Goal: Task Accomplishment & Management: Manage account settings

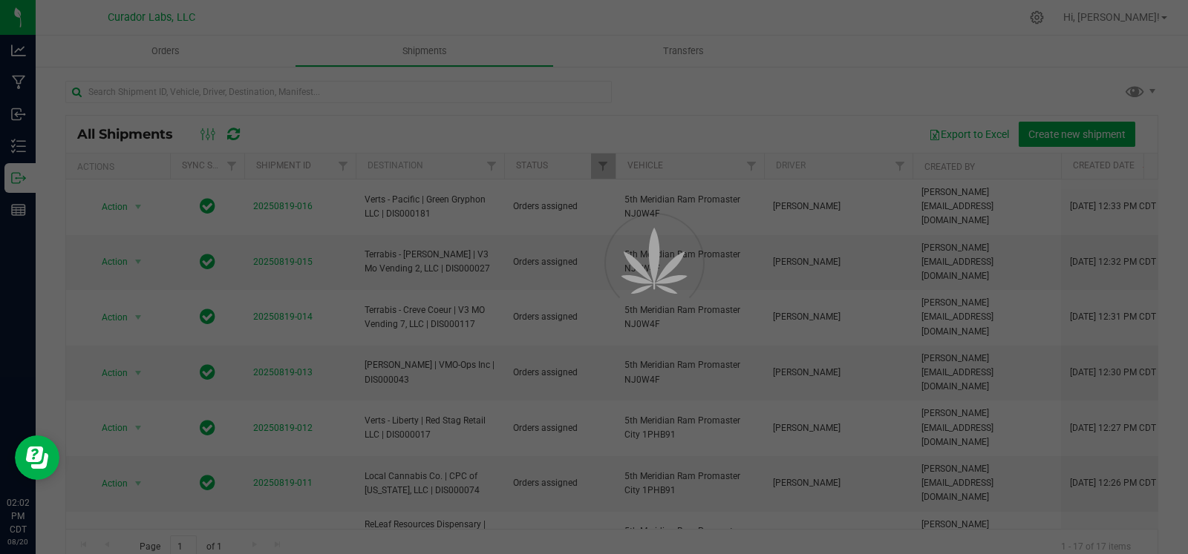
scroll to position [24, 0]
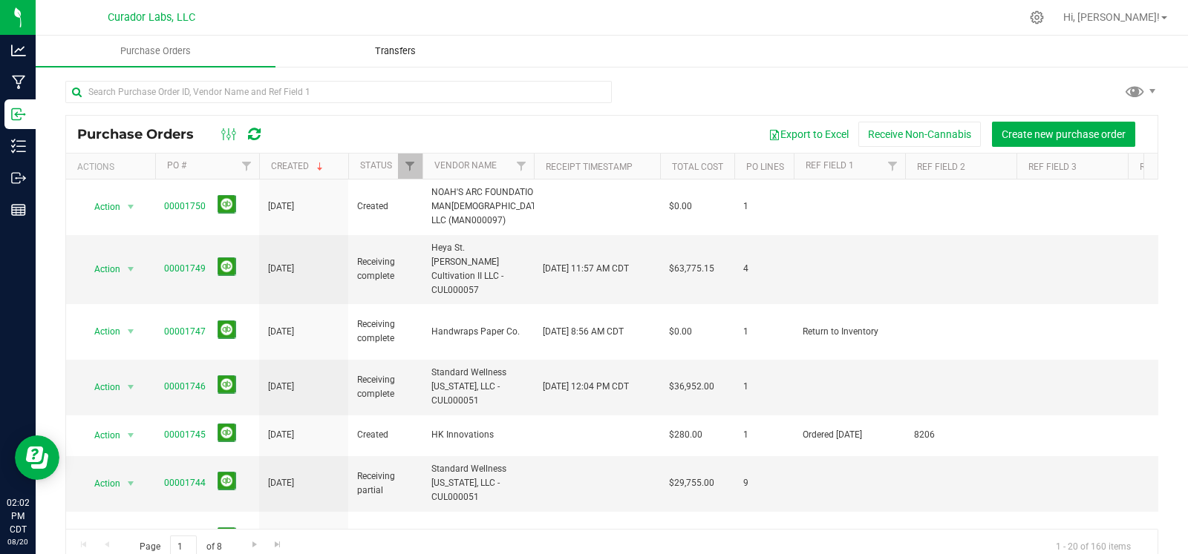
click at [380, 46] on span "Transfers" at bounding box center [395, 51] width 81 height 13
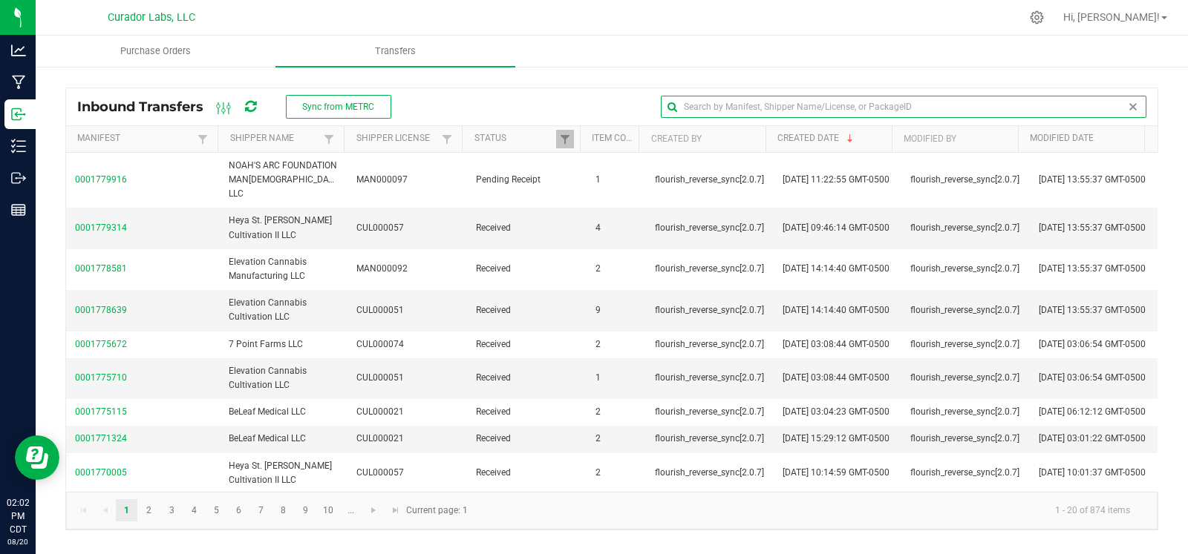
click at [1113, 109] on input "text" at bounding box center [903, 107] width 485 height 22
type input "noah"
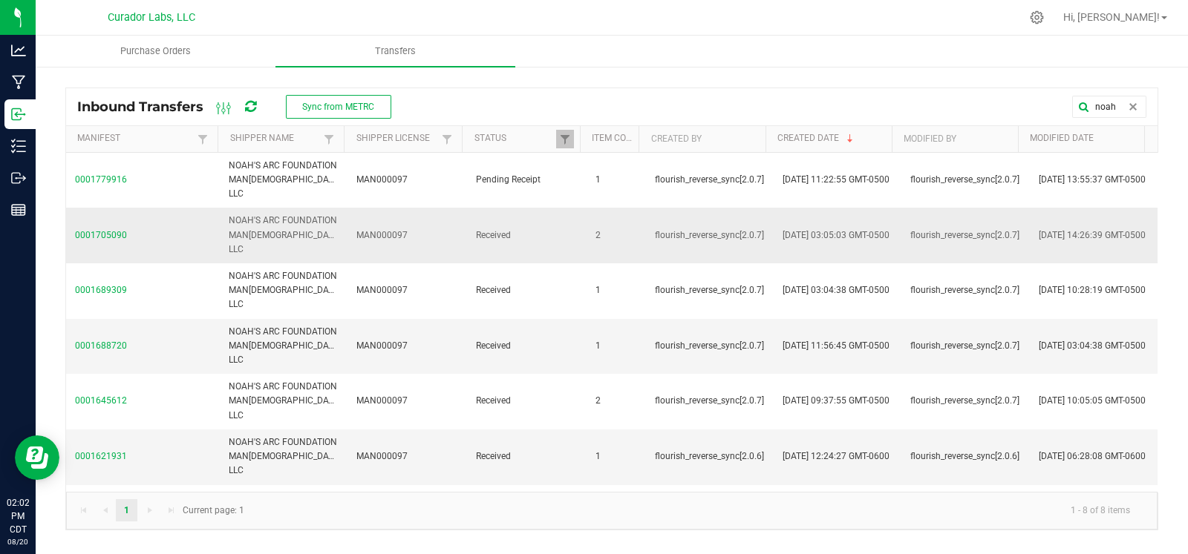
click at [100, 229] on span "0001705090" at bounding box center [143, 236] width 136 height 14
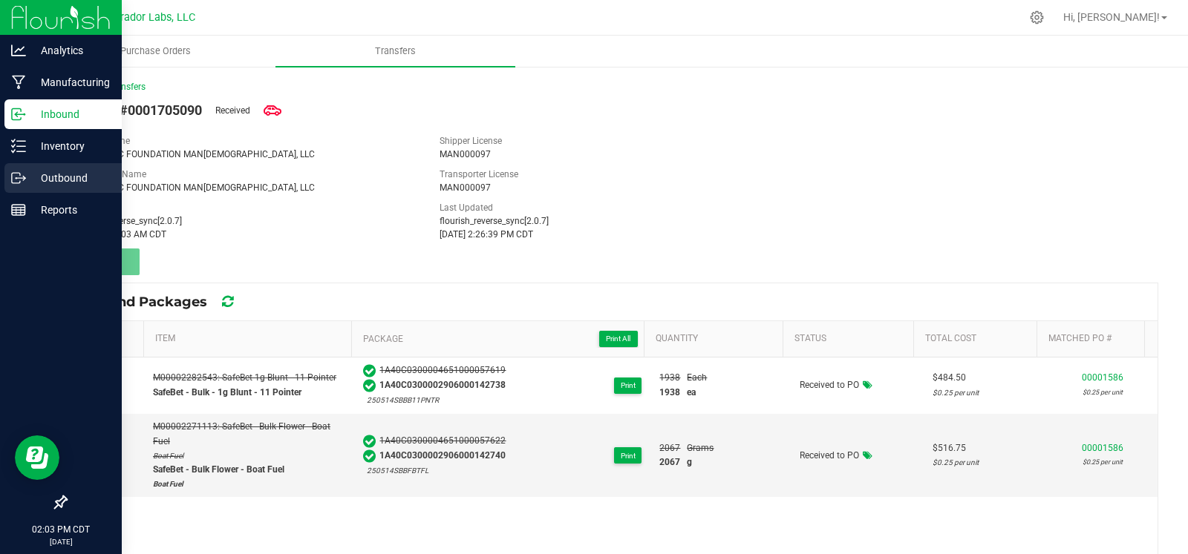
click at [22, 180] on icon at bounding box center [18, 178] width 15 height 15
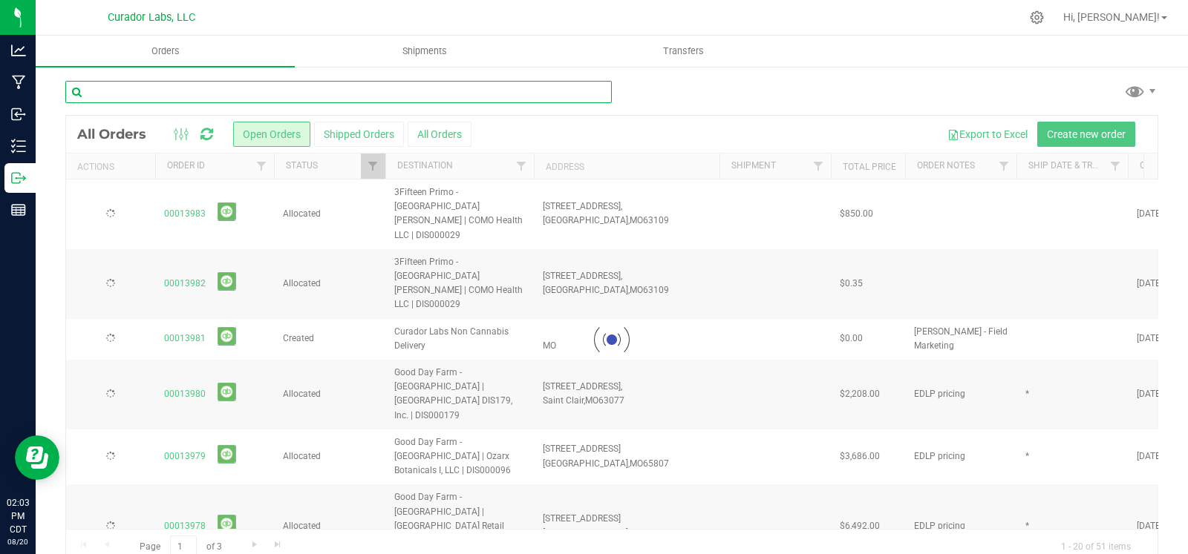
click at [197, 89] on input "text" at bounding box center [338, 92] width 546 height 22
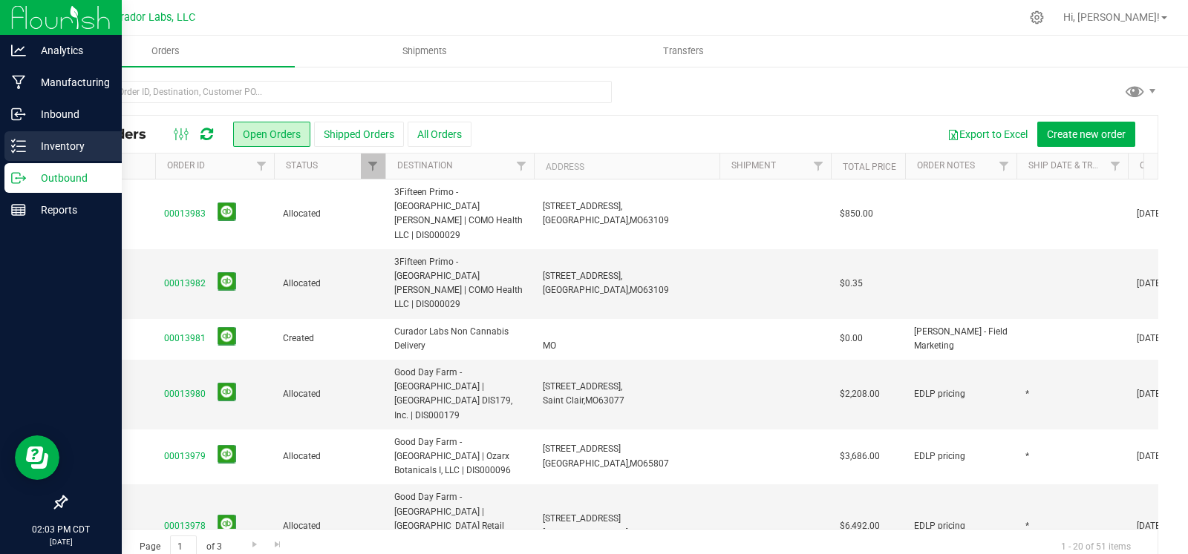
click at [19, 148] on icon at bounding box center [18, 146] width 15 height 15
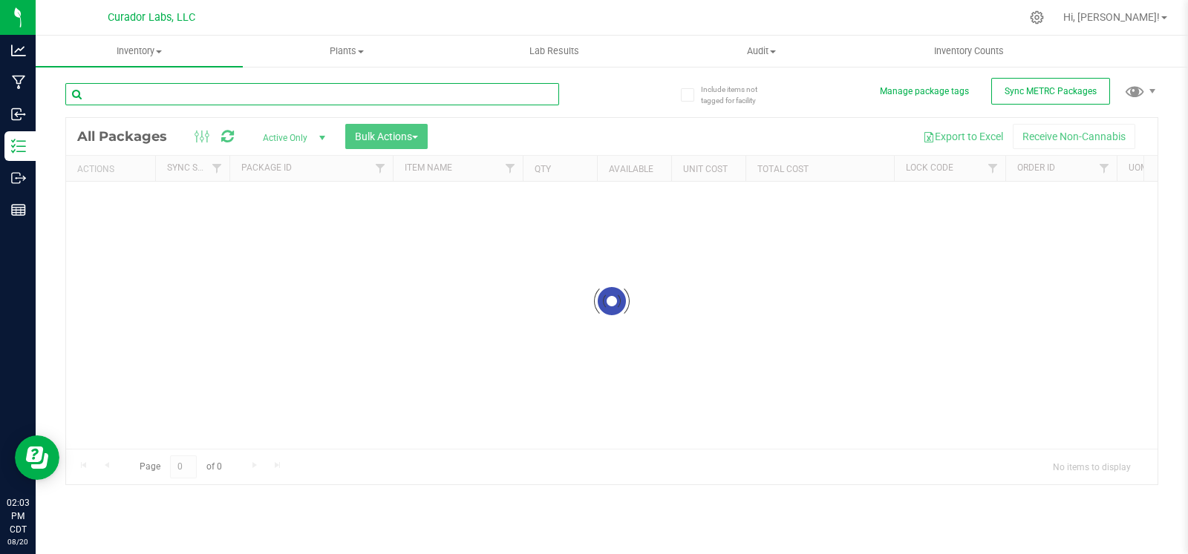
click at [209, 88] on input "text" at bounding box center [312, 94] width 494 height 22
paste input "M00002307196: SafeBet 1g Blunt - Lovie"
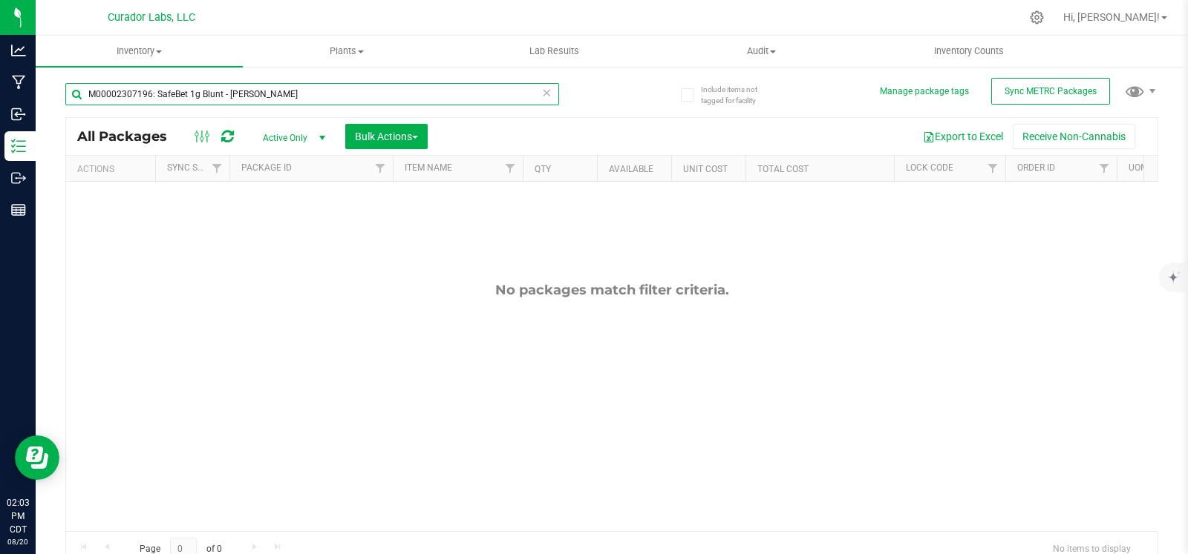
type input "M00002307196: SafeBet 1g Blunt - Lovie"
click at [309, 140] on span "Active Only" at bounding box center [291, 138] width 82 height 21
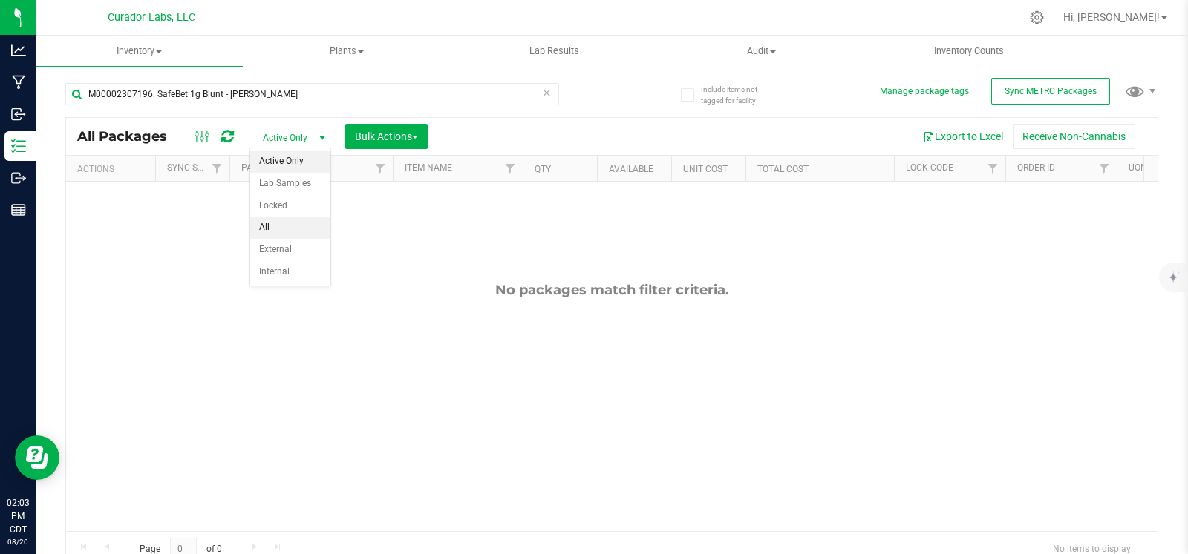
click at [286, 217] on li "All" at bounding box center [290, 228] width 80 height 22
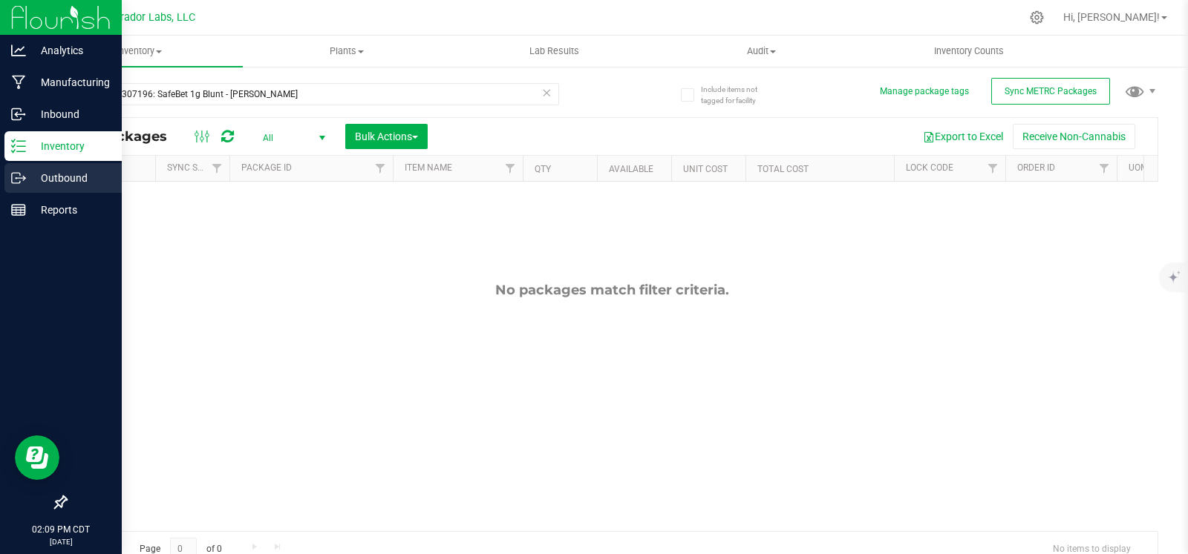
click at [8, 169] on div "Outbound" at bounding box center [62, 178] width 117 height 30
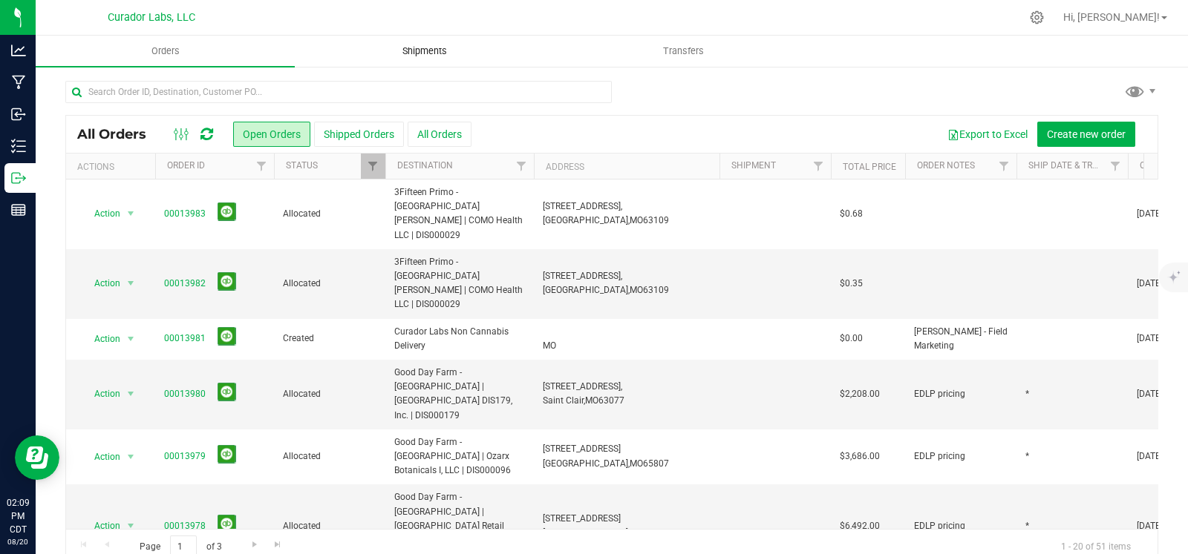
click at [419, 45] on span "Shipments" at bounding box center [424, 51] width 85 height 13
click at [436, 126] on button "All Orders" at bounding box center [440, 134] width 64 height 25
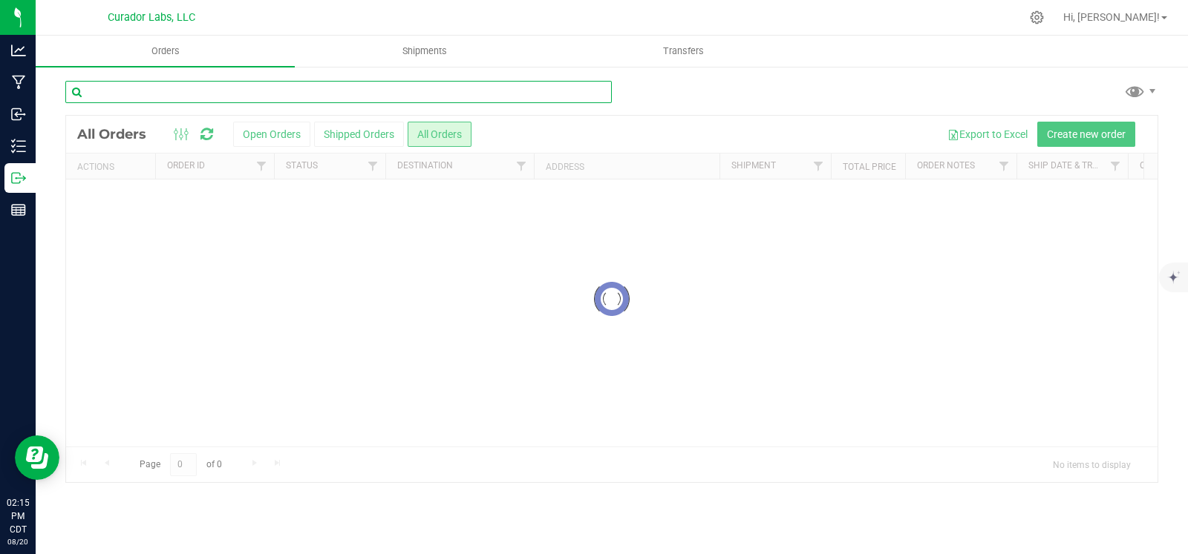
click at [417, 91] on input "text" at bounding box center [338, 92] width 546 height 22
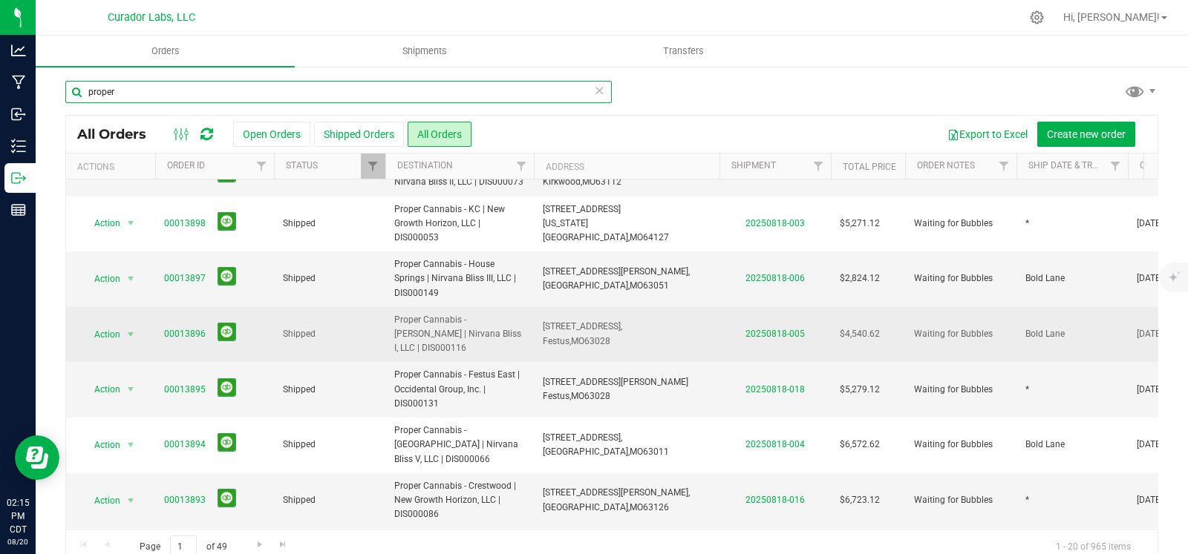
scroll to position [224, 0]
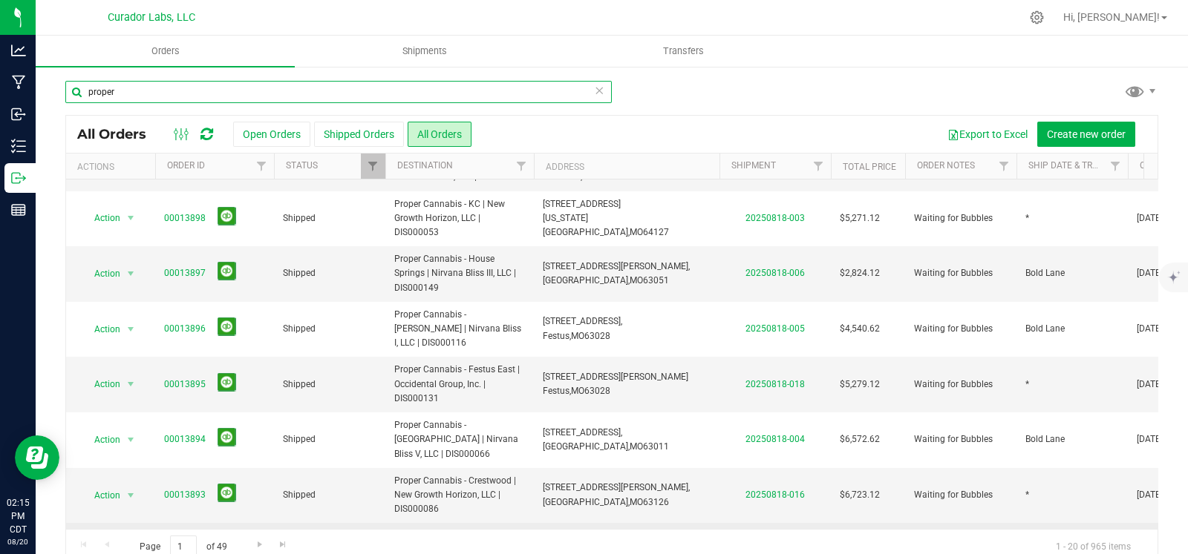
type input "proper"
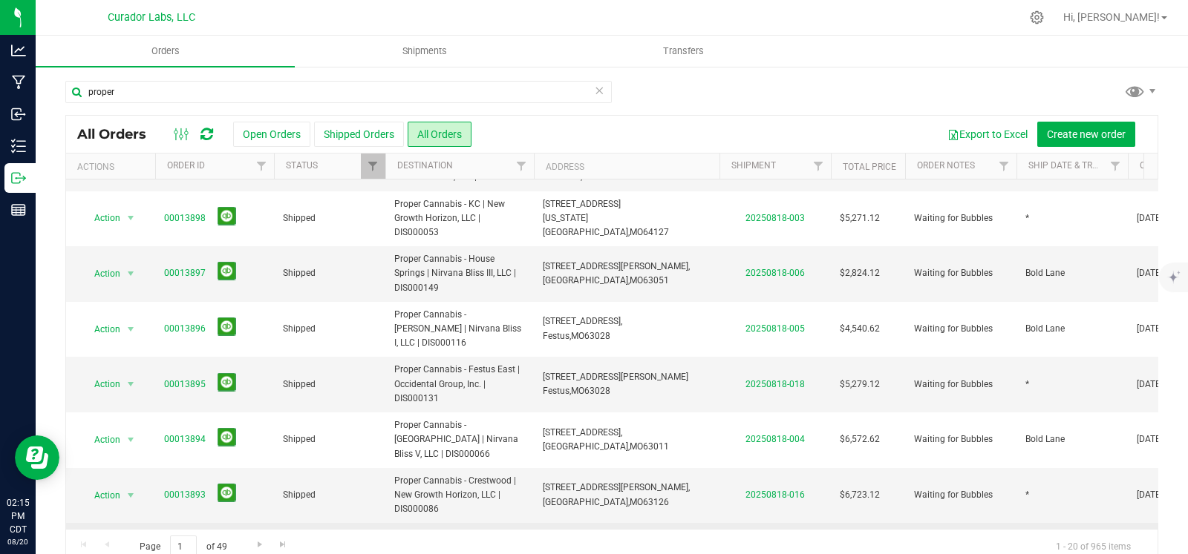
click at [182, 537] on link "00013892" at bounding box center [185, 544] width 42 height 14
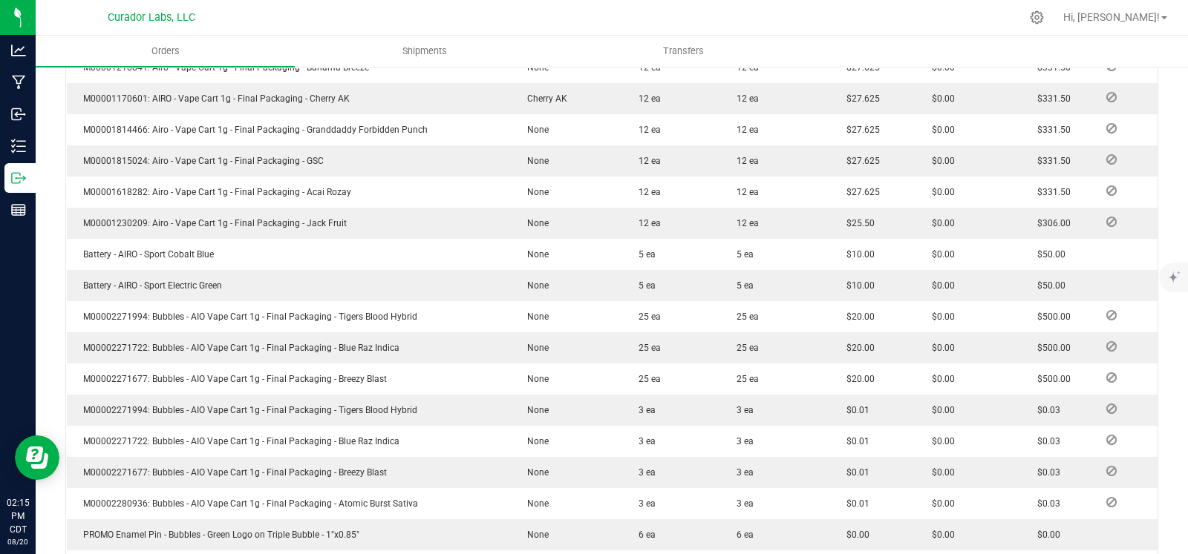
scroll to position [736, 0]
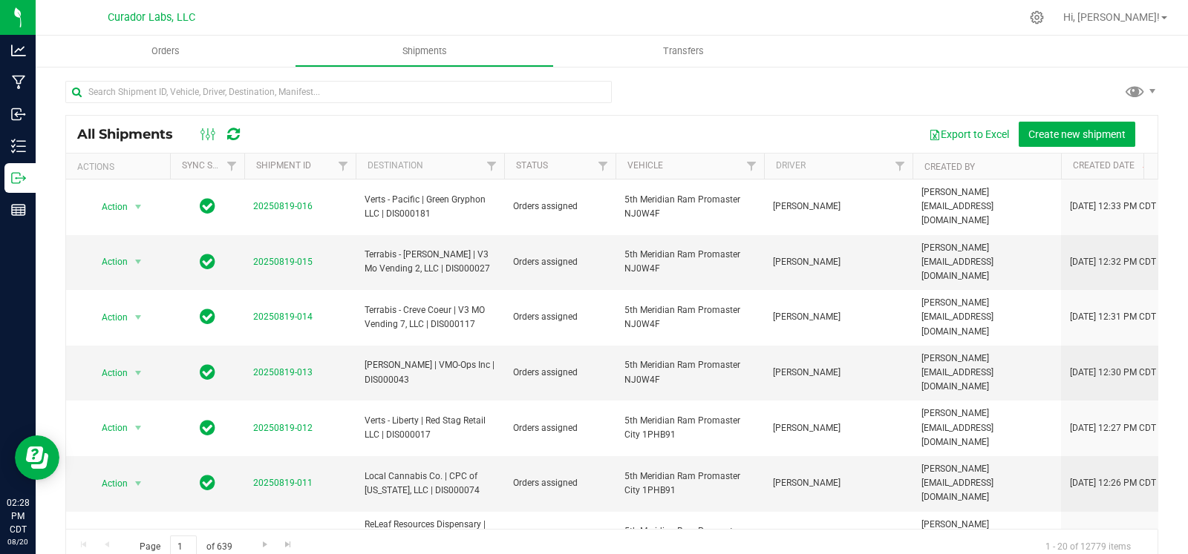
click at [817, 84] on div at bounding box center [611, 98] width 1093 height 34
click at [1028, 128] on span "Create new shipment" at bounding box center [1076, 134] width 97 height 12
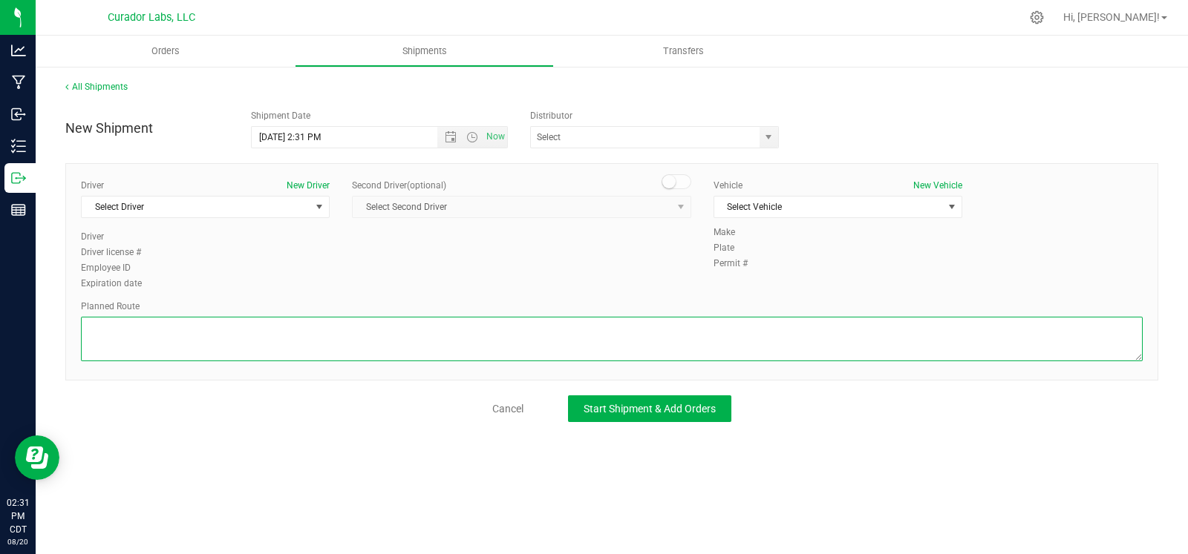
drag, startPoint x: 370, startPoint y: 332, endPoint x: 321, endPoint y: 310, distance: 53.5
click at [370, 332] on textarea at bounding box center [611, 339] width 1061 height 45
paste textarea """"""""""""""""Get on I-70 W from N Broadway and E Taylor Ave 3 min (1.5 mi) Co…"
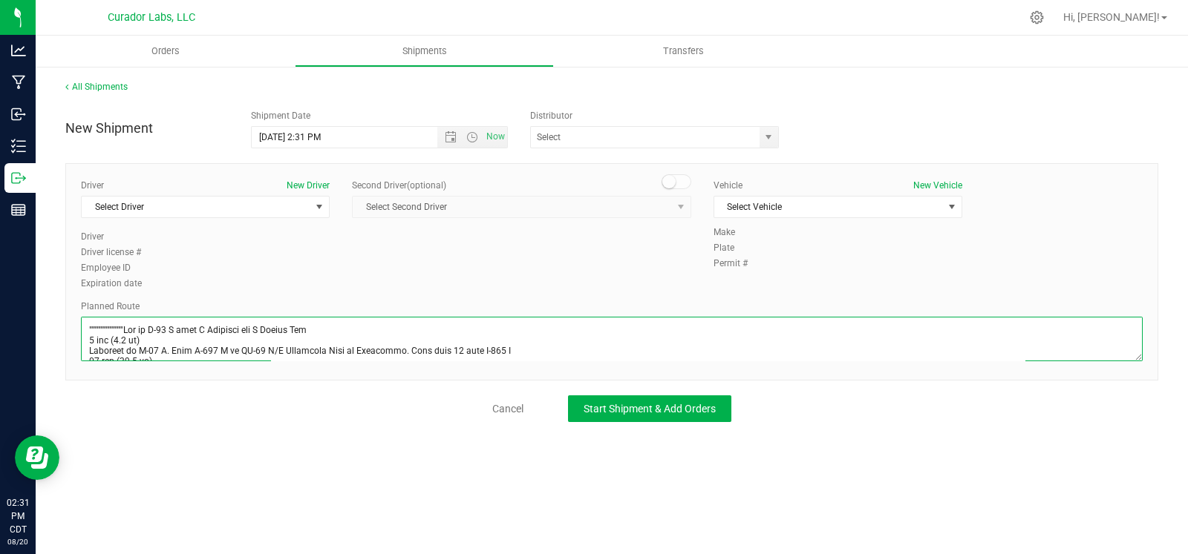
scroll to position [343, 0]
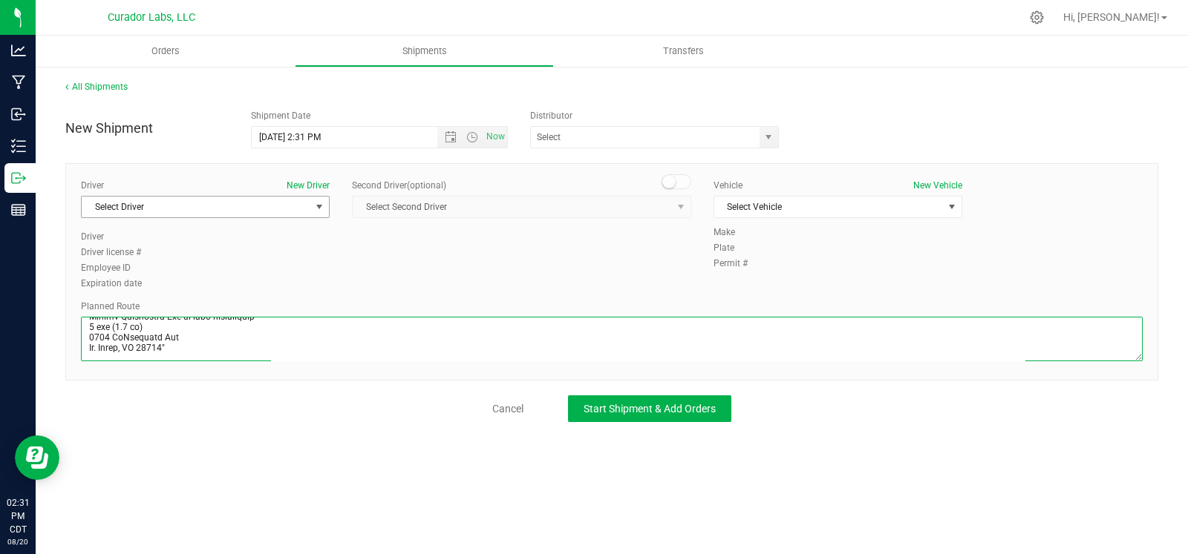
type textarea """"""""""""""""Get on I-70 W from N Broadway and E Taylor Ave 3 min (1.5 mi) Co…"
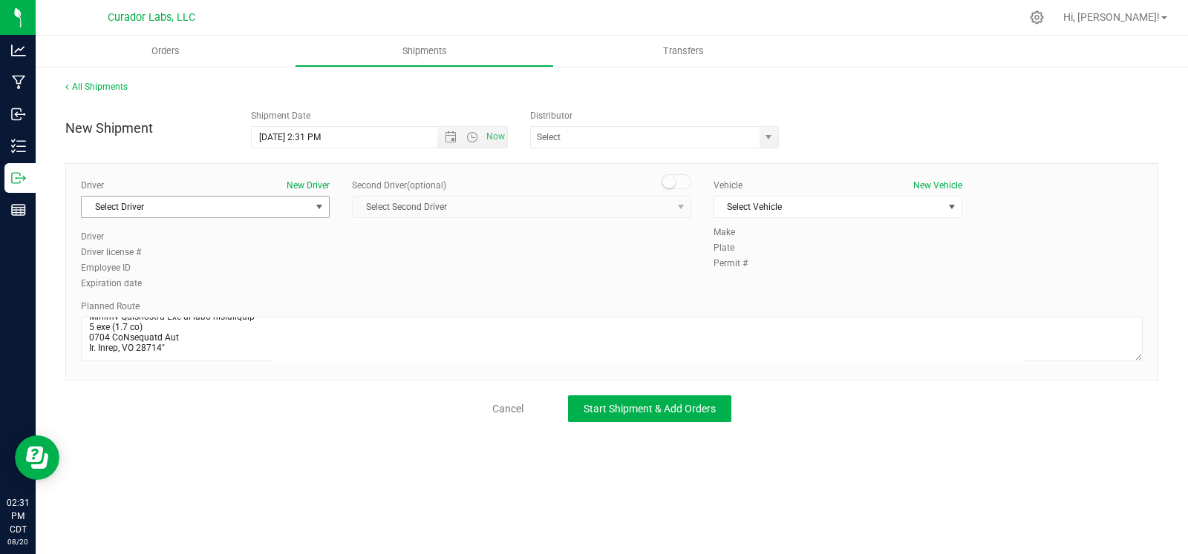
click at [232, 203] on span "Select Driver" at bounding box center [196, 207] width 229 height 21
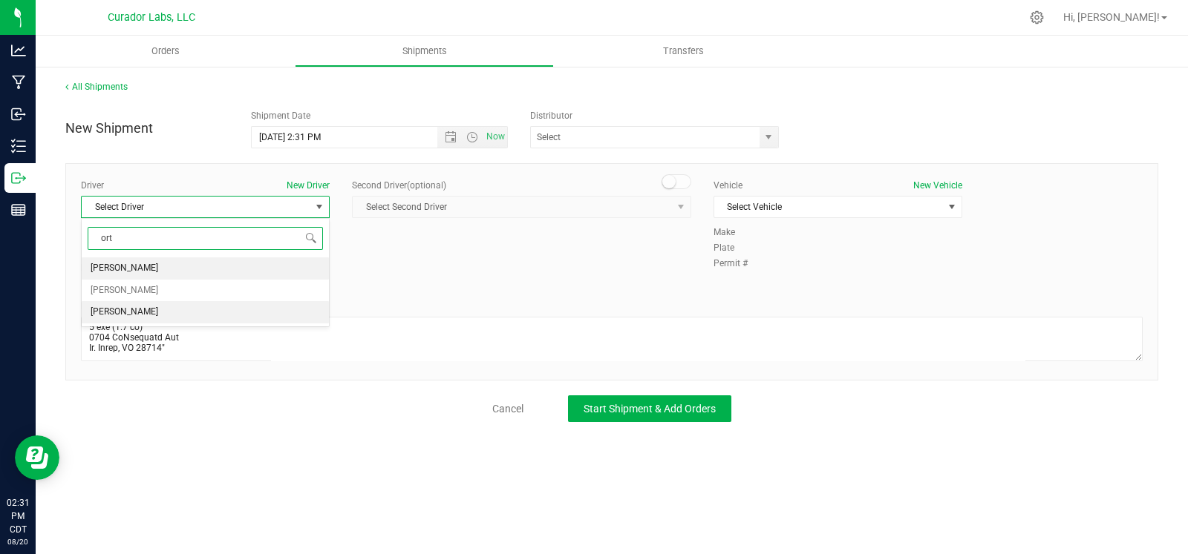
click at [157, 307] on li "[PERSON_NAME]" at bounding box center [205, 312] width 247 height 22
type input "ort"
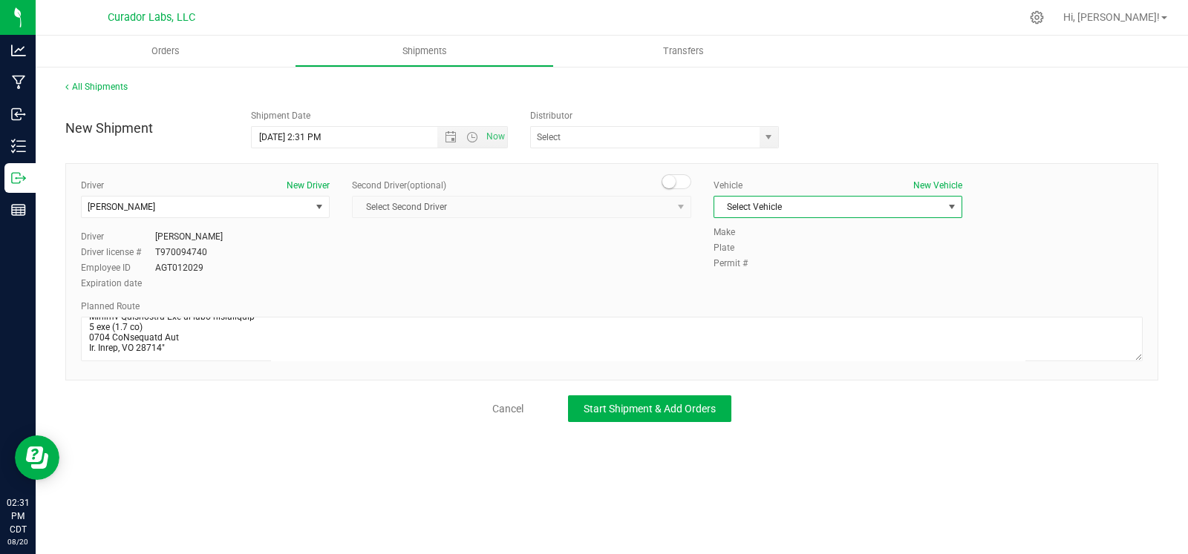
click at [791, 203] on span "Select Vehicle" at bounding box center [828, 207] width 229 height 21
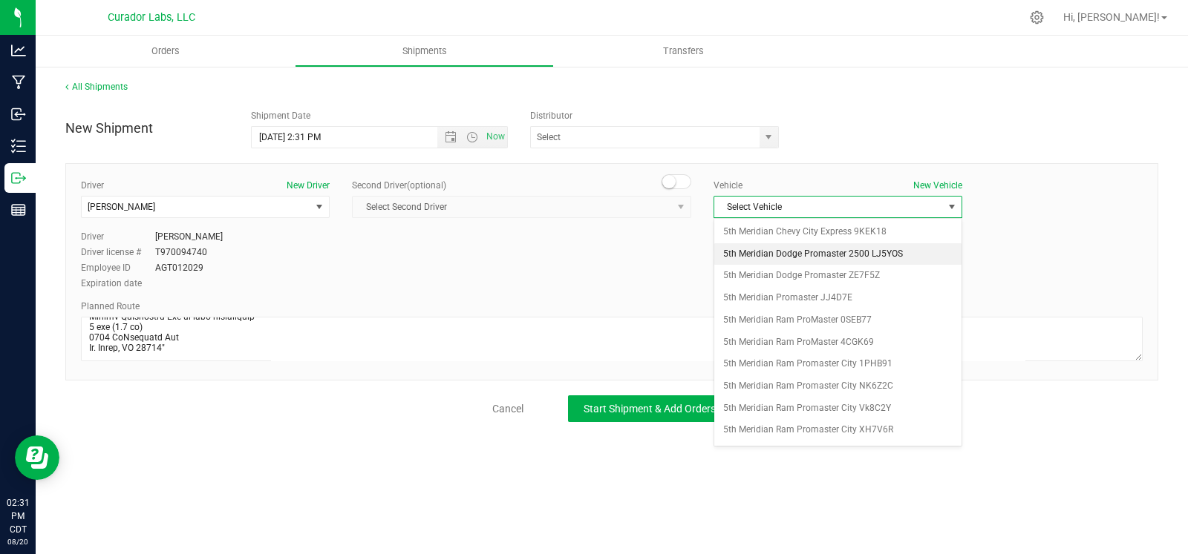
click at [813, 258] on li "5th Meridian Dodge Promaster 2500 LJ5YOS" at bounding box center [837, 254] width 247 height 22
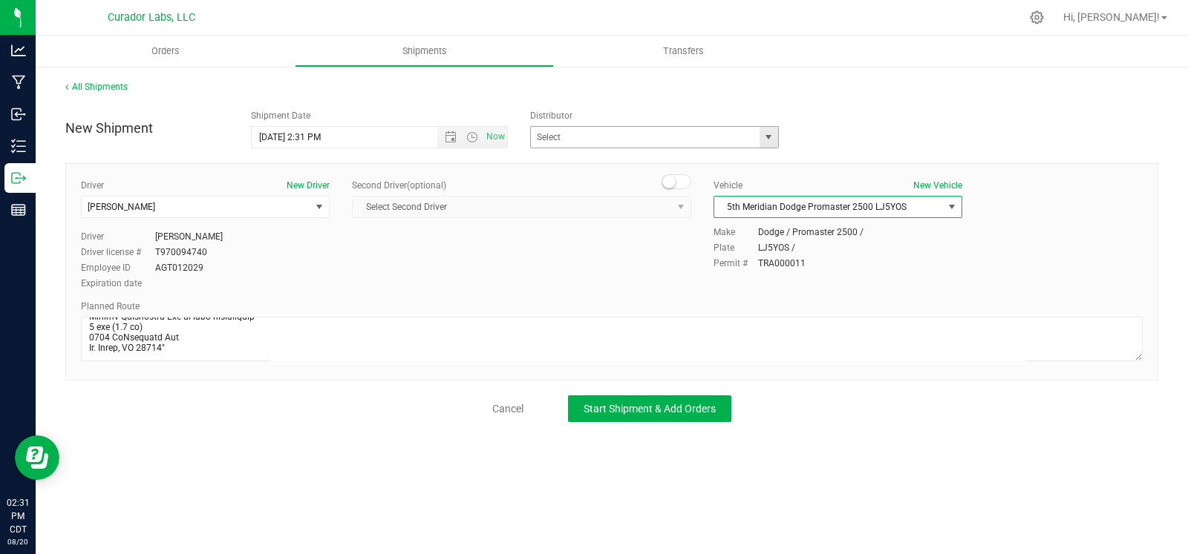
click at [772, 138] on span "select" at bounding box center [768, 137] width 12 height 12
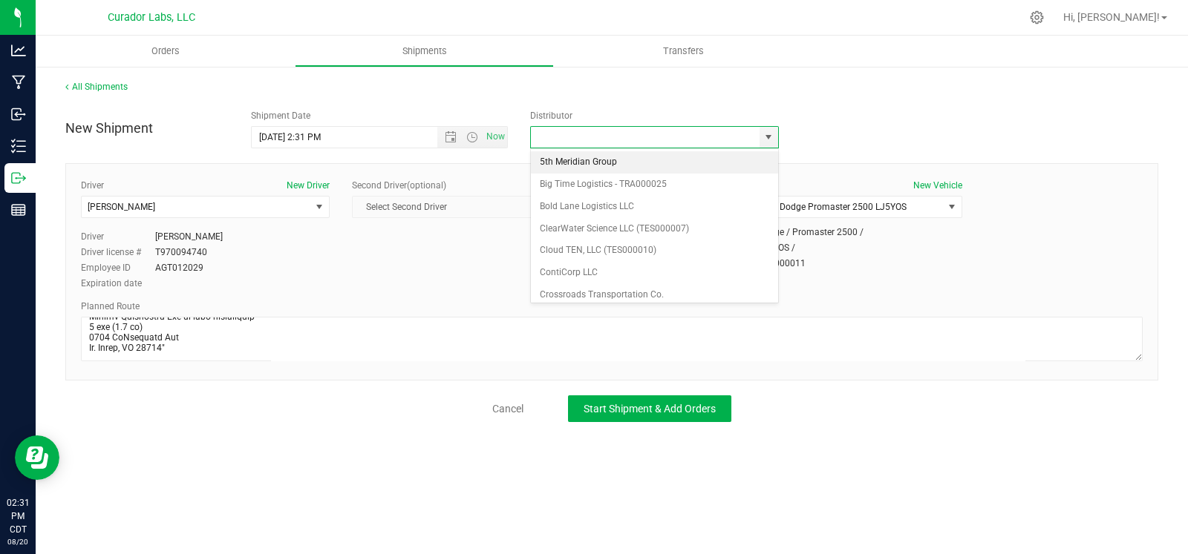
click at [642, 161] on li "5th Meridian Group" at bounding box center [654, 162] width 247 height 22
type input "5th Meridian Group"
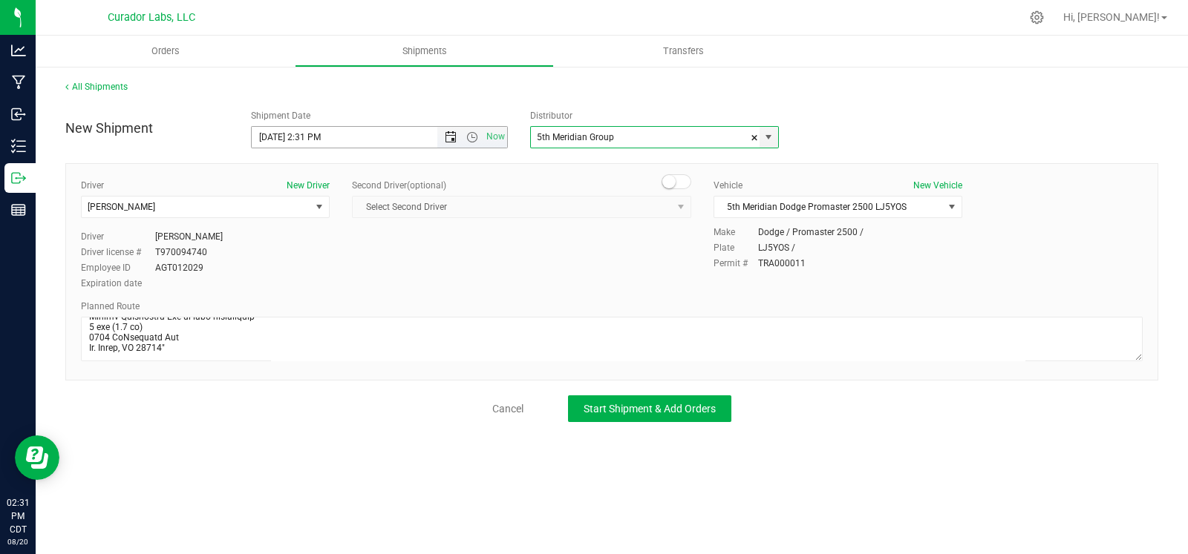
click at [448, 134] on span "Open the date view" at bounding box center [451, 137] width 12 height 12
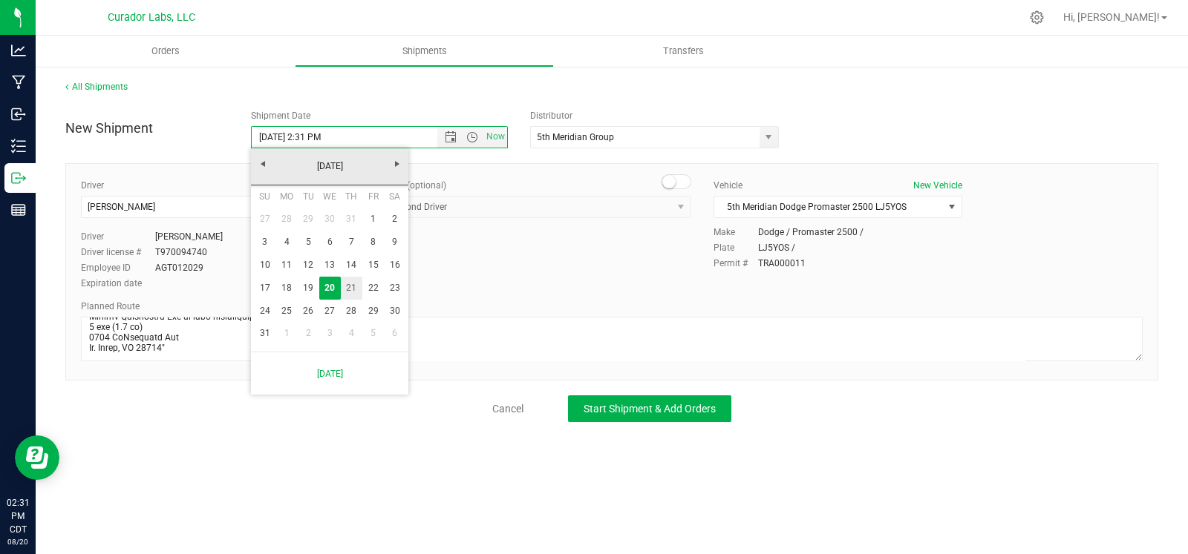
click at [353, 286] on link "21" at bounding box center [352, 288] width 22 height 23
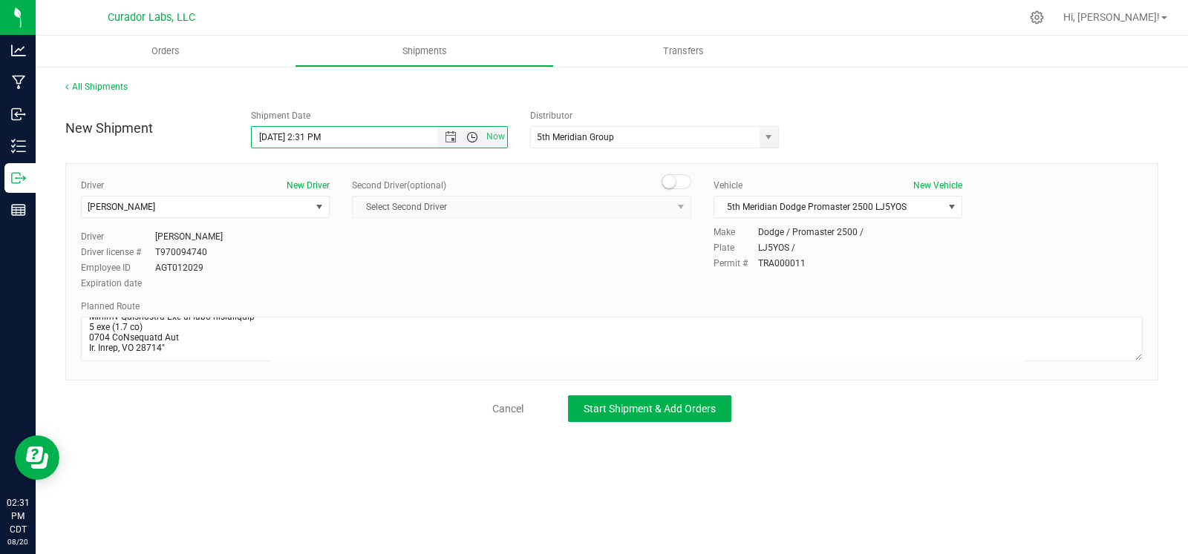
click at [471, 133] on span "Open the time view" at bounding box center [472, 137] width 12 height 12
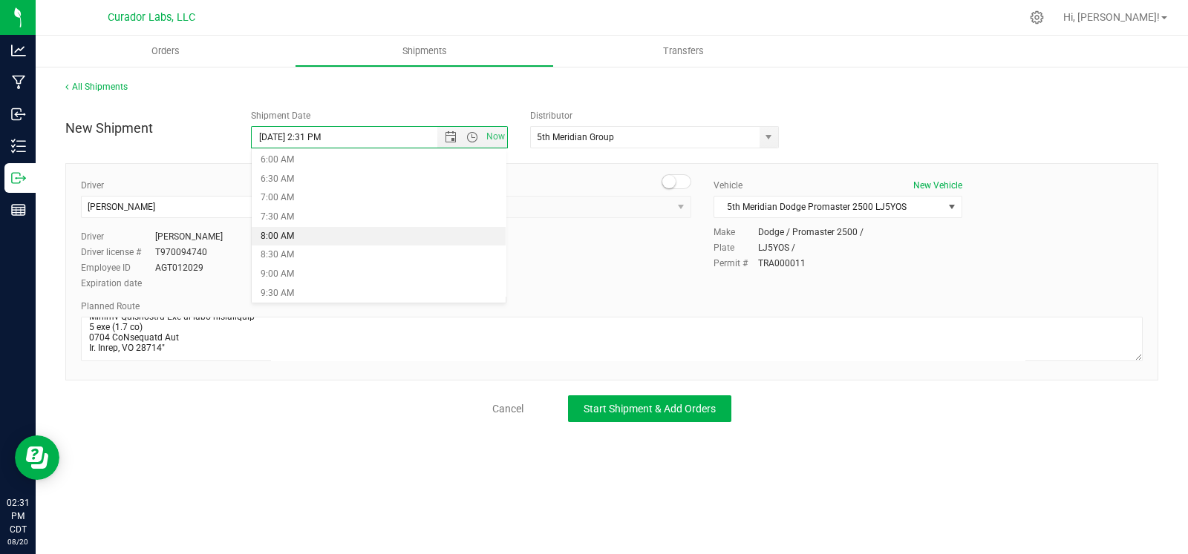
scroll to position [258, 0]
click at [364, 208] on li "8:00 AM" at bounding box center [379, 208] width 254 height 19
type input "8/21/2025 8:00 AM"
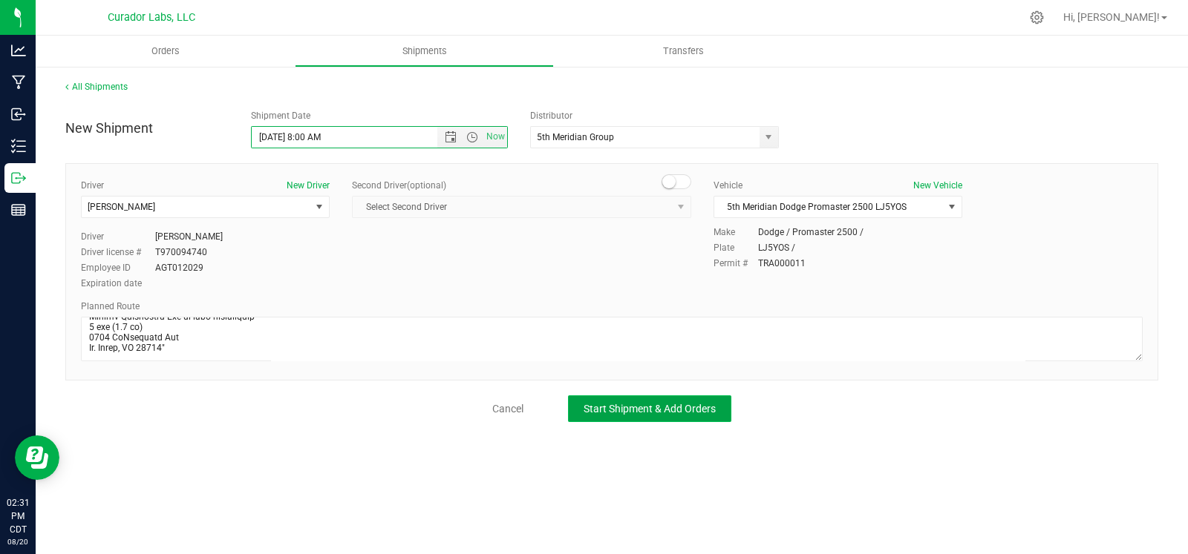
click at [626, 413] on span "Start Shipment & Add Orders" at bounding box center [649, 409] width 132 height 12
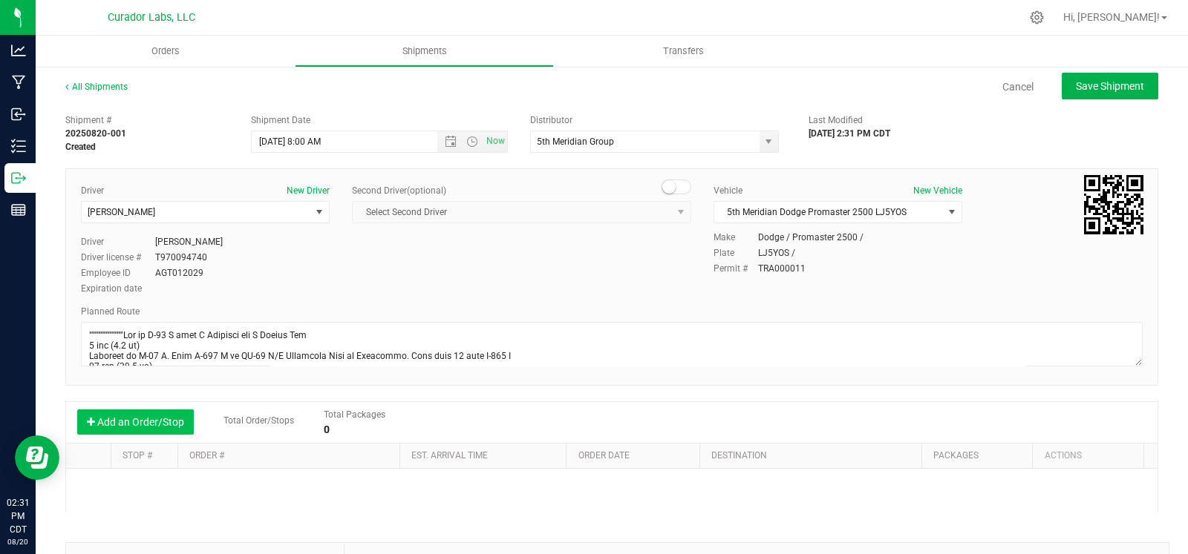
click at [177, 411] on button "Add an Order/Stop" at bounding box center [135, 422] width 117 height 25
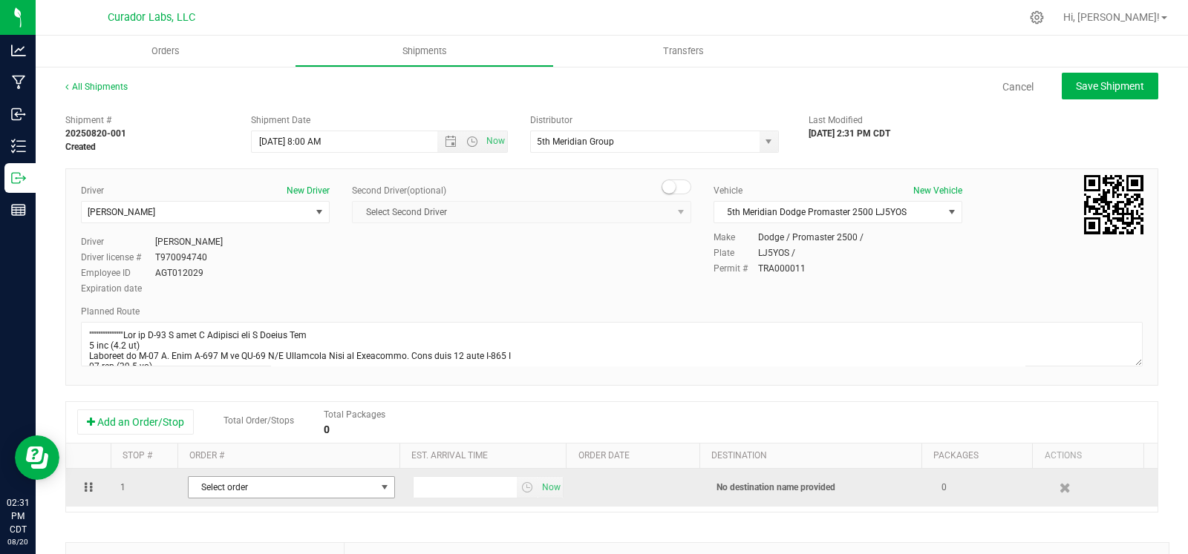
click at [225, 482] on span "Select order" at bounding box center [282, 487] width 187 height 21
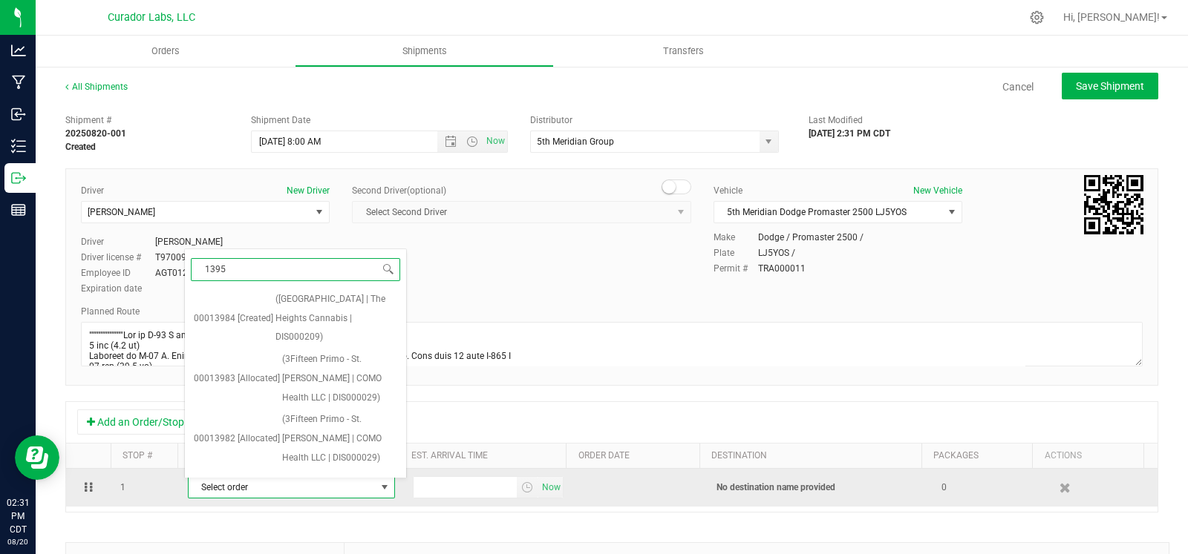
type input "13957"
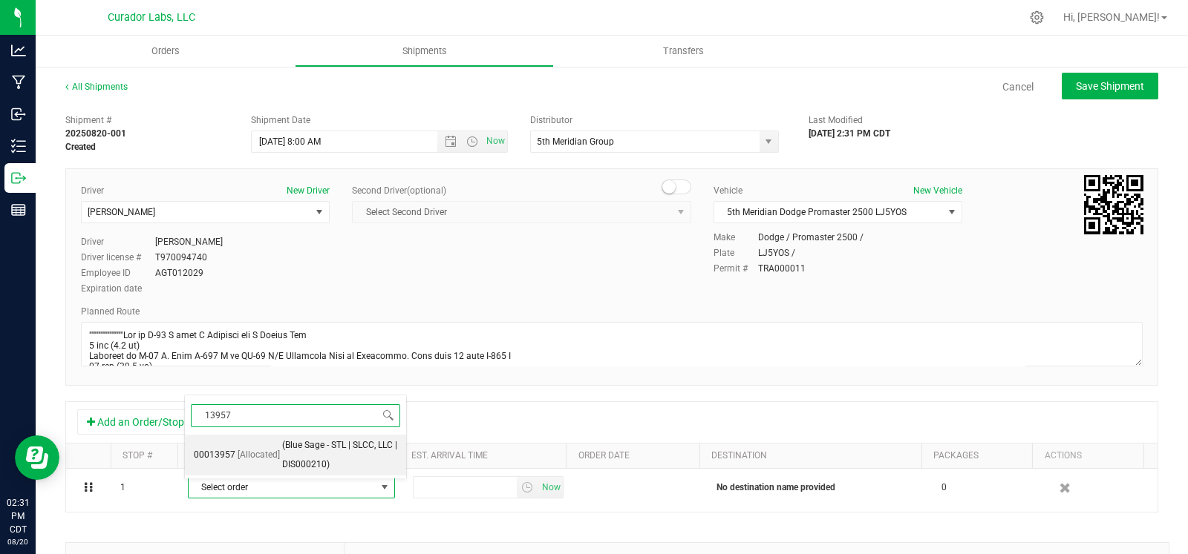
click at [238, 455] on span "[Allocated]" at bounding box center [259, 455] width 42 height 19
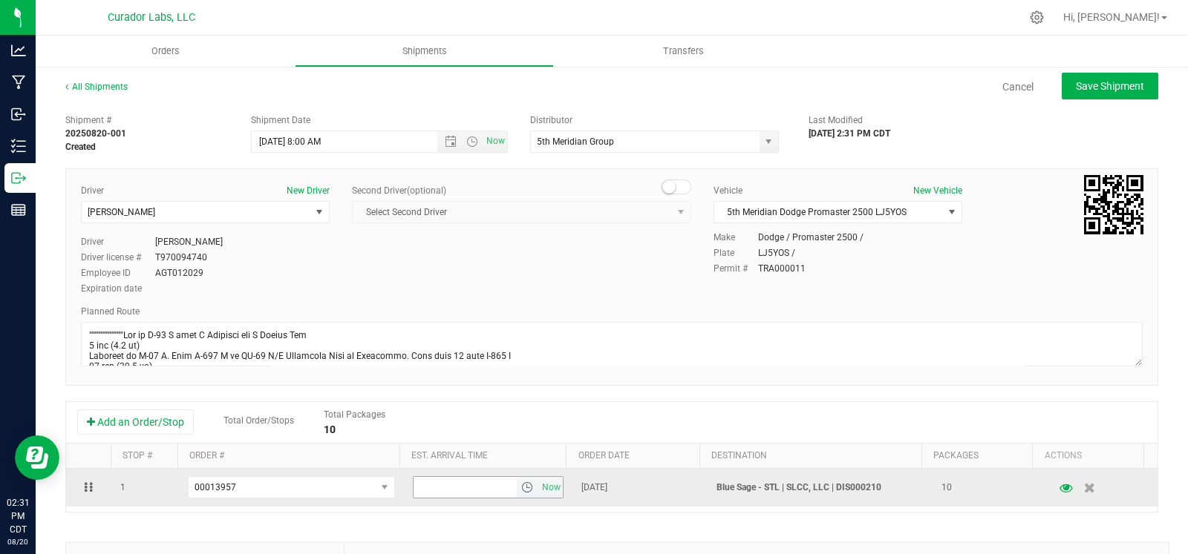
click at [521, 493] on span "select" at bounding box center [527, 488] width 12 height 12
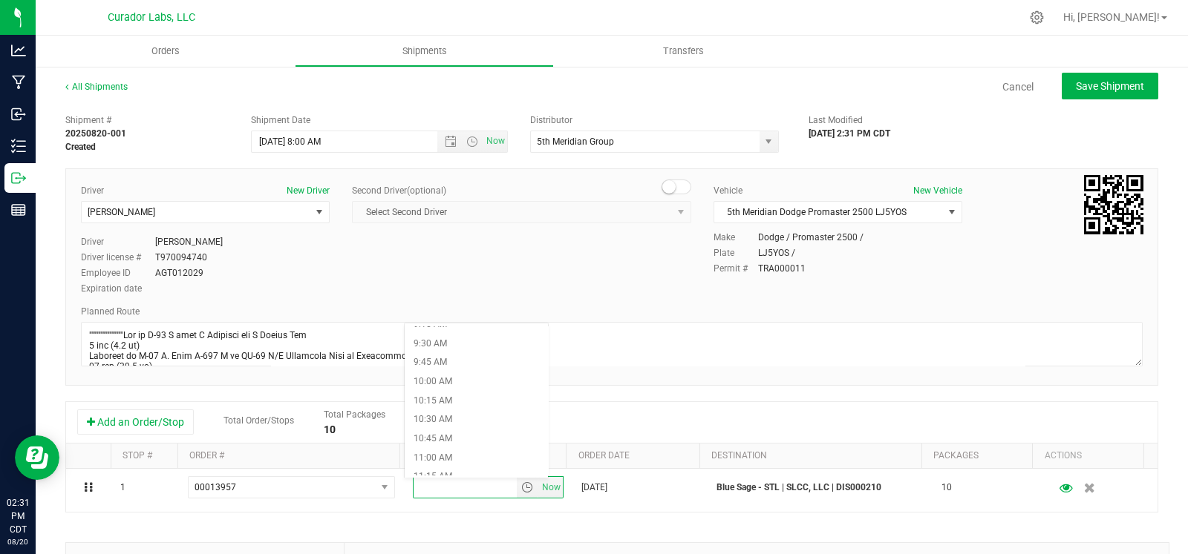
scroll to position [854, 0]
click at [457, 379] on li "11:45 AM" at bounding box center [477, 379] width 144 height 19
click at [1067, 94] on button "Save Shipment" at bounding box center [1109, 86] width 96 height 27
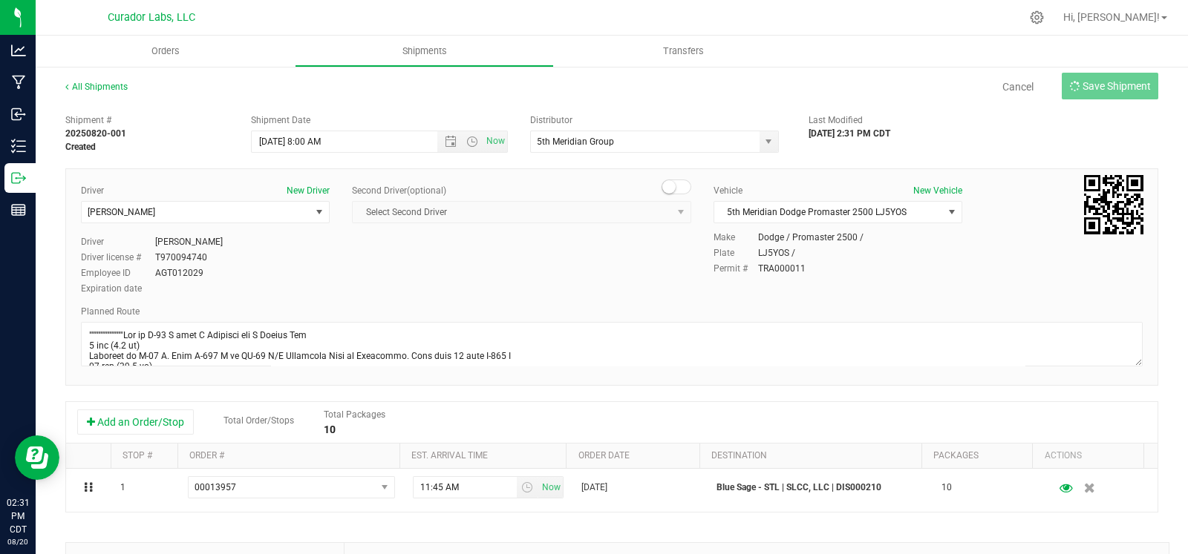
type input "8/21/2025 1:00 PM"
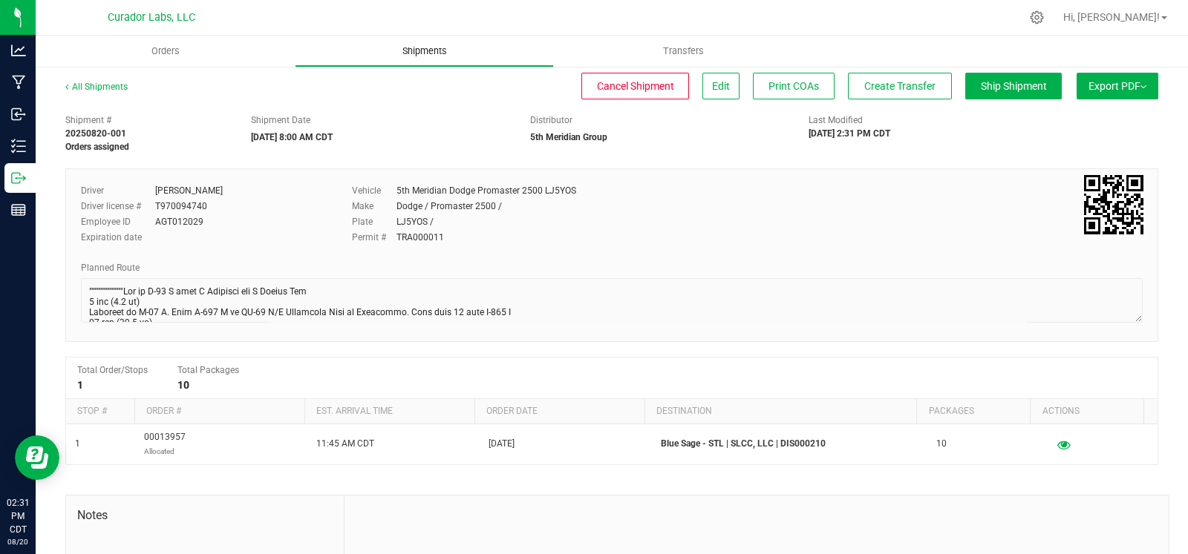
click at [409, 48] on span "Shipments" at bounding box center [424, 51] width 85 height 13
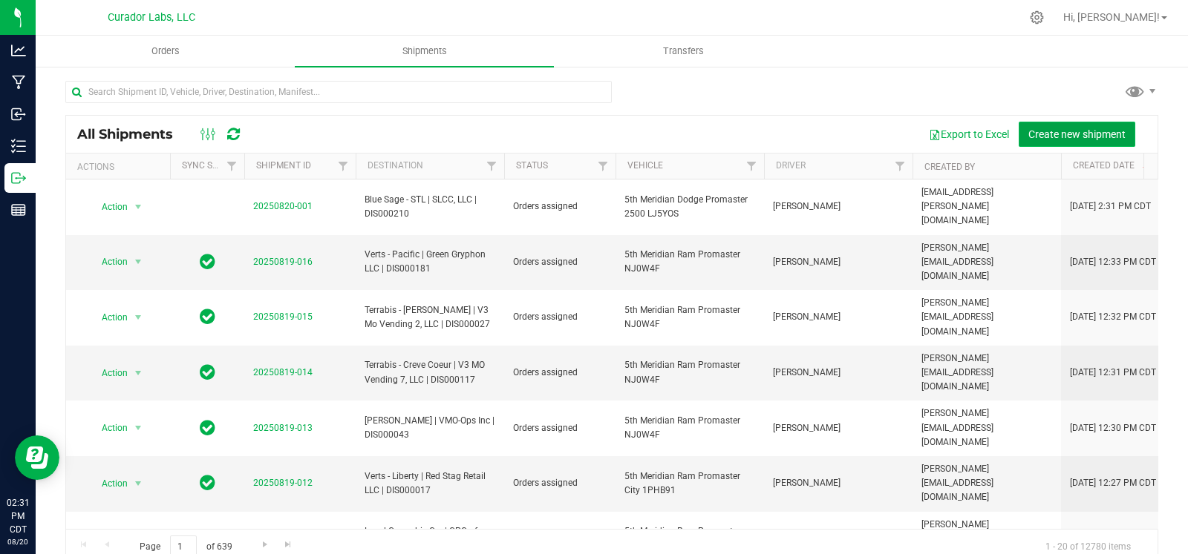
click at [1047, 124] on button "Create new shipment" at bounding box center [1076, 134] width 117 height 25
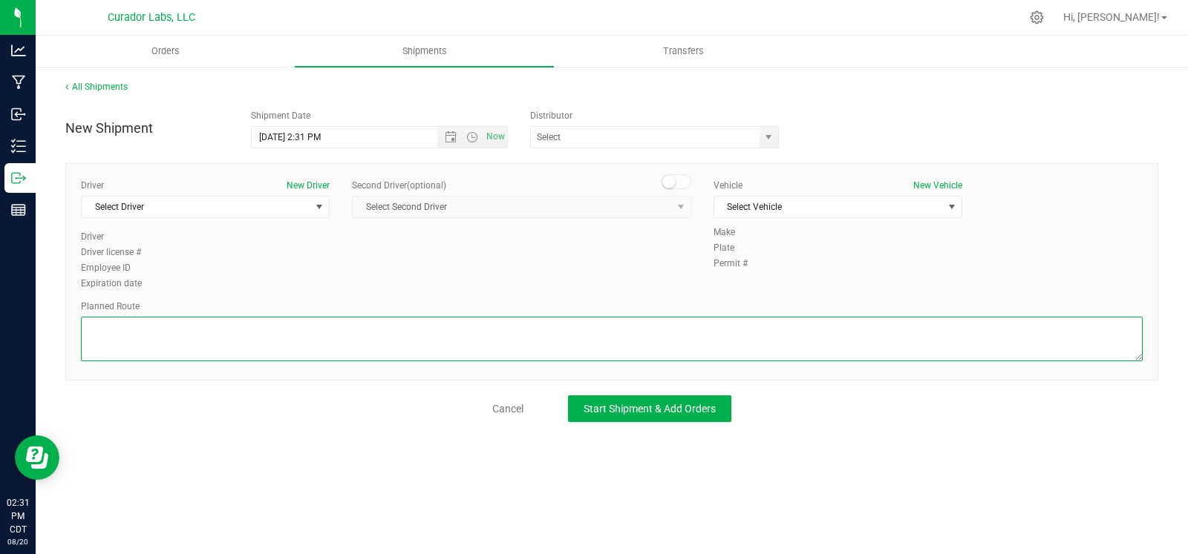
click at [361, 321] on textarea at bounding box center [611, 339] width 1061 height 45
paste textarea """"""""""""""""""""""""""""""""Get on I-70 W from N Broadway and E Taylor Ave 3…"
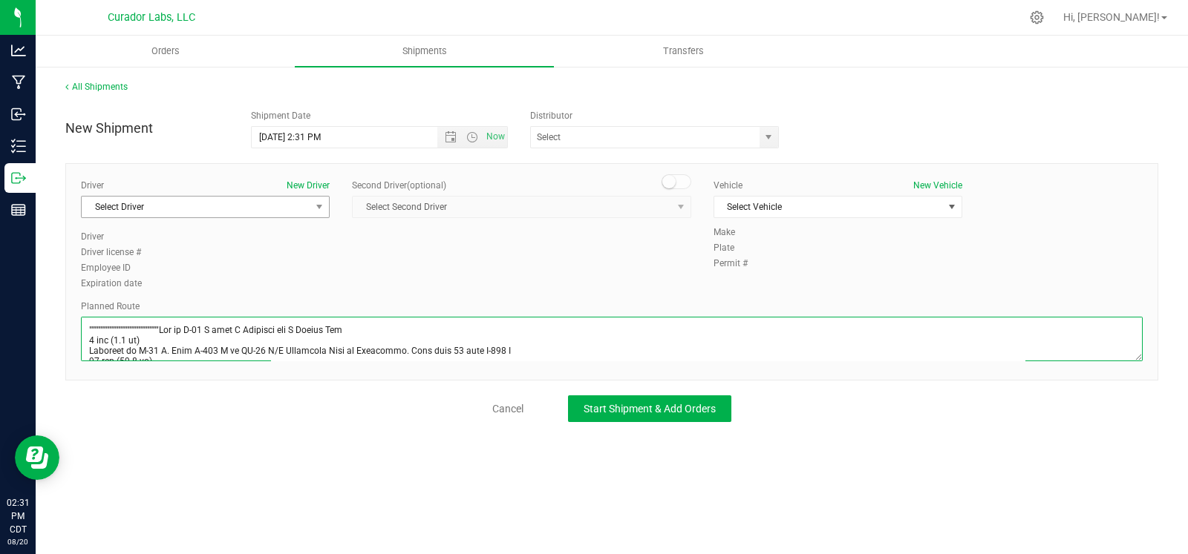
scroll to position [432, 0]
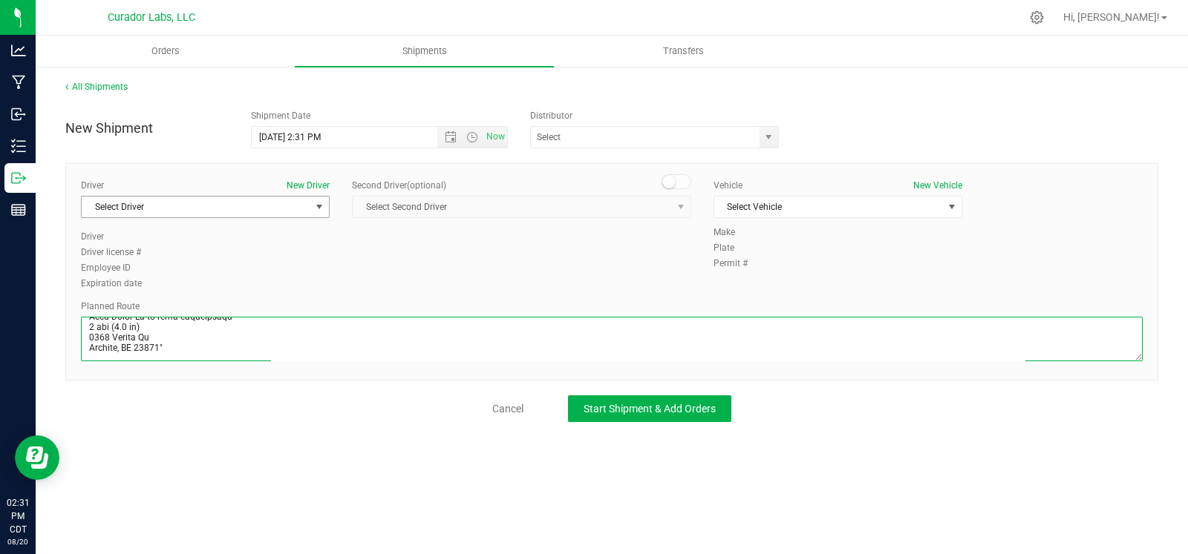
type textarea """"""""""""""""""""""""""""""""Get on I-70 W from N Broadway and E Taylor Ave 3…"
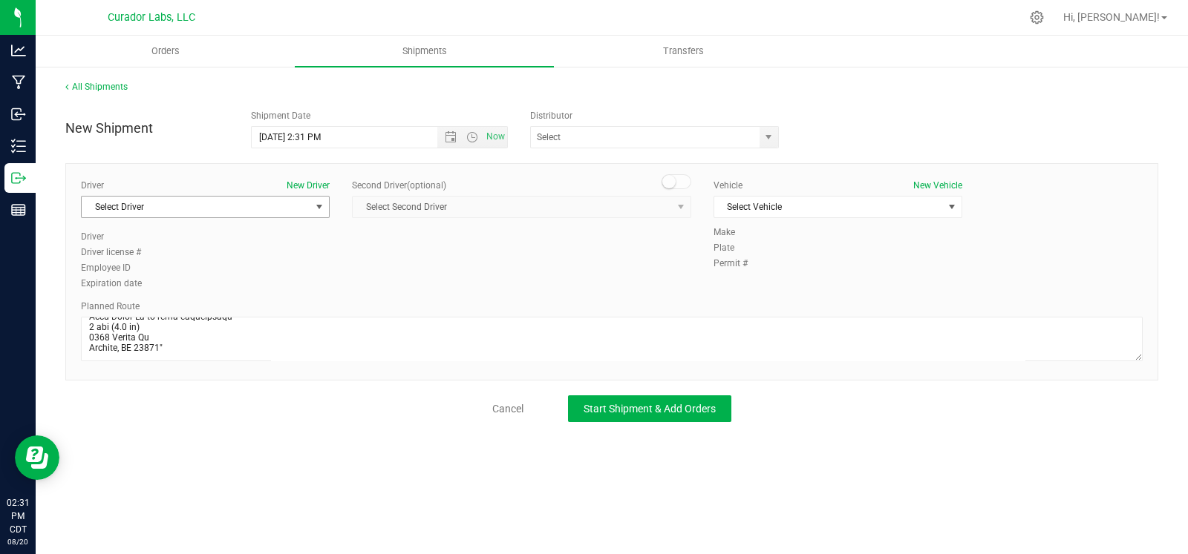
click at [232, 215] on span "Select Driver" at bounding box center [196, 207] width 229 height 21
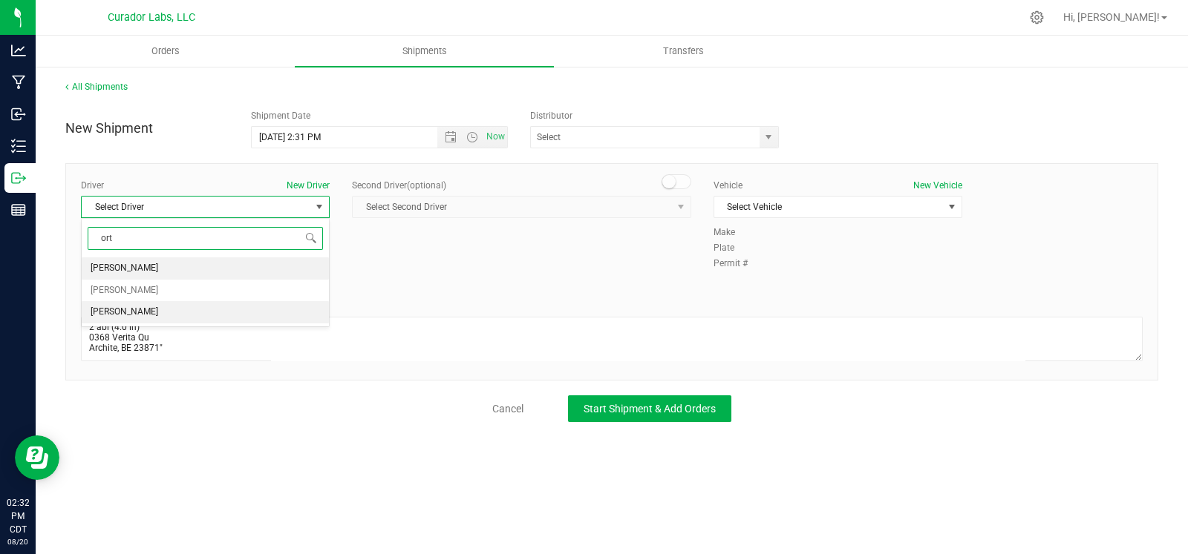
click at [156, 310] on li "John Ortega" at bounding box center [205, 312] width 247 height 22
type input "ort"
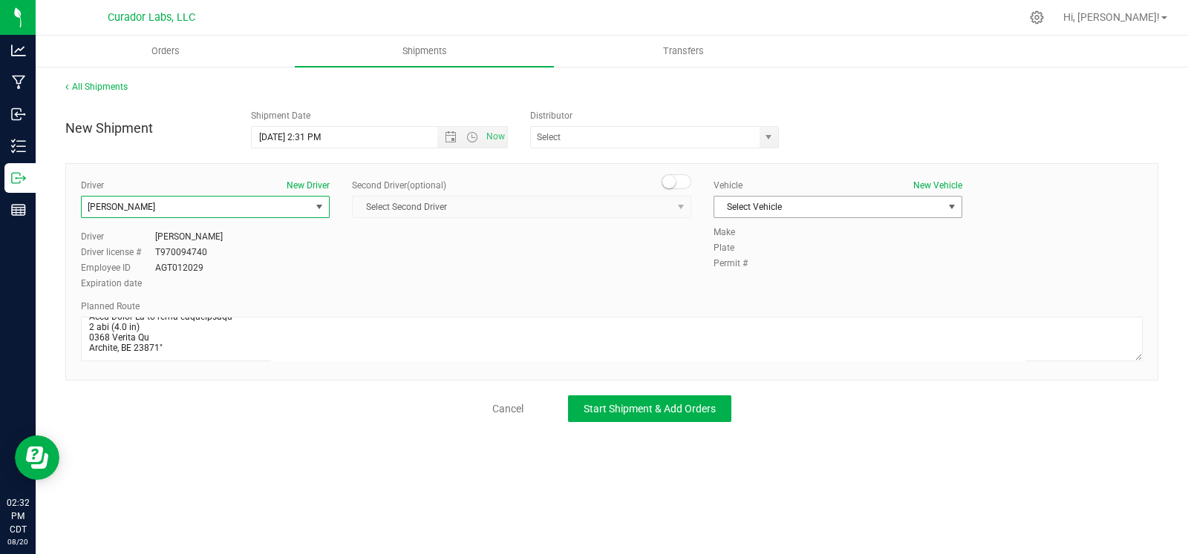
click at [819, 205] on span "Select Vehicle" at bounding box center [828, 207] width 229 height 21
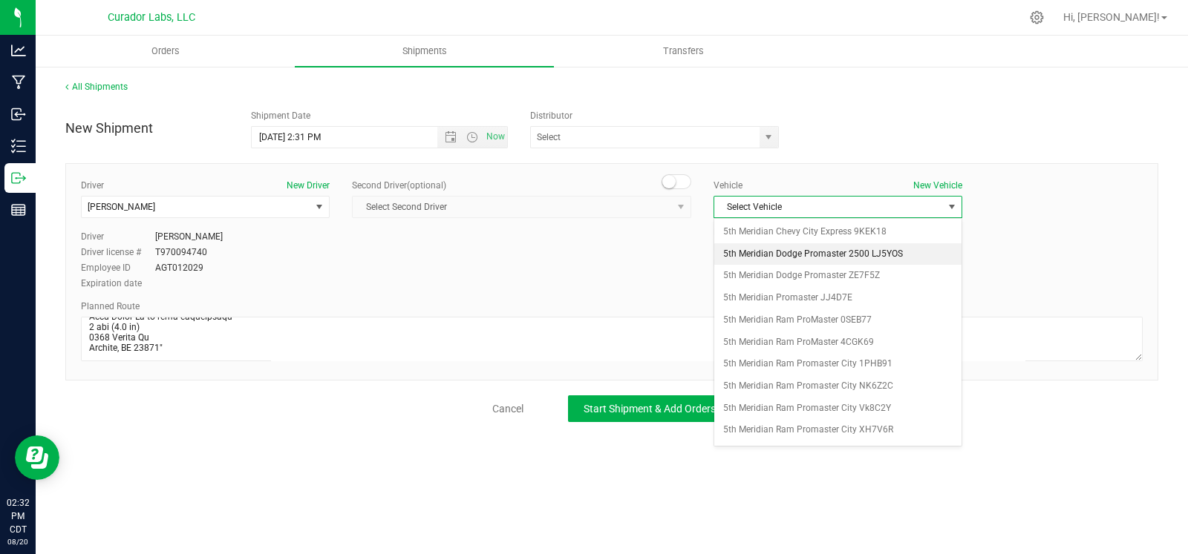
click at [825, 252] on li "5th Meridian Dodge Promaster 2500 LJ5YOS" at bounding box center [837, 254] width 247 height 22
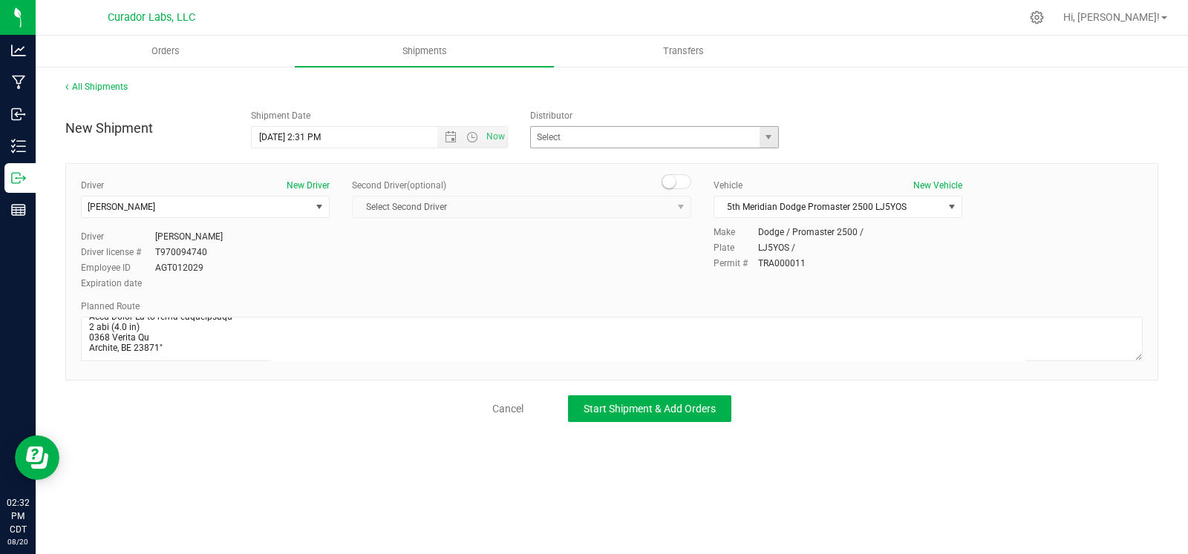
click at [764, 125] on div "Distributor 5th Meridian Group Big Time Logistics - TRA000025 Bold Lane Logisti…" at bounding box center [658, 128] width 279 height 39
click at [771, 139] on span "select" at bounding box center [768, 137] width 12 height 12
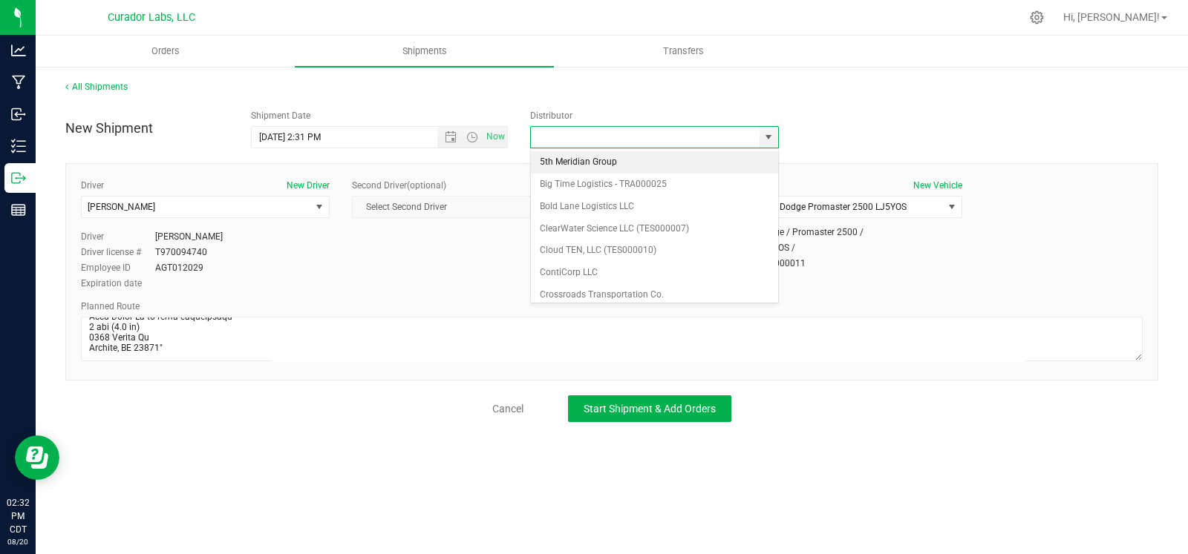
click at [630, 160] on li "5th Meridian Group" at bounding box center [654, 162] width 247 height 22
type input "5th Meridian Group"
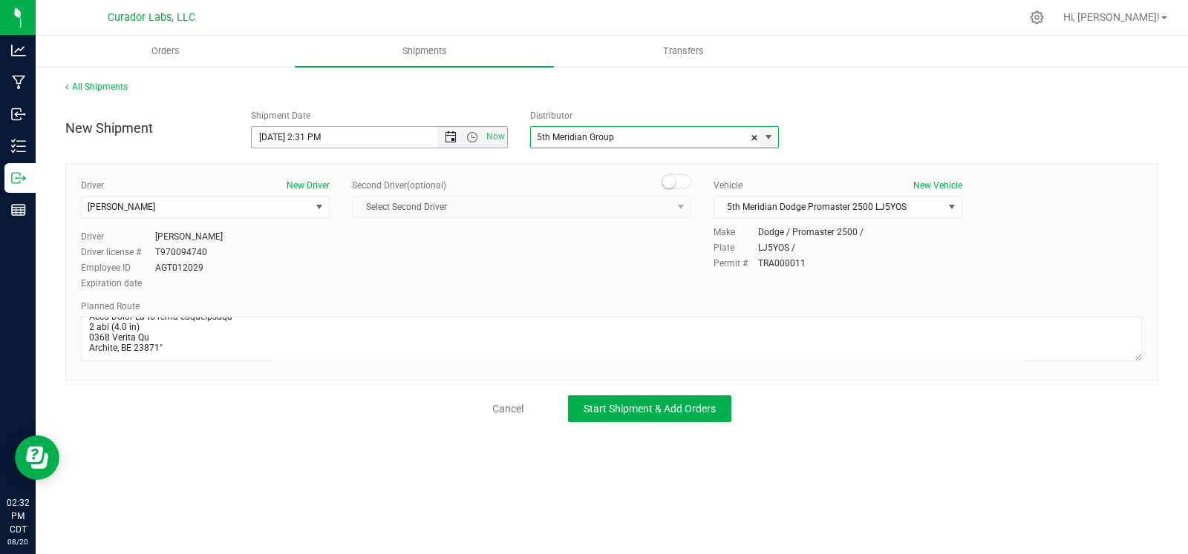
click at [451, 140] on span "Open the date view" at bounding box center [451, 137] width 12 height 12
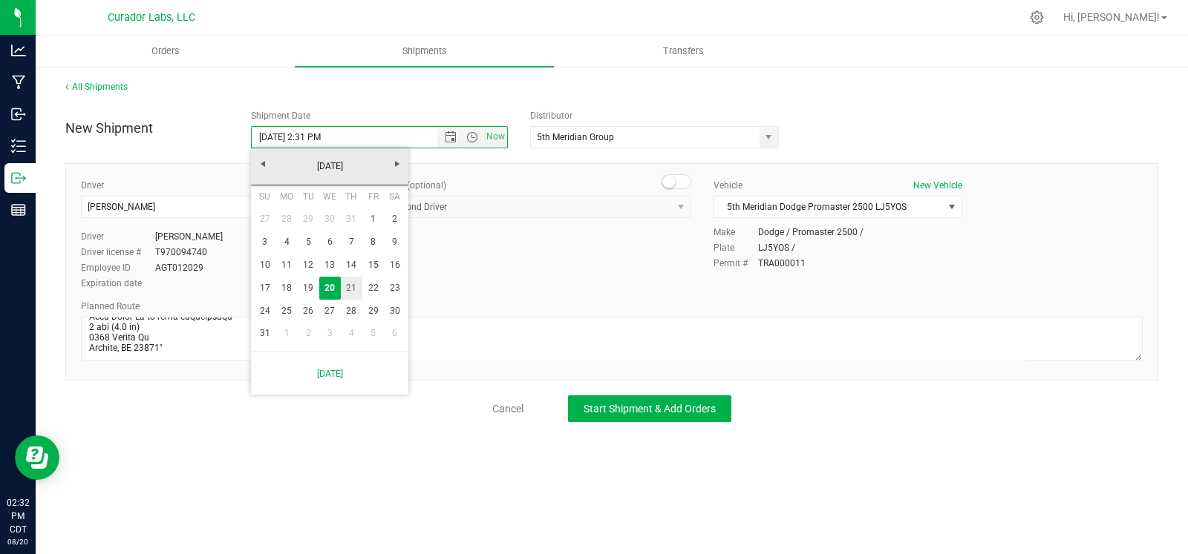
click at [356, 292] on link "21" at bounding box center [352, 288] width 22 height 23
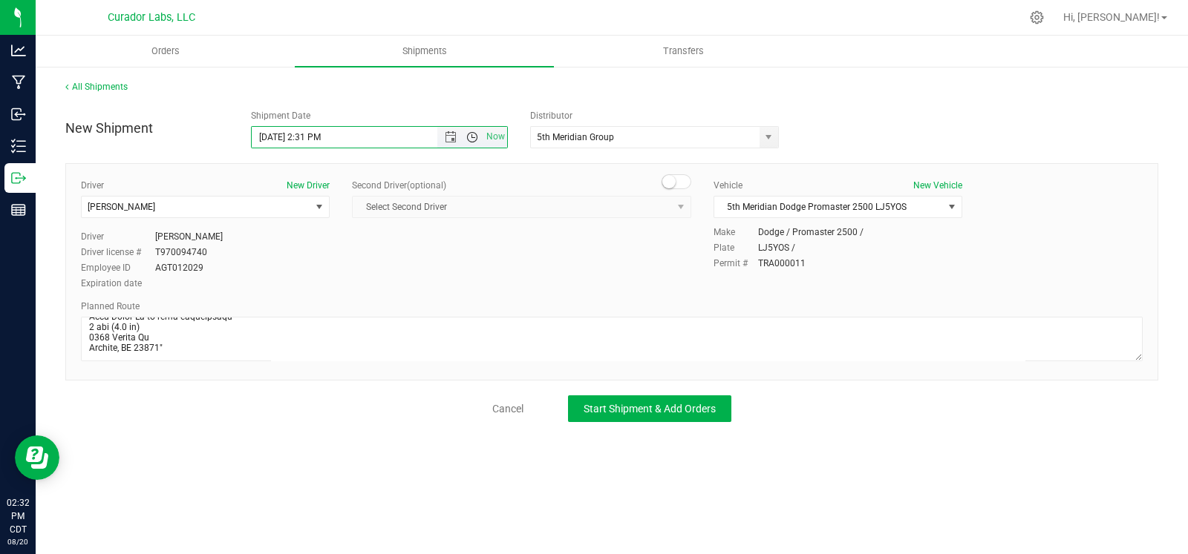
click at [478, 140] on span "Open the time view" at bounding box center [471, 137] width 25 height 12
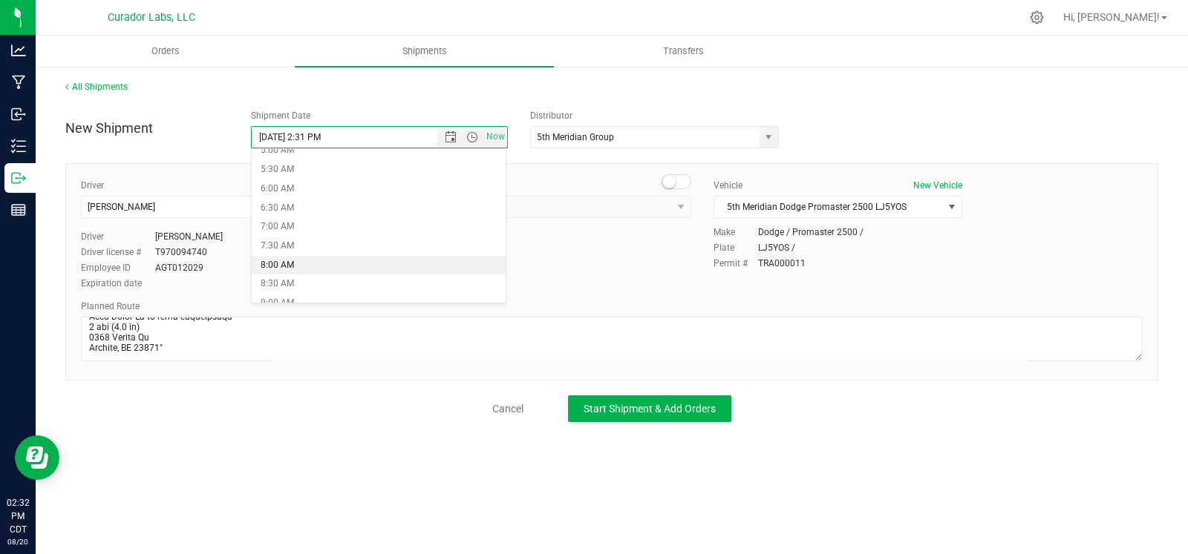
drag, startPoint x: 310, startPoint y: 265, endPoint x: 319, endPoint y: 265, distance: 8.9
click at [310, 265] on li "8:00 AM" at bounding box center [379, 265] width 254 height 19
type input "8/21/2025 8:00 AM"
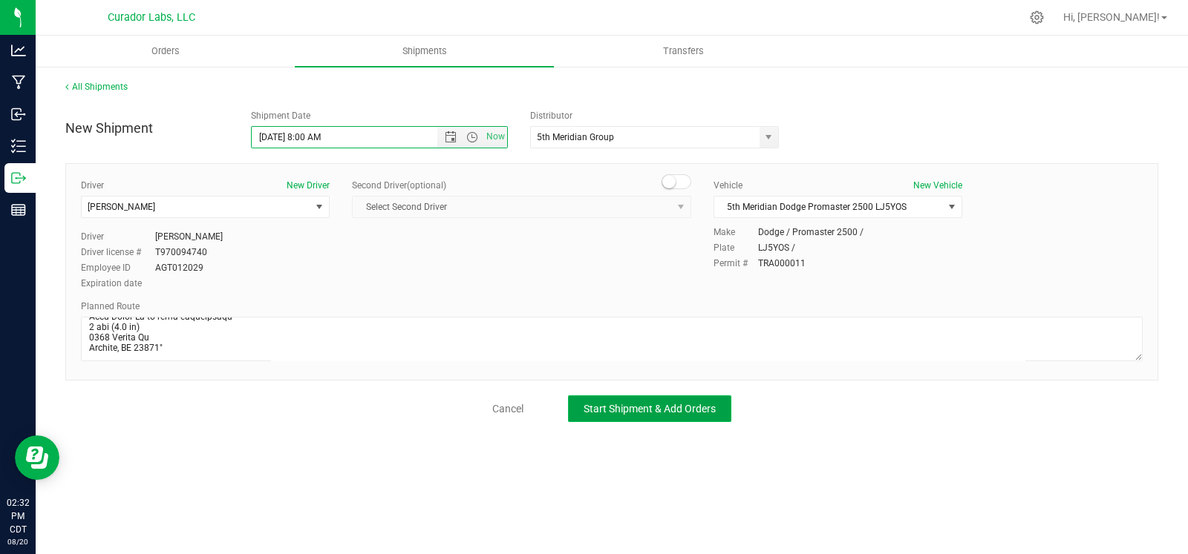
click at [672, 415] on button "Start Shipment & Add Orders" at bounding box center [649, 409] width 163 height 27
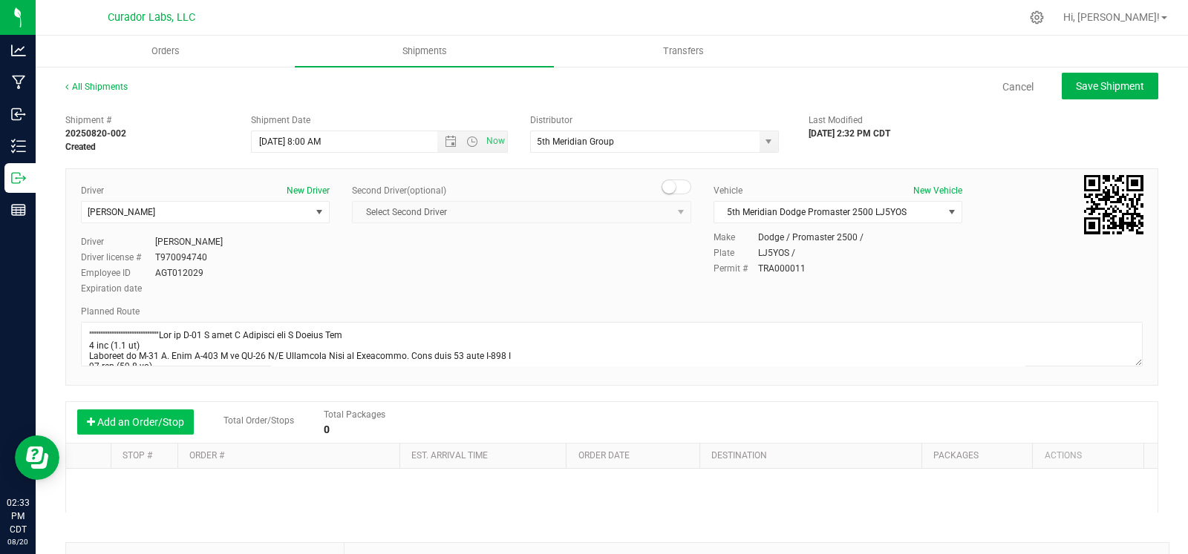
click at [185, 430] on button "Add an Order/Stop" at bounding box center [135, 422] width 117 height 25
click at [242, 484] on span "Select order" at bounding box center [282, 487] width 187 height 21
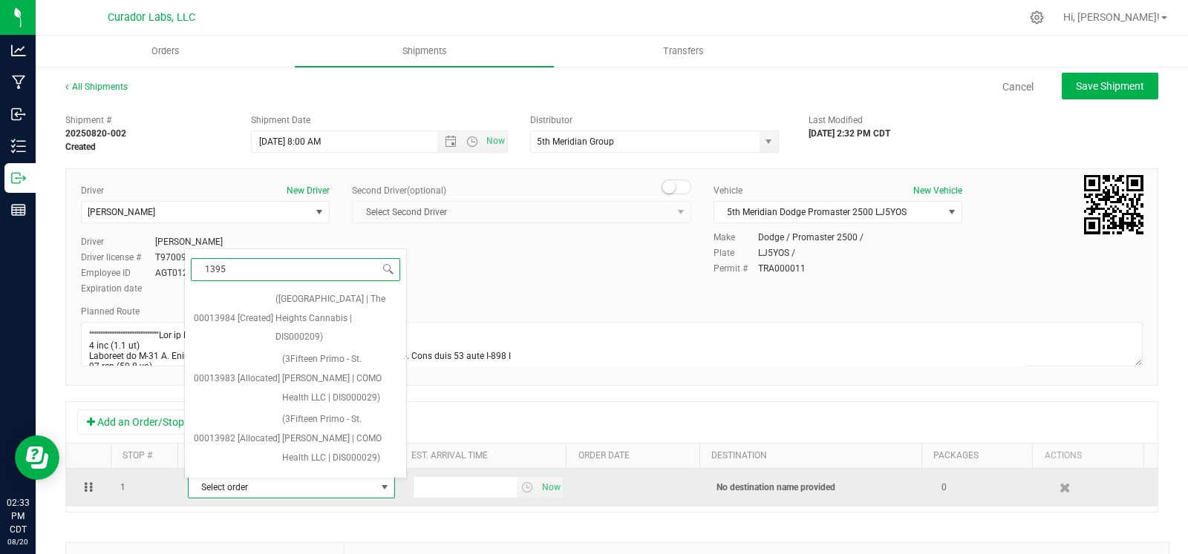
type input "13956"
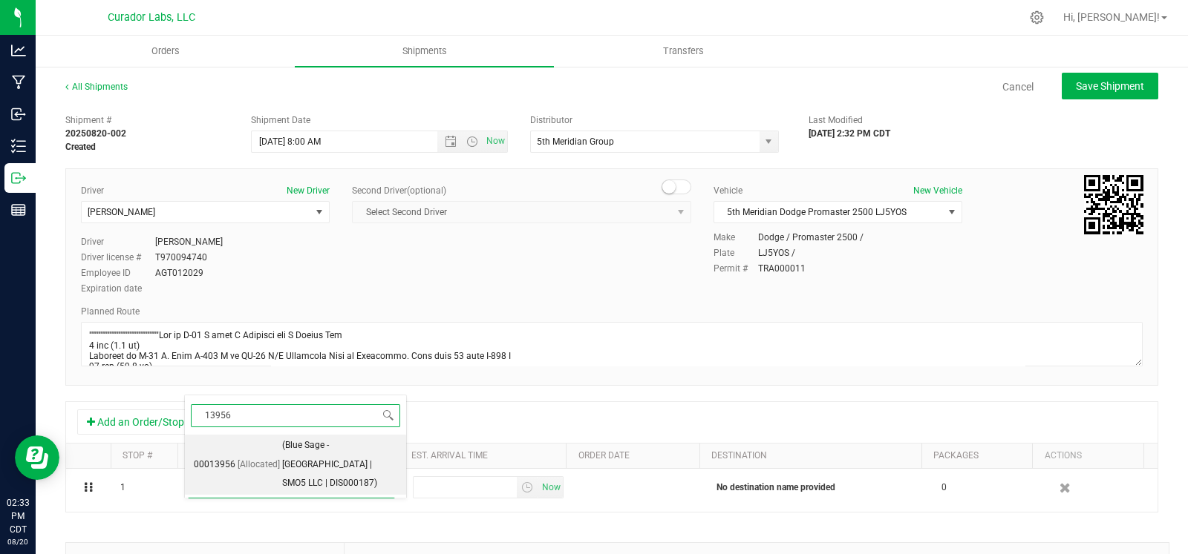
click at [293, 444] on span "(Blue Sage - Lebanon | SMO5 LLC | DIS000187)" at bounding box center [339, 464] width 115 height 57
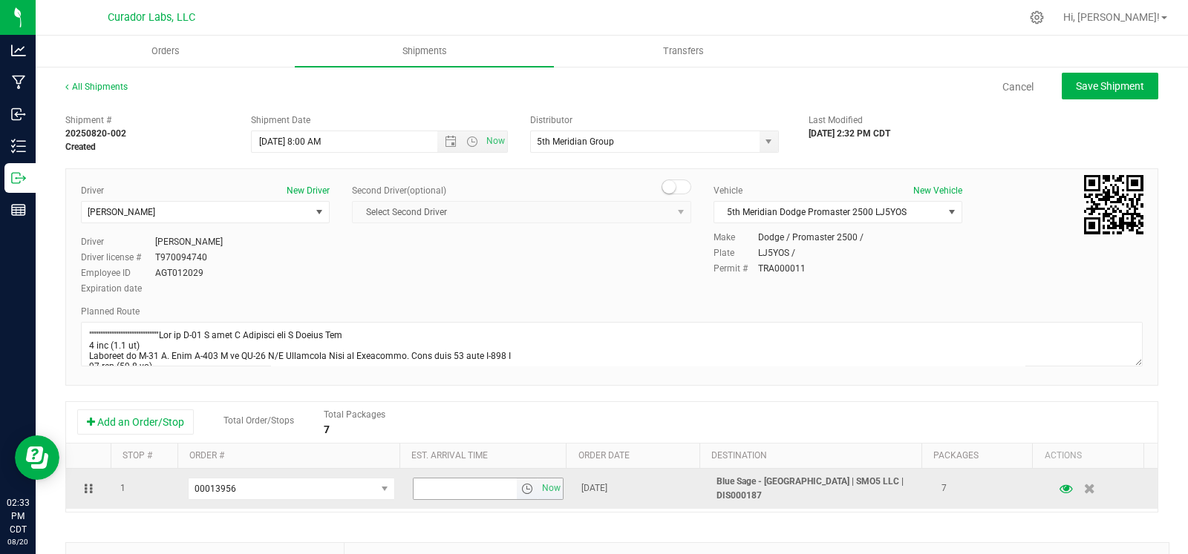
click at [521, 487] on span "select" at bounding box center [527, 489] width 12 height 12
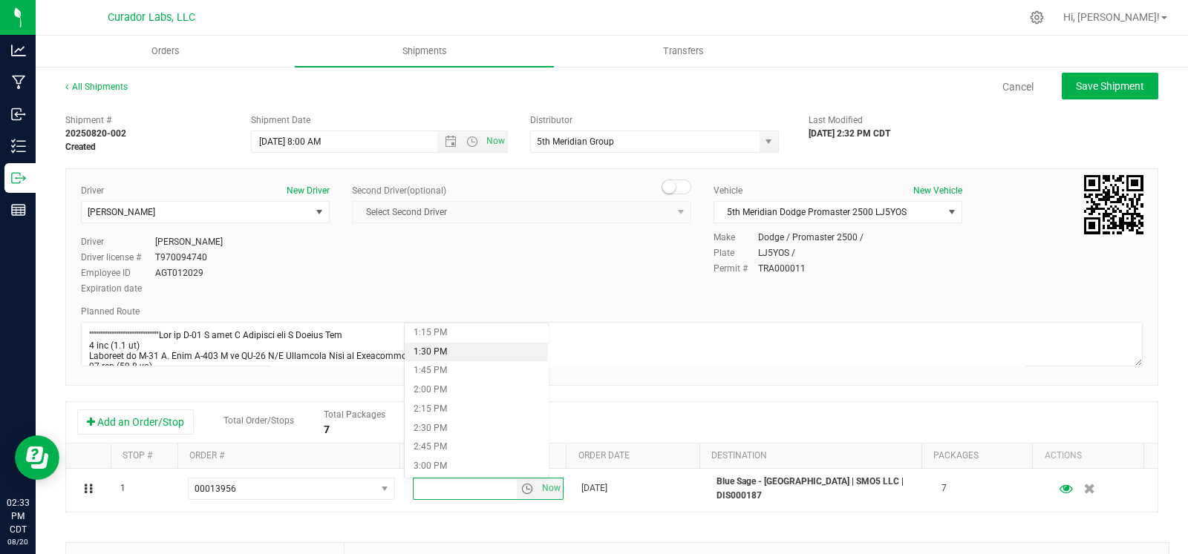
scroll to position [1018, 0]
drag, startPoint x: 454, startPoint y: 459, endPoint x: 461, endPoint y: 420, distance: 39.3
click at [461, 420] on ul "12:00 AM 12:15 AM 12:30 AM 12:45 AM 1:00 AM 1:15 AM 1:30 AM 1:45 AM 2:00 AM 2:1…" at bounding box center [477, 401] width 144 height 149
click at [461, 420] on li "2:30 PM" at bounding box center [477, 425] width 144 height 19
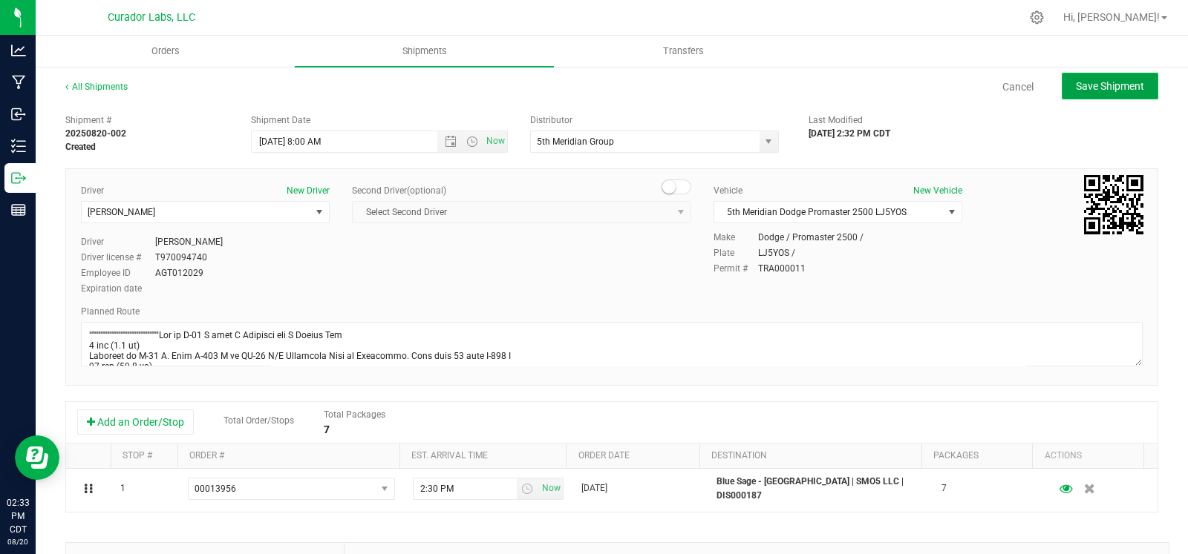
click at [1084, 88] on span "Save Shipment" at bounding box center [1110, 86] width 68 height 12
type input "8/21/2025 1:00 PM"
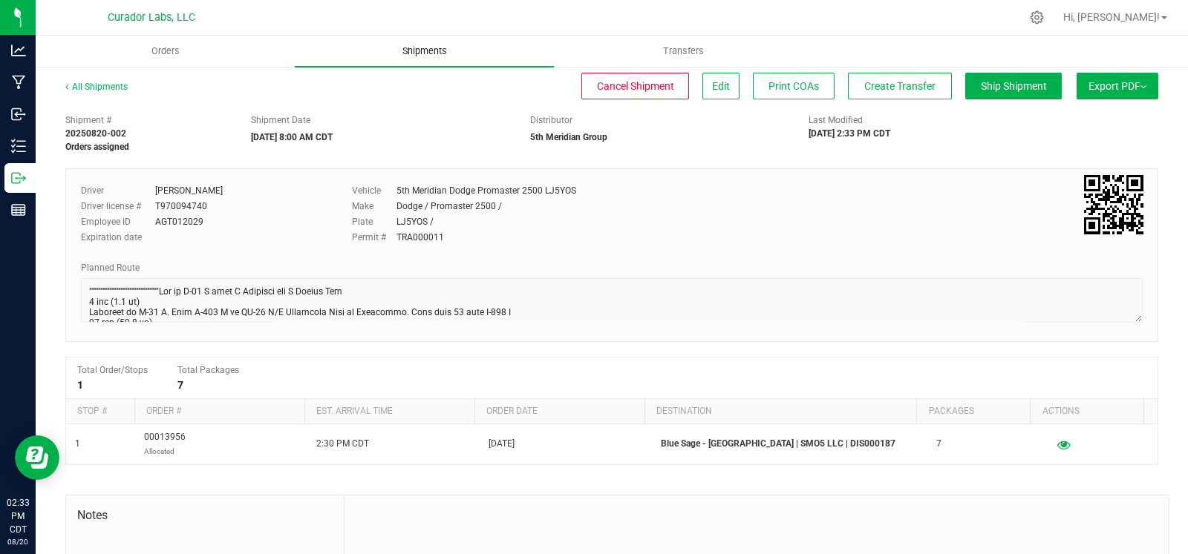
click at [426, 57] on span "Shipments" at bounding box center [424, 51] width 85 height 13
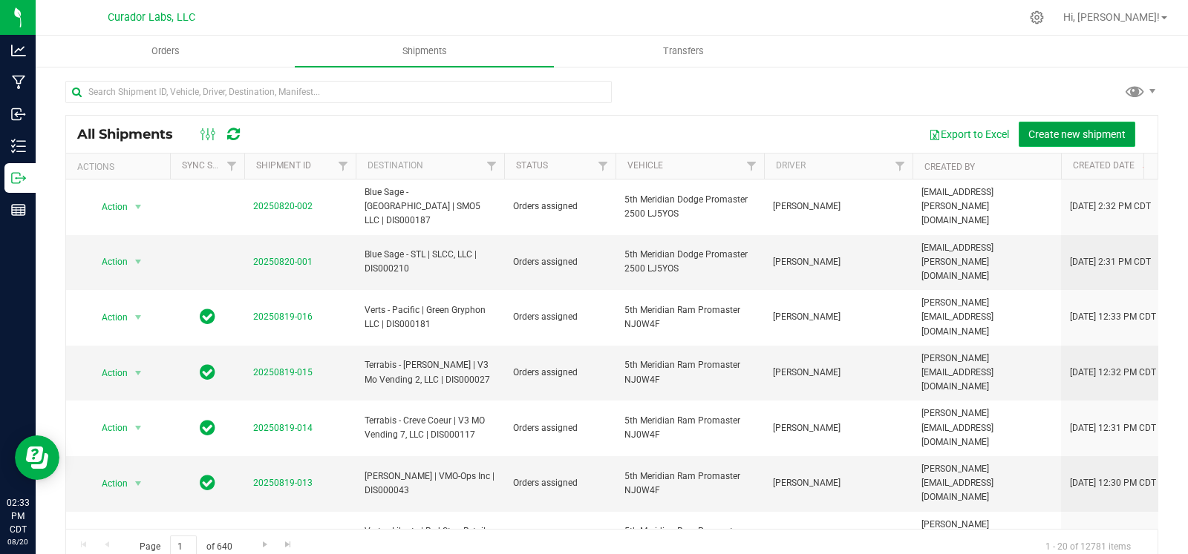
click at [1094, 135] on span "Create new shipment" at bounding box center [1076, 134] width 97 height 12
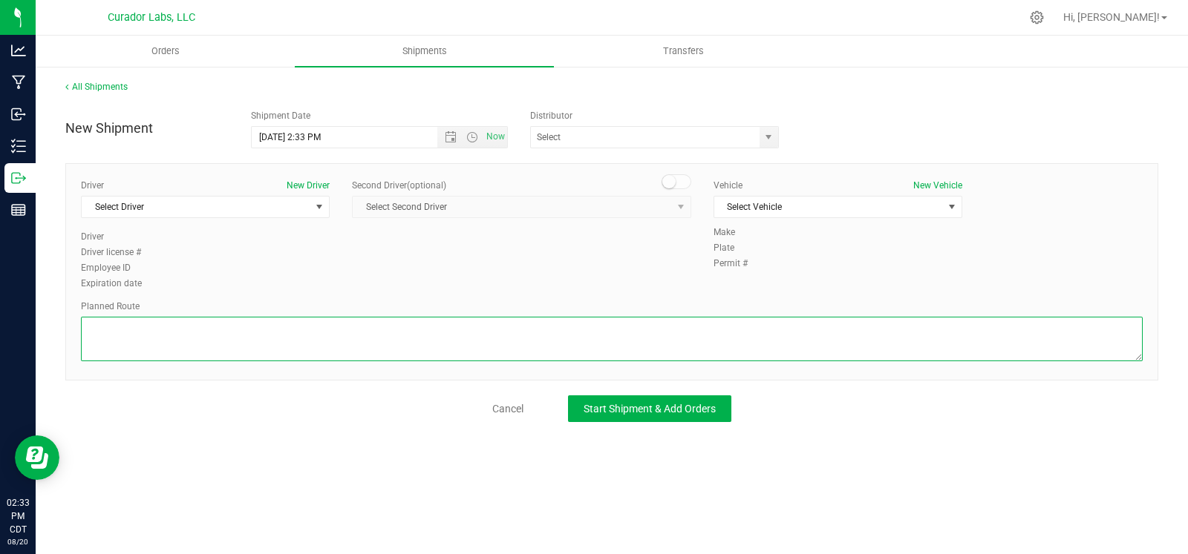
click at [425, 335] on textarea at bounding box center [611, 339] width 1061 height 45
paste textarea """"""""""""""""""""""""""""""""""""""""""""""""""""""""""""""""Get on I-70 W fr…"
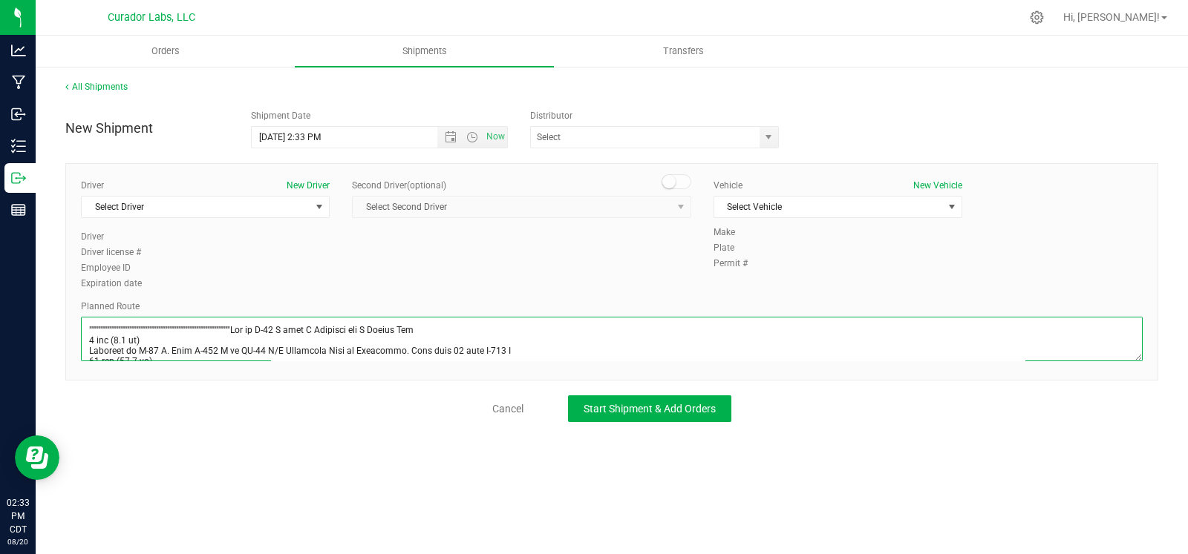
scroll to position [521, 0]
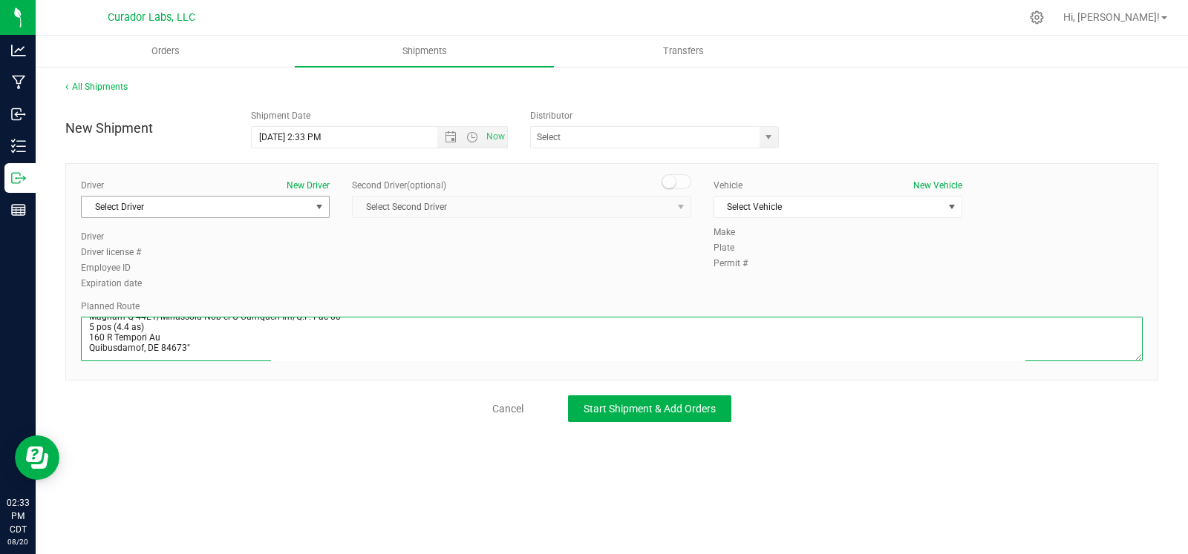
type textarea """"""""""""""""""""""""""""""""""""""""""""""""""""""""""""""""Get on I-70 W fr…"
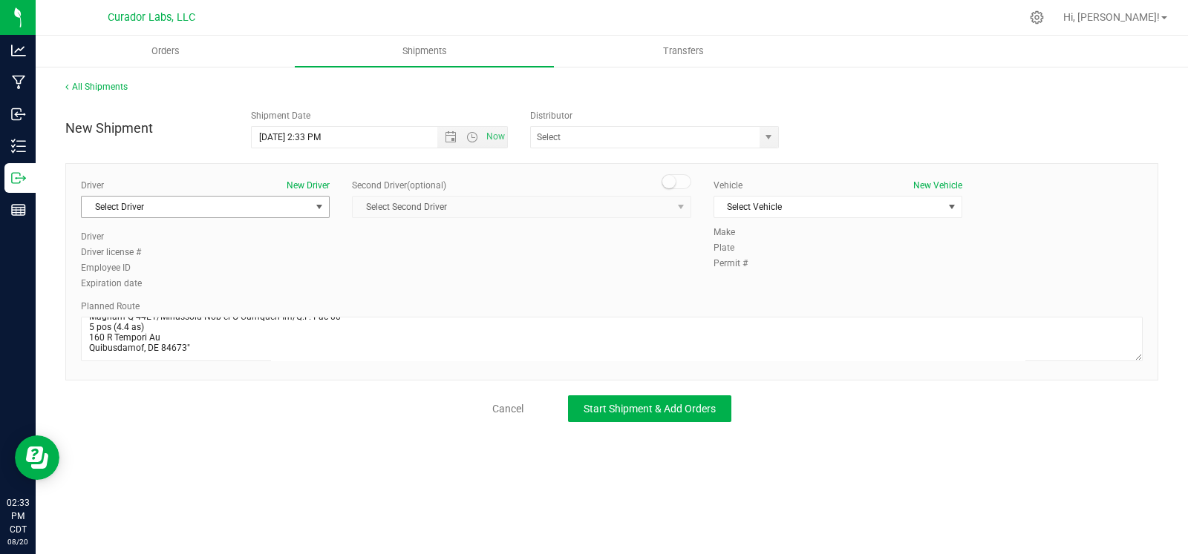
click at [219, 207] on span "Select Driver" at bounding box center [196, 207] width 229 height 21
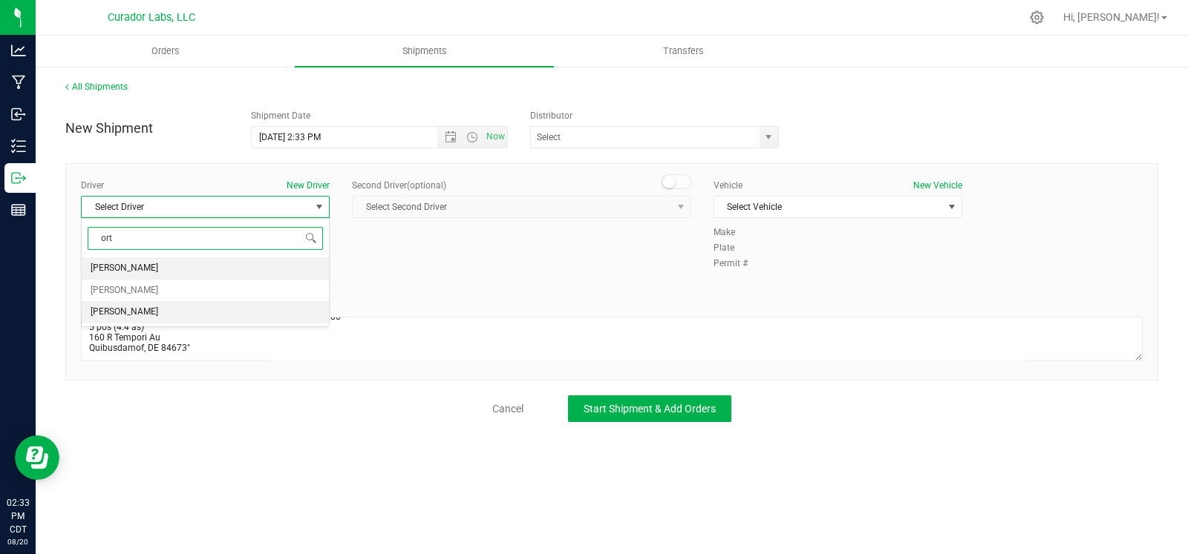
click at [208, 301] on li "John Ortega" at bounding box center [205, 312] width 247 height 22
type input "ort"
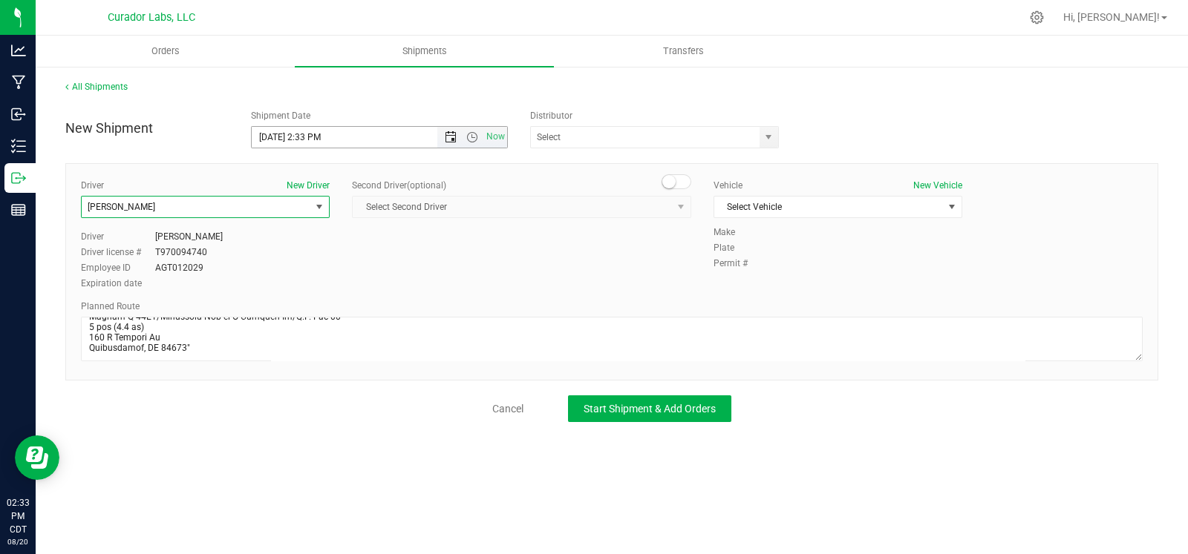
click at [445, 131] on span "Open the date view" at bounding box center [451, 137] width 12 height 12
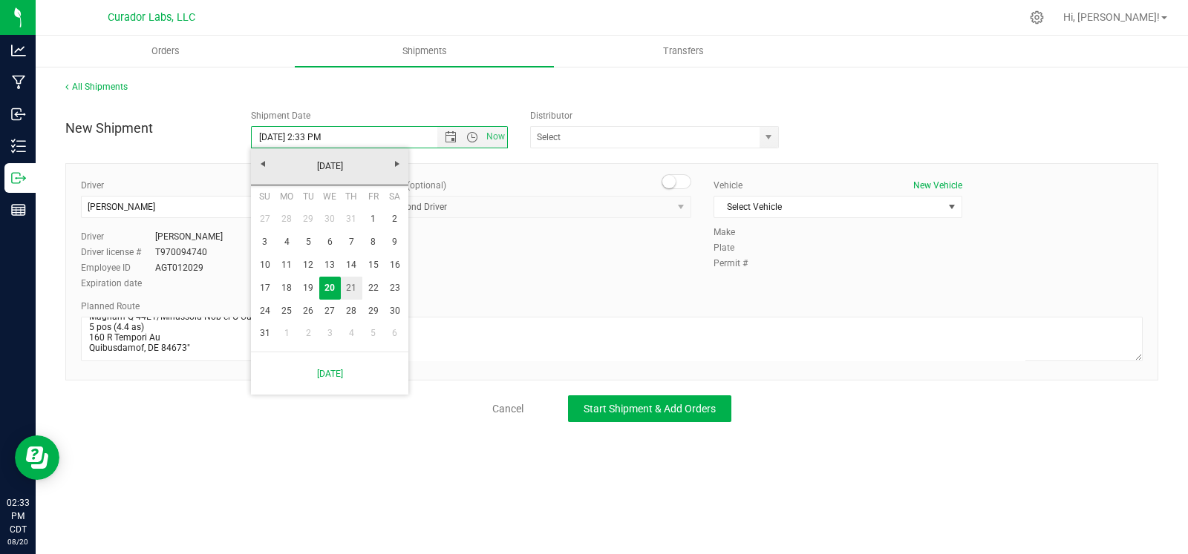
drag, startPoint x: 353, startPoint y: 288, endPoint x: 407, endPoint y: 258, distance: 61.8
click at [353, 289] on link "21" at bounding box center [352, 288] width 22 height 23
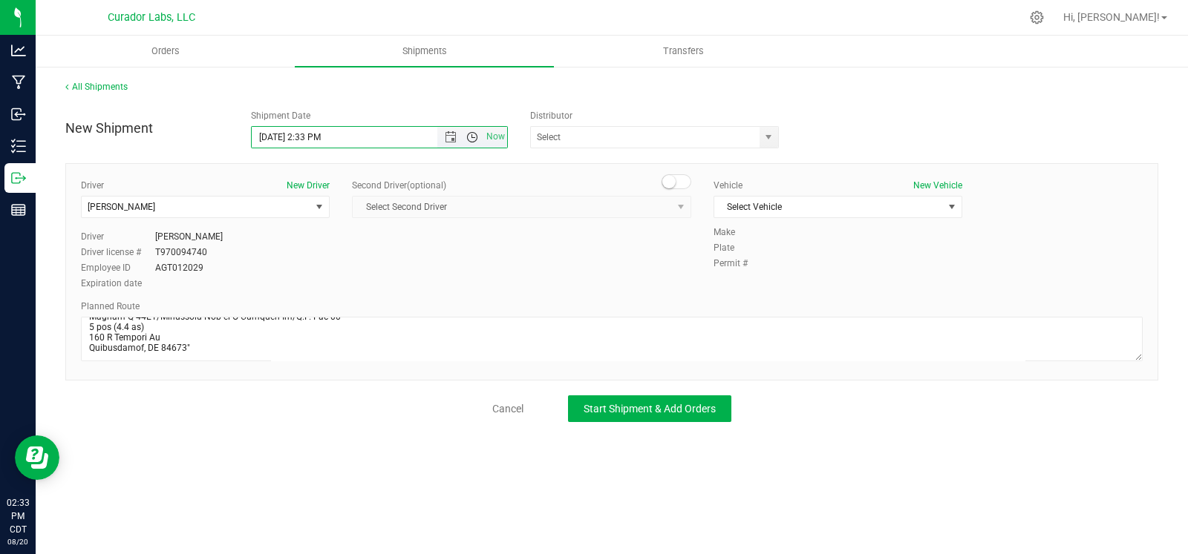
click at [471, 141] on span "Open the time view" at bounding box center [472, 137] width 12 height 12
click at [312, 203] on li "8:00 AM" at bounding box center [379, 212] width 254 height 19
type input "8/21/2025 8:00 AM"
click at [772, 139] on span "select" at bounding box center [768, 137] width 12 height 12
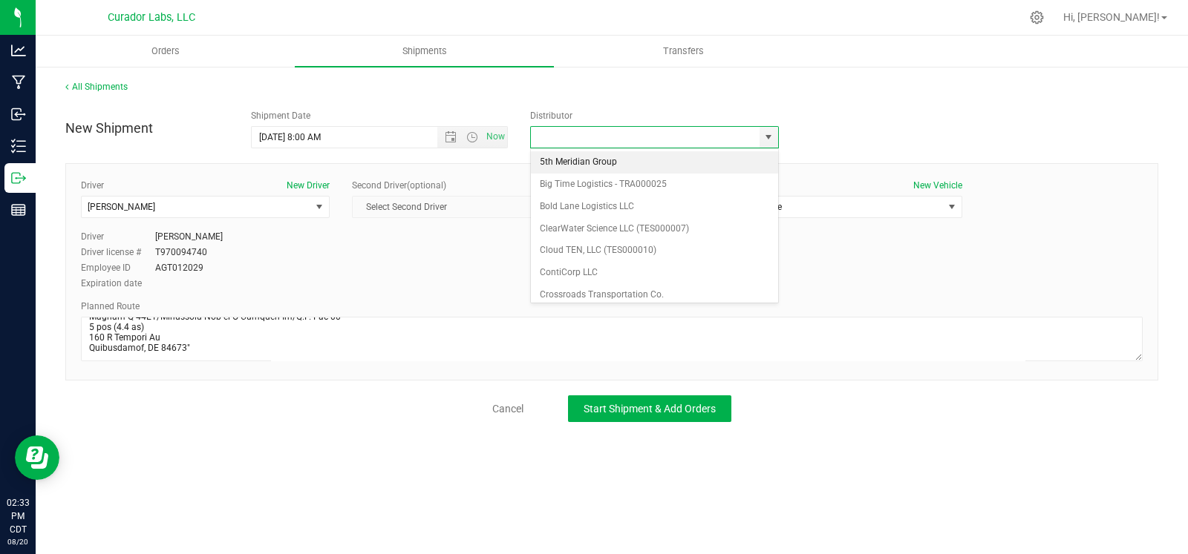
click at [638, 171] on li "5th Meridian Group" at bounding box center [654, 162] width 247 height 22
type input "5th Meridian Group"
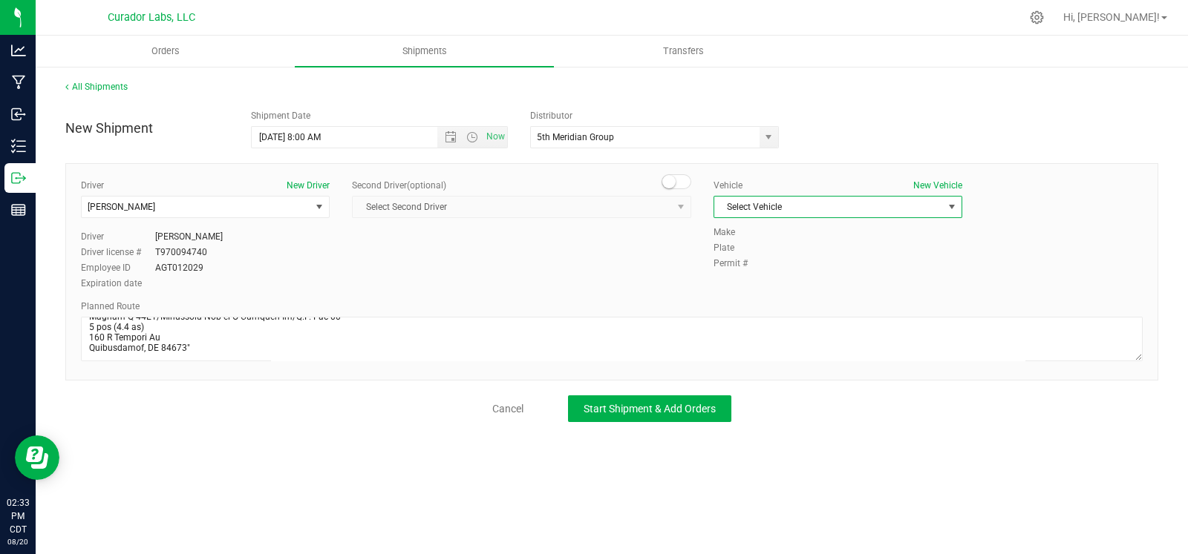
click at [831, 203] on span "Select Vehicle" at bounding box center [828, 207] width 229 height 21
click at [786, 197] on span "Select Vehicle" at bounding box center [828, 207] width 229 height 21
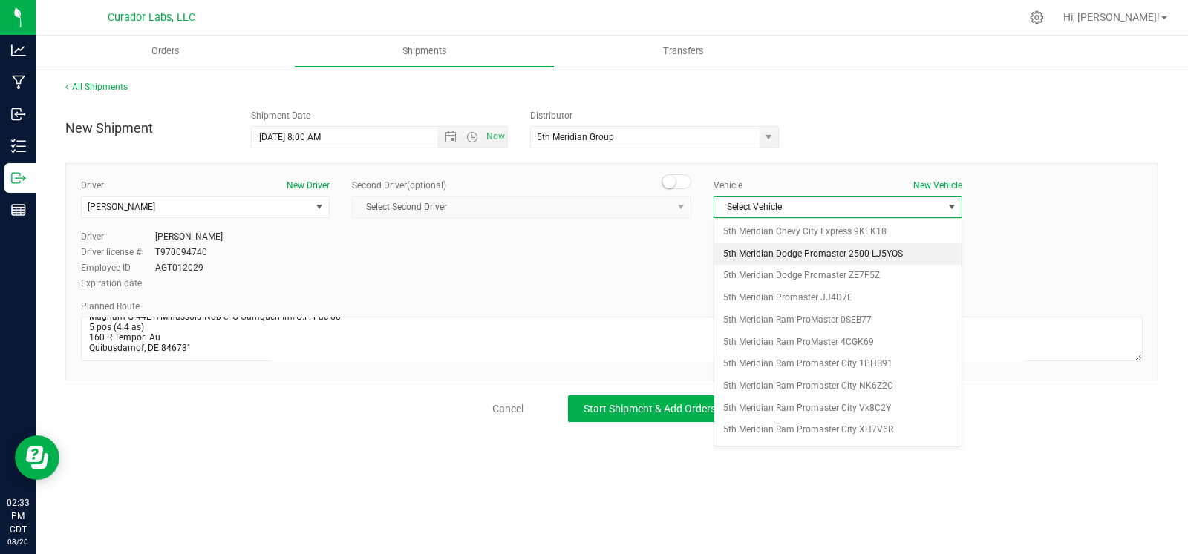
click at [802, 243] on li "5th Meridian Dodge Promaster 2500 LJ5YOS" at bounding box center [837, 254] width 247 height 22
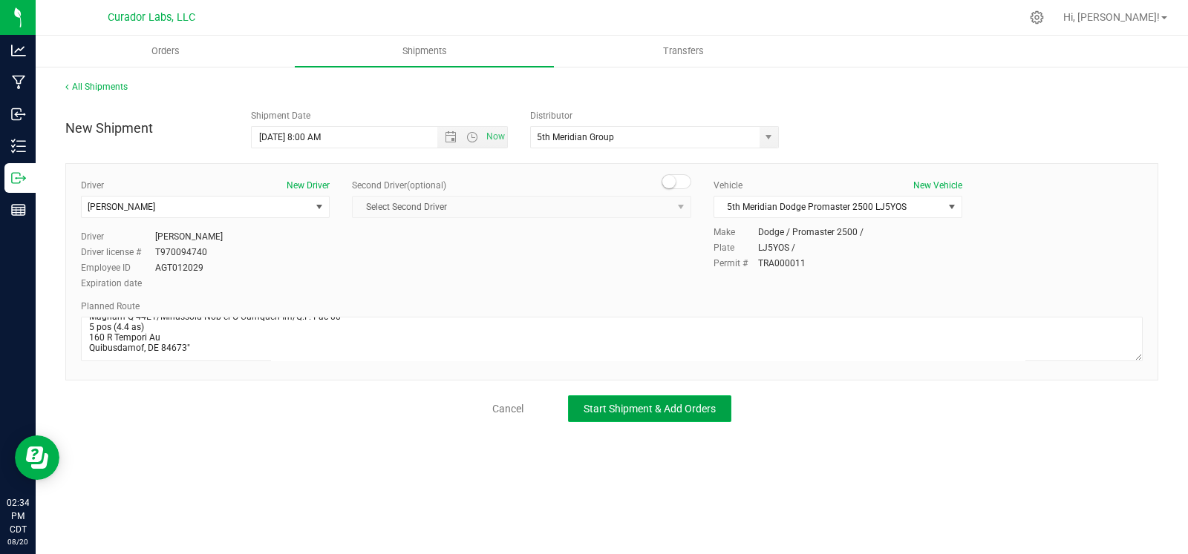
click at [662, 405] on span "Start Shipment & Add Orders" at bounding box center [649, 409] width 132 height 12
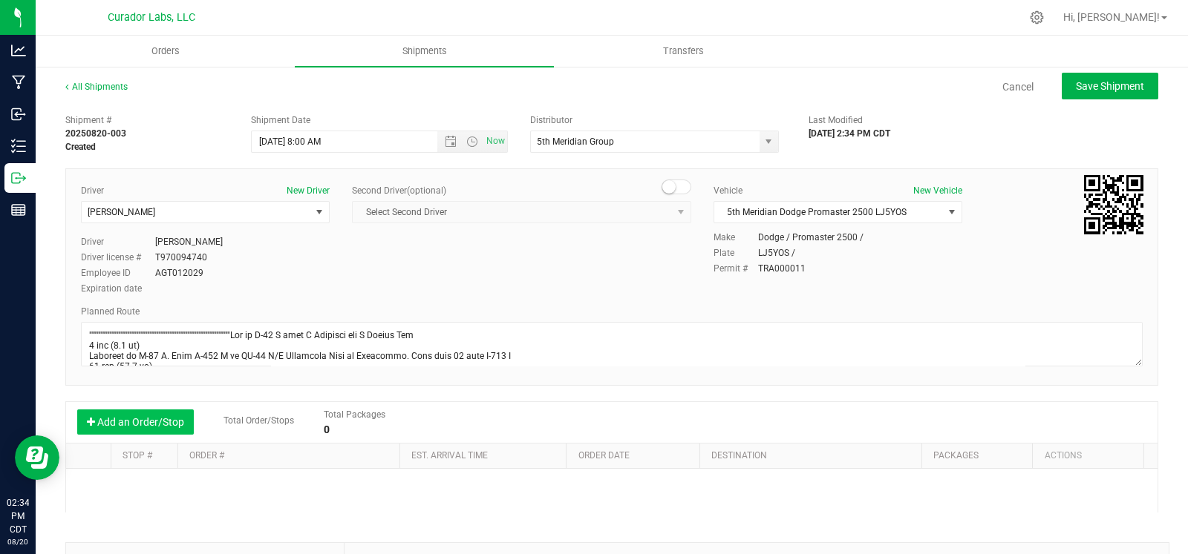
click at [142, 424] on button "Add an Order/Stop" at bounding box center [135, 422] width 117 height 25
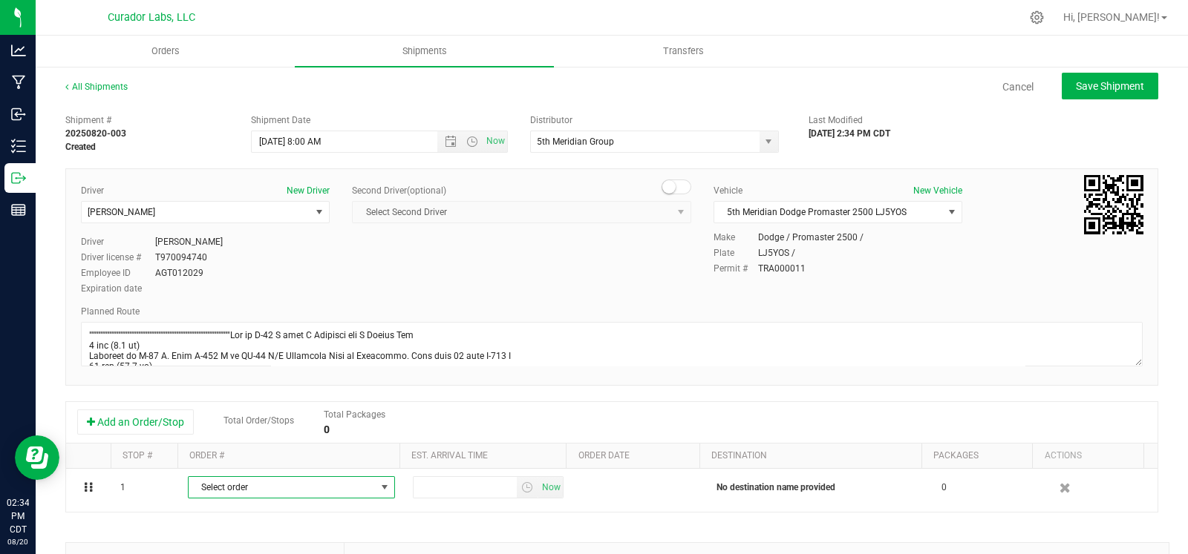
click at [207, 499] on span "Select order" at bounding box center [291, 488] width 207 height 22
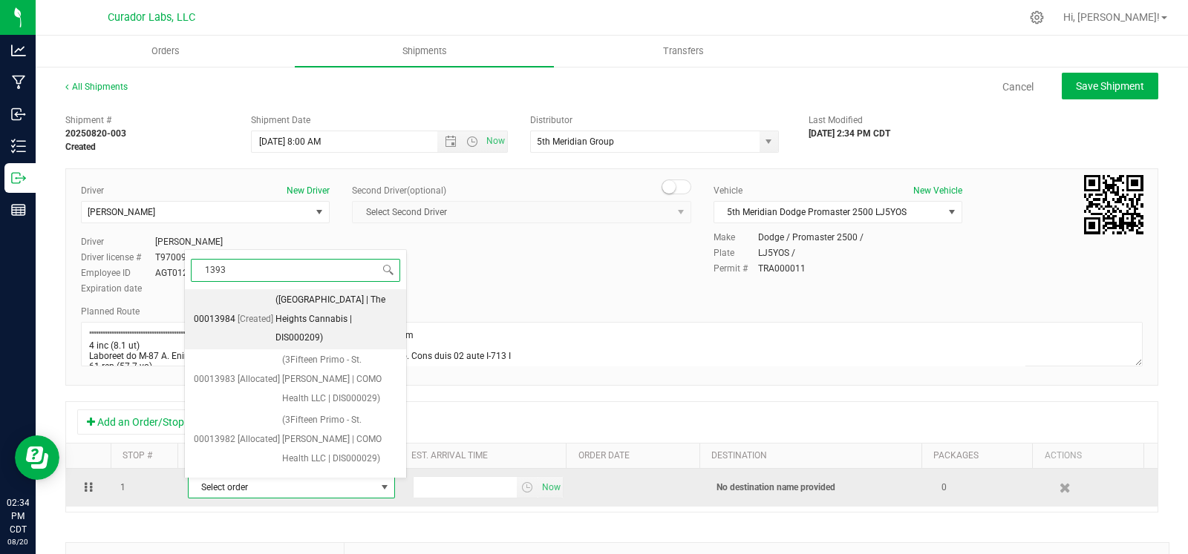
type input "13939"
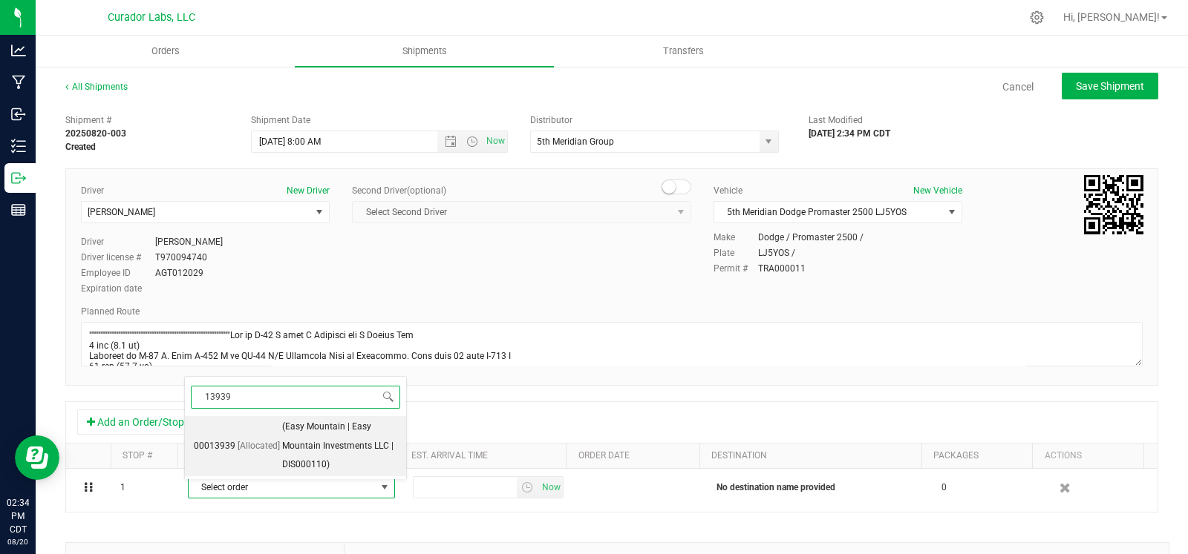
click at [292, 445] on span "(Easy Mountain | Easy Mountain Investments LLC | DIS000110)" at bounding box center [339, 446] width 115 height 57
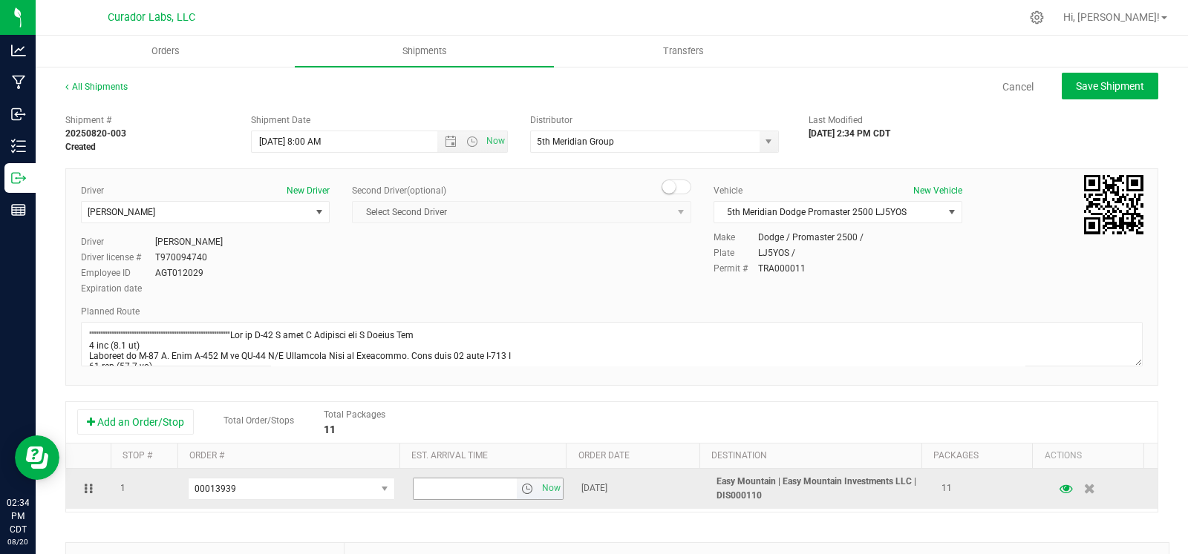
click at [521, 491] on span "select" at bounding box center [527, 489] width 12 height 12
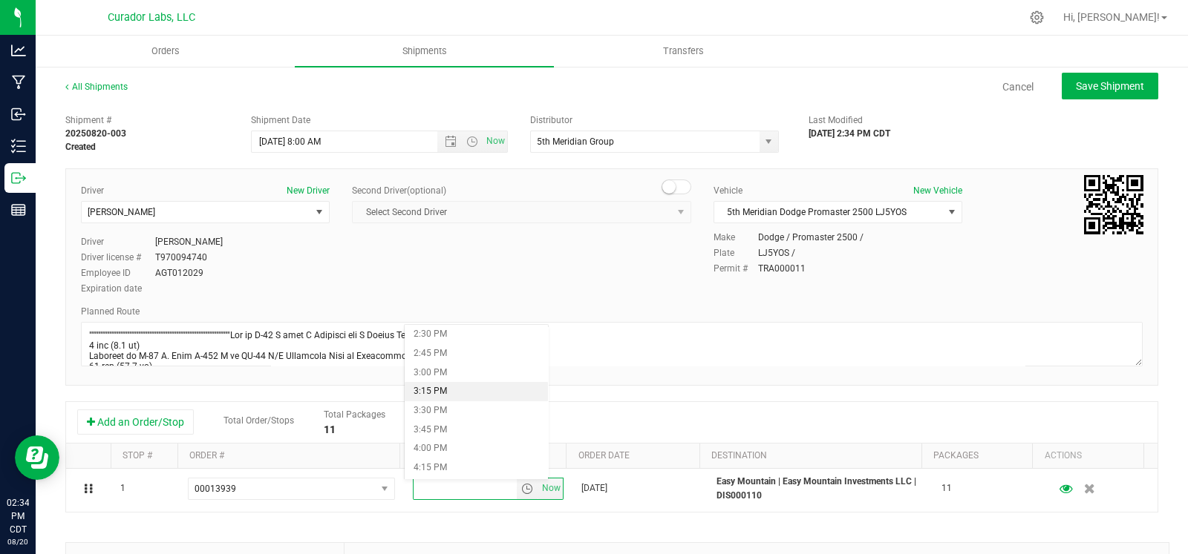
scroll to position [1113, 0]
click at [439, 442] on li "4:00 PM" at bounding box center [477, 444] width 144 height 19
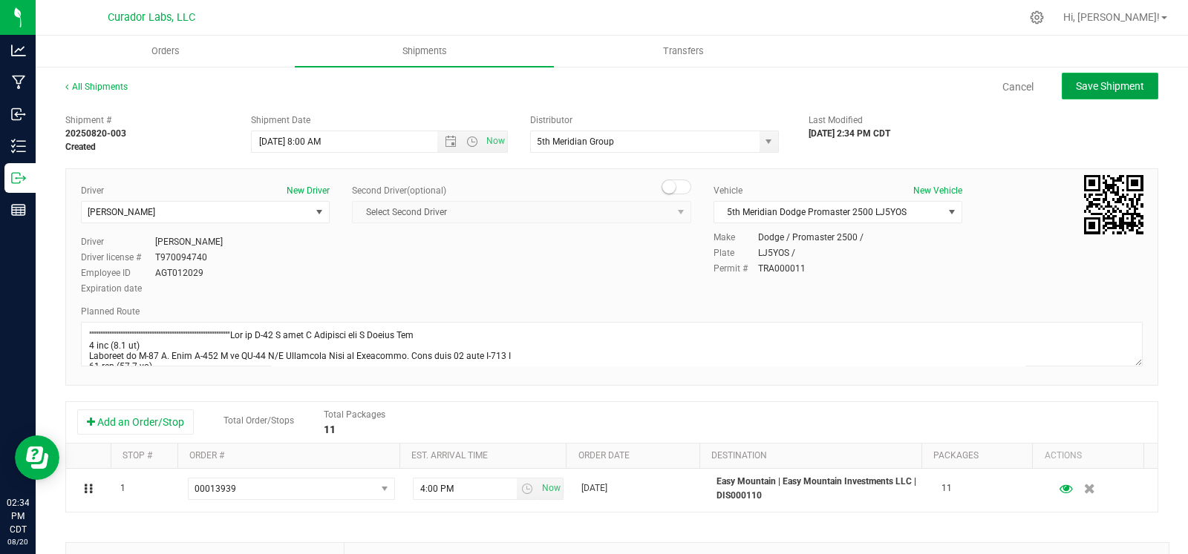
click at [1086, 91] on span "Save Shipment" at bounding box center [1110, 86] width 68 height 12
type input "8/21/2025 1:00 PM"
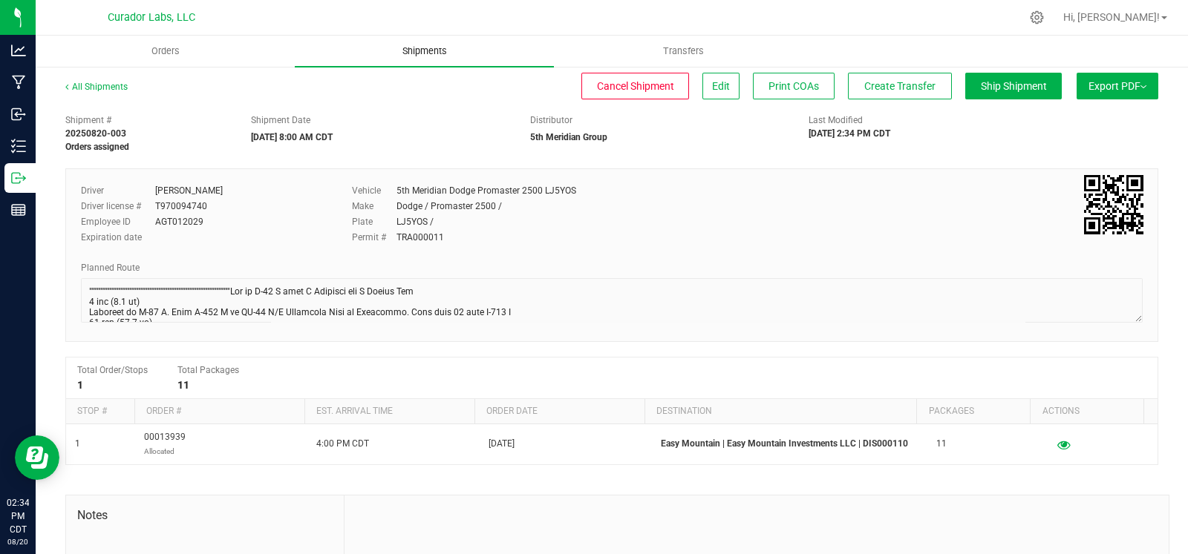
click at [419, 53] on span "Shipments" at bounding box center [424, 51] width 85 height 13
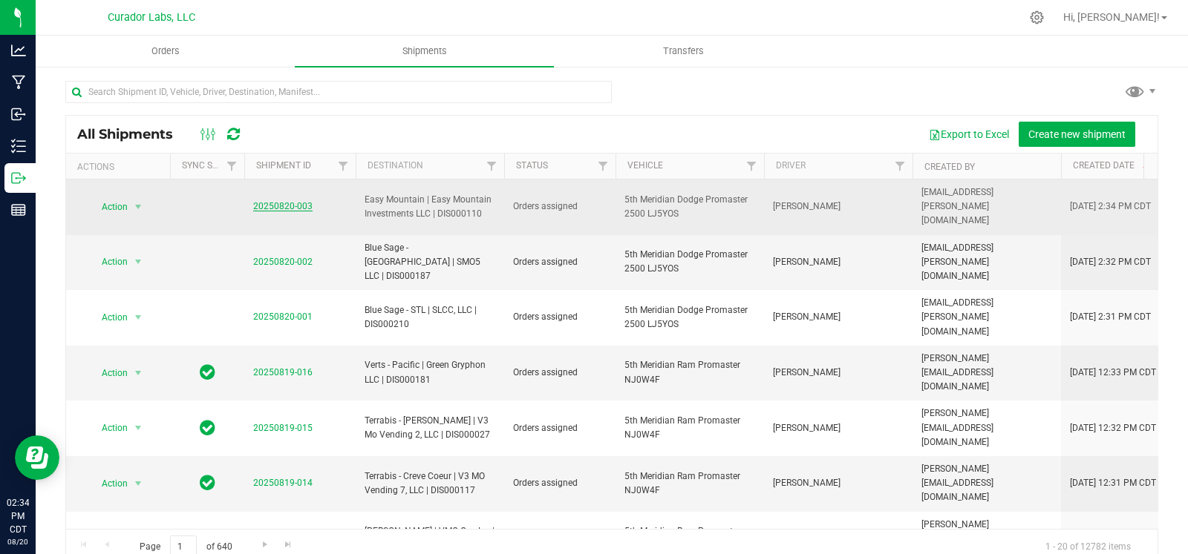
click at [298, 202] on link "20250820-003" at bounding box center [282, 206] width 59 height 10
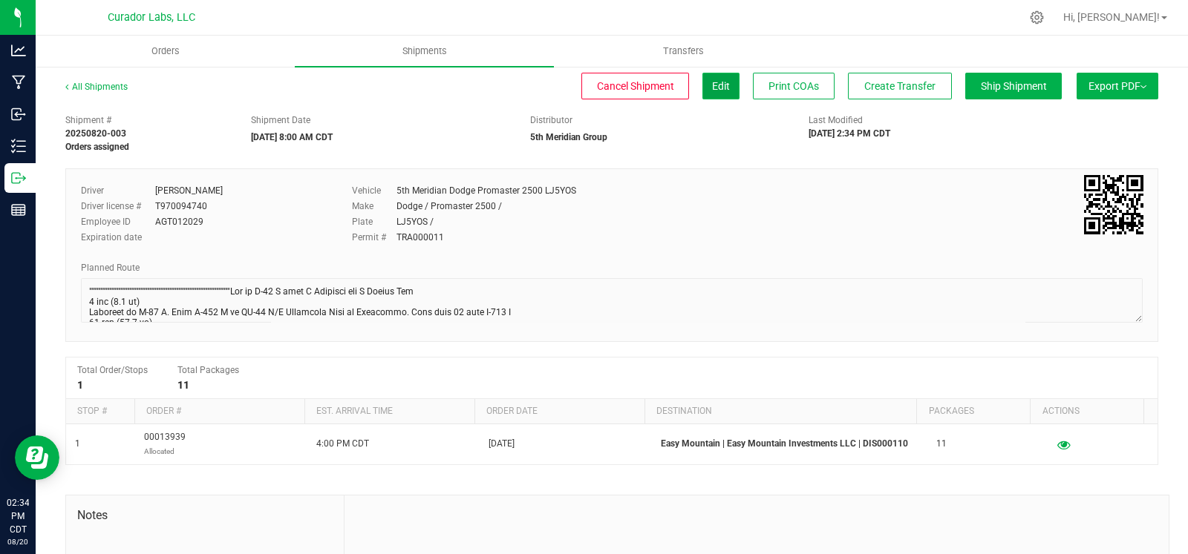
click at [702, 98] on button "Edit" at bounding box center [720, 86] width 37 height 27
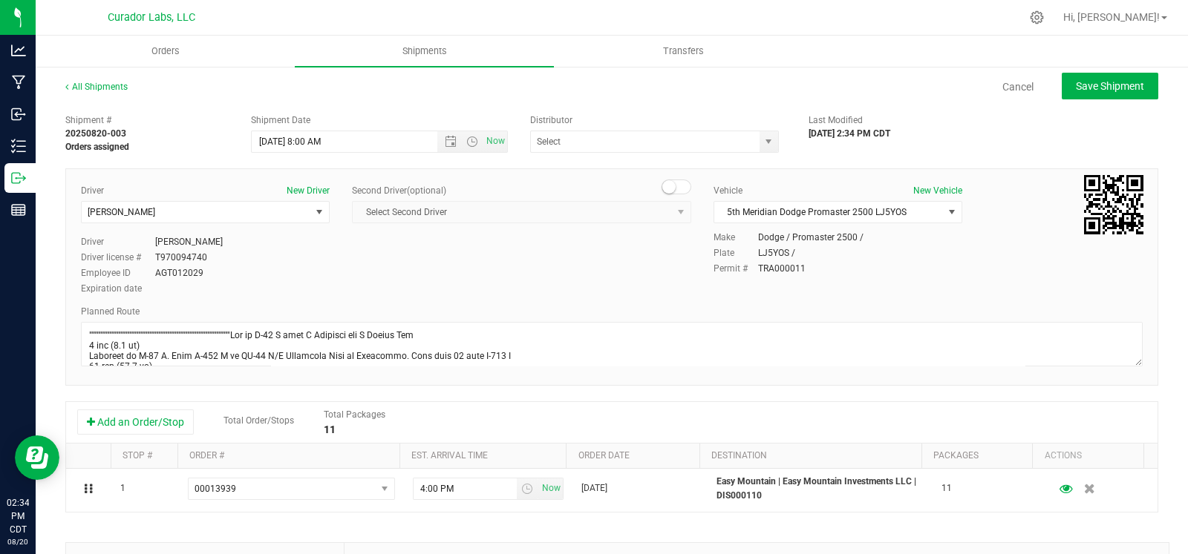
type input "5th Meridian Group"
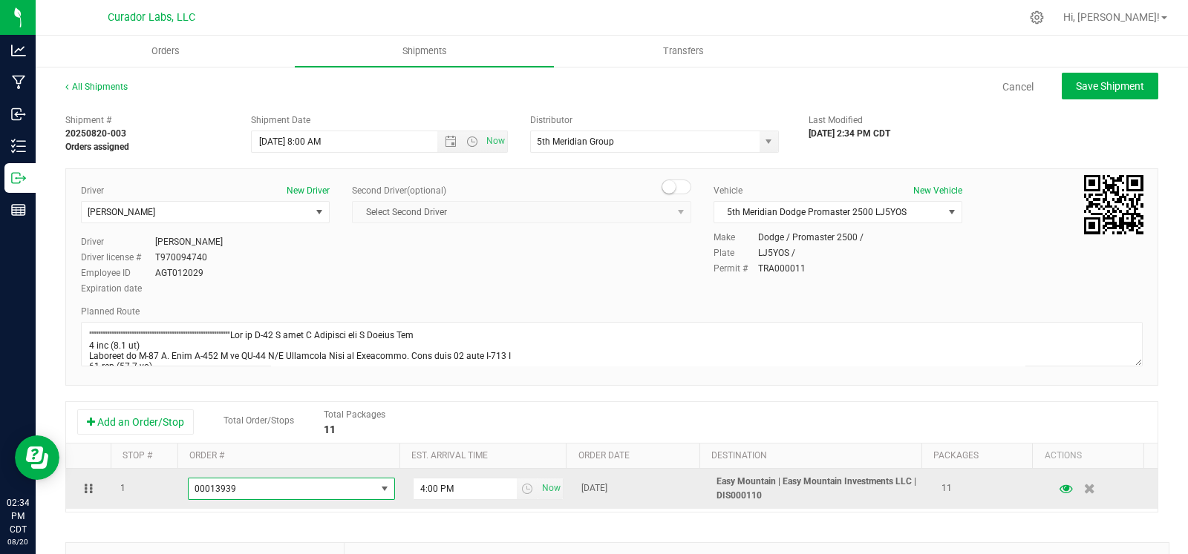
click at [194, 487] on span "00013939" at bounding box center [215, 489] width 42 height 10
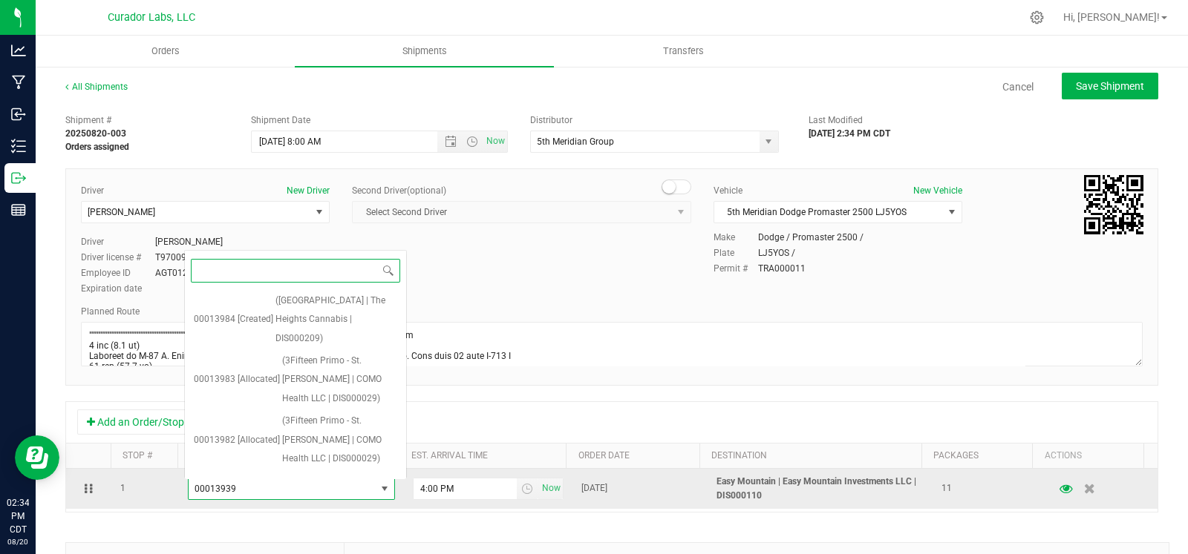
scroll to position [1752, 0]
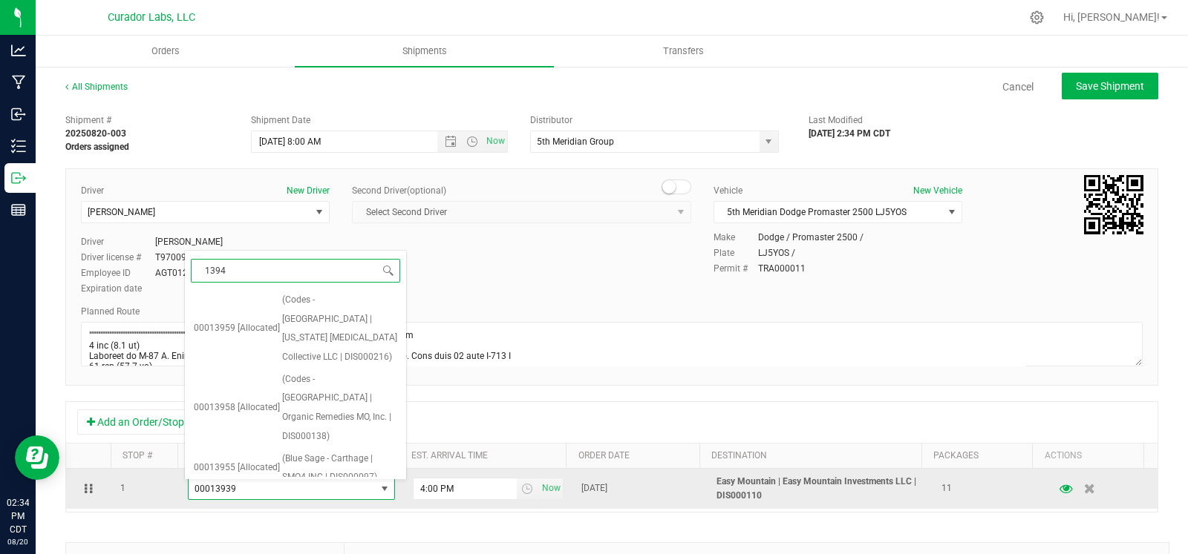
type input "13948"
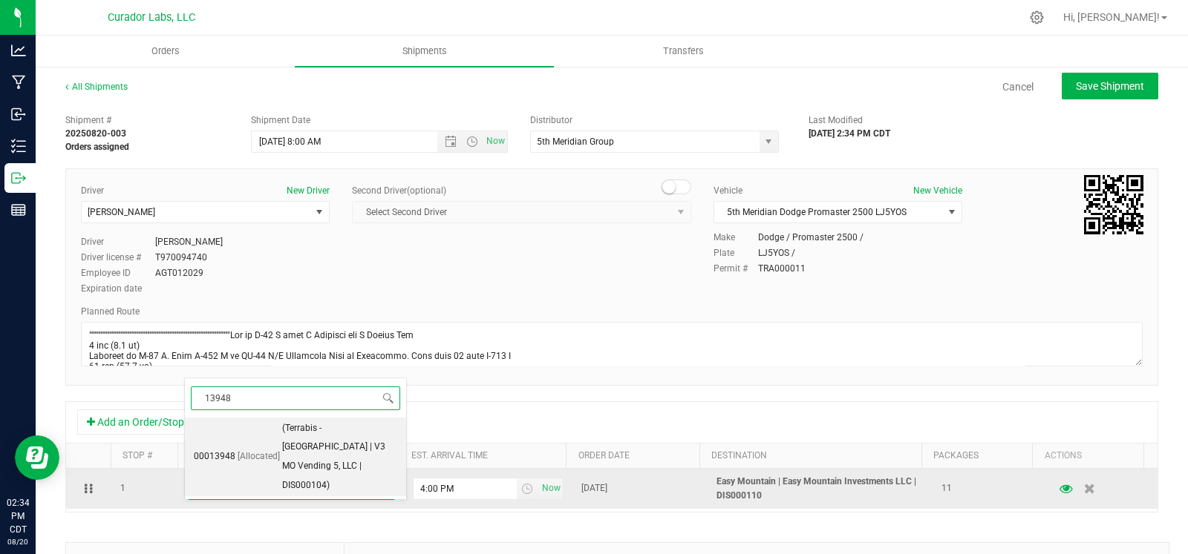
scroll to position [0, 0]
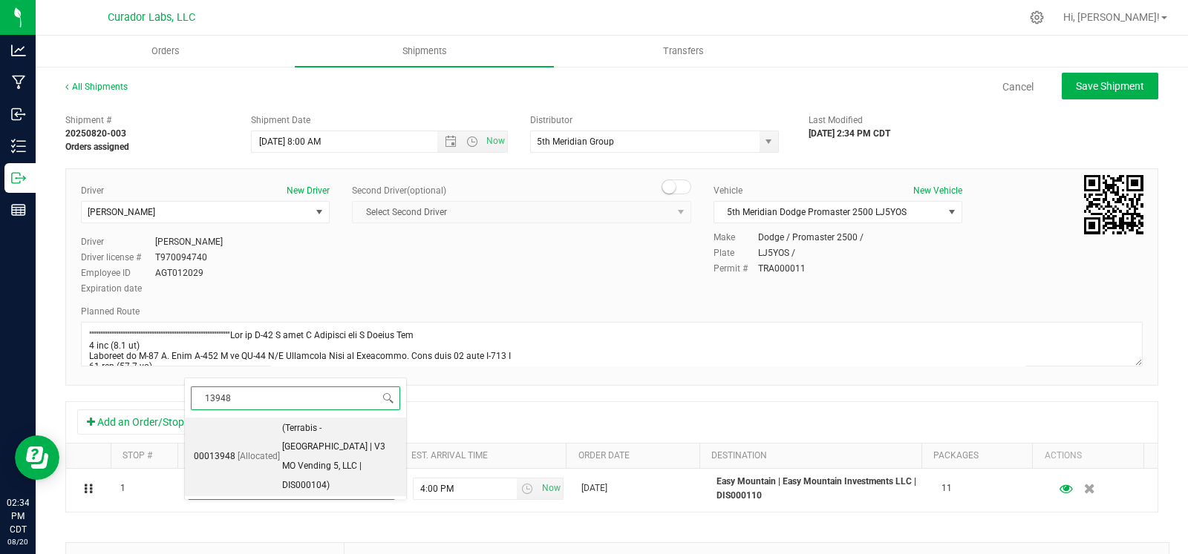
click at [308, 449] on span "(Terrabis - Springfield | V3 MO Vending 5, LLC | DIS000104)" at bounding box center [339, 457] width 115 height 76
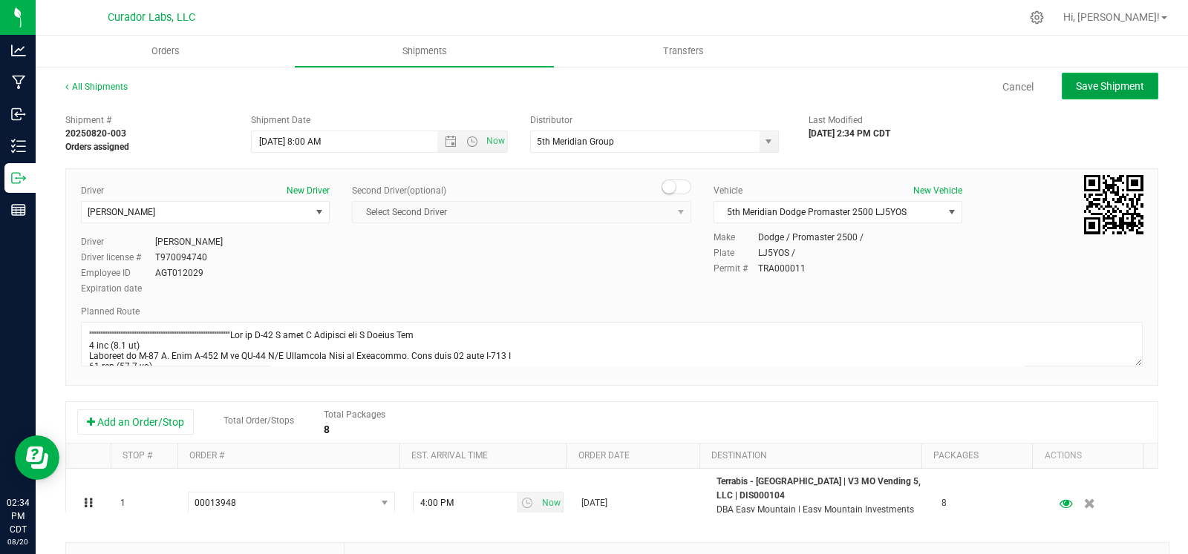
click at [1100, 85] on span "Save Shipment" at bounding box center [1110, 86] width 68 height 12
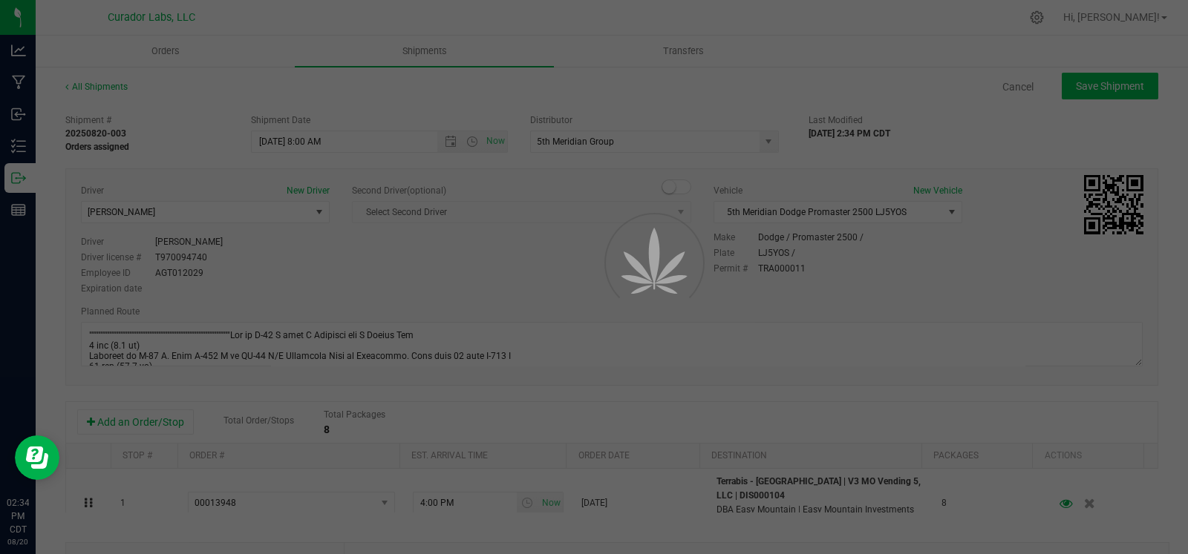
type input "8/21/2025 1:00 PM"
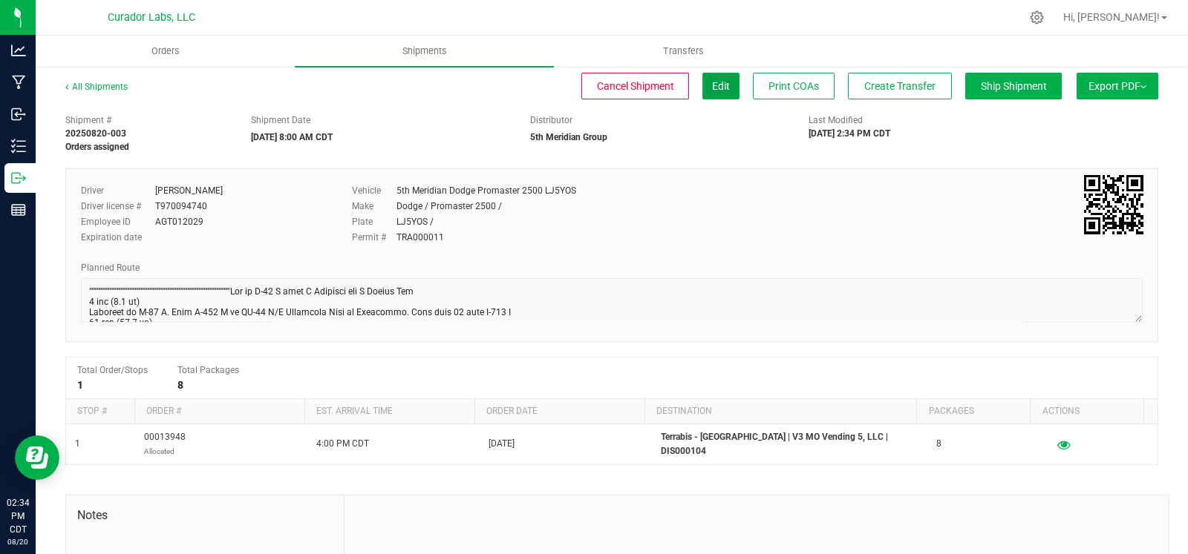
click at [719, 89] on button "Edit" at bounding box center [720, 86] width 37 height 27
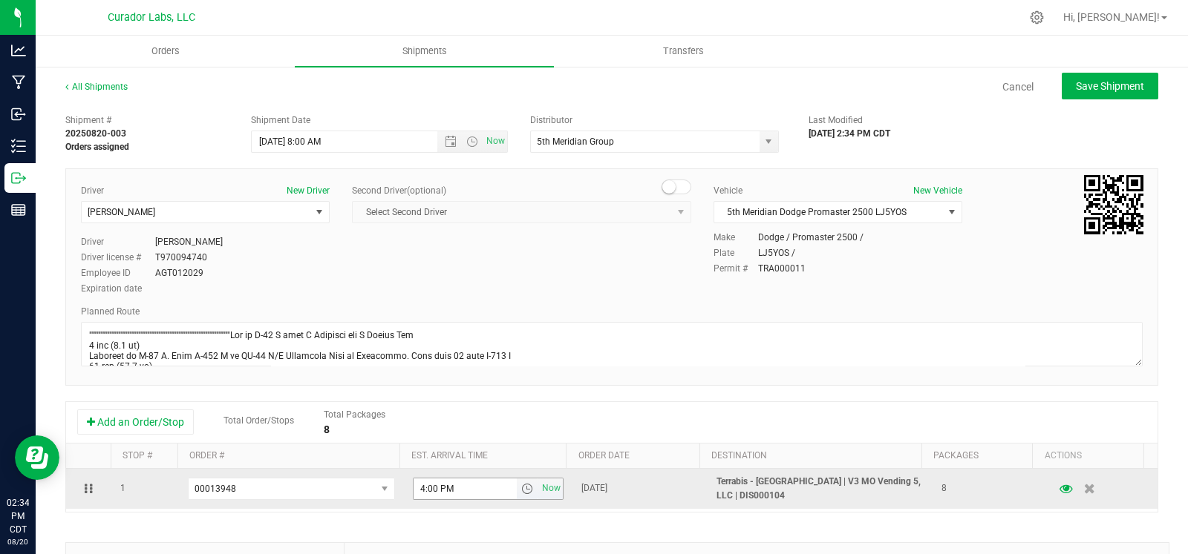
click at [521, 490] on span "select" at bounding box center [527, 489] width 12 height 12
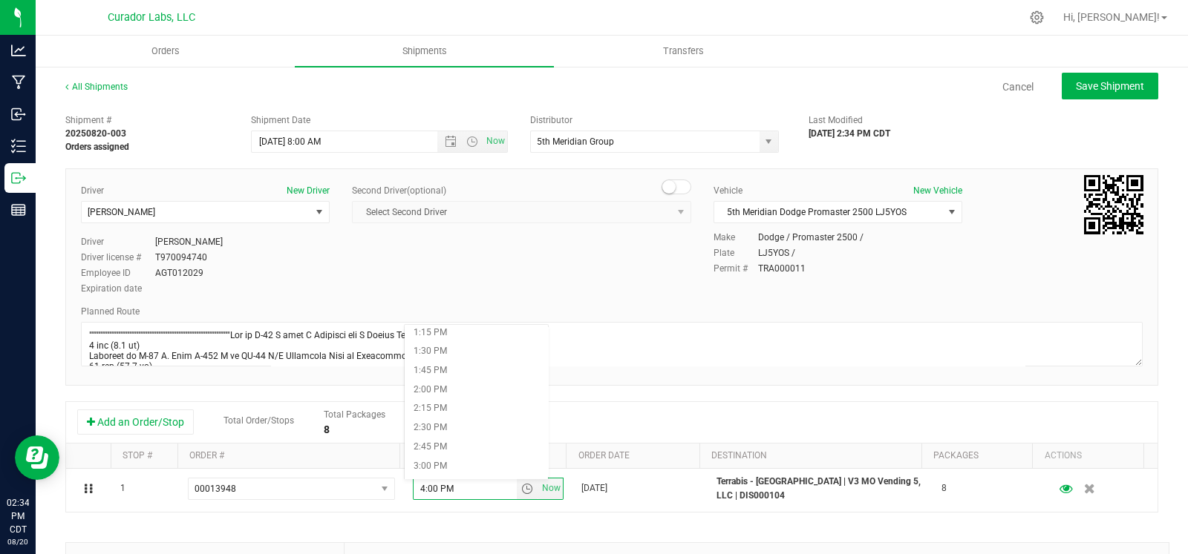
scroll to position [1070, 0]
click at [455, 448] on li "3:30 PM" at bounding box center [477, 450] width 144 height 19
type input "3:30 PM"
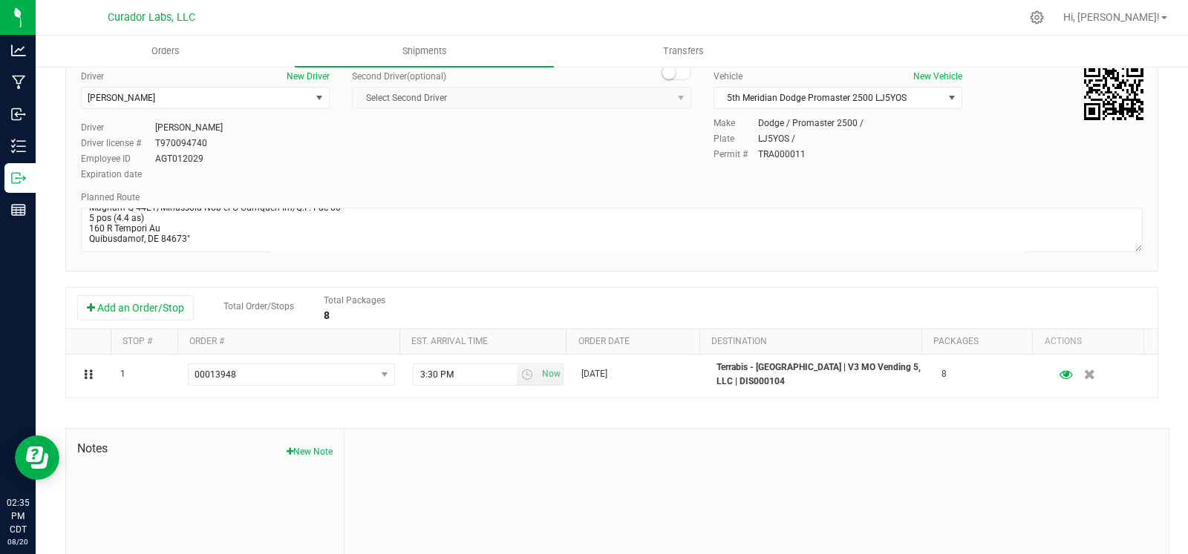
scroll to position [0, 0]
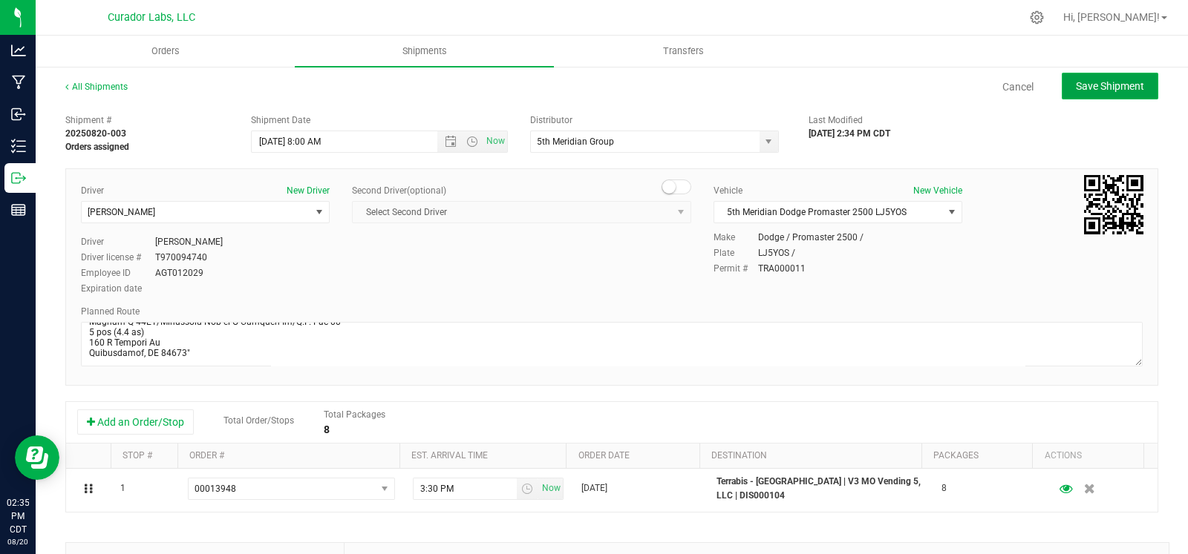
click at [1076, 86] on span "Save Shipment" at bounding box center [1110, 86] width 68 height 12
type input "8/21/2025 1:00 PM"
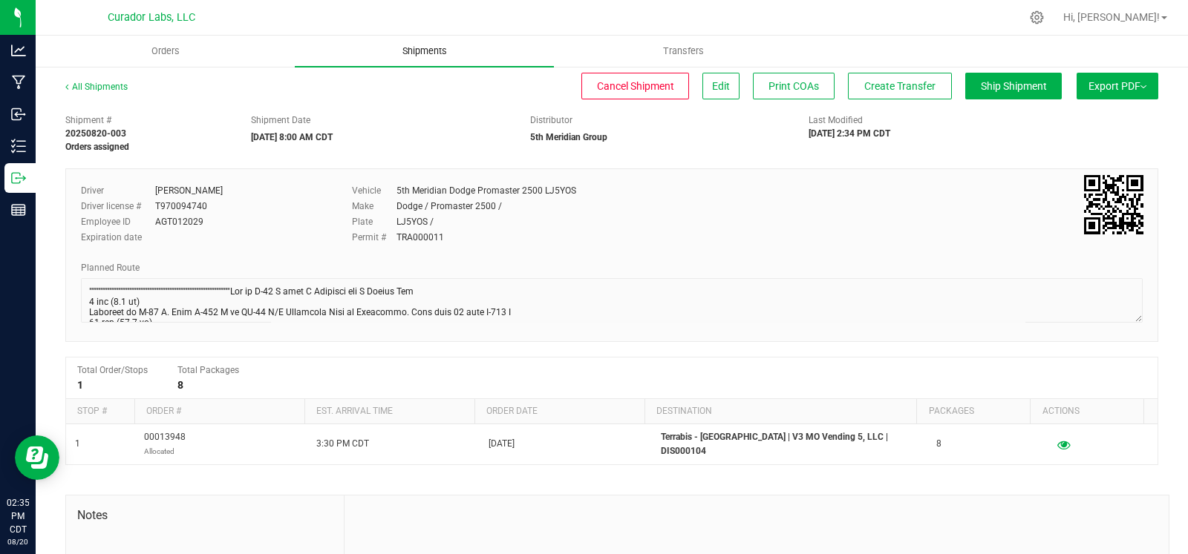
click at [426, 48] on span "Shipments" at bounding box center [424, 51] width 85 height 13
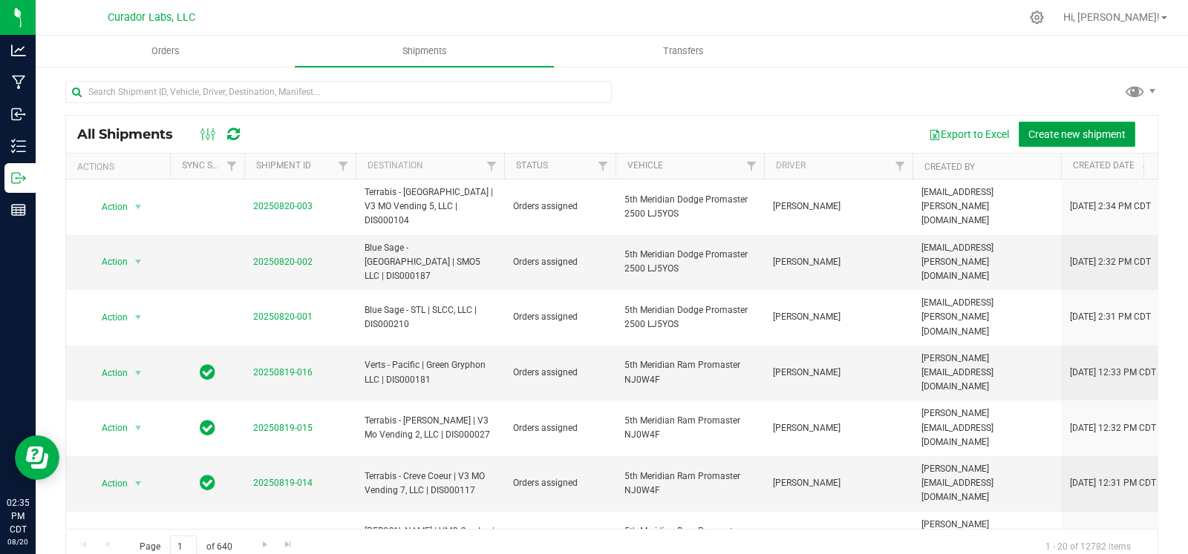
click at [1099, 139] on span "Create new shipment" at bounding box center [1076, 134] width 97 height 12
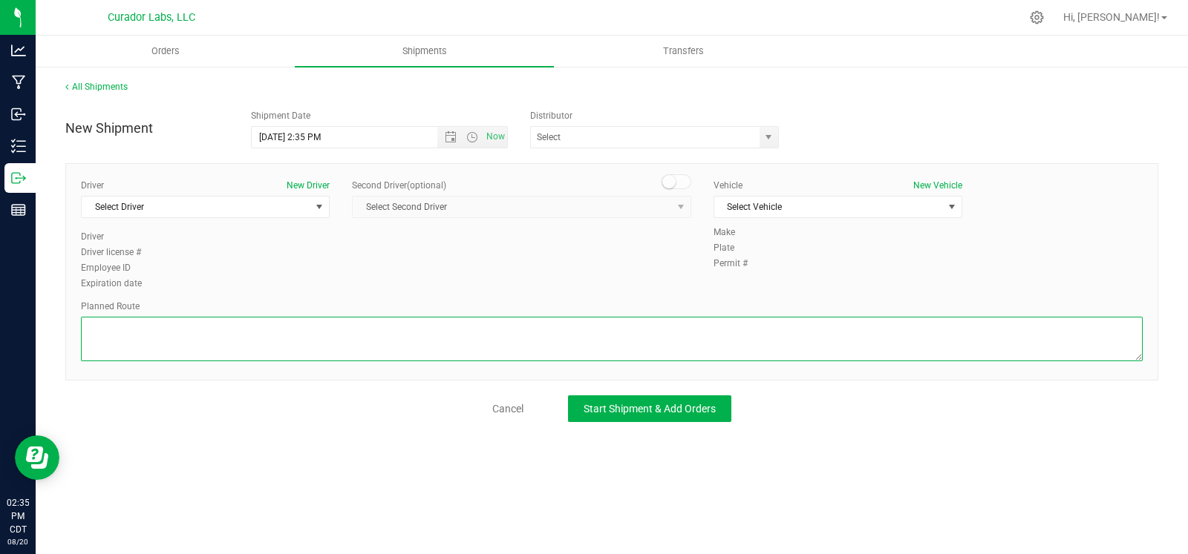
click at [449, 347] on textarea at bounding box center [611, 339] width 1061 height 45
paste textarea """"""""""""""""""""""""""""""""""""""""""""""""""""""""""""""""""""""""""""""""…"
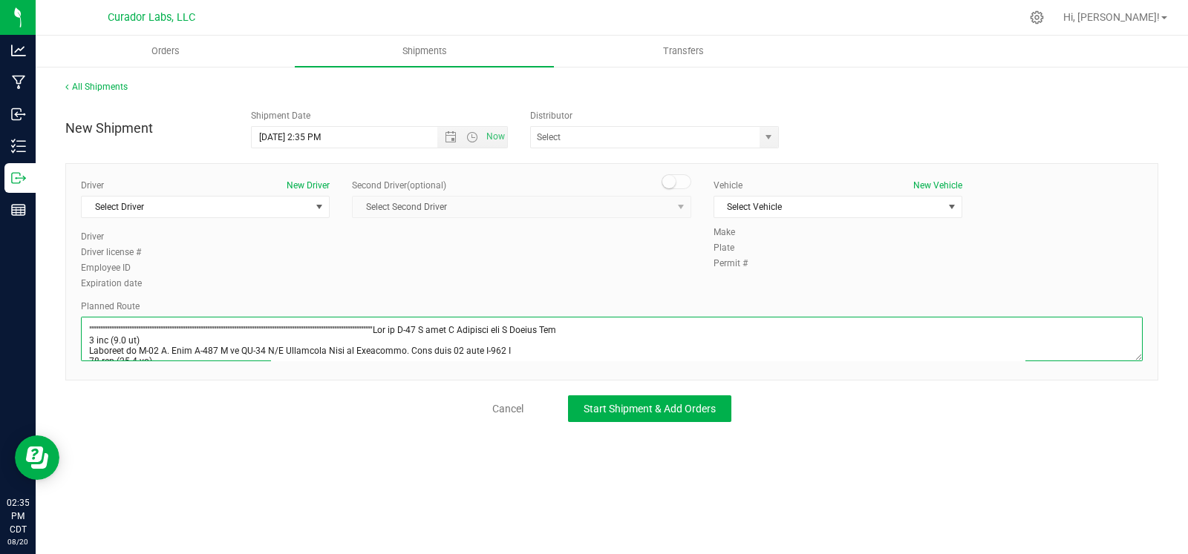
scroll to position [632, 0]
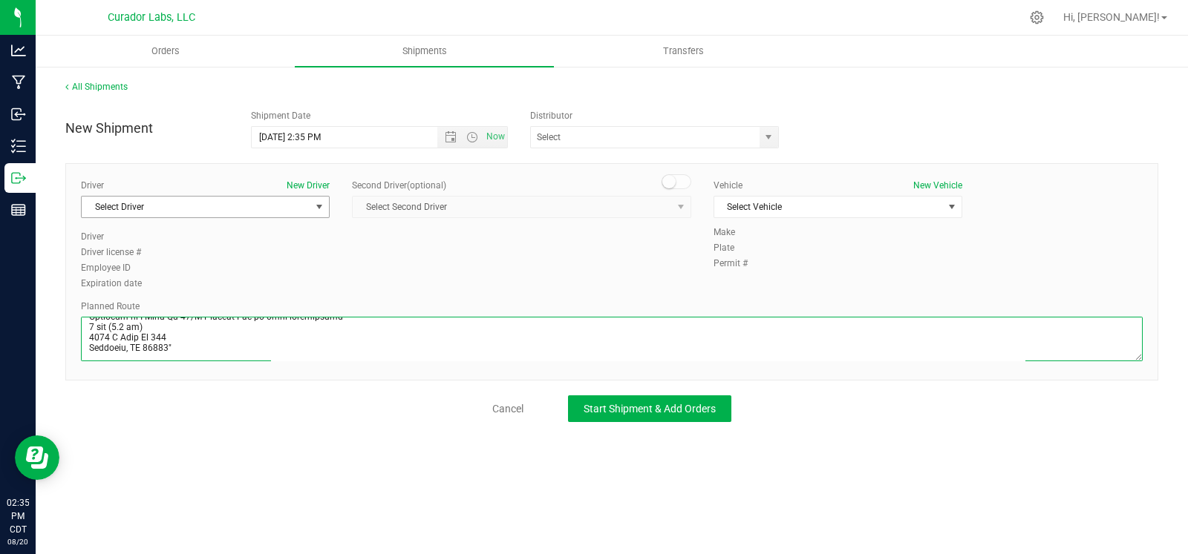
type textarea """"""""""""""""""""""""""""""""""""""""""""""""""""""""""""""""""""""""""""""""…"
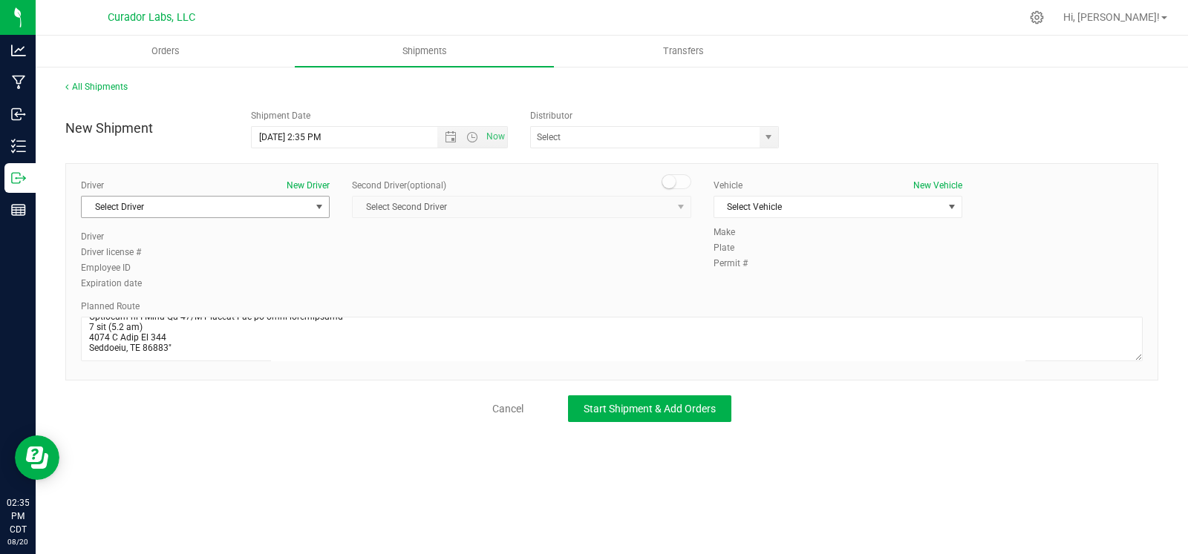
click at [180, 203] on span "Select Driver" at bounding box center [196, 207] width 229 height 21
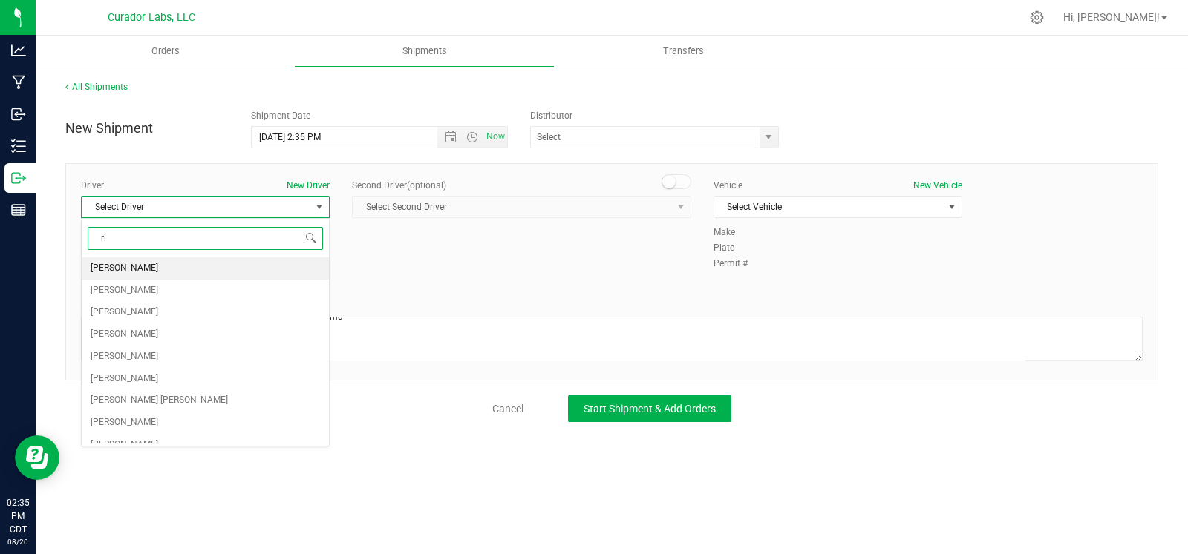
type input "r"
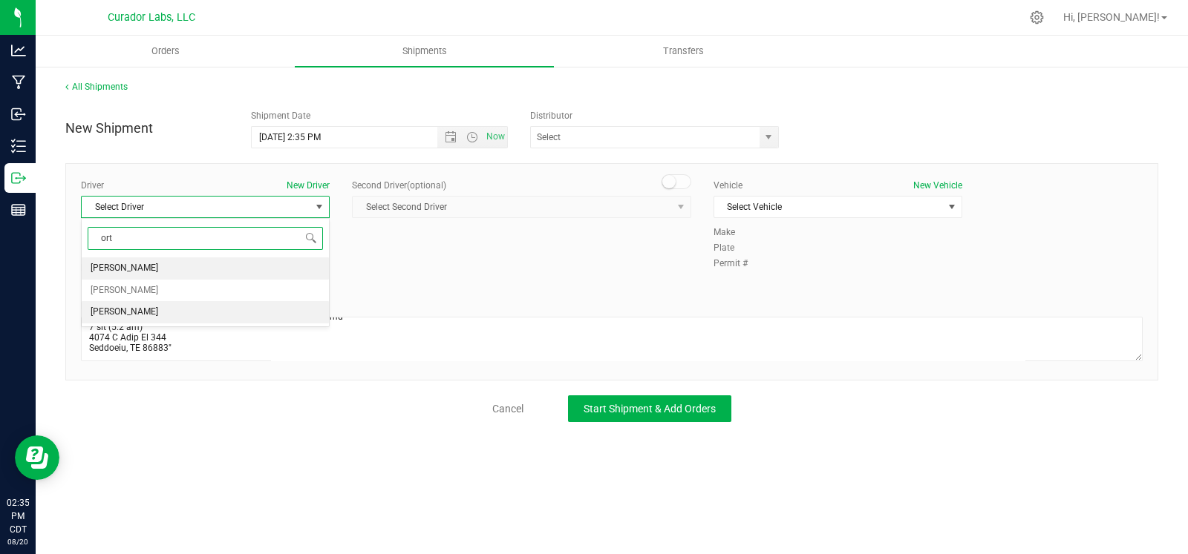
click at [137, 310] on span "John Ortega" at bounding box center [125, 312] width 68 height 19
type input "ort"
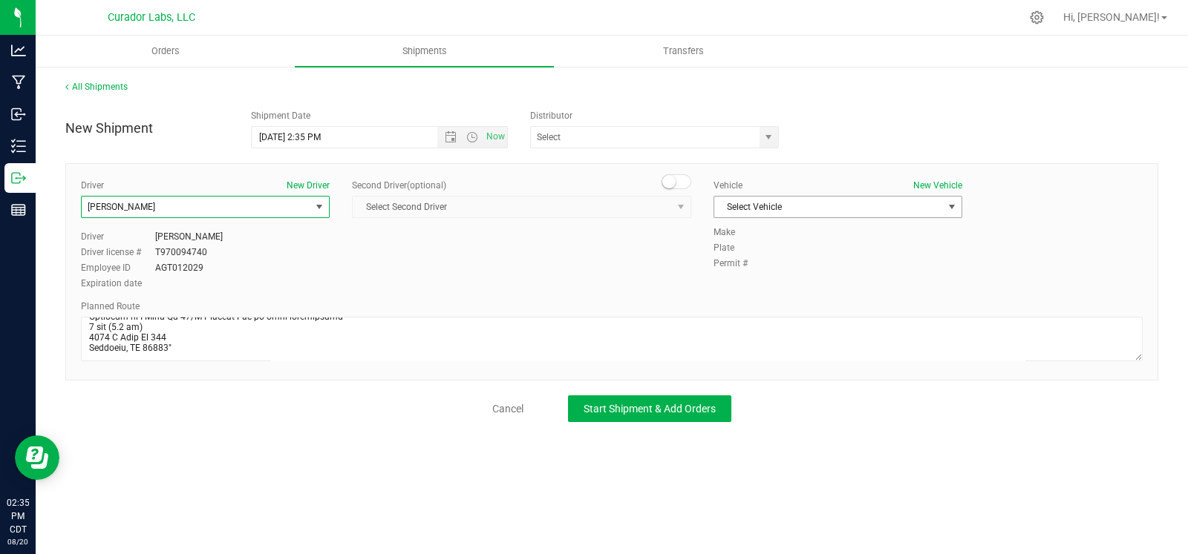
click at [831, 197] on span "Select Vehicle" at bounding box center [828, 207] width 229 height 21
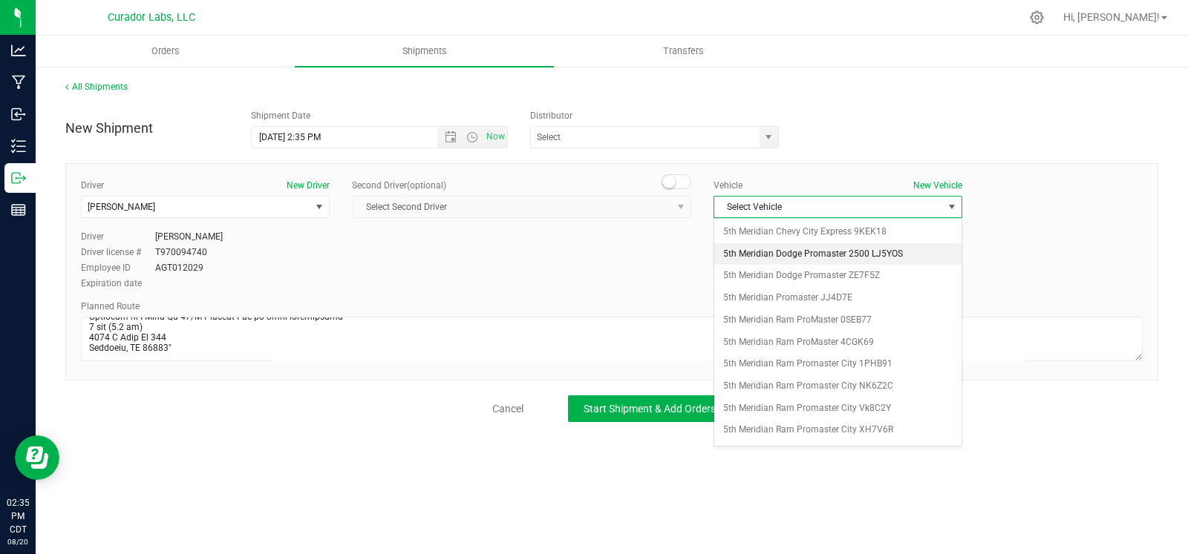
click at [880, 255] on li "5th Meridian Dodge Promaster 2500 LJ5YOS" at bounding box center [837, 254] width 247 height 22
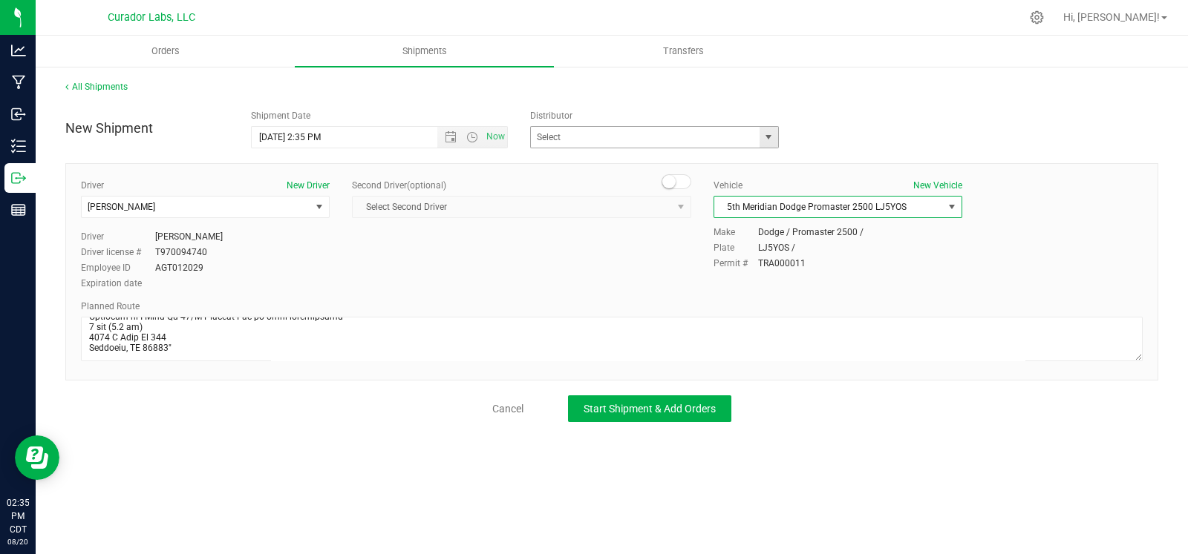
click at [788, 132] on div "Distributor 5th Meridian Group Big Time Logistics - TRA000025 Bold Lane Logisti…" at bounding box center [658, 128] width 279 height 39
click at [775, 134] on span "select" at bounding box center [768, 137] width 19 height 21
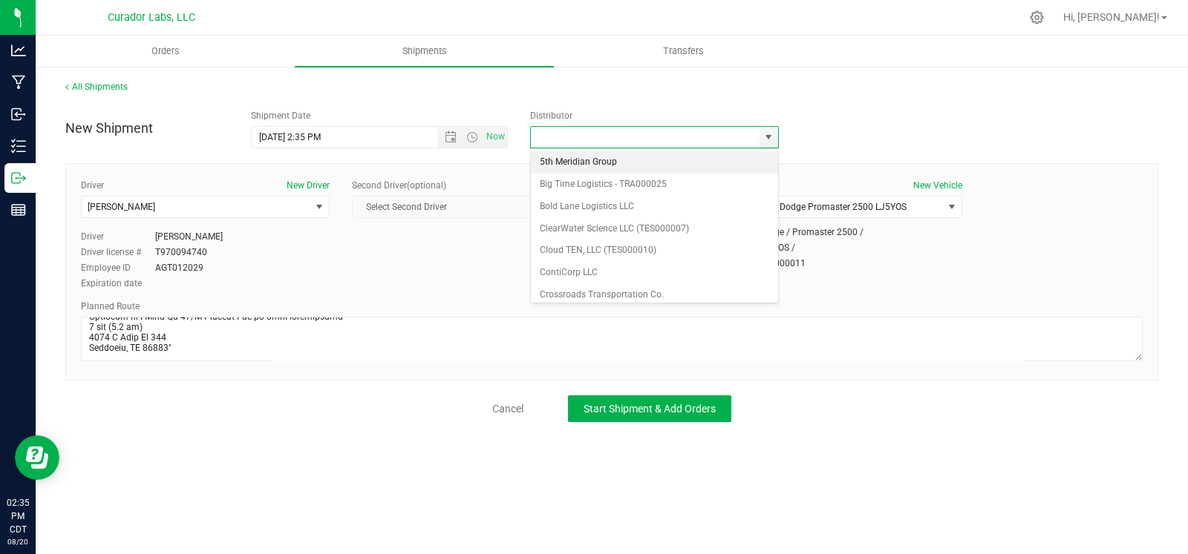
click at [673, 162] on li "5th Meridian Group" at bounding box center [654, 162] width 247 height 22
type input "5th Meridian Group"
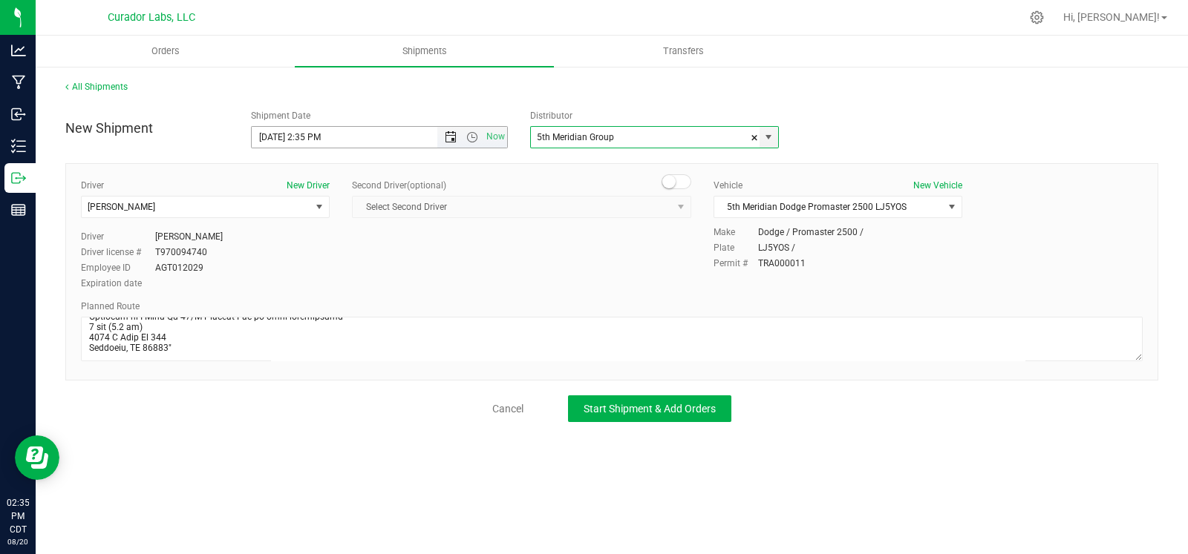
click at [450, 139] on span "Open the date view" at bounding box center [451, 137] width 12 height 12
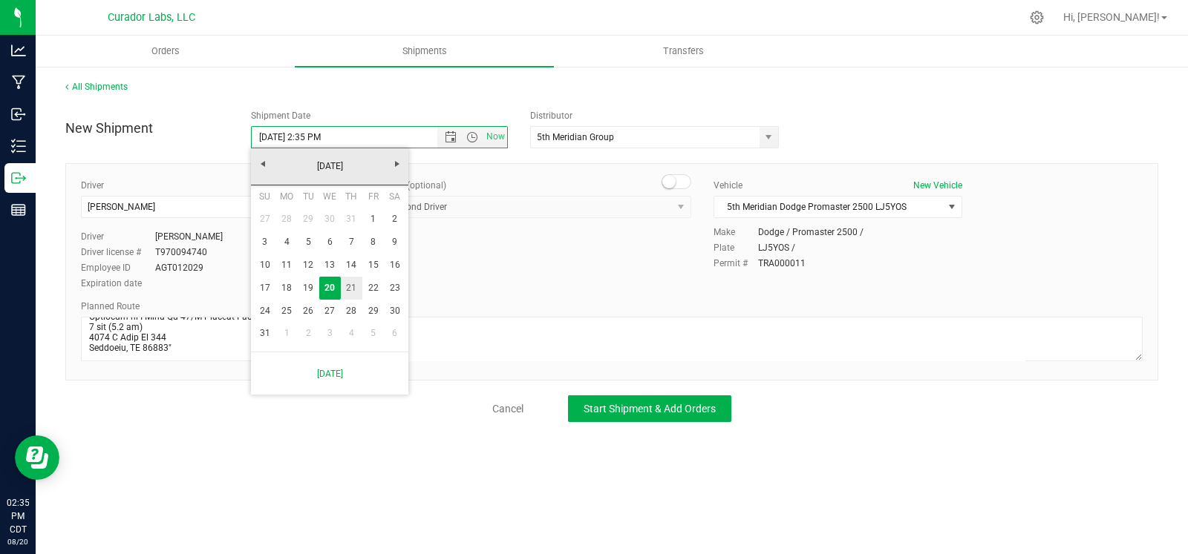
click at [357, 291] on link "21" at bounding box center [352, 288] width 22 height 23
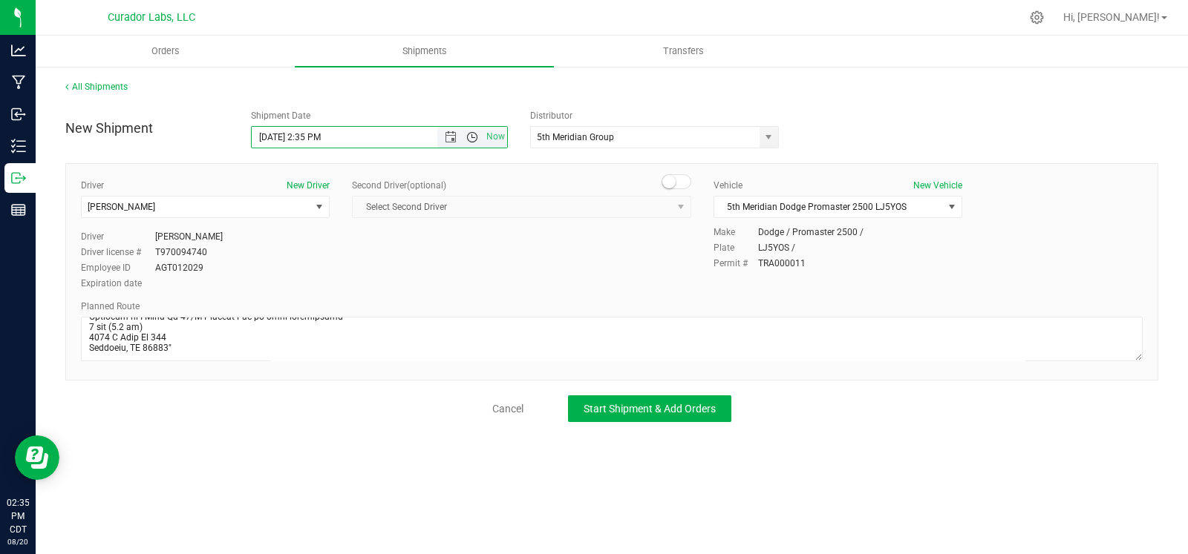
click at [471, 137] on span "Open the time view" at bounding box center [472, 137] width 12 height 12
click at [328, 169] on li "8:00 AM" at bounding box center [379, 171] width 254 height 19
type input "8/21/2025 8:00 AM"
click at [614, 413] on span "Start Shipment & Add Orders" at bounding box center [649, 409] width 132 height 12
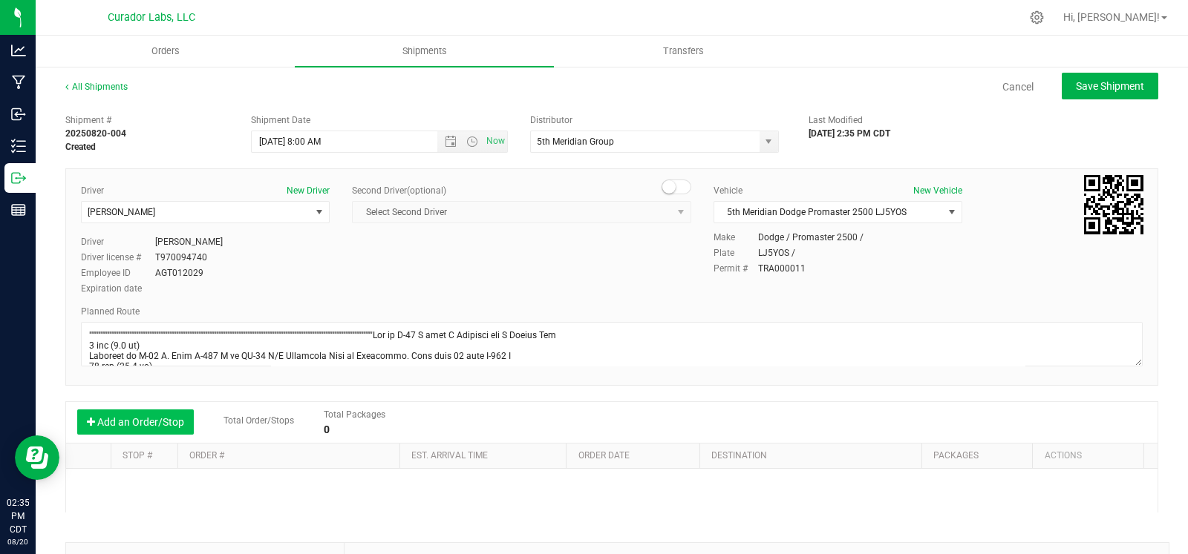
click at [156, 416] on button "Add an Order/Stop" at bounding box center [135, 422] width 117 height 25
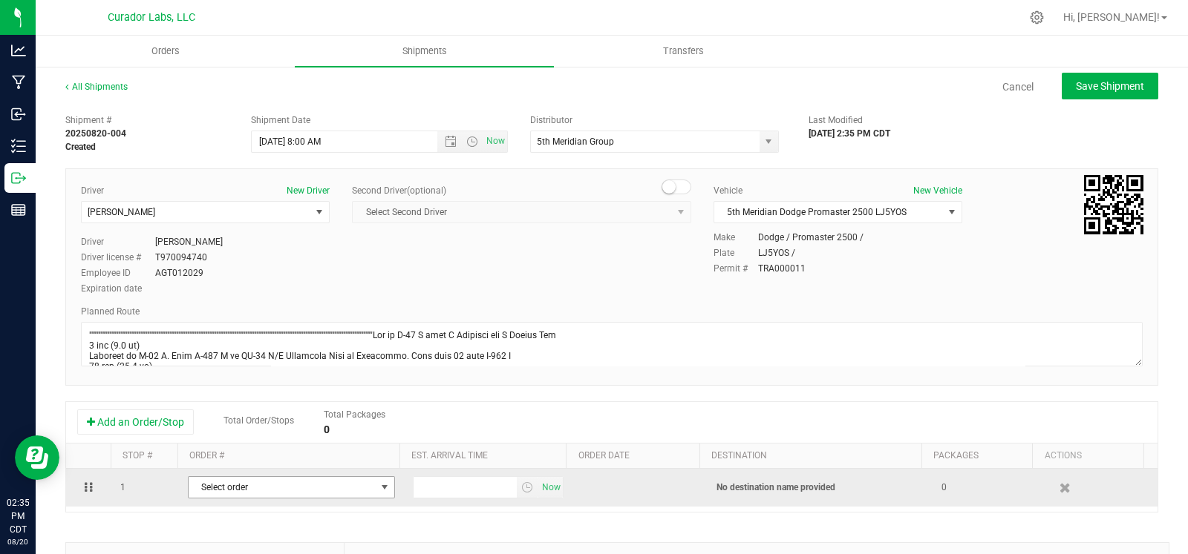
click at [278, 493] on span "Select order" at bounding box center [282, 487] width 187 height 21
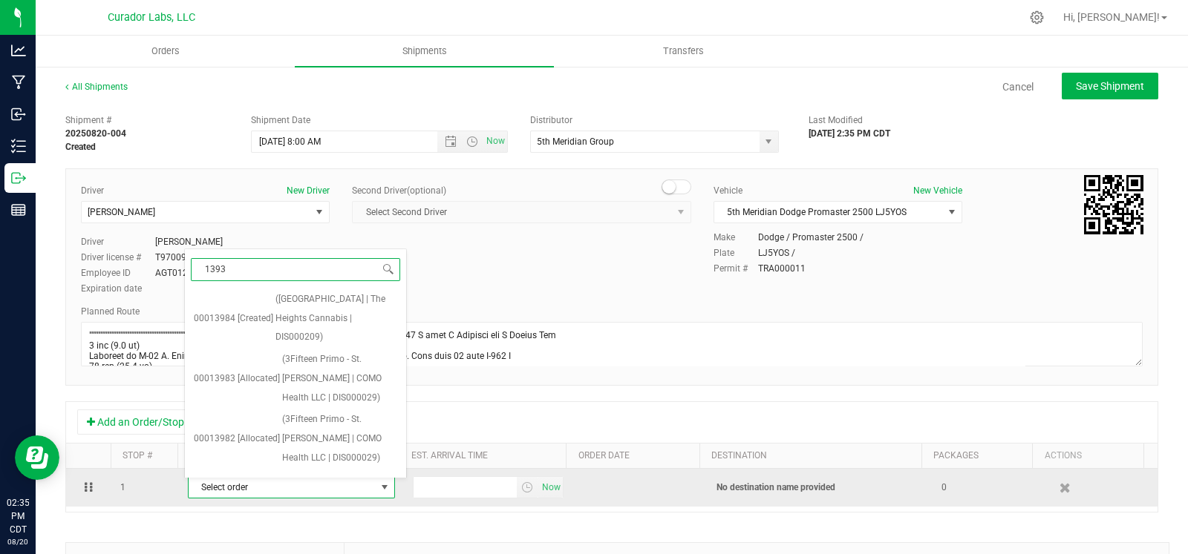
type input "13939"
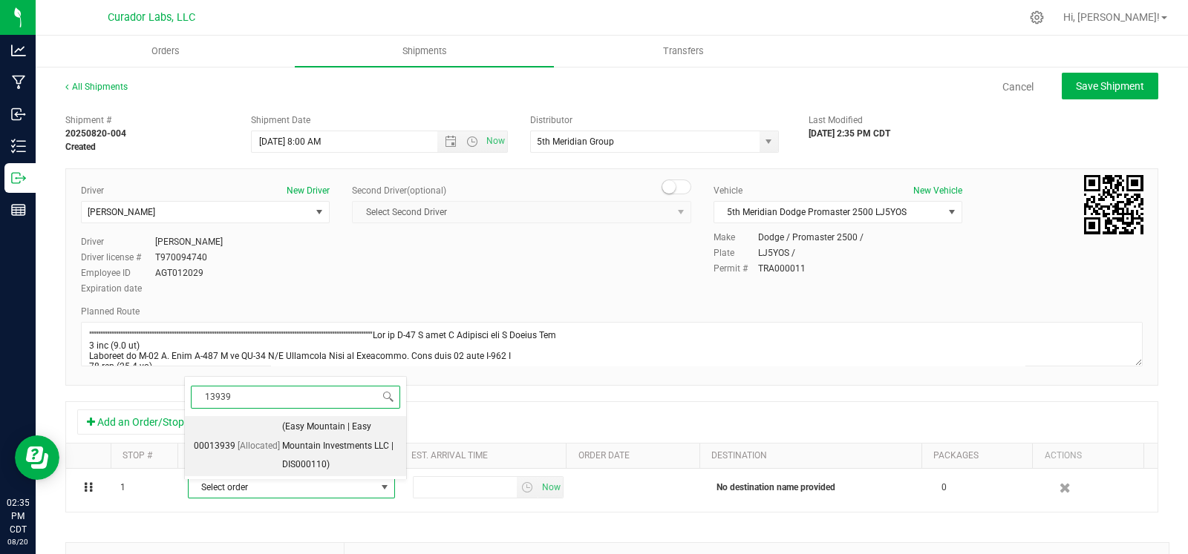
click at [288, 454] on span "(Easy Mountain | Easy Mountain Investments LLC | DIS000110)" at bounding box center [339, 446] width 115 height 57
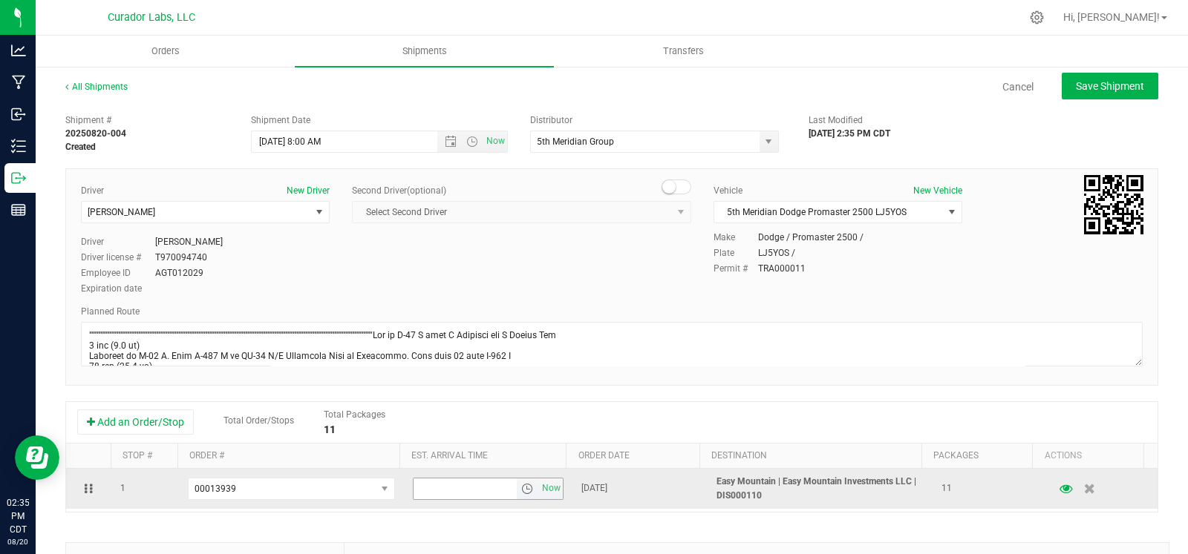
click at [521, 494] on span "select" at bounding box center [527, 489] width 12 height 12
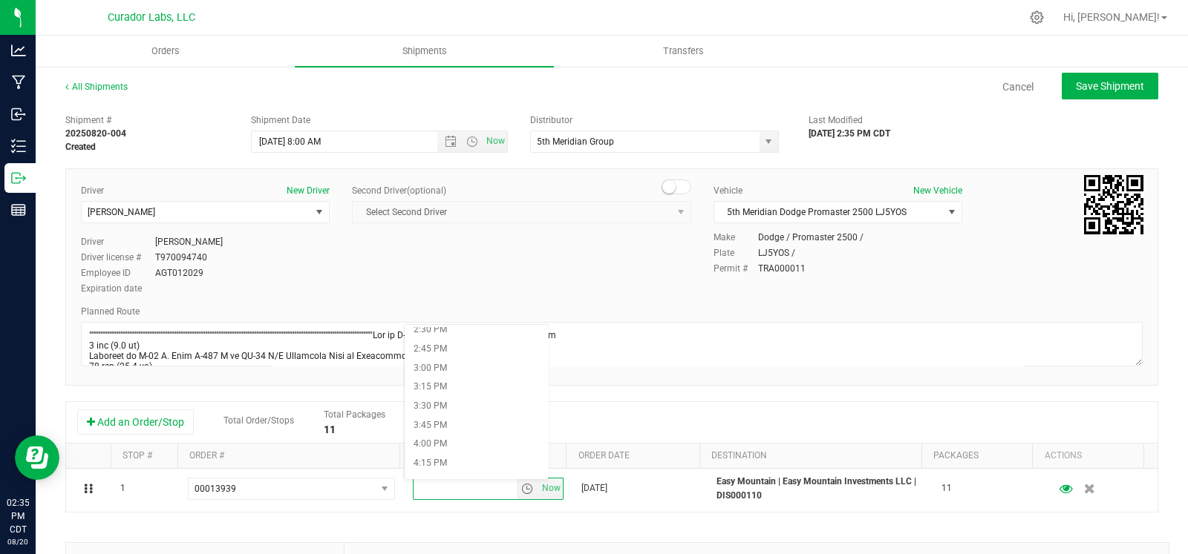
scroll to position [1119, 0]
click at [453, 438] on li "4:00 PM" at bounding box center [477, 439] width 144 height 19
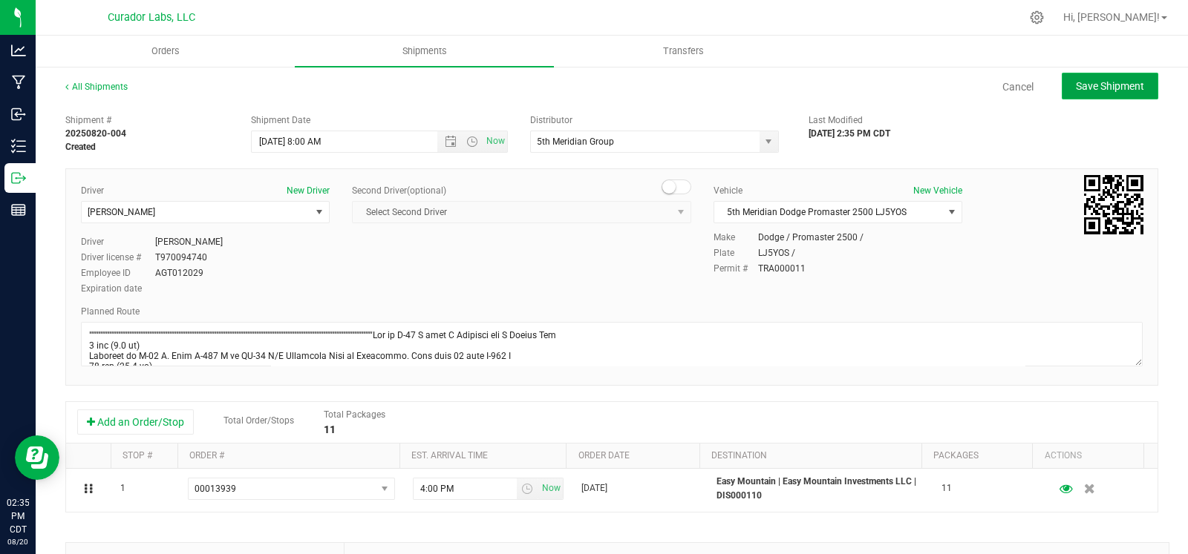
click at [1090, 94] on button "Save Shipment" at bounding box center [1109, 86] width 96 height 27
type input "8/21/2025 1:00 PM"
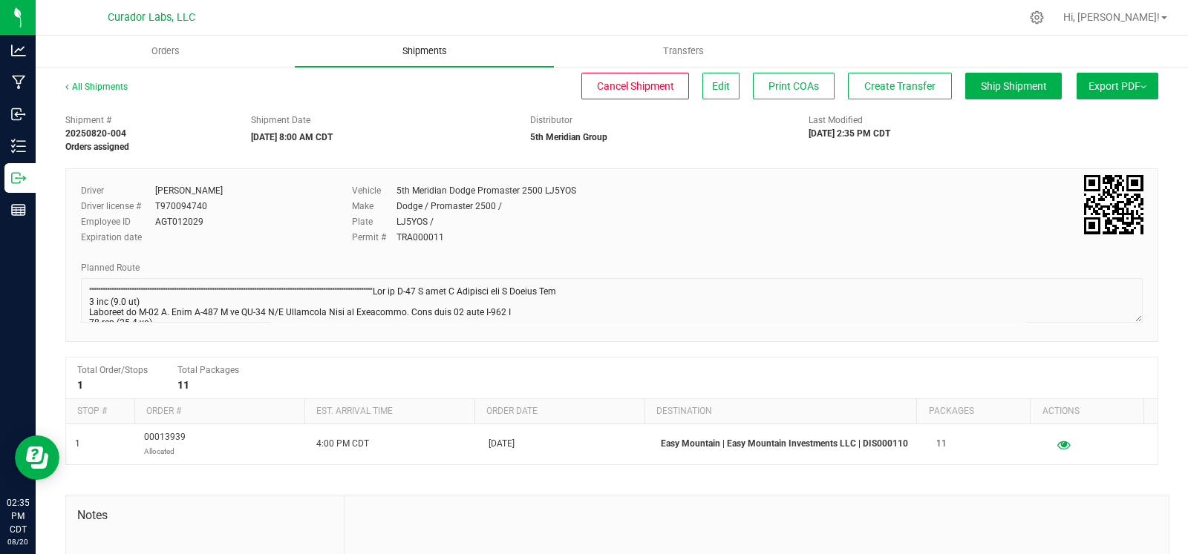
click at [431, 50] on span "Shipments" at bounding box center [424, 51] width 85 height 13
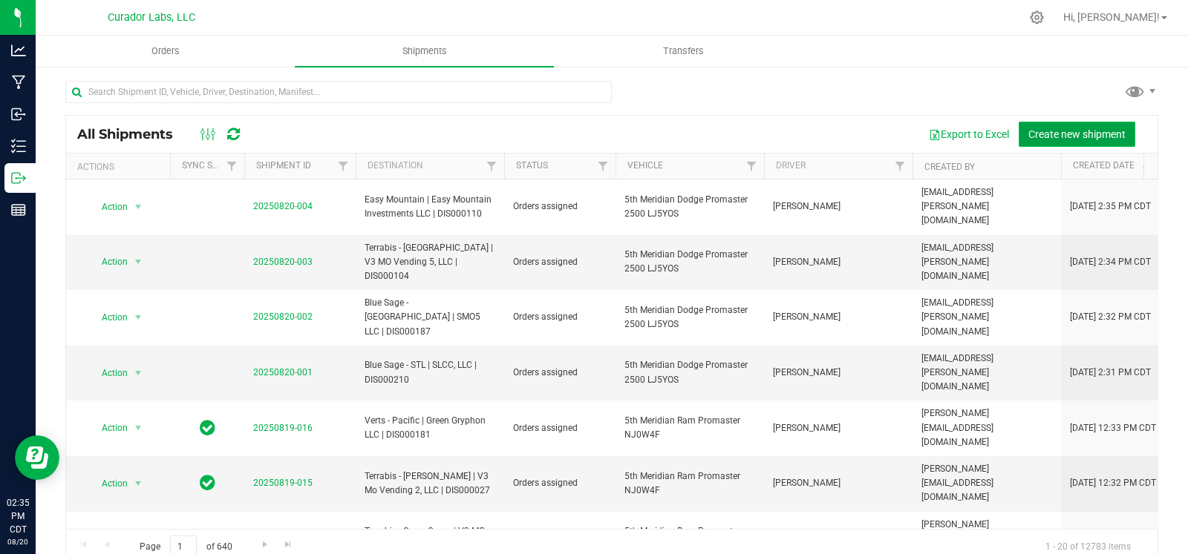
click at [1058, 143] on button "Create new shipment" at bounding box center [1076, 134] width 117 height 25
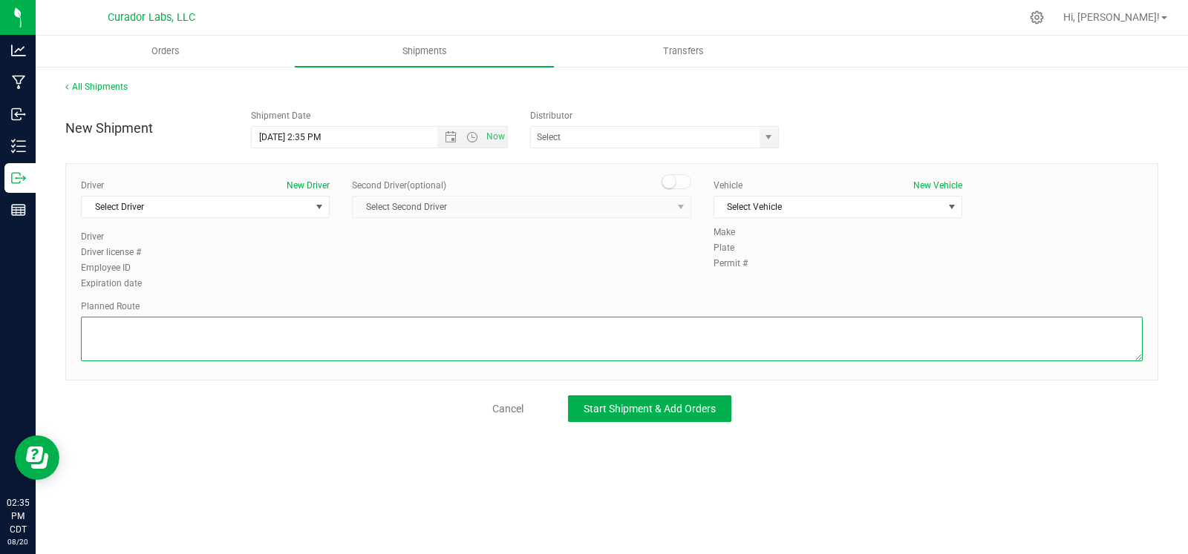
click at [484, 326] on textarea at bounding box center [611, 339] width 1061 height 45
paste textarea ""Get on I-70 W from N Broadway and E Taylor Ave 3 min (1.5 mi) Continue on I-70…"
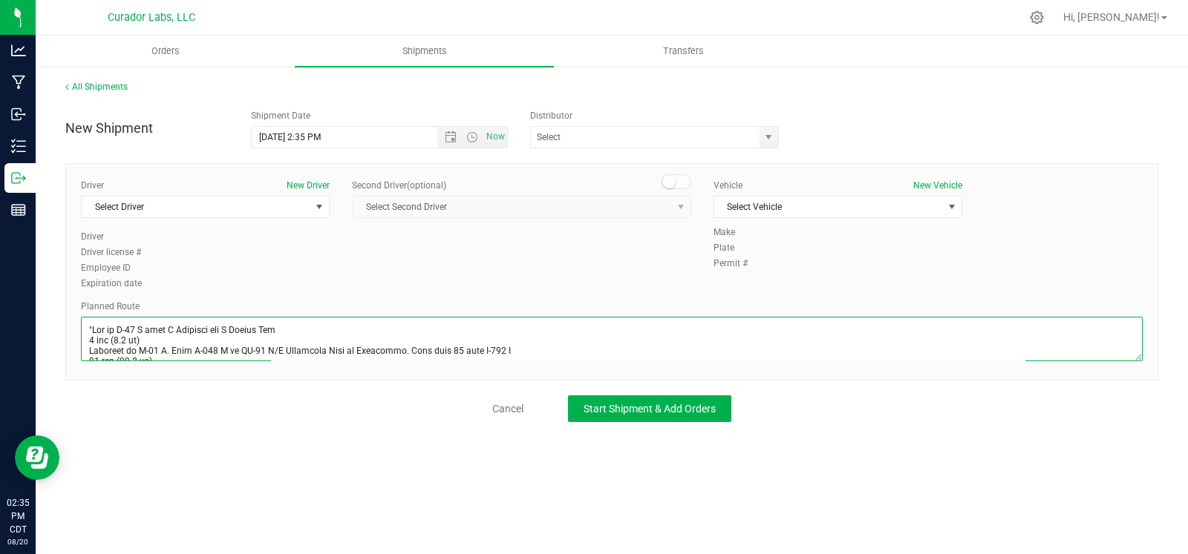
scroll to position [722, 0]
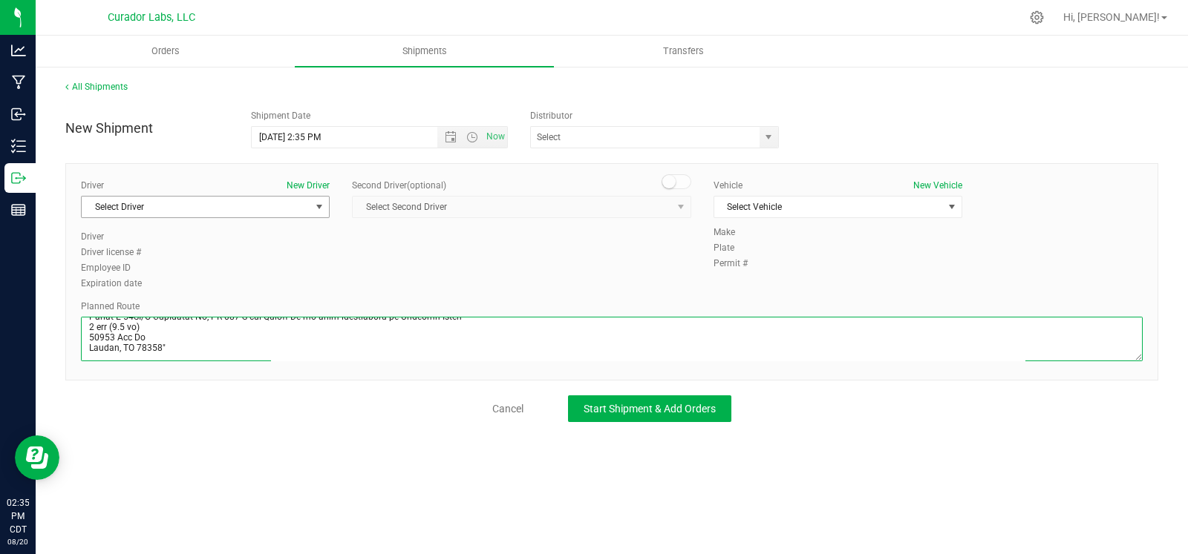
type textarea ""Get on I-70 W from N Broadway and E Taylor Ave 3 min (1.5 mi) Continue on I-70…"
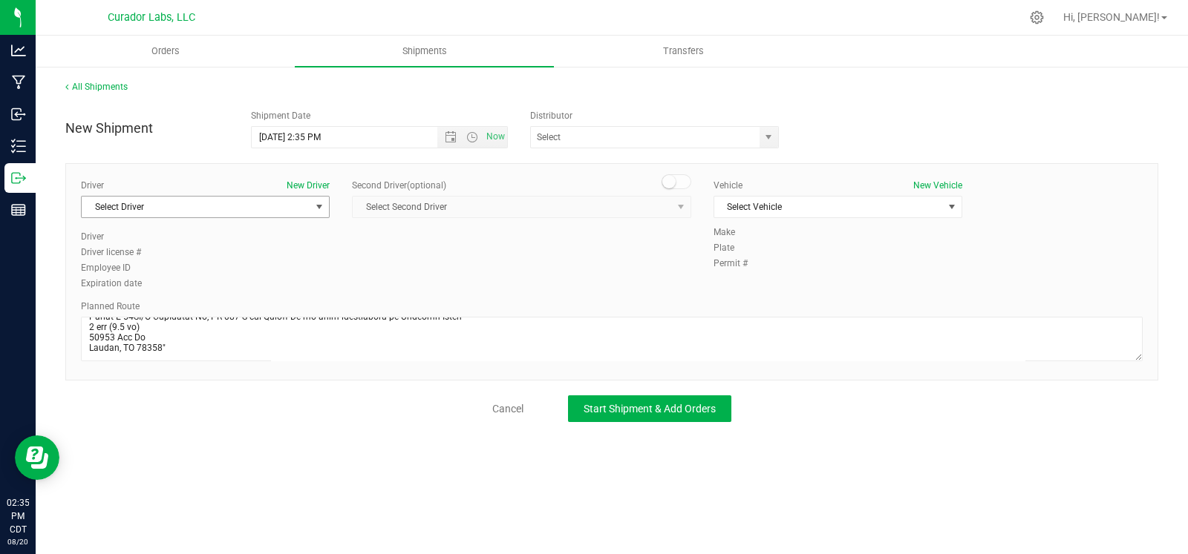
click at [215, 204] on span "Select Driver" at bounding box center [196, 207] width 229 height 21
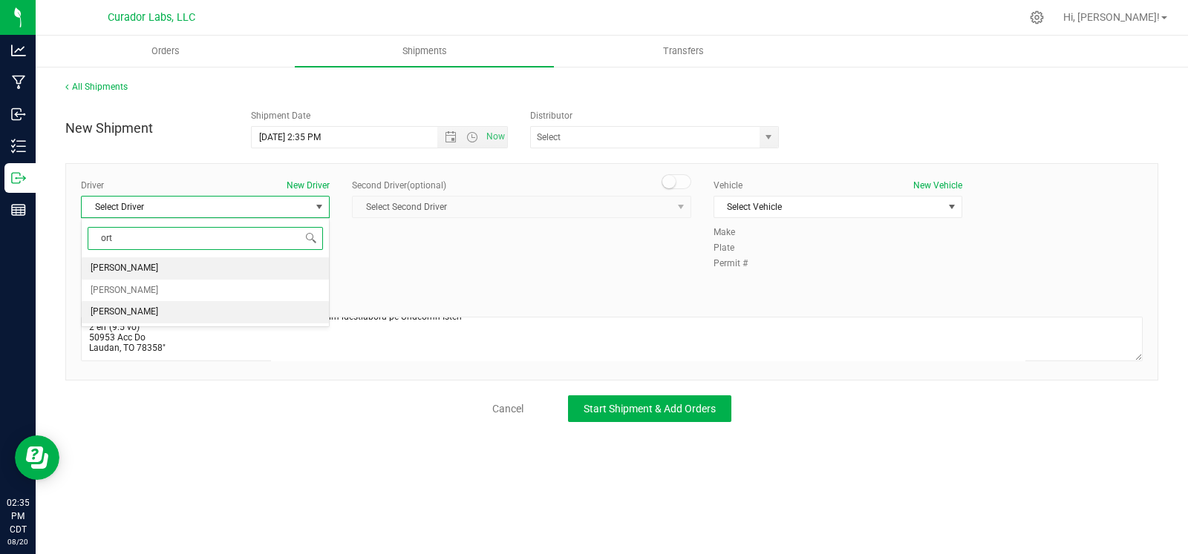
click at [163, 306] on li "John Ortega" at bounding box center [205, 312] width 247 height 22
type input "ort"
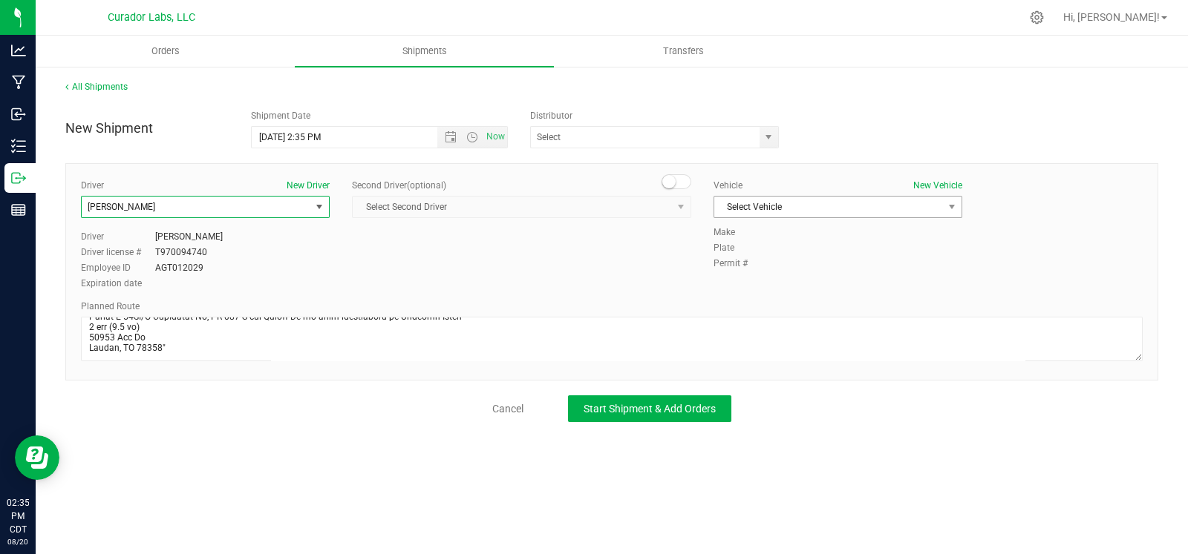
click at [772, 213] on span "Select Vehicle" at bounding box center [828, 207] width 229 height 21
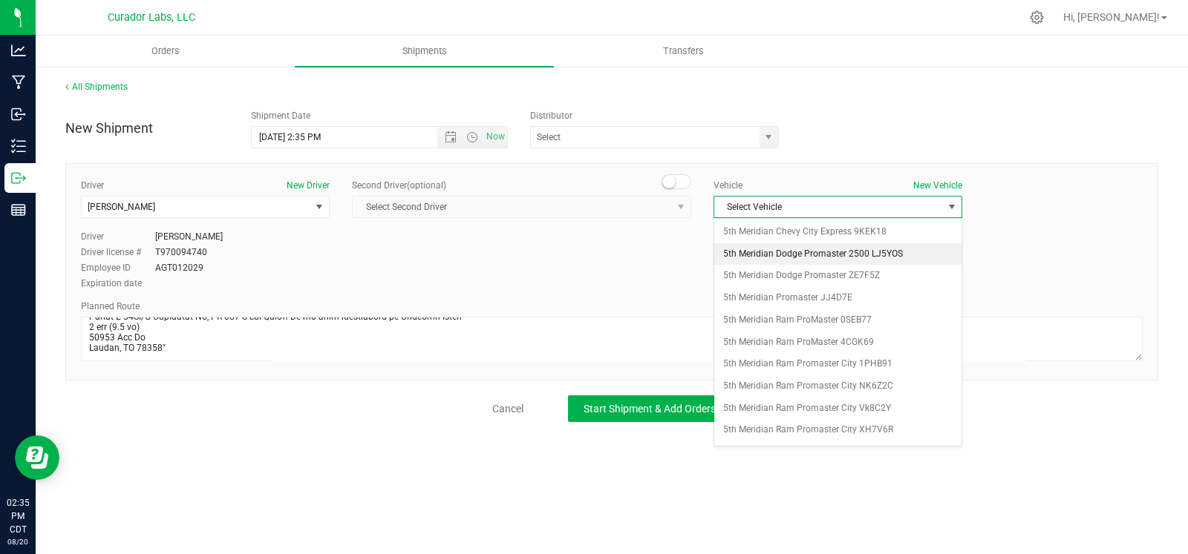
click at [791, 251] on li "5th Meridian Dodge Promaster 2500 LJ5YOS" at bounding box center [837, 254] width 247 height 22
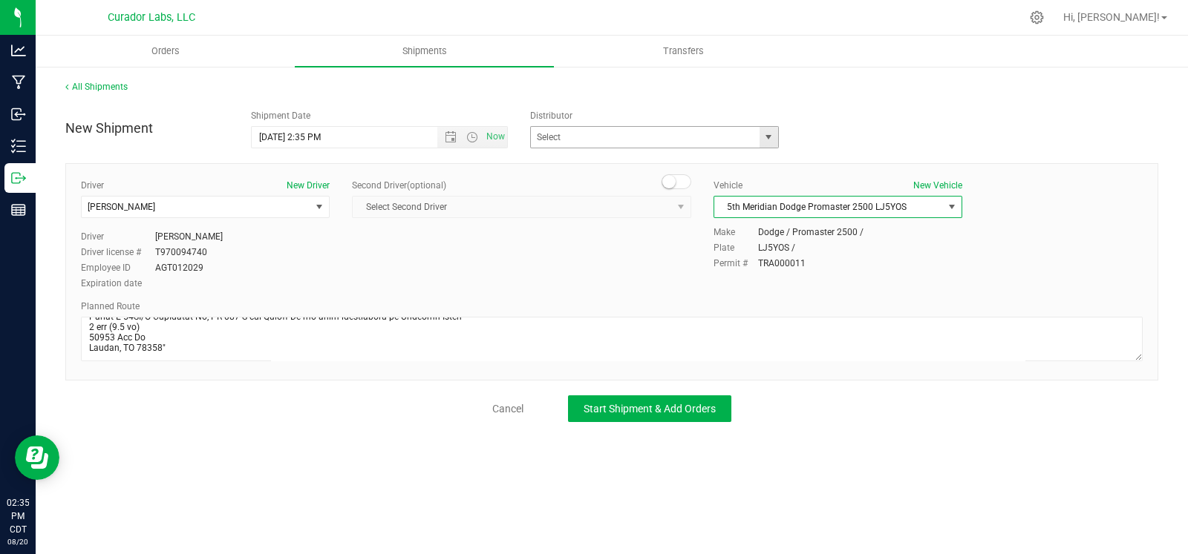
click at [765, 128] on span "select" at bounding box center [768, 137] width 19 height 21
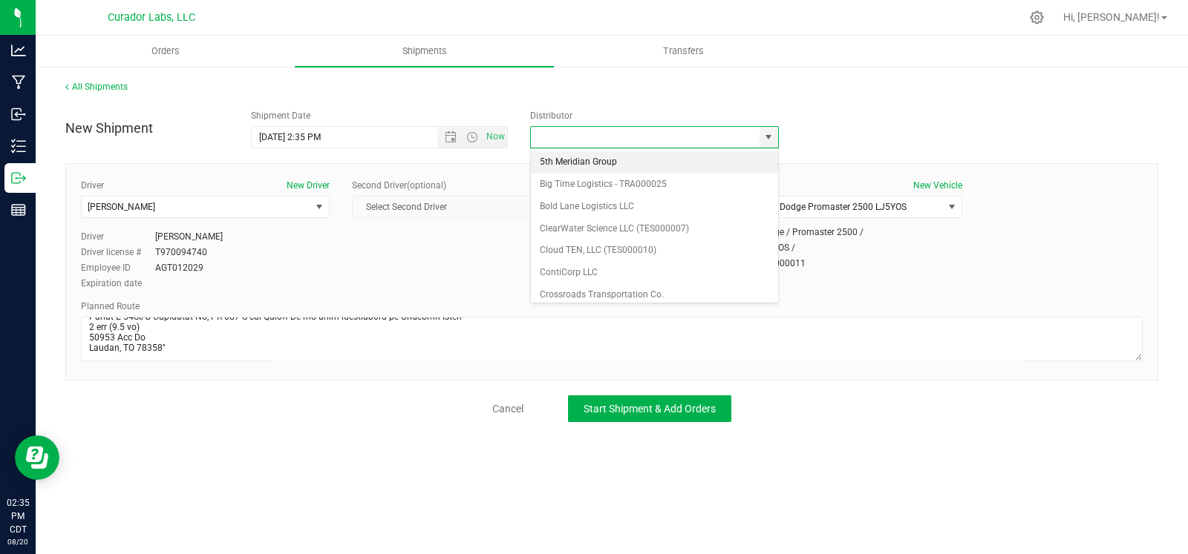
click at [619, 168] on li "5th Meridian Group" at bounding box center [654, 162] width 247 height 22
type input "5th Meridian Group"
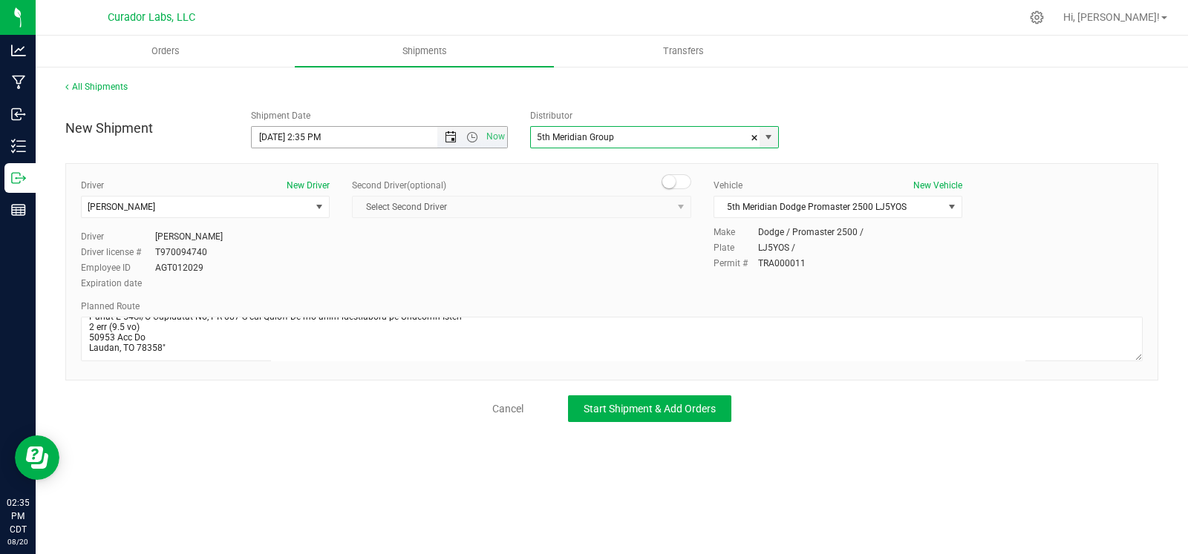
click at [448, 131] on span "Open the date view" at bounding box center [451, 137] width 12 height 12
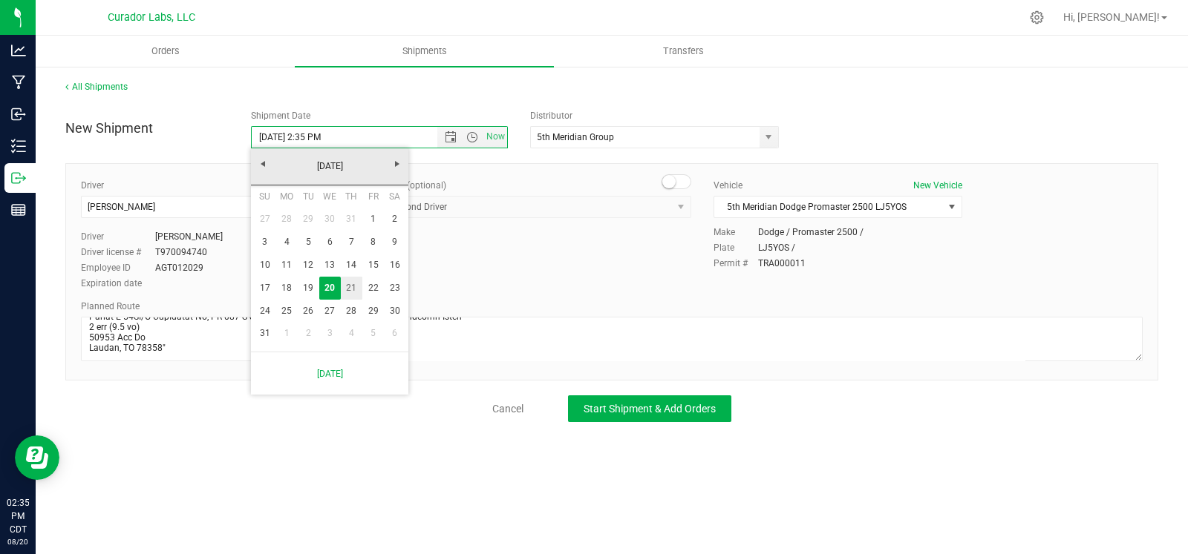
click at [346, 295] on link "21" at bounding box center [352, 288] width 22 height 23
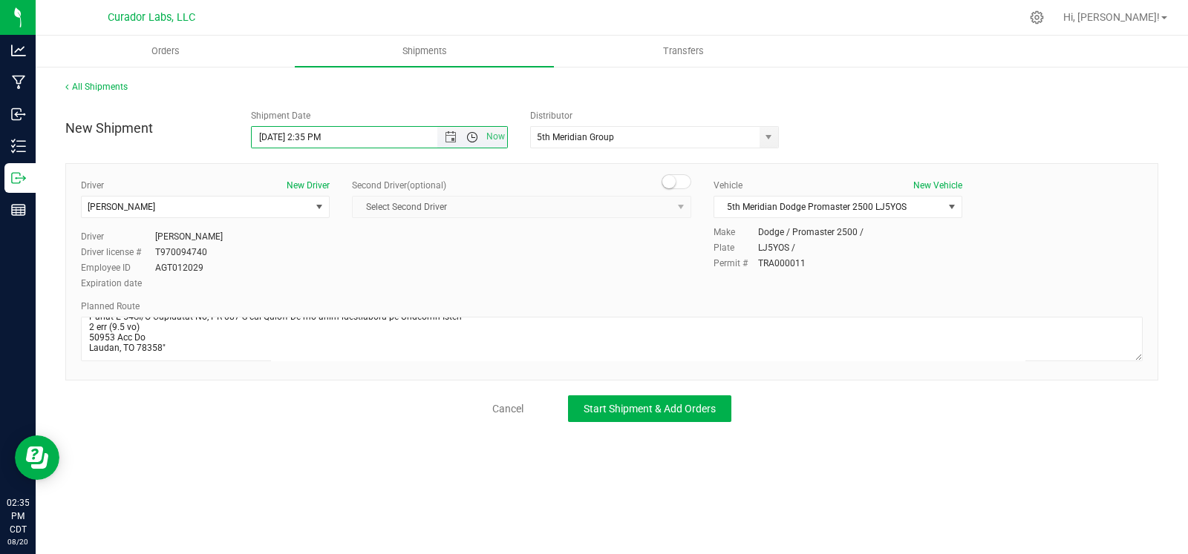
click at [471, 133] on span "Open the time view" at bounding box center [472, 137] width 12 height 12
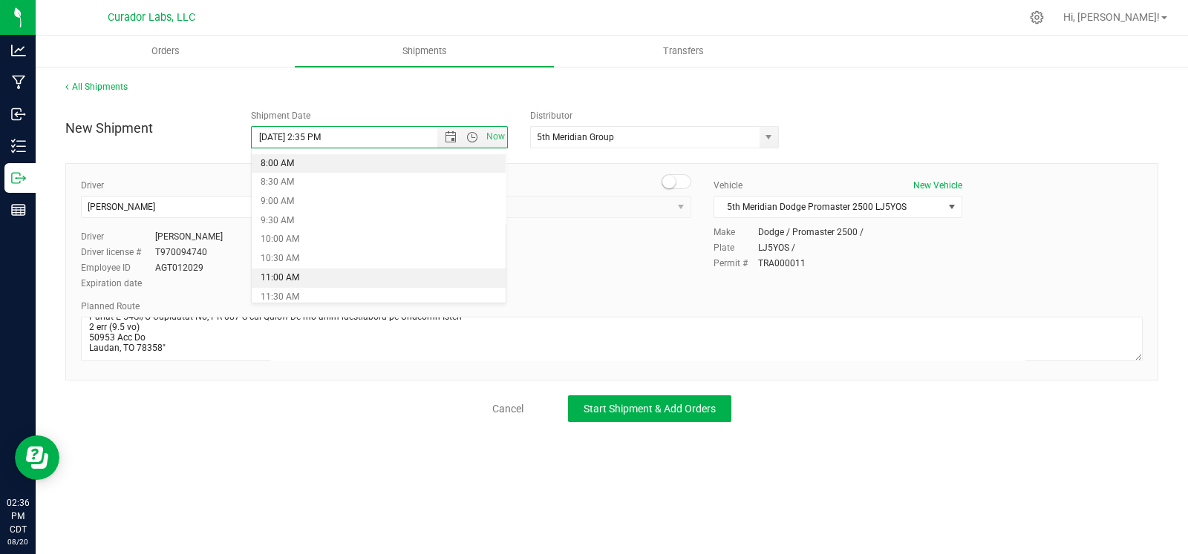
drag, startPoint x: 315, startPoint y: 168, endPoint x: 323, endPoint y: 172, distance: 8.7
click at [315, 167] on li "8:00 AM" at bounding box center [379, 163] width 254 height 19
type input "8/21/2025 8:00 AM"
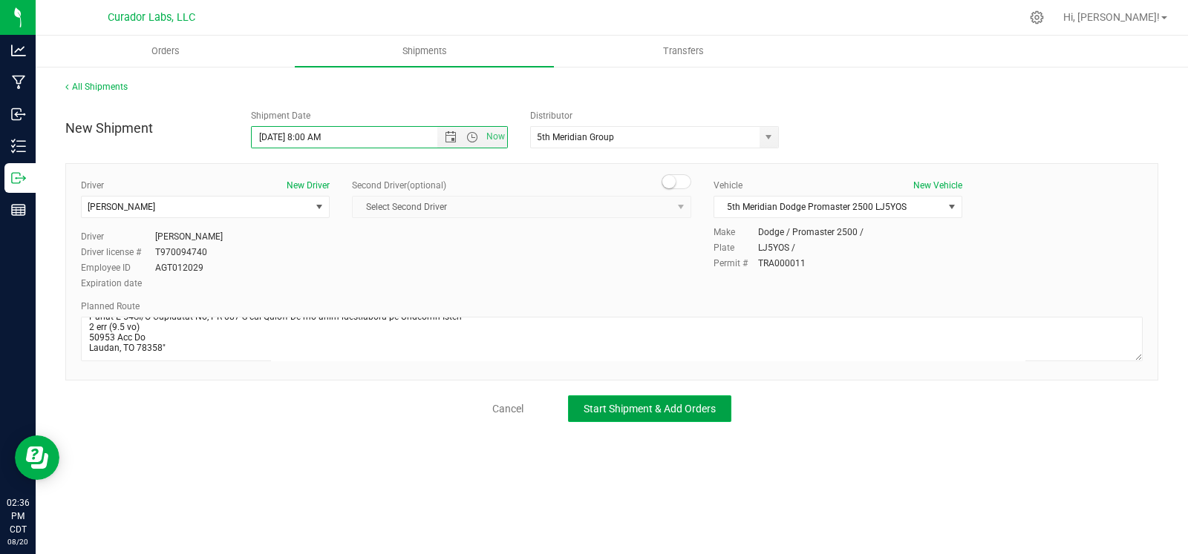
click at [621, 401] on button "Start Shipment & Add Orders" at bounding box center [649, 409] width 163 height 27
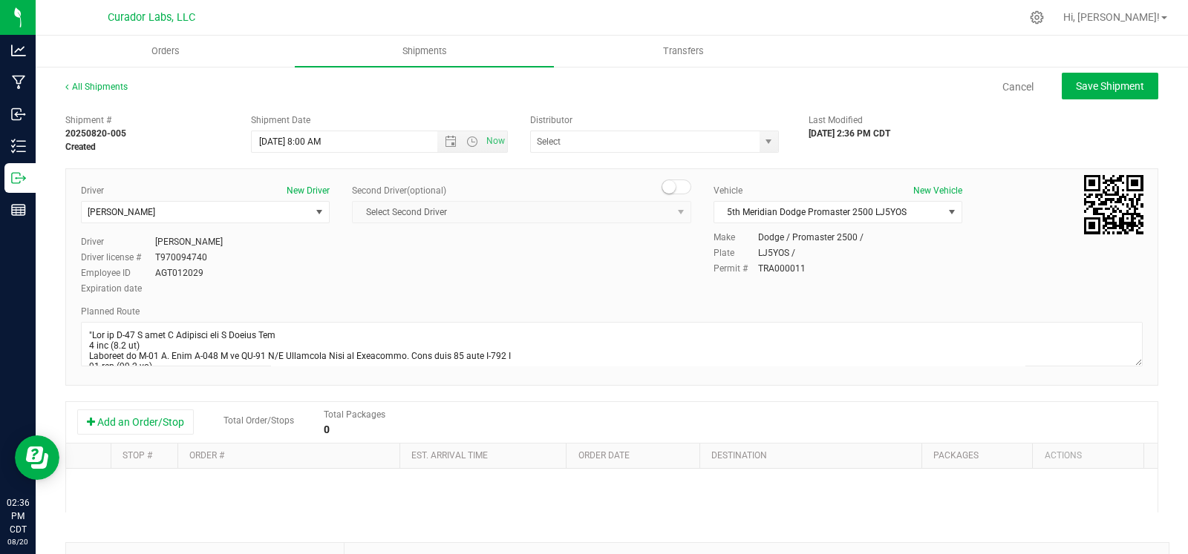
type input "5th Meridian Group"
click at [134, 425] on button "Add an Order/Stop" at bounding box center [135, 422] width 117 height 25
click at [230, 488] on span "Select order" at bounding box center [282, 487] width 187 height 21
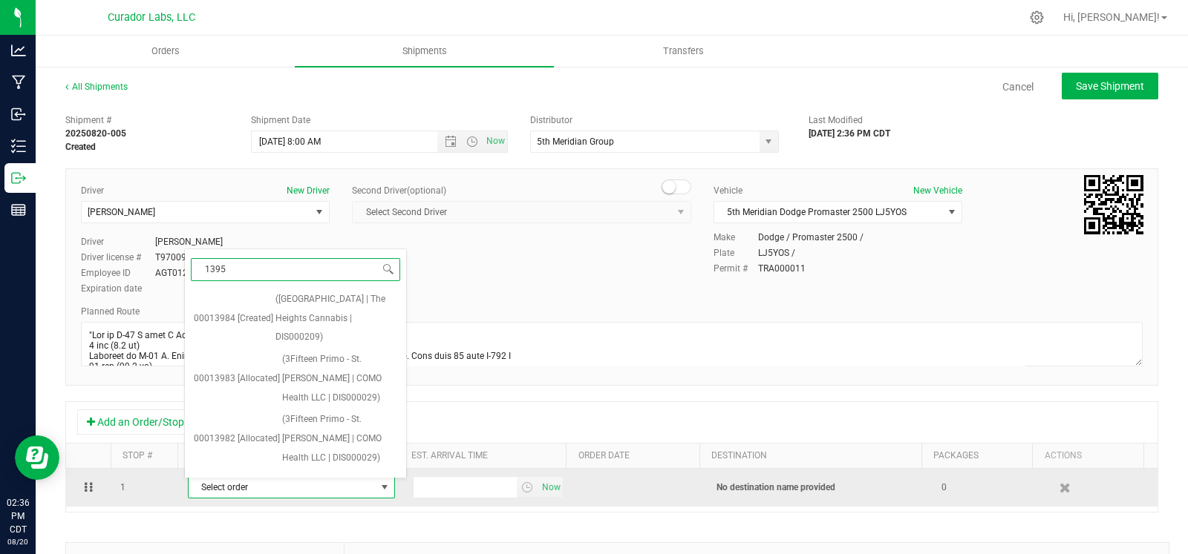
type input "13952"
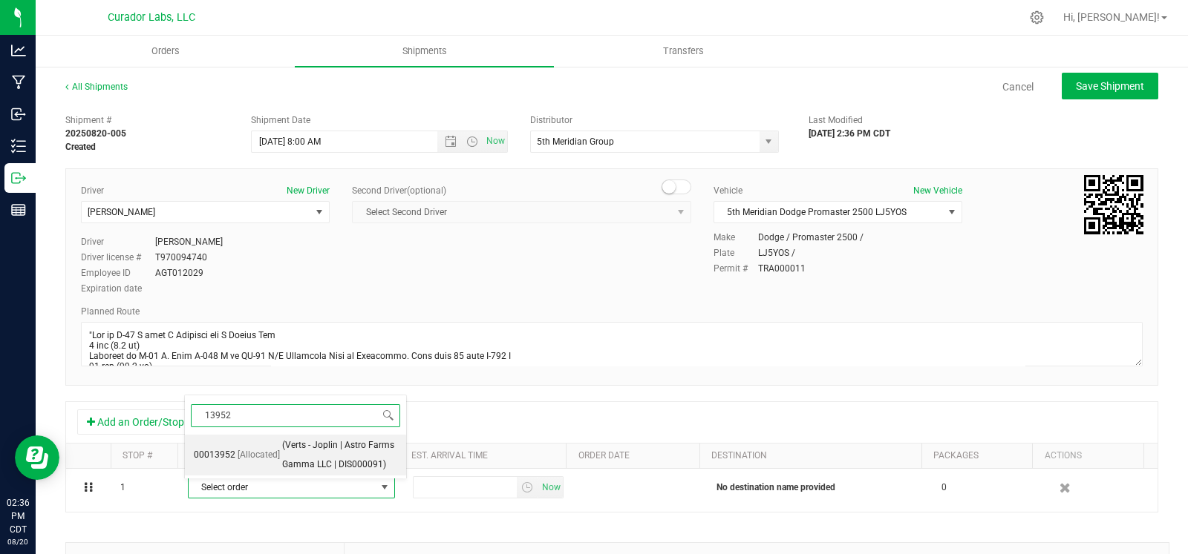
drag, startPoint x: 254, startPoint y: 454, endPoint x: 315, endPoint y: 467, distance: 62.9
click at [258, 454] on span "[Allocated]" at bounding box center [259, 455] width 42 height 19
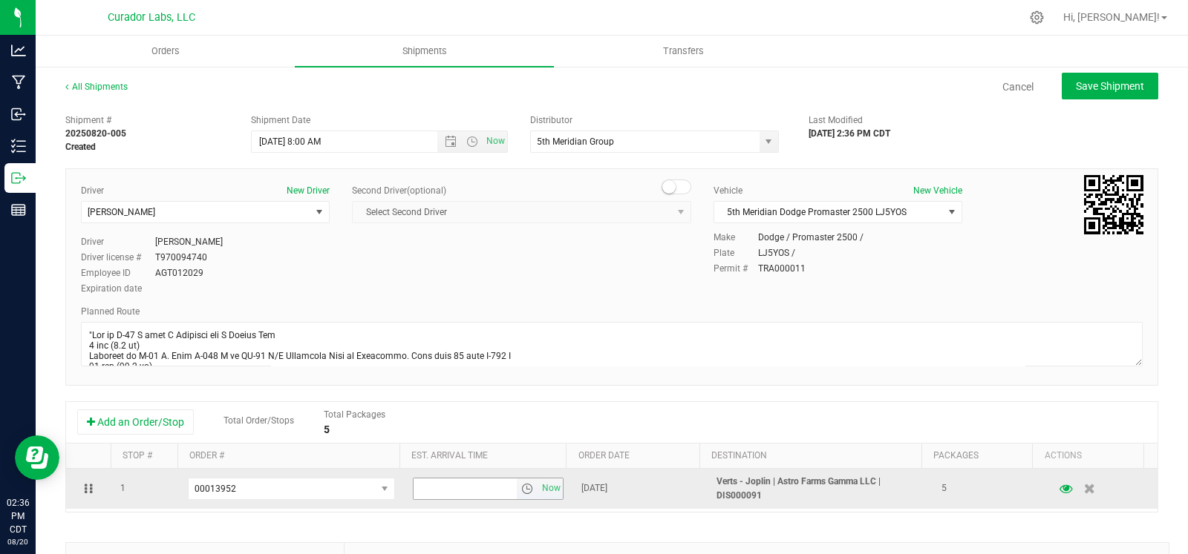
click at [521, 495] on span "select" at bounding box center [527, 489] width 12 height 12
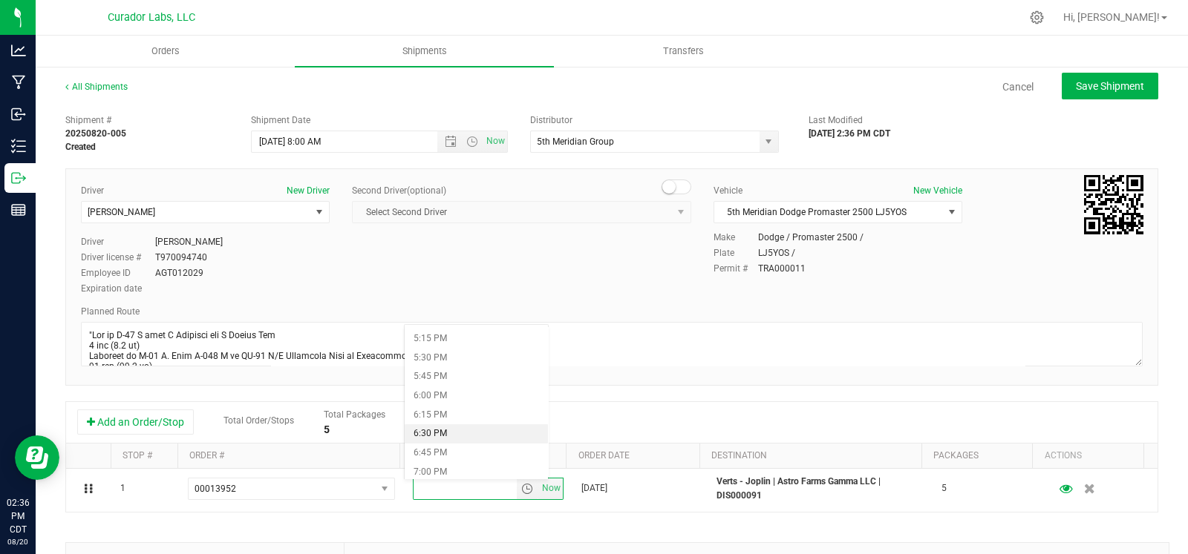
scroll to position [1289, 0]
click at [481, 362] on li "5:15 PM" at bounding box center [477, 364] width 144 height 19
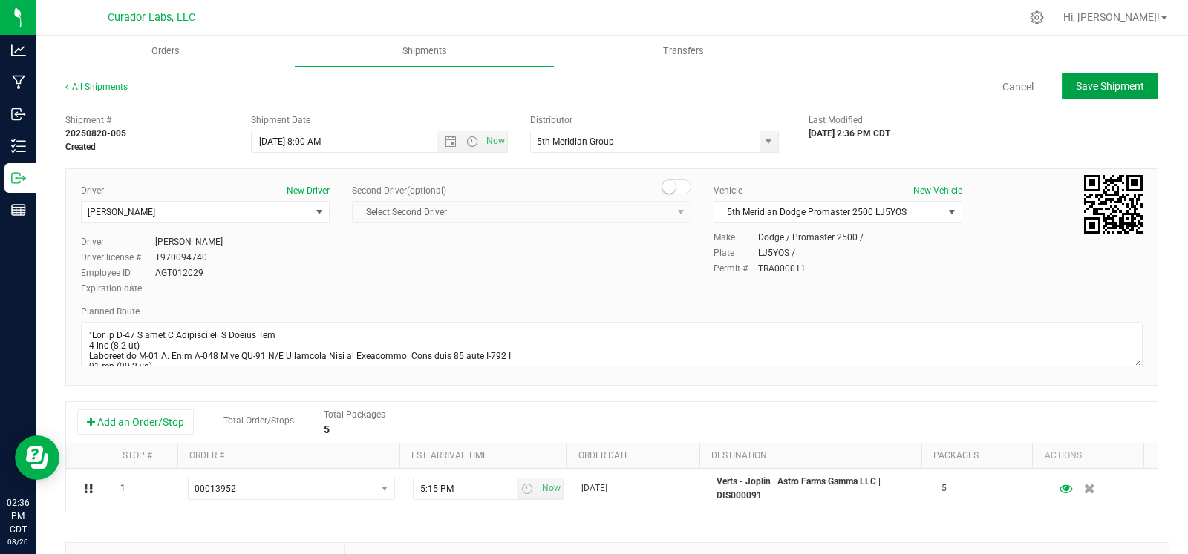
click at [1076, 85] on span "Save Shipment" at bounding box center [1110, 86] width 68 height 12
type input "8/21/2025 1:00 PM"
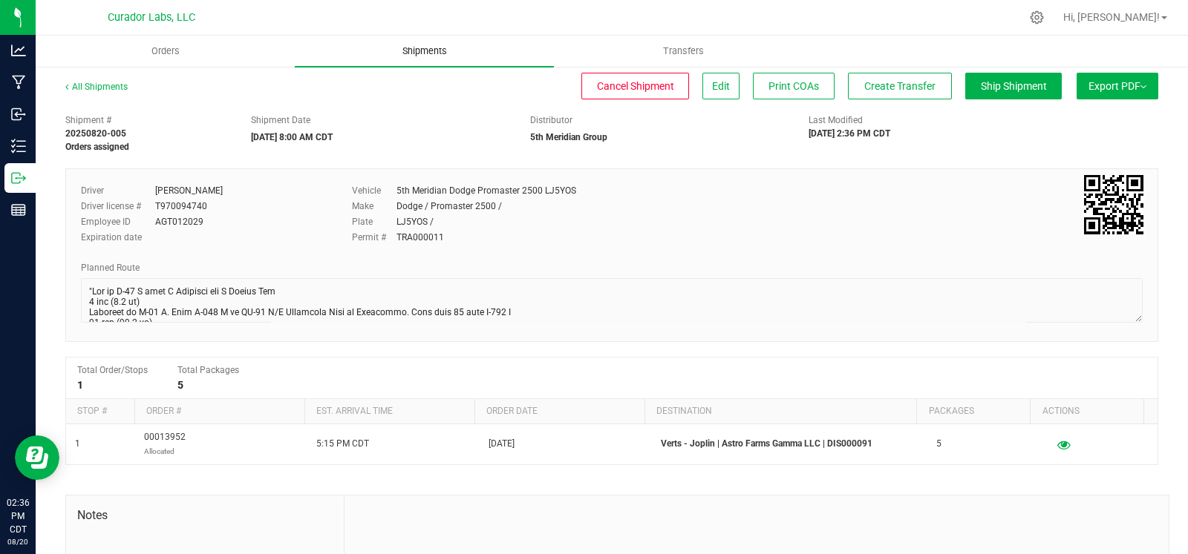
click at [432, 50] on span "Shipments" at bounding box center [424, 51] width 85 height 13
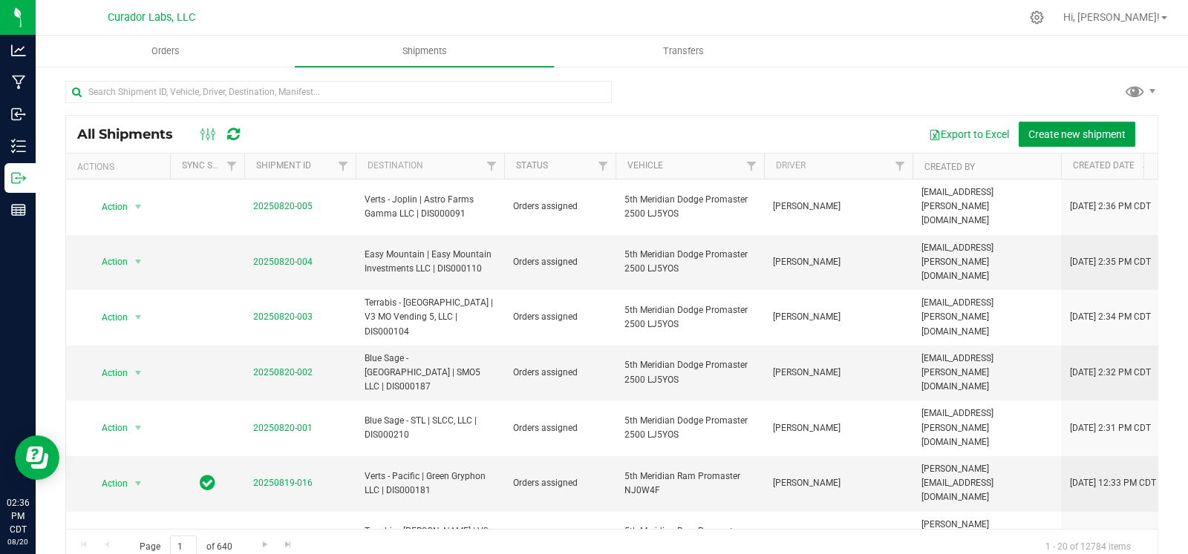
click at [1082, 135] on span "Create new shipment" at bounding box center [1076, 134] width 97 height 12
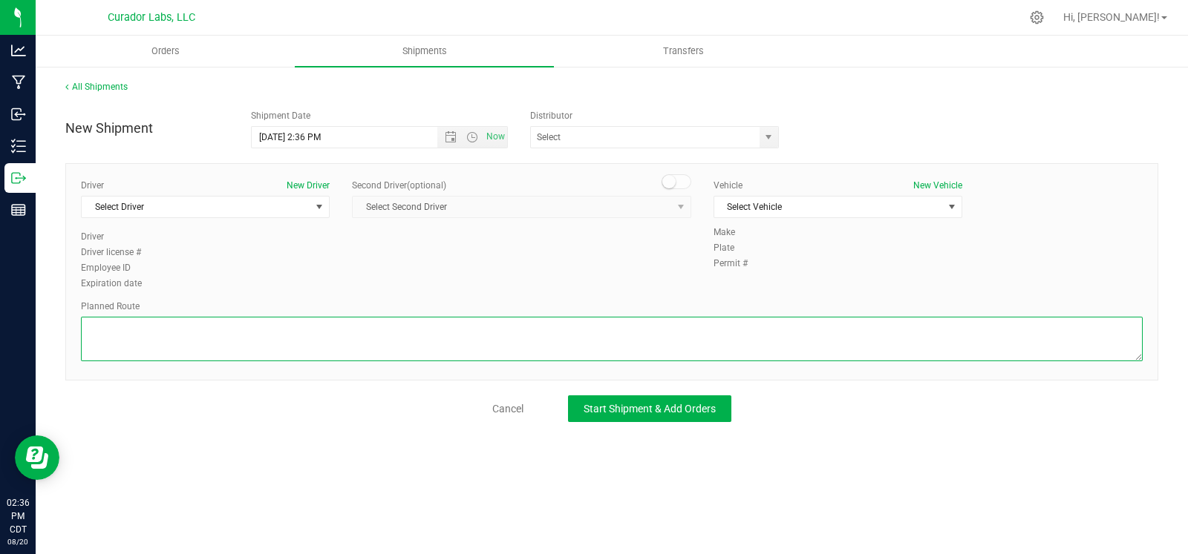
drag, startPoint x: 356, startPoint y: 341, endPoint x: 278, endPoint y: 255, distance: 116.6
click at [354, 341] on textarea at bounding box center [611, 339] width 1061 height 45
paste textarea """"Get on I-70 W from N Broadway and E Taylor Ave 3 min (1.5 mi) Continue on I-…"
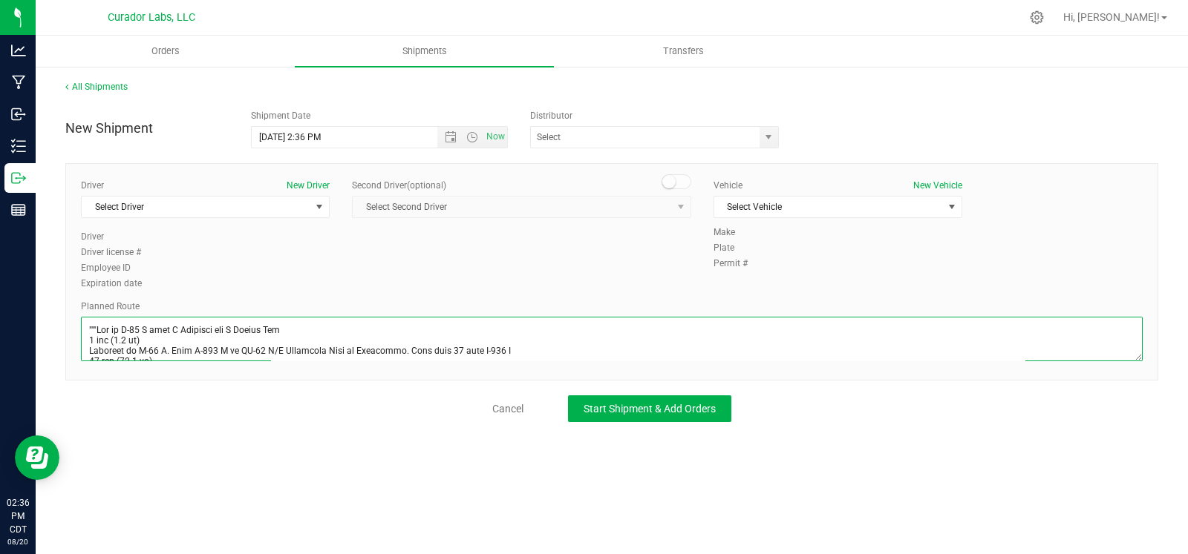
scroll to position [822, 0]
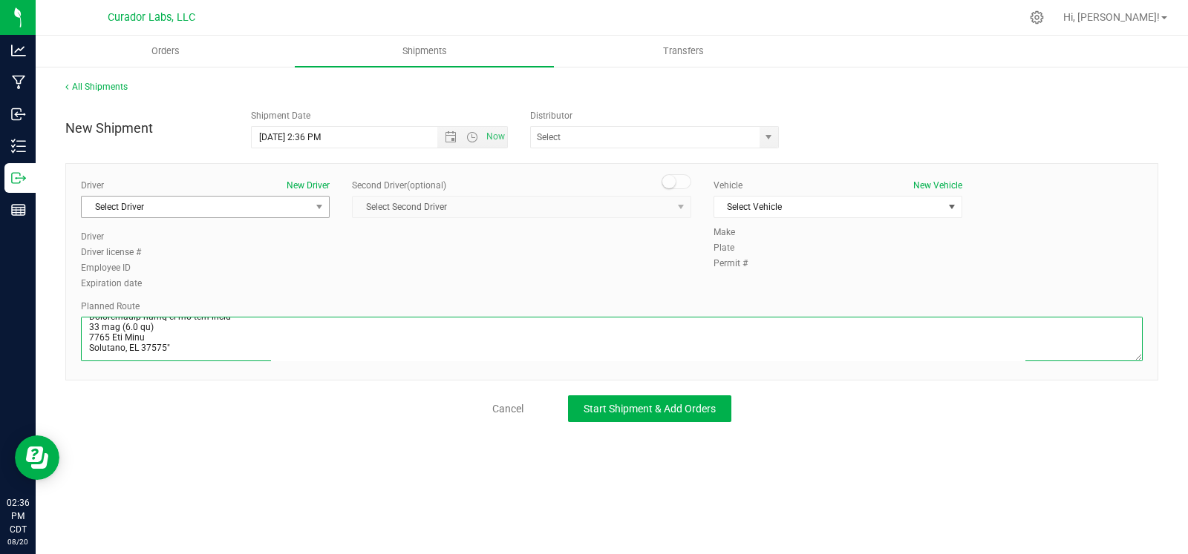
type textarea """"Get on I-70 W from N Broadway and E Taylor Ave 3 min (1.5 mi) Continue on I-…"
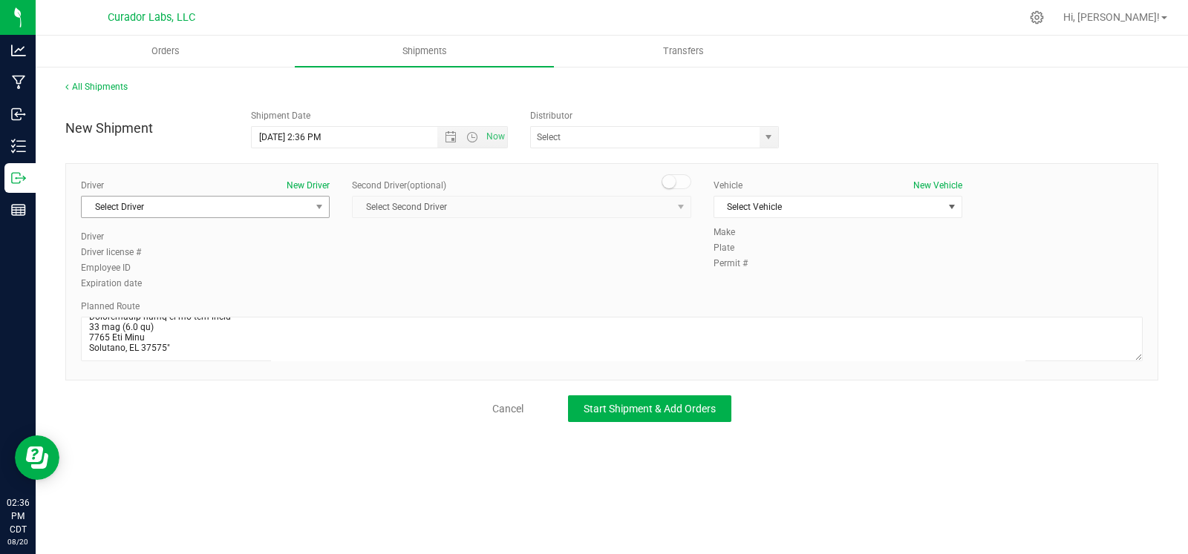
click at [260, 215] on span "Select Driver" at bounding box center [196, 207] width 229 height 21
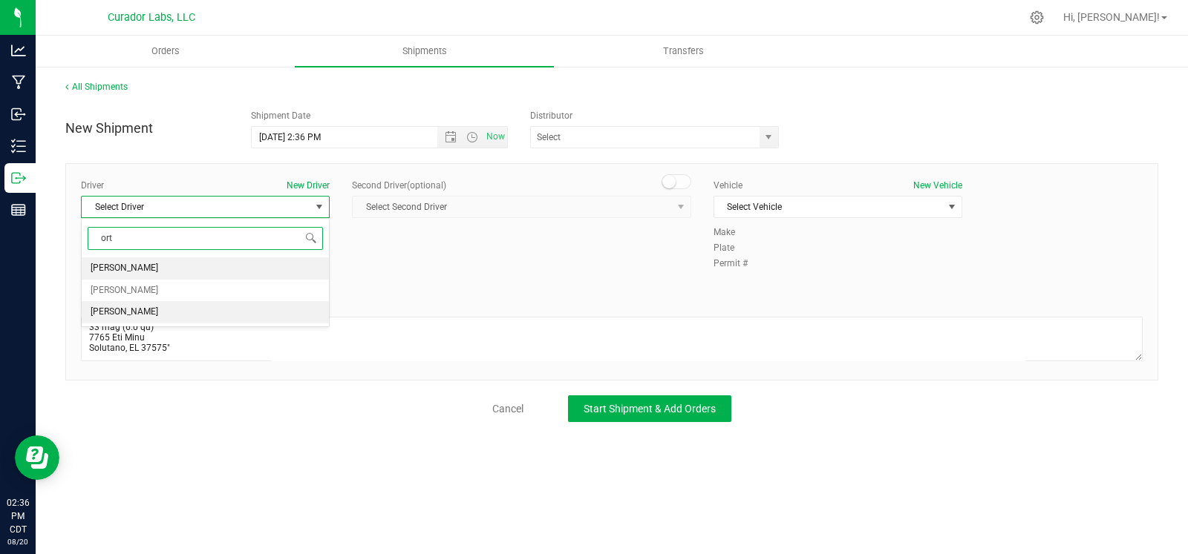
click at [161, 308] on li "John Ortega" at bounding box center [205, 312] width 247 height 22
type input "ort"
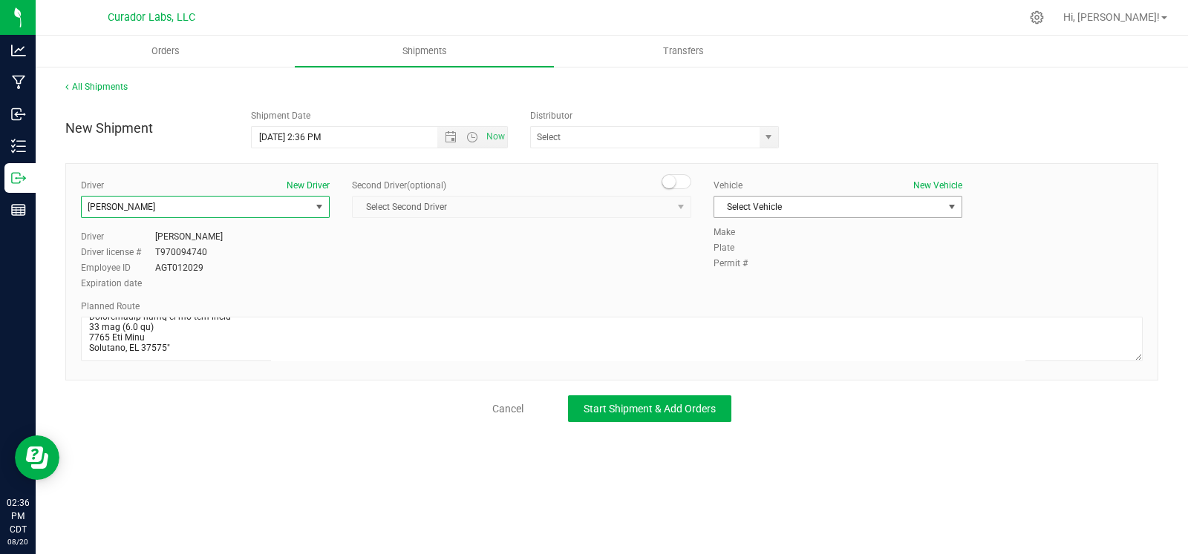
click at [841, 206] on span "Select Vehicle" at bounding box center [828, 207] width 229 height 21
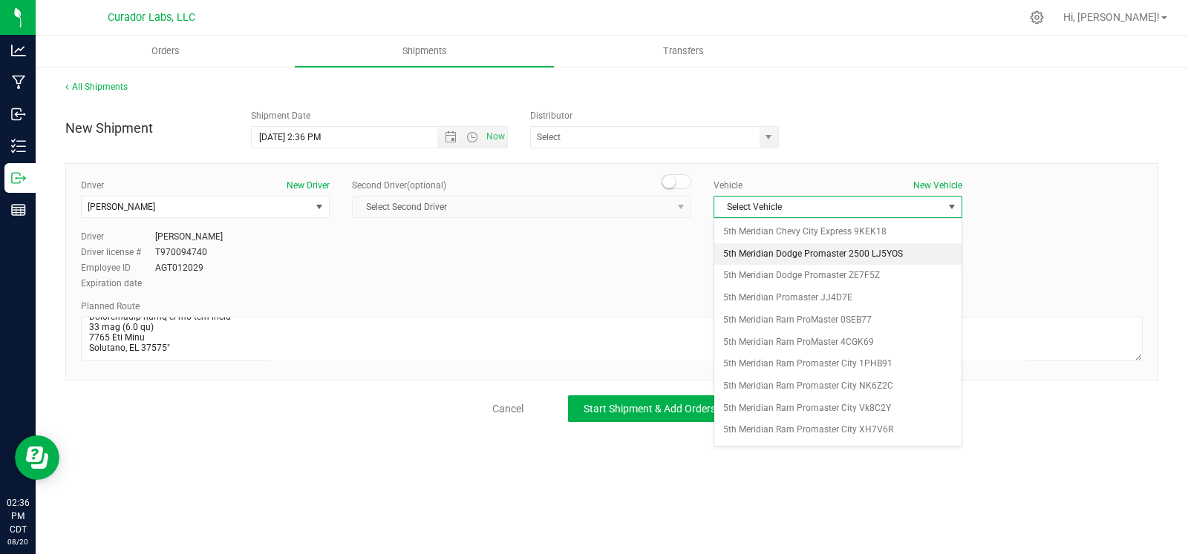
click at [878, 256] on li "5th Meridian Dodge Promaster 2500 LJ5YOS" at bounding box center [837, 254] width 247 height 22
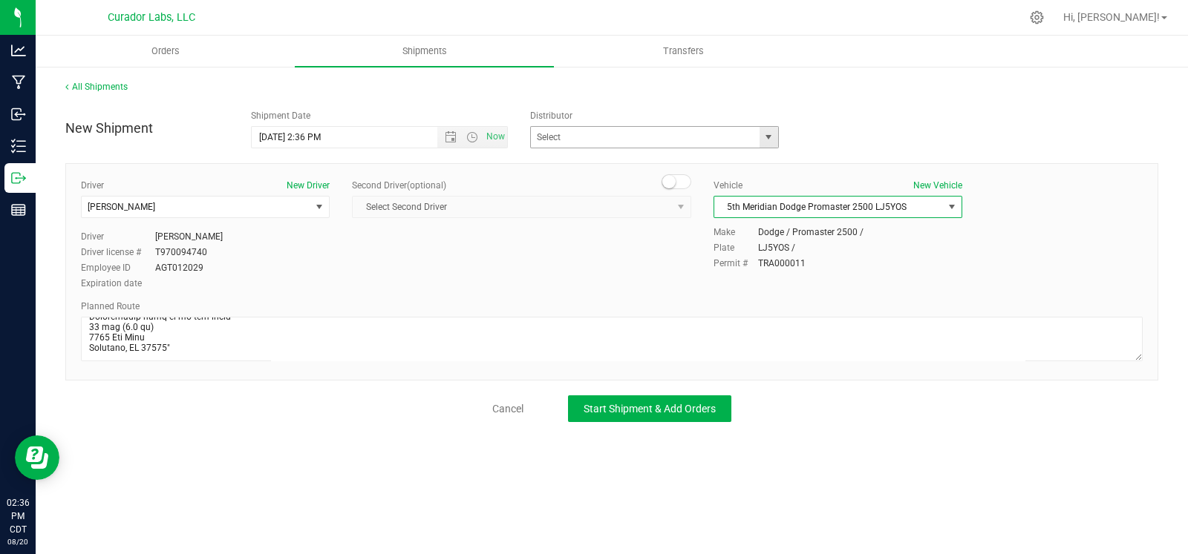
click at [766, 136] on span "select" at bounding box center [768, 137] width 12 height 12
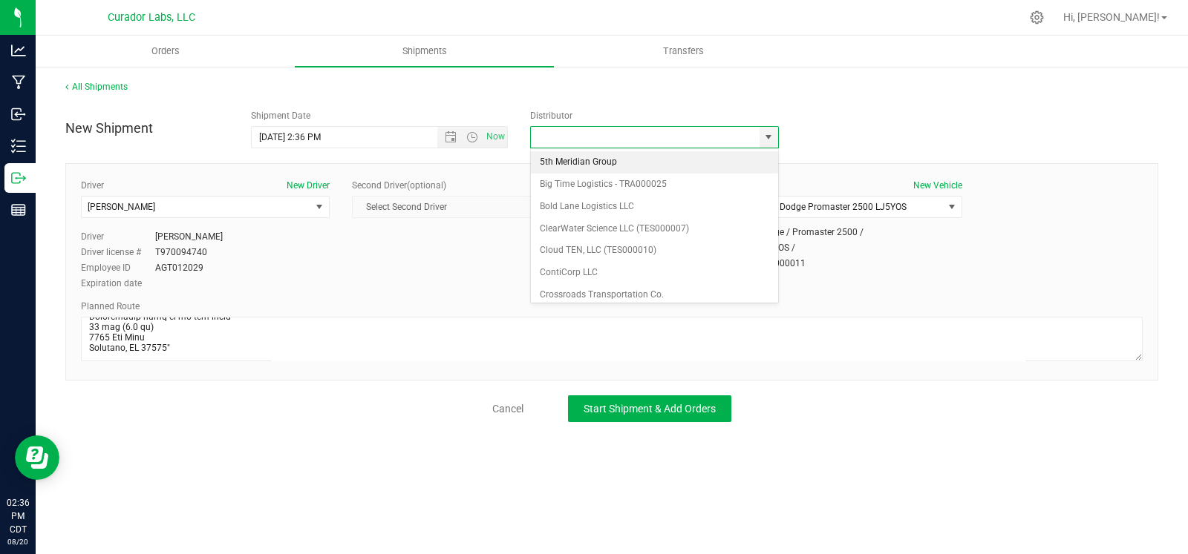
drag, startPoint x: 650, startPoint y: 157, endPoint x: 484, endPoint y: 149, distance: 165.7
click at [647, 160] on li "5th Meridian Group" at bounding box center [654, 162] width 247 height 22
type input "5th Meridian Group"
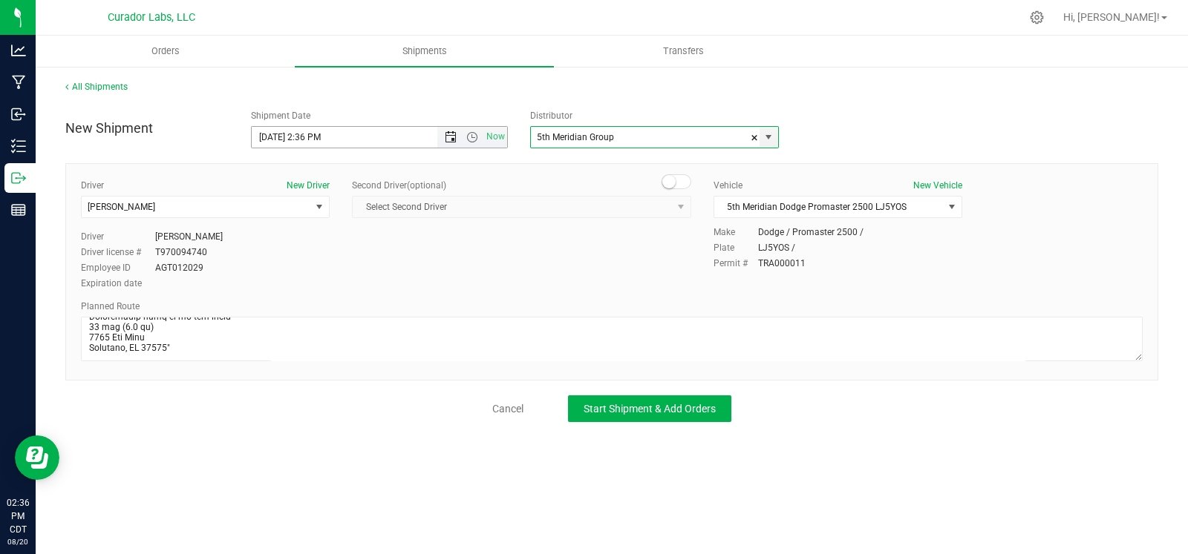
click at [447, 139] on span "Open the date view" at bounding box center [451, 137] width 12 height 12
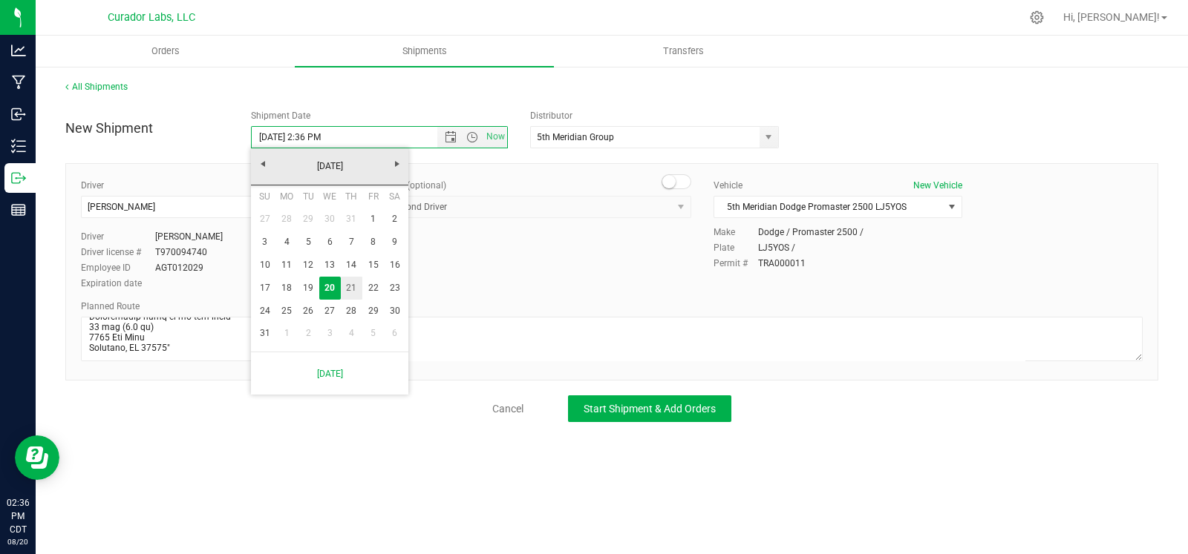
drag, startPoint x: 353, startPoint y: 284, endPoint x: 379, endPoint y: 250, distance: 43.4
click at [353, 285] on link "21" at bounding box center [352, 288] width 22 height 23
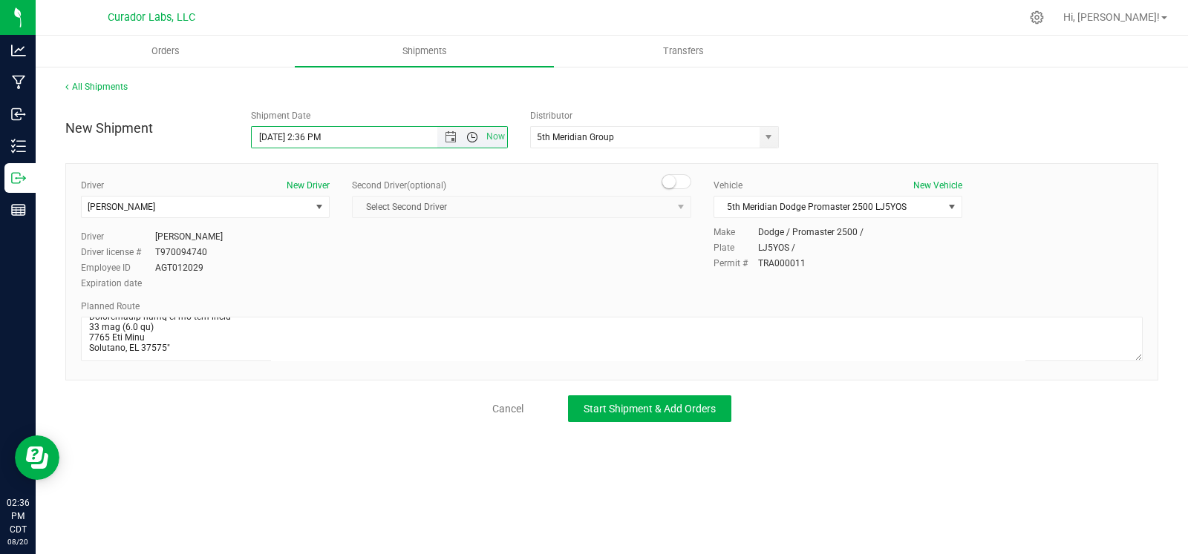
click at [472, 139] on span "Open the time view" at bounding box center [472, 137] width 12 height 12
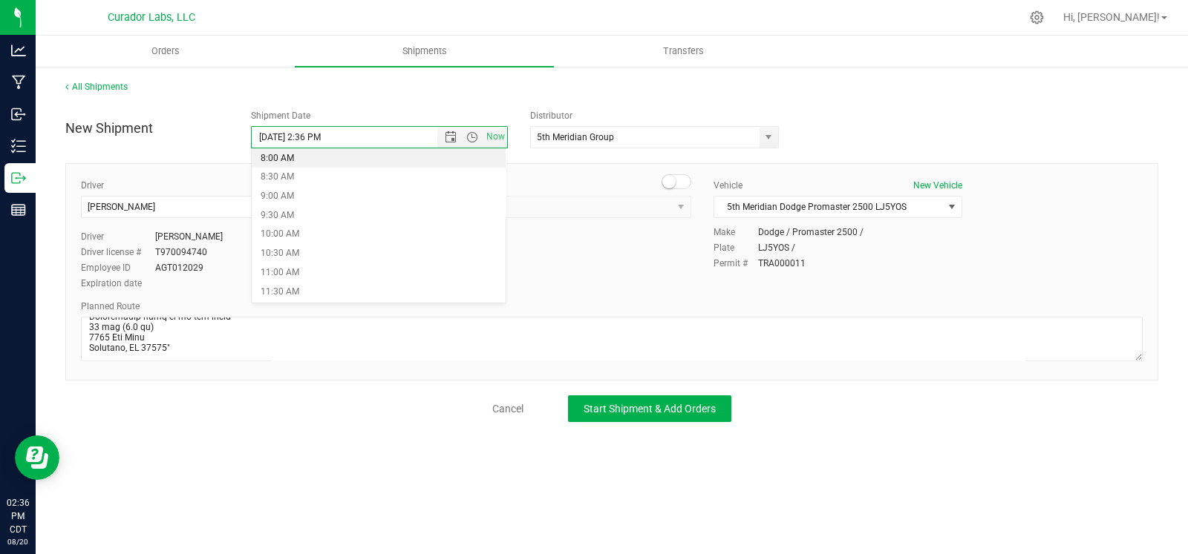
click at [329, 162] on li "8:00 AM" at bounding box center [379, 158] width 254 height 19
type input "8/21/2025 8:00 AM"
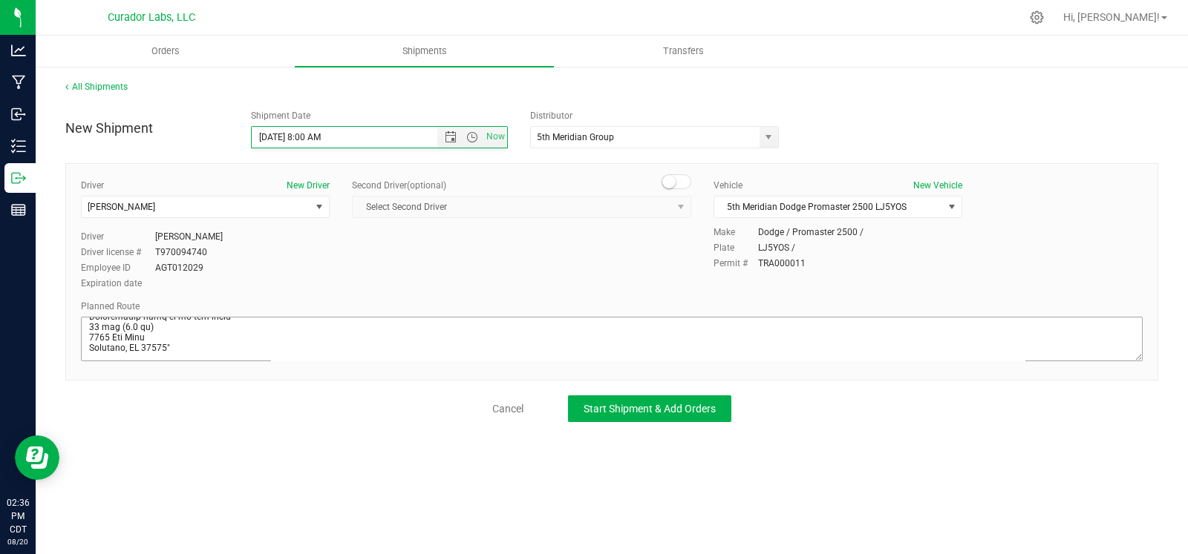
scroll to position [0, 0]
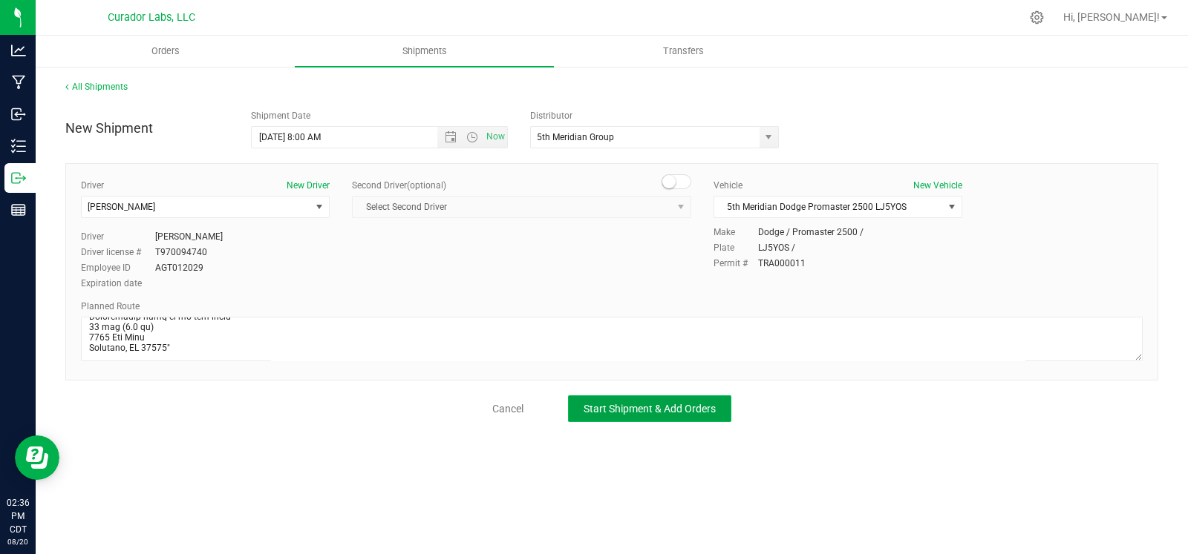
click at [597, 405] on span "Start Shipment & Add Orders" at bounding box center [649, 409] width 132 height 12
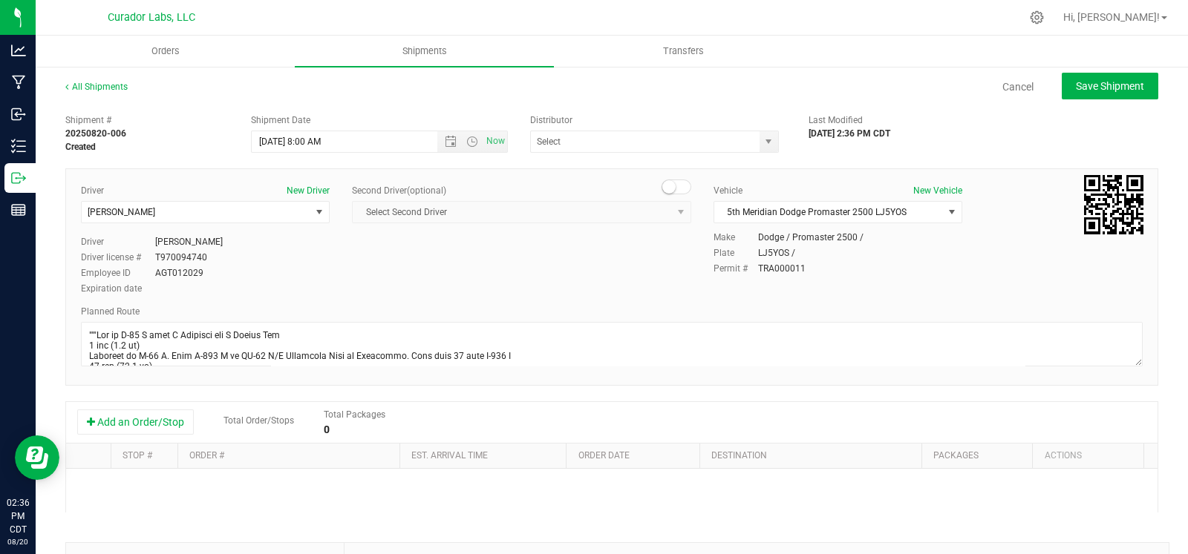
type input "5th Meridian Group"
click at [157, 416] on button "Add an Order/Stop" at bounding box center [135, 422] width 117 height 25
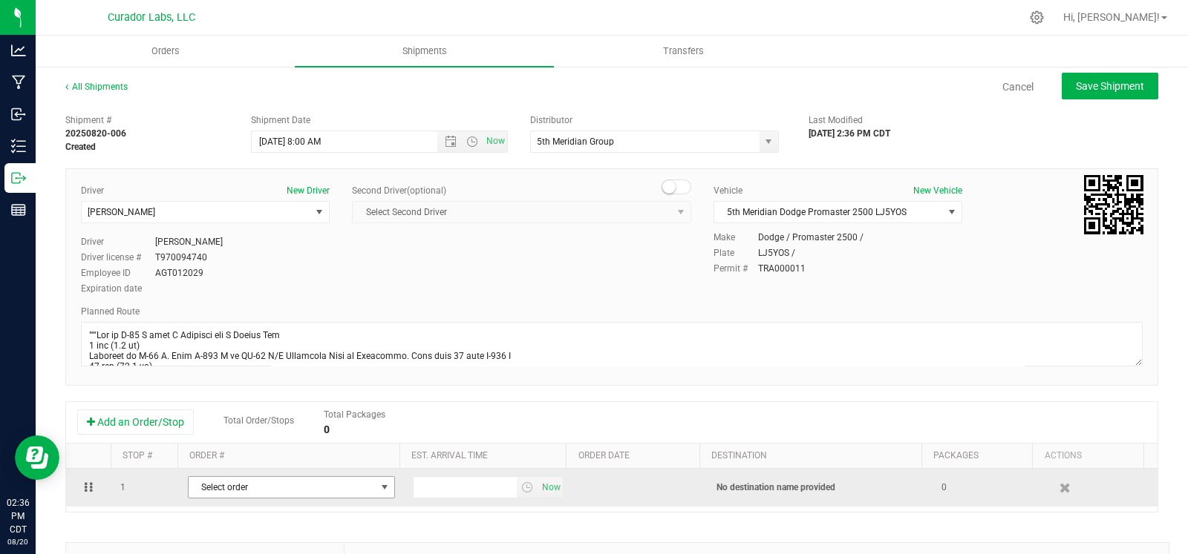
click at [254, 484] on span "Select order" at bounding box center [282, 487] width 187 height 21
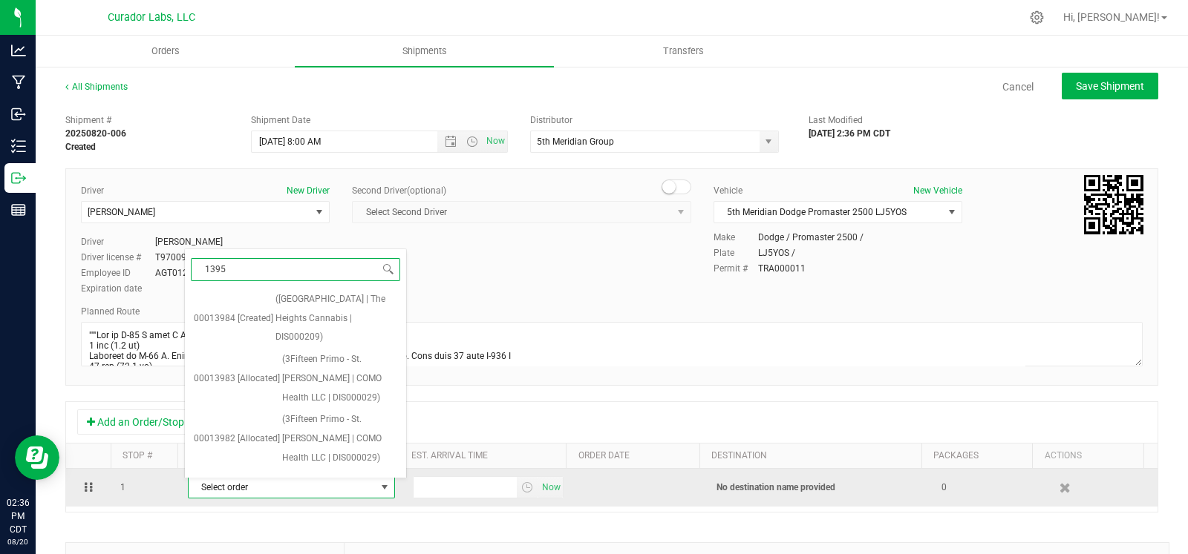
type input "13955"
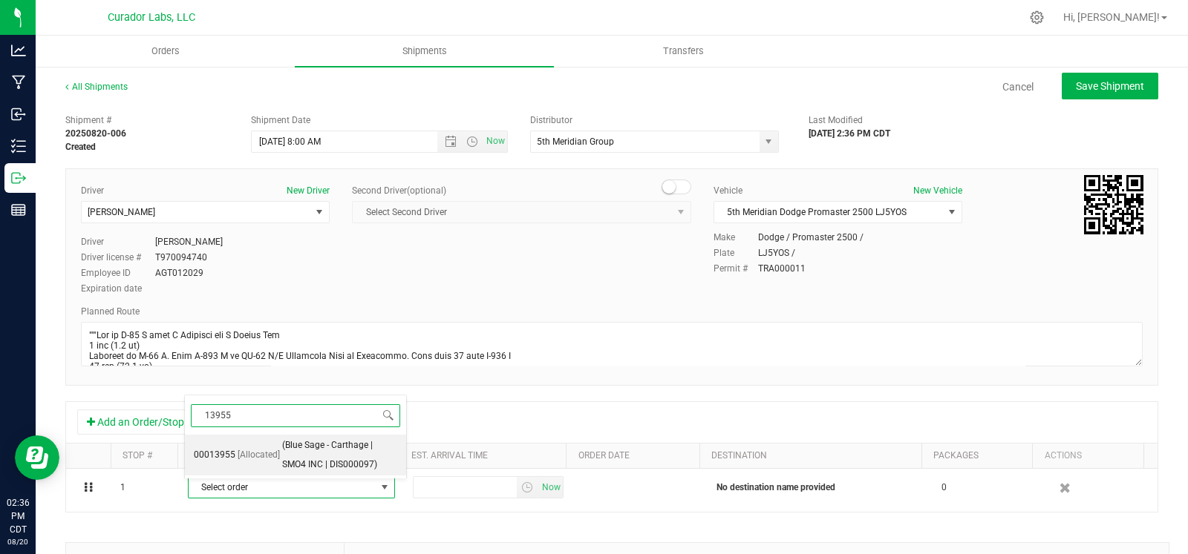
click at [298, 462] on span "(Blue Sage - Carthage | SMO4 INC | DIS000097)" at bounding box center [339, 455] width 115 height 38
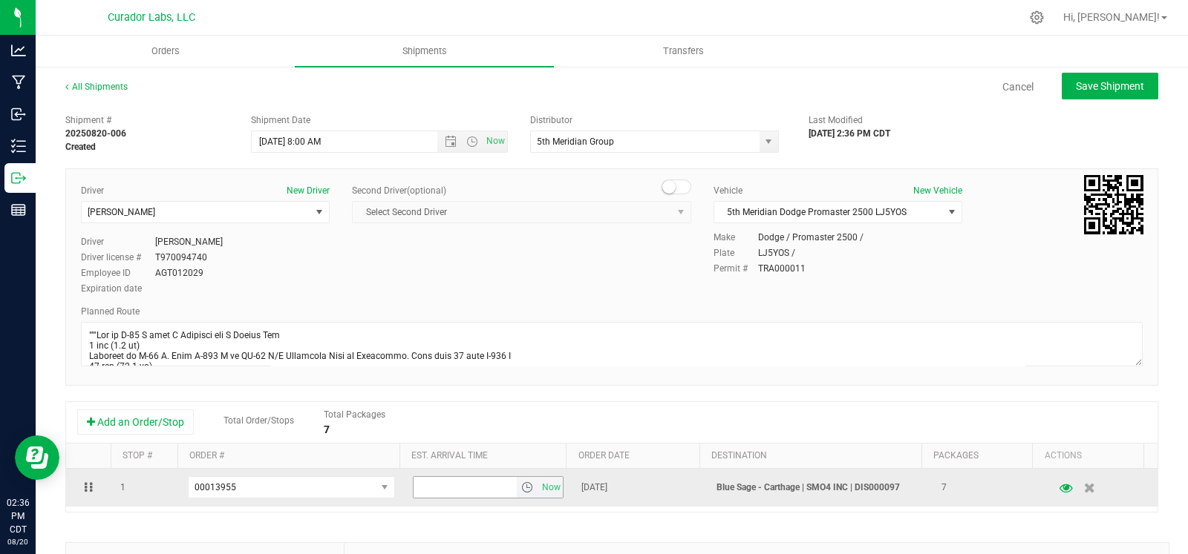
click at [521, 494] on span "select" at bounding box center [527, 488] width 12 height 12
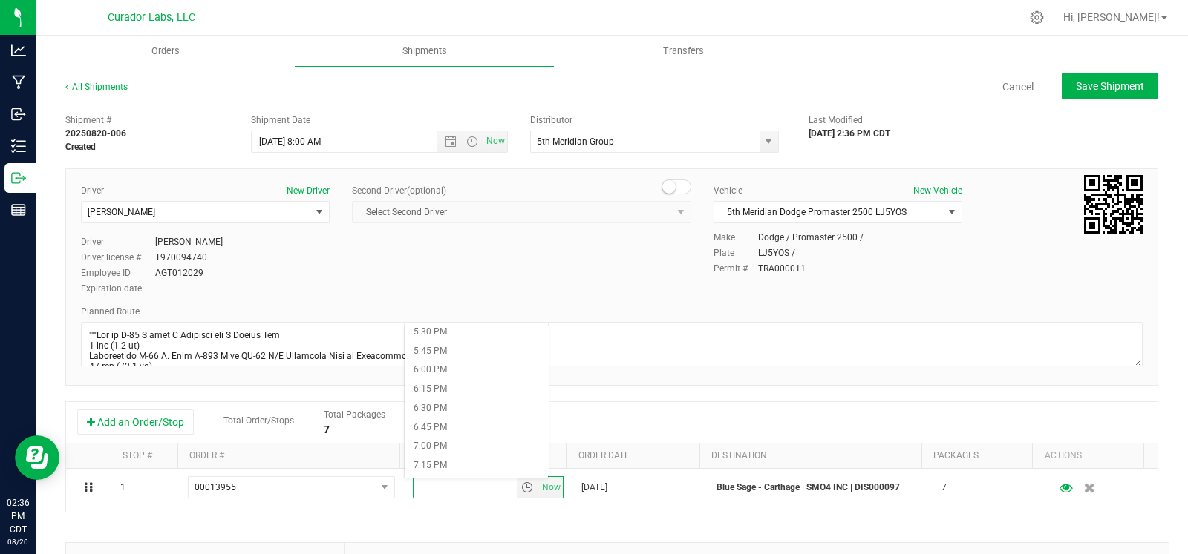
scroll to position [1328, 0]
drag, startPoint x: 473, startPoint y: 382, endPoint x: 510, endPoint y: 387, distance: 37.5
click at [474, 382] on li "6:00 PM" at bounding box center [477, 381] width 144 height 19
click at [1086, 85] on span "Save Shipment" at bounding box center [1110, 86] width 68 height 12
type input "8/21/2025 1:00 PM"
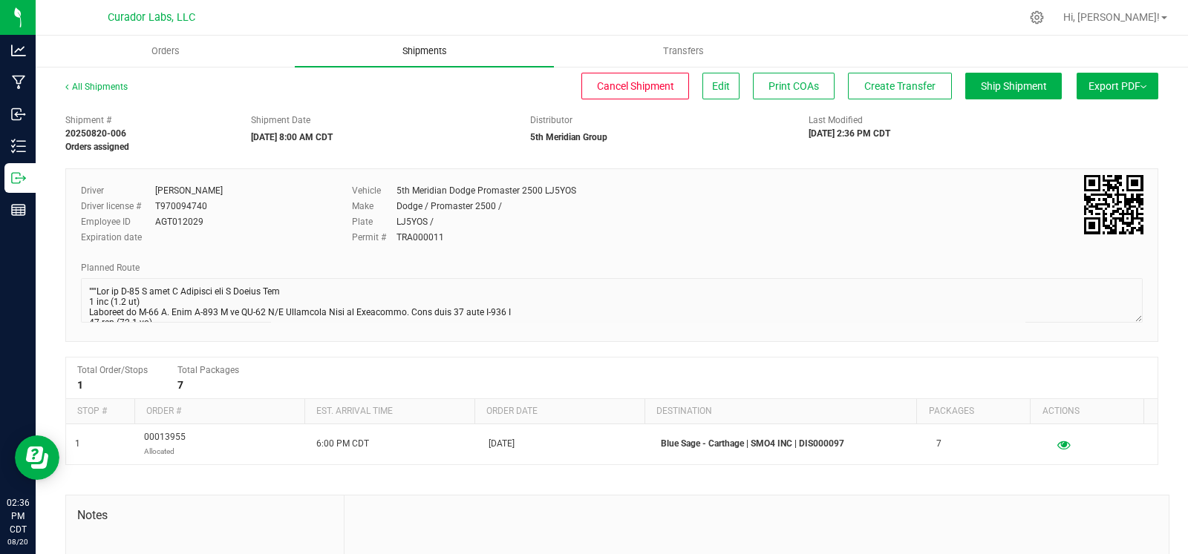
click at [434, 41] on uib-tab-heading "Shipments" at bounding box center [424, 51] width 259 height 31
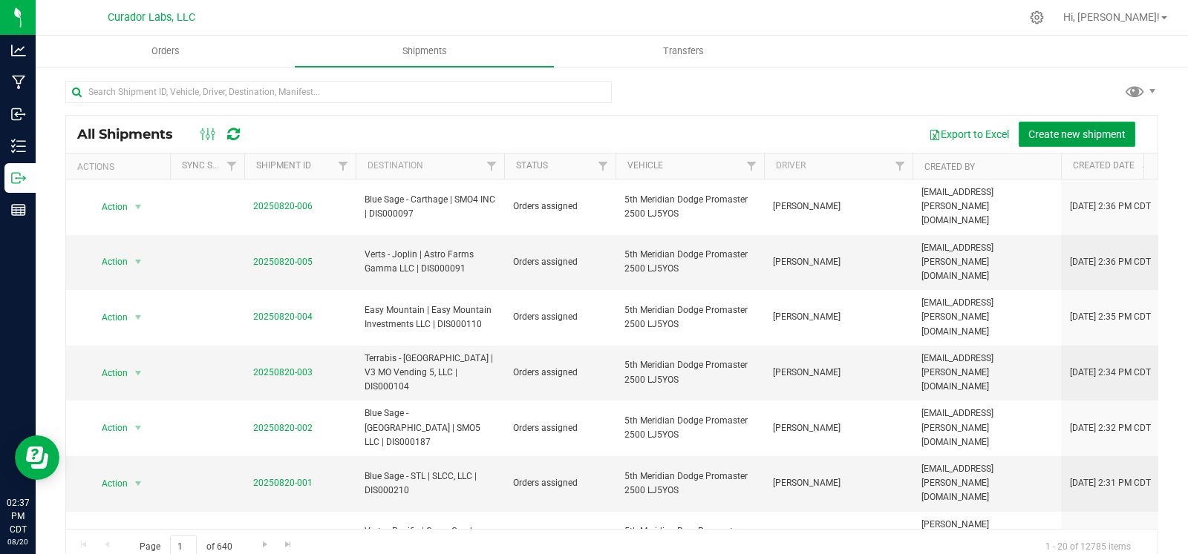
click at [1083, 132] on span "Create new shipment" at bounding box center [1076, 134] width 97 height 12
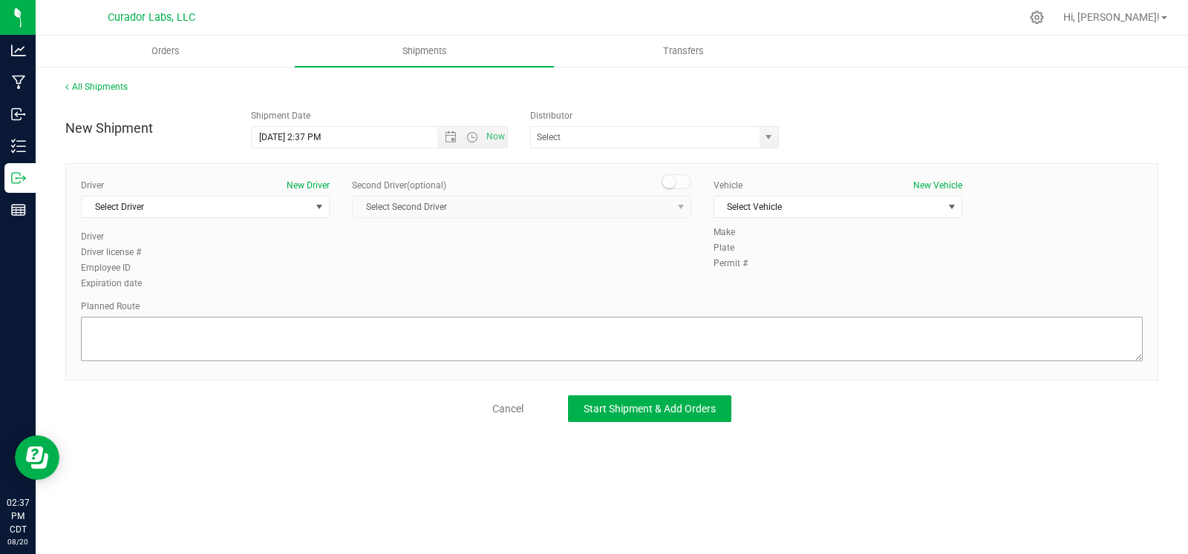
drag, startPoint x: 261, startPoint y: 310, endPoint x: 248, endPoint y: 324, distance: 19.5
click at [261, 309] on div "Planned Route" at bounding box center [611, 306] width 1061 height 13
click at [248, 325] on textarea at bounding box center [611, 339] width 1061 height 45
paste textarea ""Continue to I-70 E 3 min (1.2 mi) Follow I-70 E and I-44 W to Hampton Ave. Tak…"
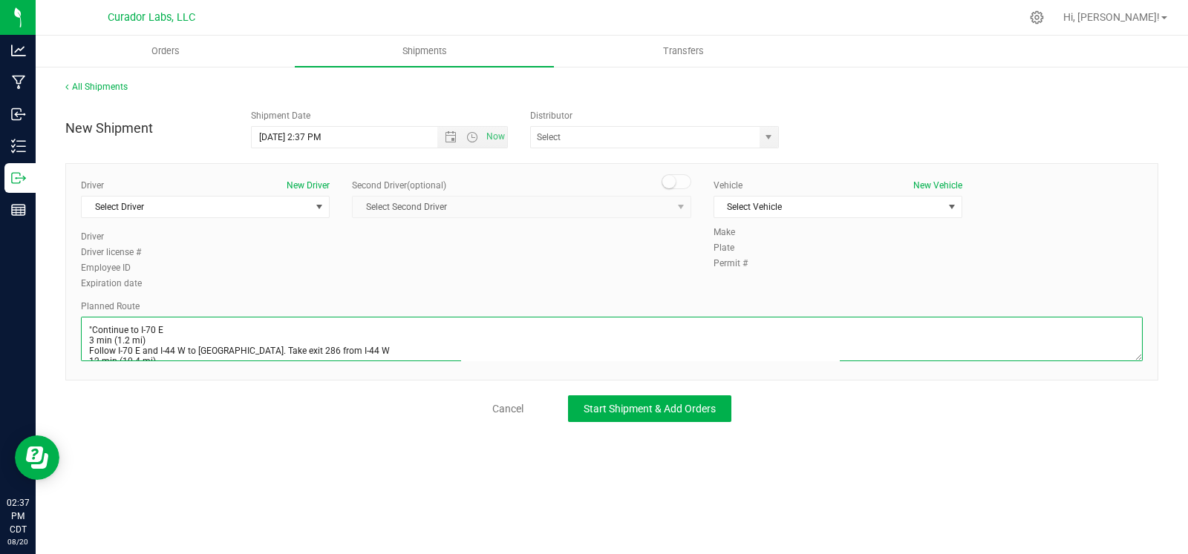
scroll to position [76, 0]
type textarea ""Continue to I-70 E 3 min (1.2 mi) Follow I-70 E and I-44 W to Hampton Ave. Tak…"
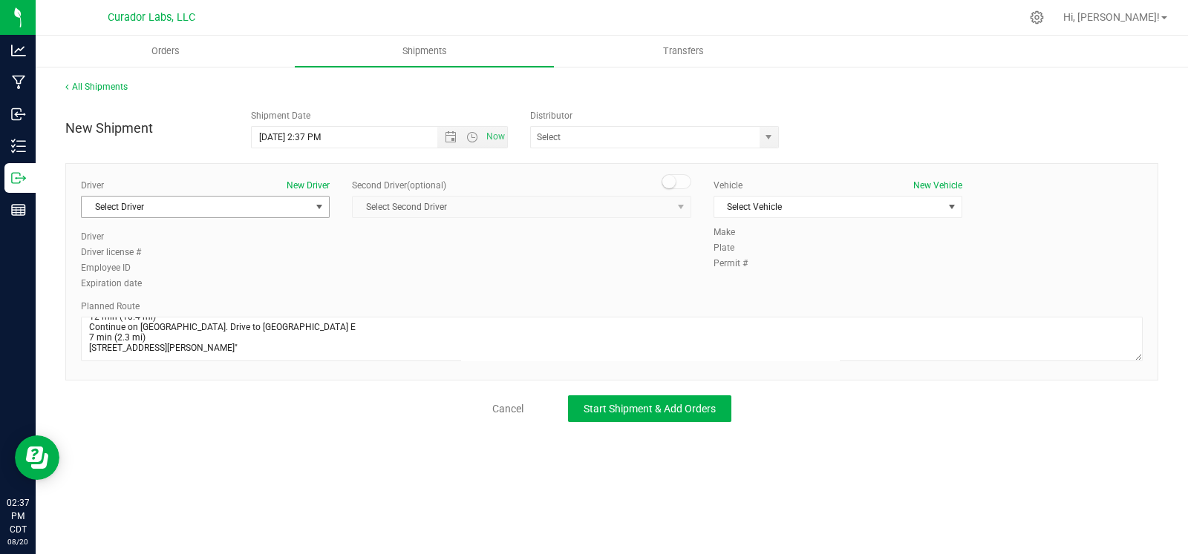
click at [224, 215] on span "Select Driver" at bounding box center [196, 207] width 229 height 21
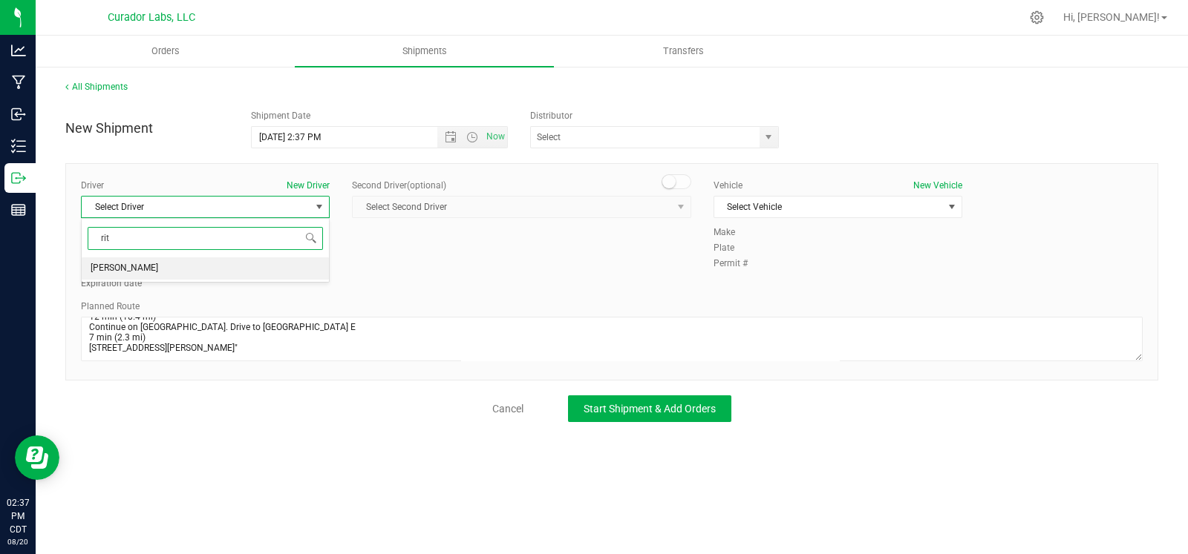
click at [170, 265] on li "James Ritter" at bounding box center [205, 269] width 247 height 22
type input "rit"
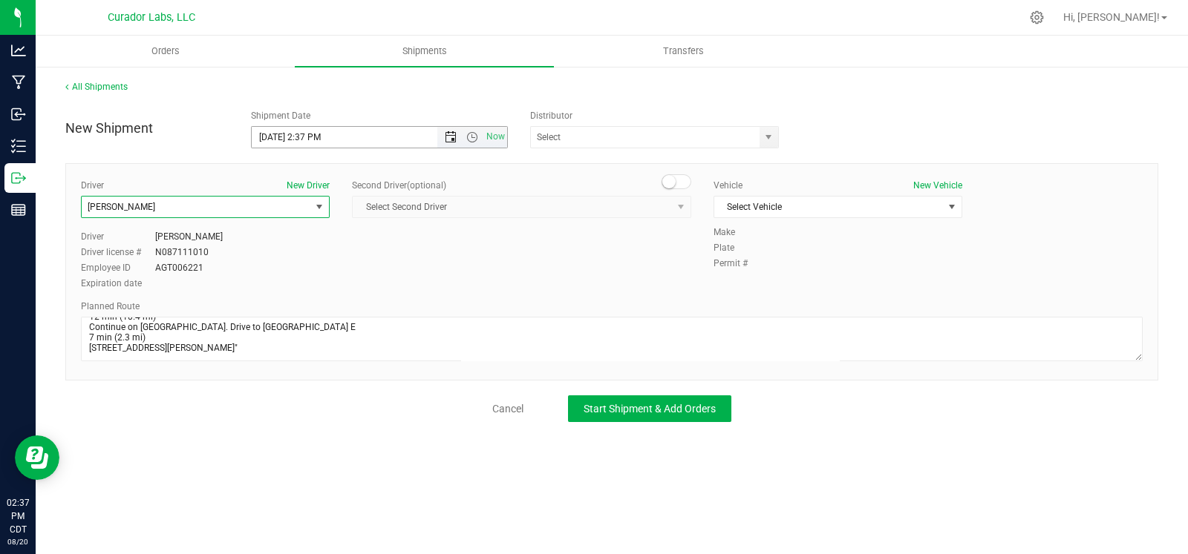
click at [452, 137] on span "Open the date view" at bounding box center [451, 137] width 12 height 12
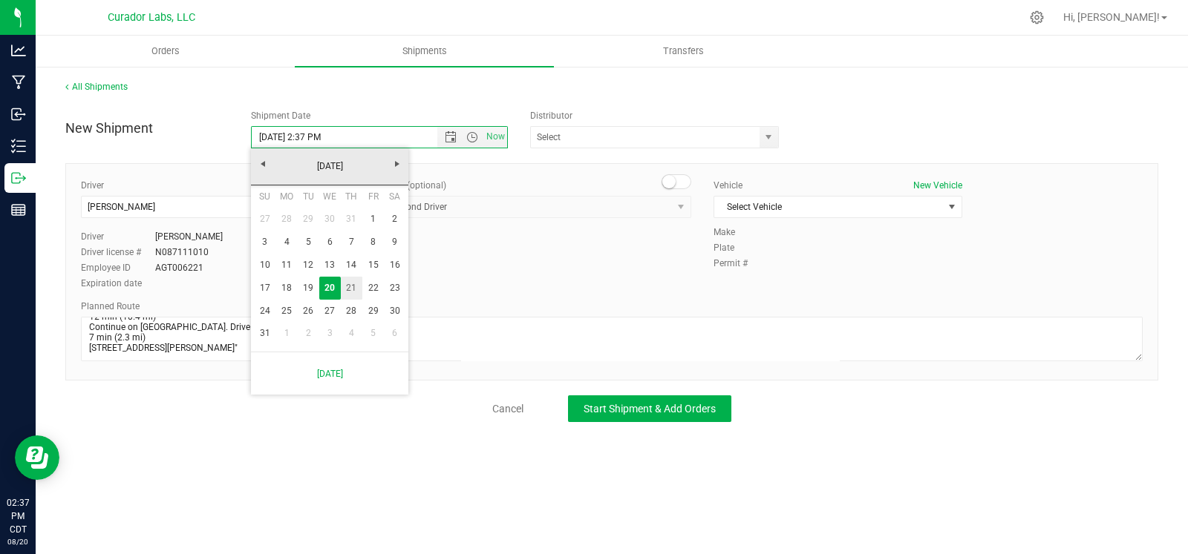
click at [343, 282] on link "21" at bounding box center [352, 288] width 22 height 23
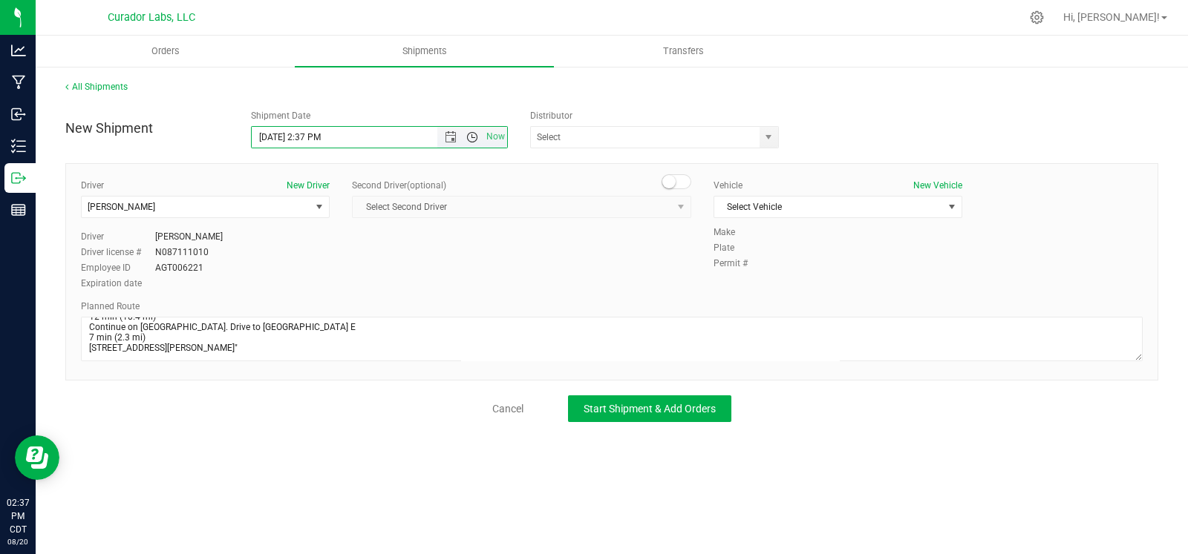
click at [477, 133] on span "Open the time view" at bounding box center [472, 137] width 12 height 12
click at [321, 178] on li "8:00 AM" at bounding box center [379, 180] width 254 height 19
type input "8/21/2025 8:00 AM"
click at [784, 133] on div "5th Meridian Group Big Time Logistics - TRA000025 Bold Lane Logistics LLC Clear…" at bounding box center [658, 137] width 257 height 22
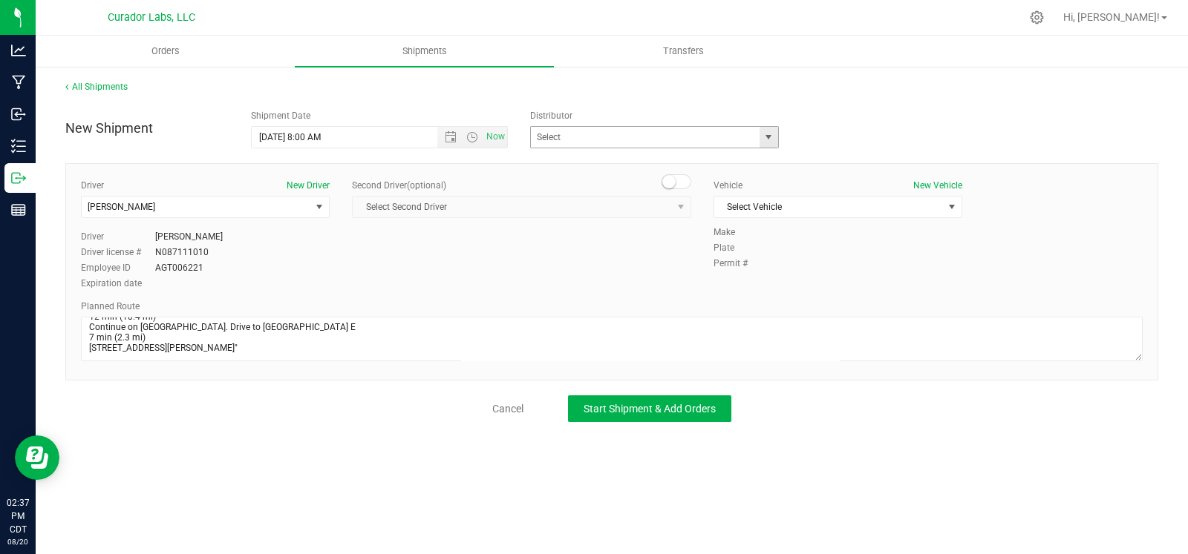
click at [775, 139] on span "select" at bounding box center [768, 137] width 19 height 21
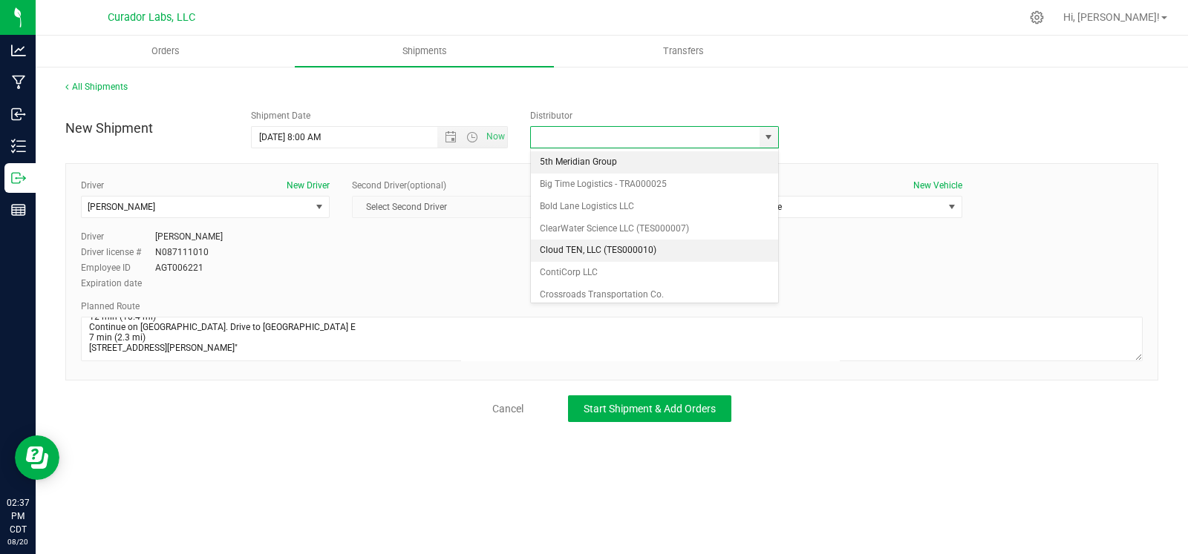
drag, startPoint x: 670, startPoint y: 161, endPoint x: 736, endPoint y: 182, distance: 68.5
click at [673, 165] on li "5th Meridian Group" at bounding box center [654, 162] width 247 height 22
type input "5th Meridian Group"
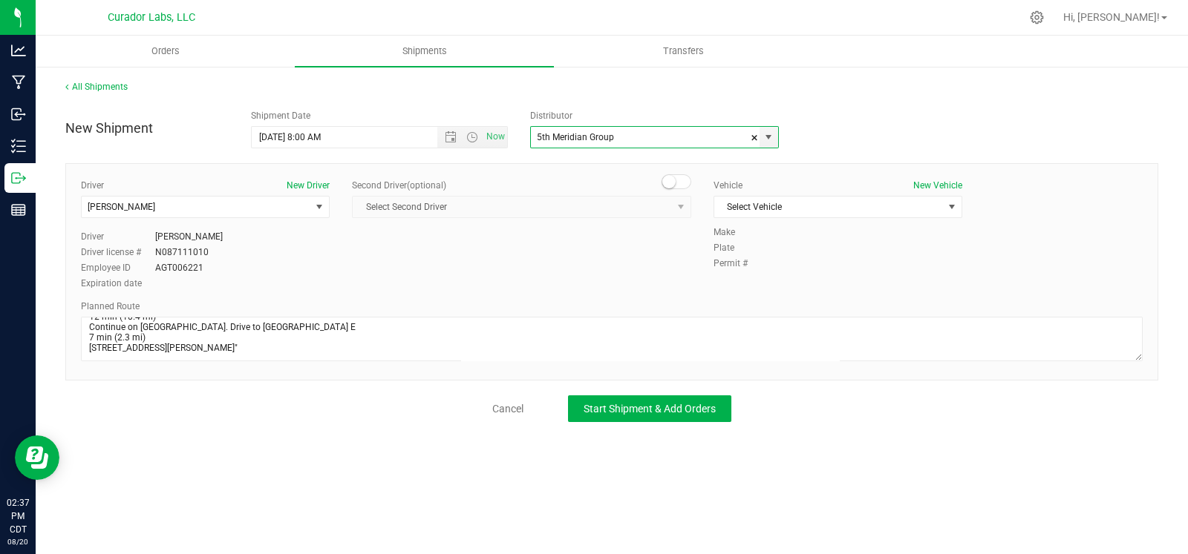
click at [820, 223] on div "Vehicle New Vehicle Select Vehicle Select Vehicle 5th Meridian Chevy City Expre…" at bounding box center [837, 202] width 271 height 47
click at [820, 209] on span "Select Vehicle" at bounding box center [828, 207] width 229 height 21
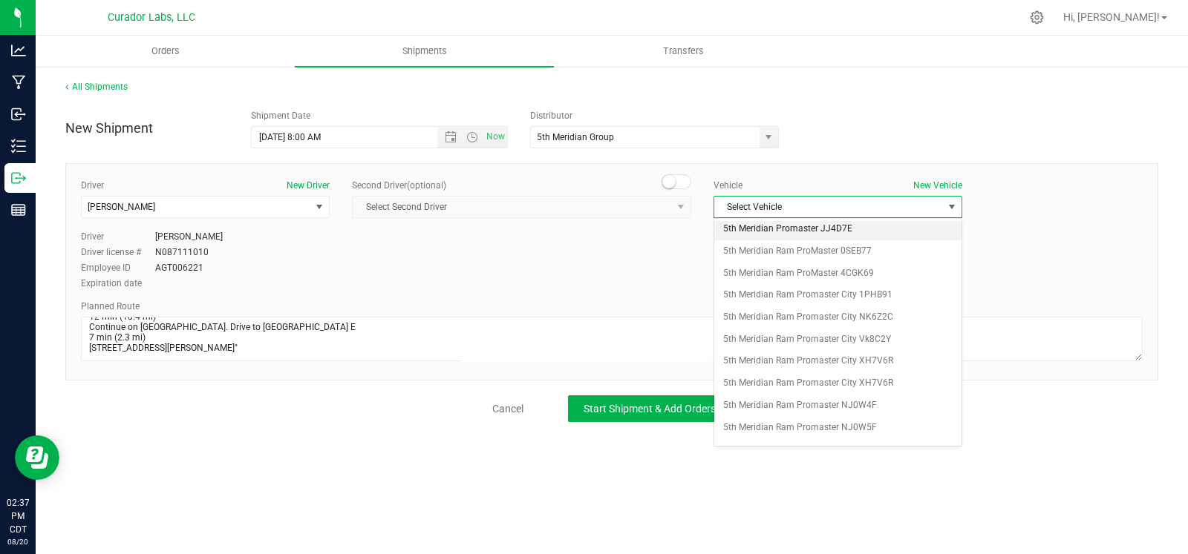
scroll to position [72, 0]
click at [808, 354] on li "5th Meridian Ram Promaster City XH7V6R" at bounding box center [837, 358] width 247 height 22
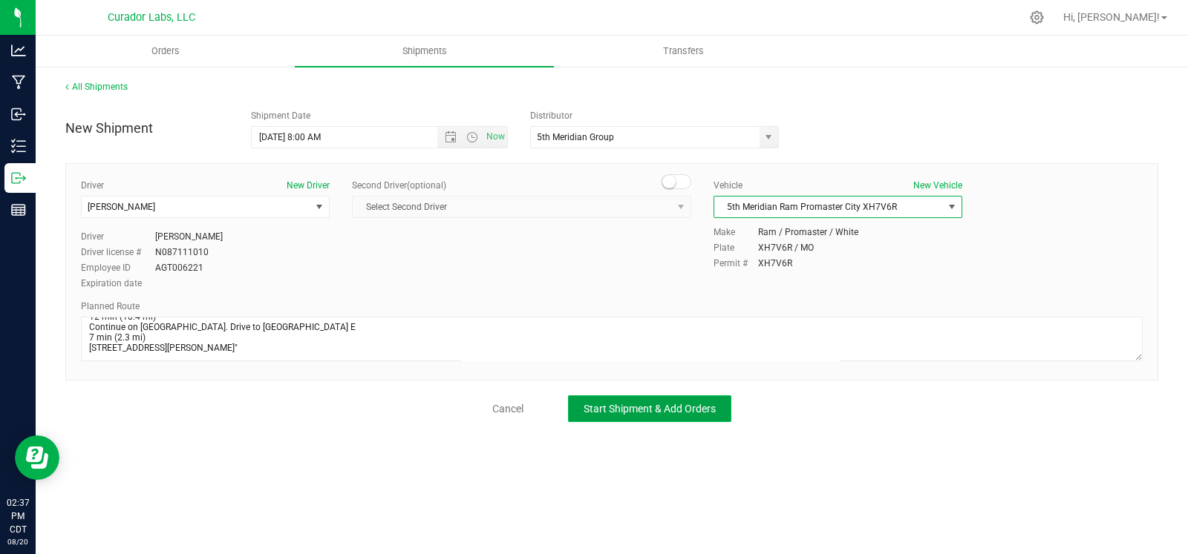
click at [681, 399] on button "Start Shipment & Add Orders" at bounding box center [649, 409] width 163 height 27
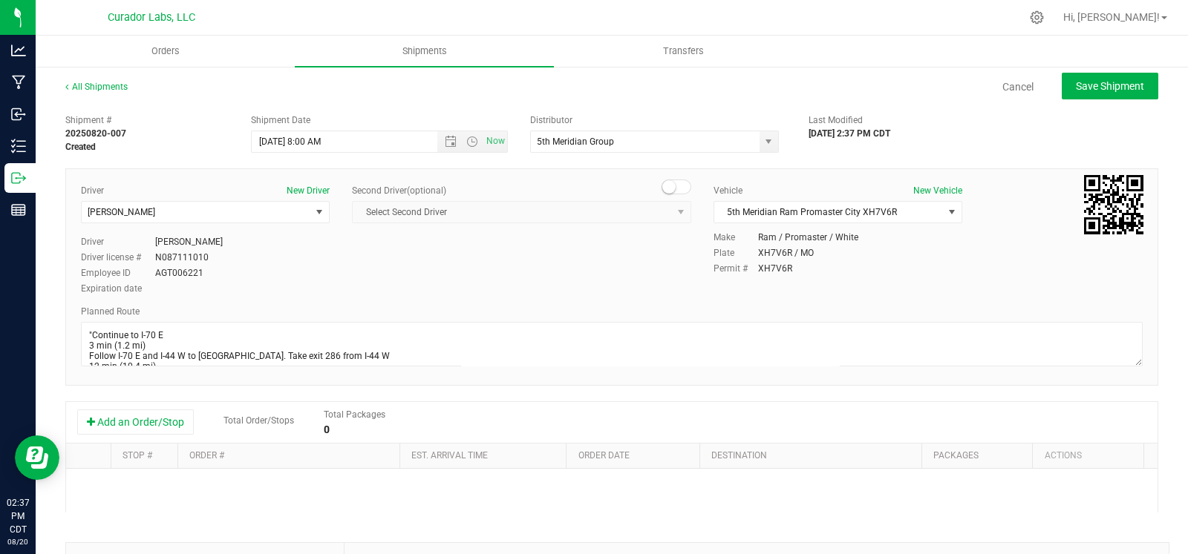
drag, startPoint x: 138, startPoint y: 422, endPoint x: 220, endPoint y: 482, distance: 101.4
click at [138, 423] on button "Add an Order/Stop" at bounding box center [135, 422] width 117 height 25
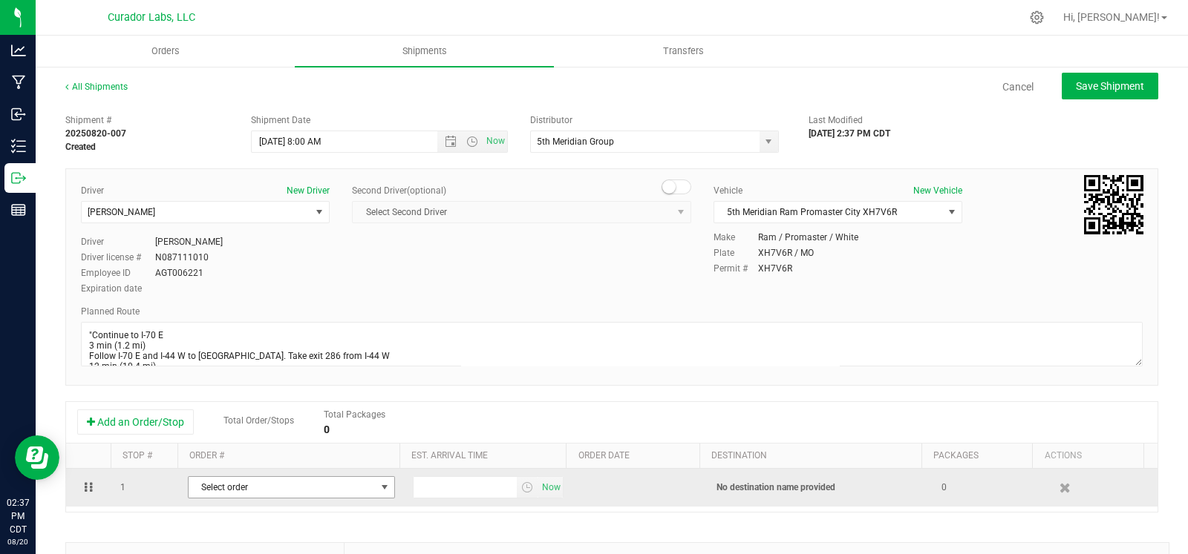
click at [230, 494] on span "Select order" at bounding box center [282, 487] width 187 height 21
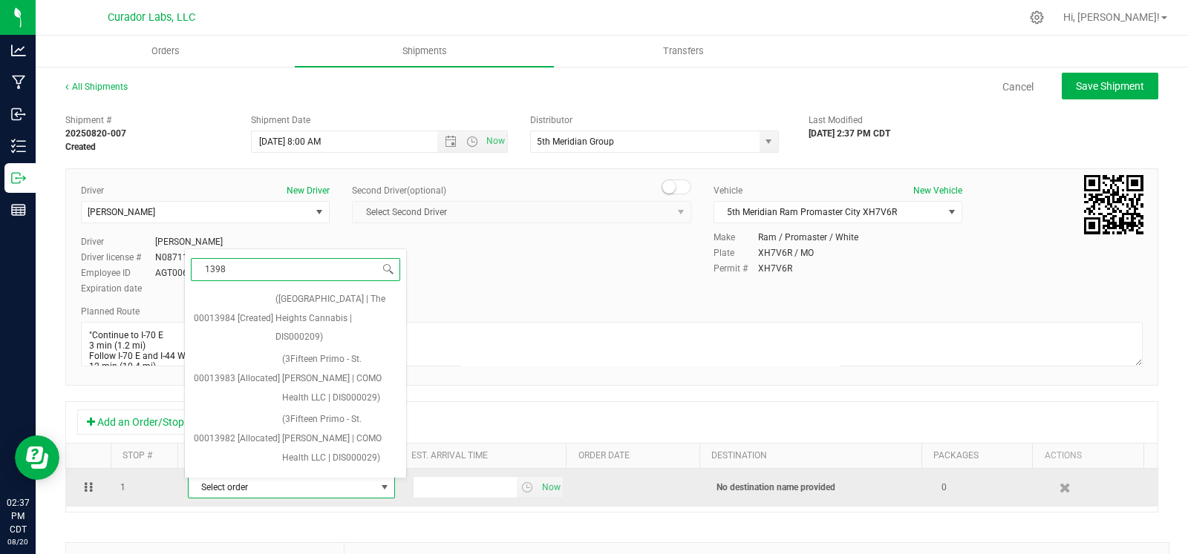
type input "13982"
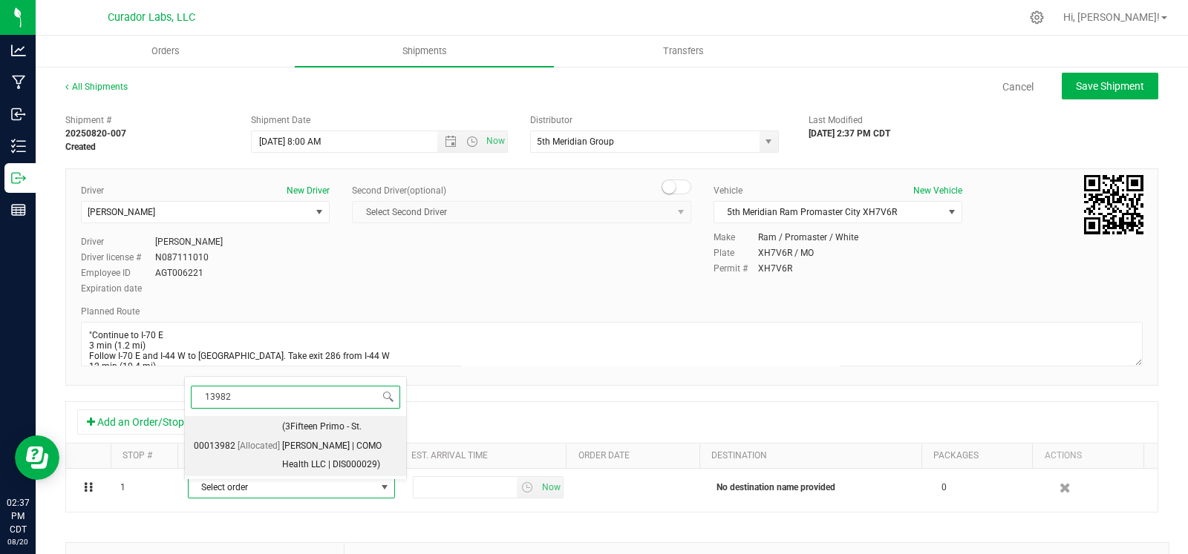
click at [282, 451] on span "(3Fifteen Primo - St. Louis | COMO Health LLC | DIS000029)" at bounding box center [339, 446] width 115 height 57
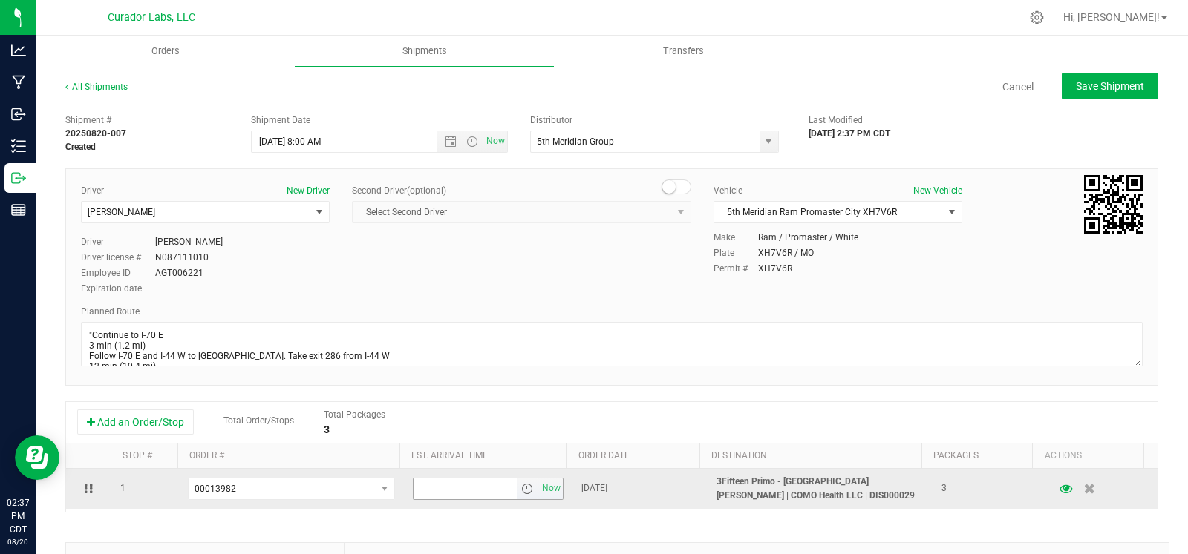
click at [521, 487] on span "select" at bounding box center [527, 489] width 12 height 12
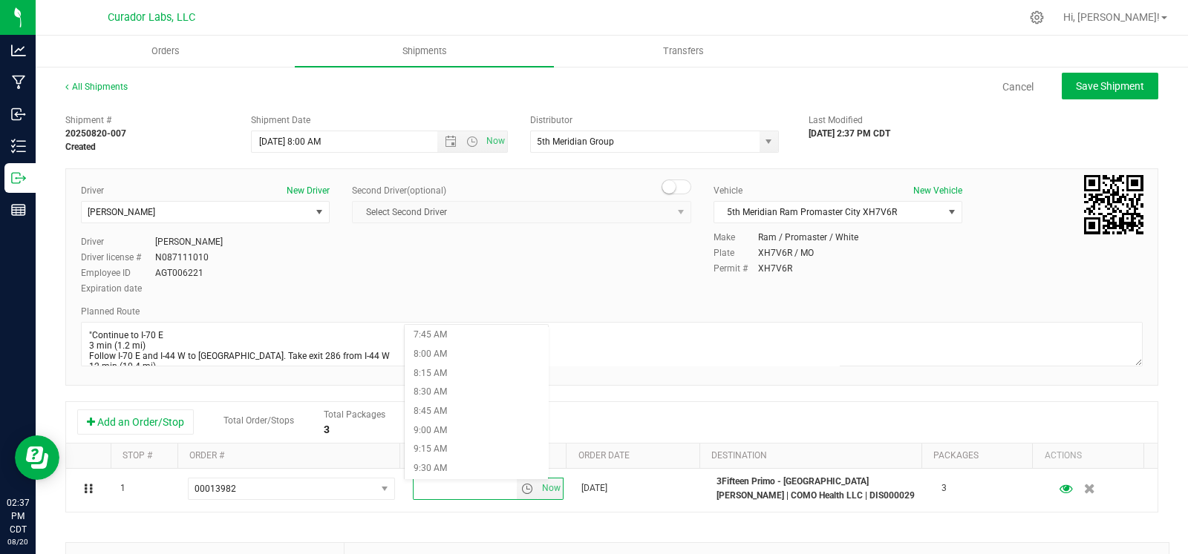
scroll to position [593, 0]
click at [482, 413] on li "8:45 AM" at bounding box center [477, 411] width 144 height 19
click at [1076, 88] on span "Save Shipment" at bounding box center [1110, 86] width 68 height 12
type input "8/21/2025 1:00 PM"
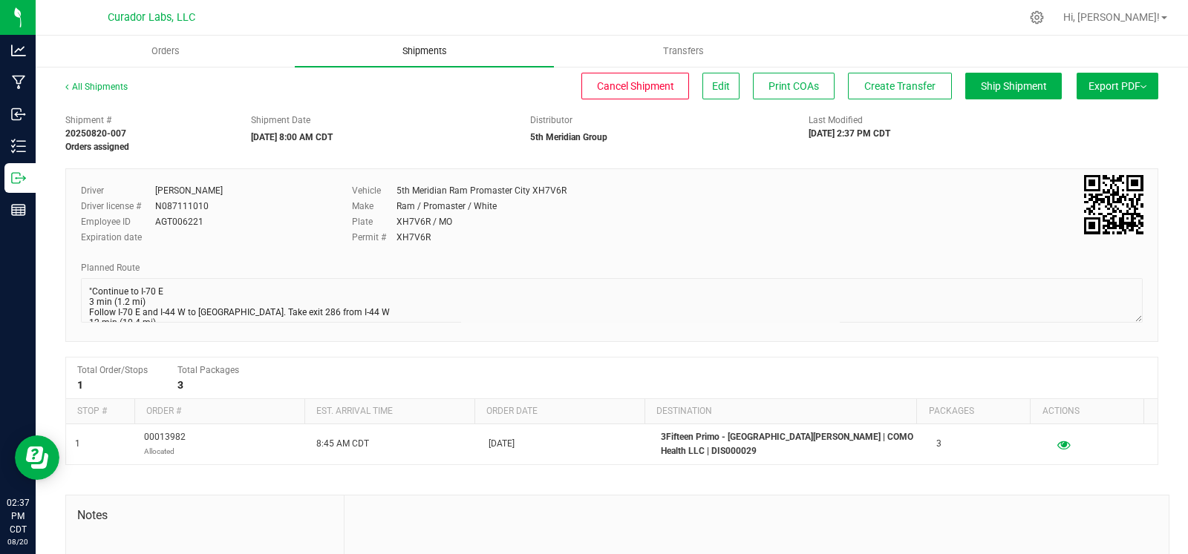
click at [418, 45] on span "Shipments" at bounding box center [424, 51] width 85 height 13
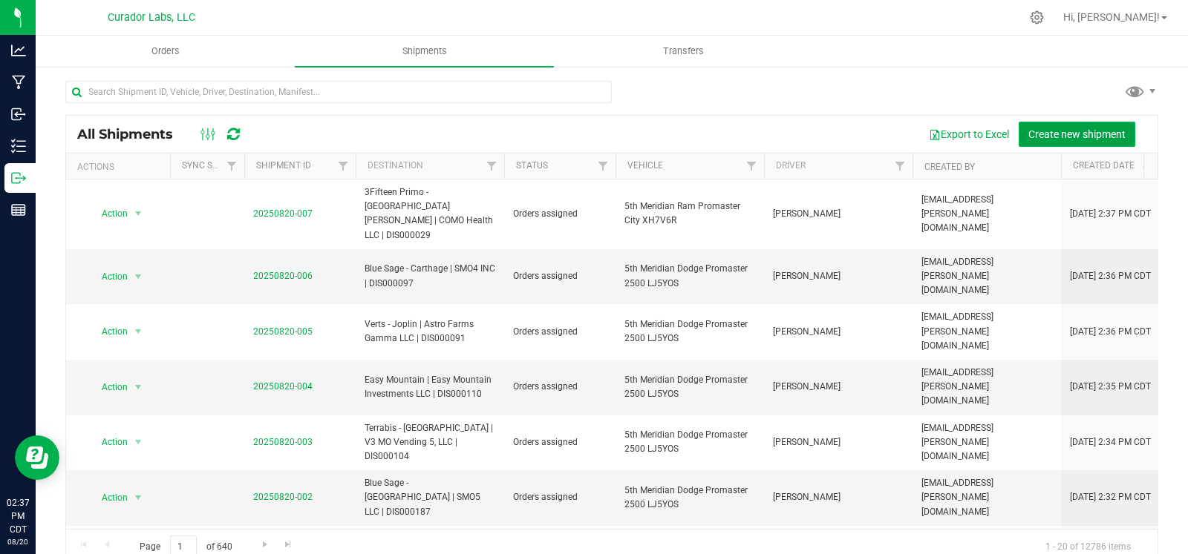
click at [1105, 123] on button "Create new shipment" at bounding box center [1076, 134] width 117 height 25
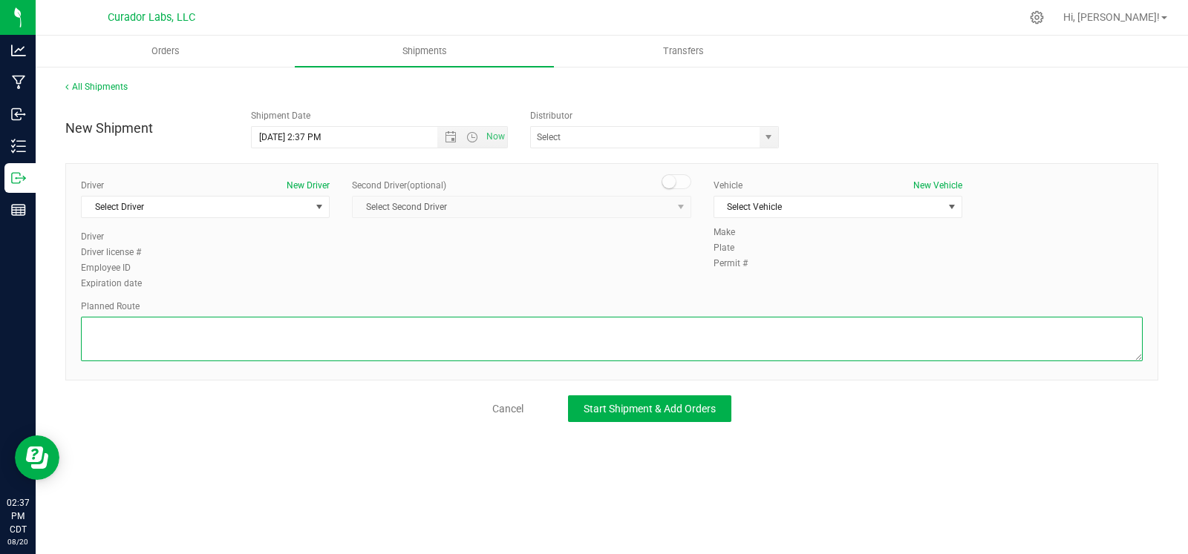
click at [256, 343] on textarea at bounding box center [611, 339] width 1061 height 45
paste textarea ""Continue to I-70 E 3 min (1.2 mi) Follow I-70 E and I-44 W to Hampton Ave. Tak…"
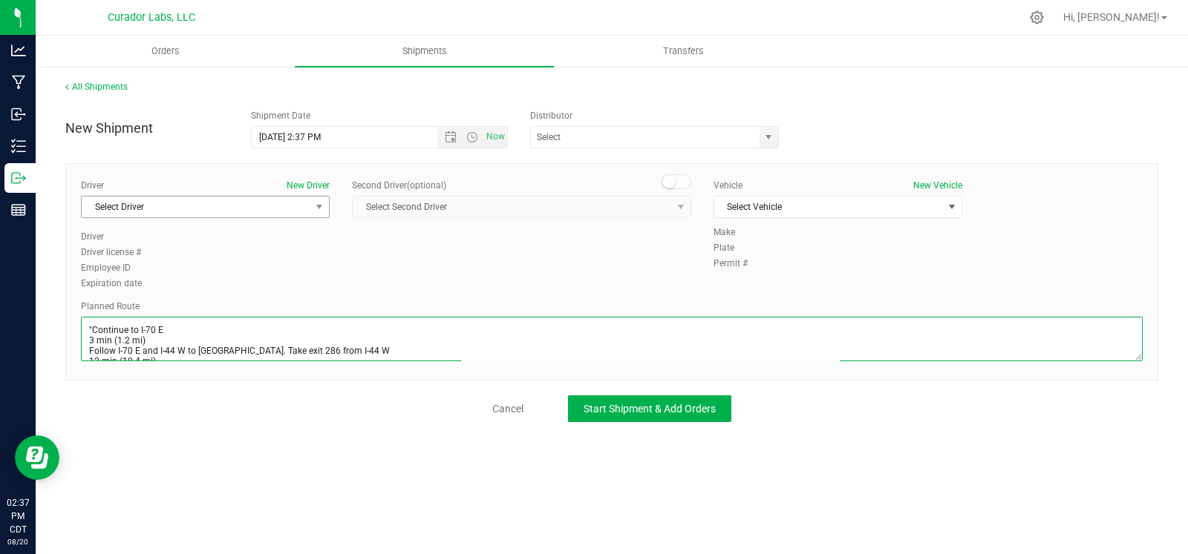
scroll to position [76, 0]
type textarea ""Continue to I-70 E 3 min (1.2 mi) Follow I-70 E and I-44 W to Hampton Ave. Tak…"
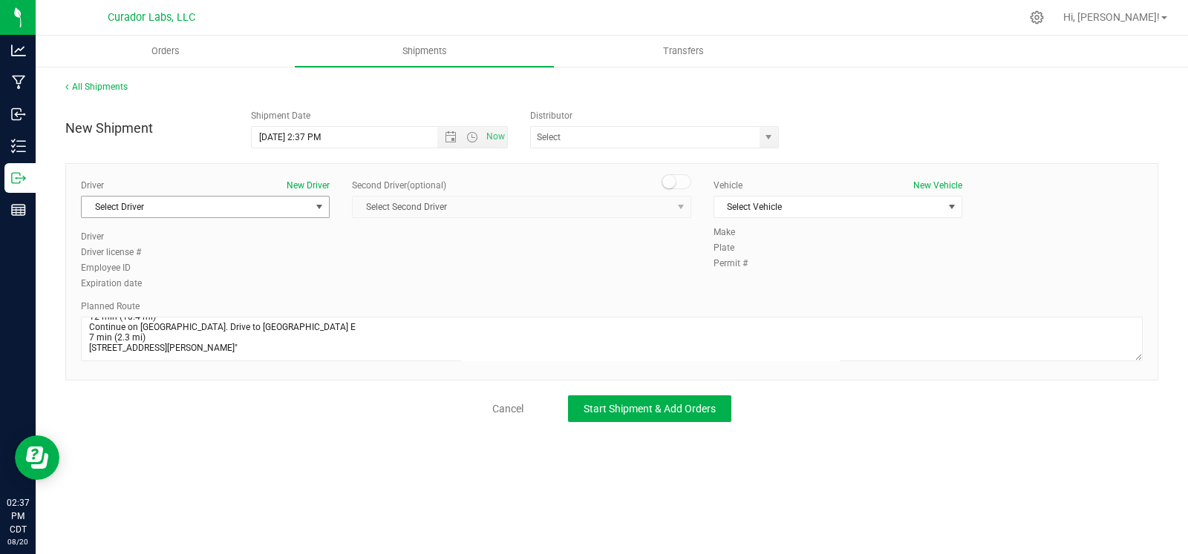
click at [221, 206] on span "Select Driver" at bounding box center [196, 207] width 229 height 21
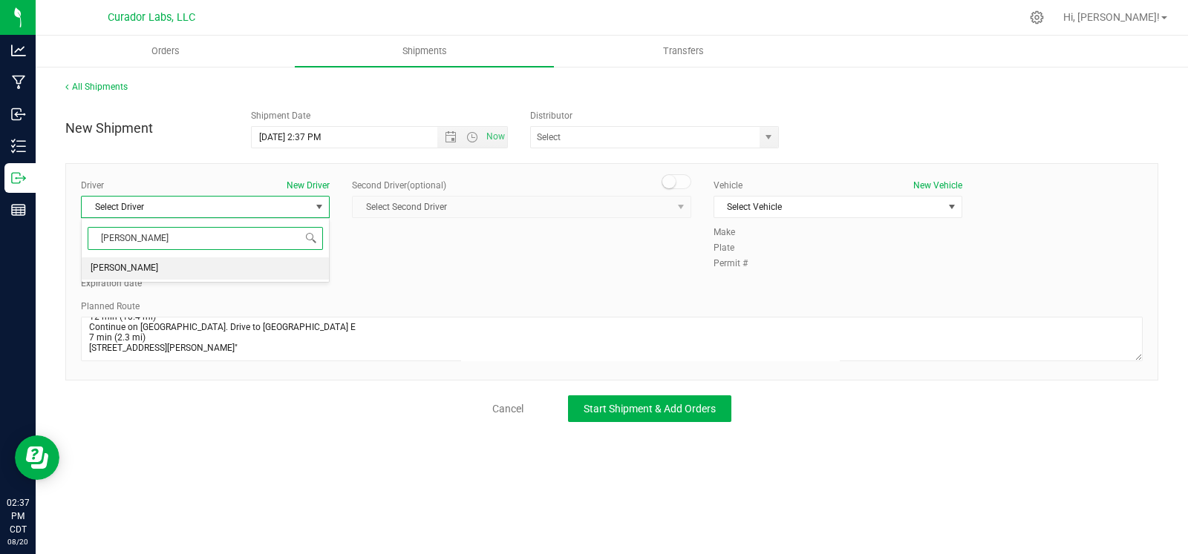
click at [223, 261] on li "James Ritter" at bounding box center [205, 269] width 247 height 22
type input "ritt"
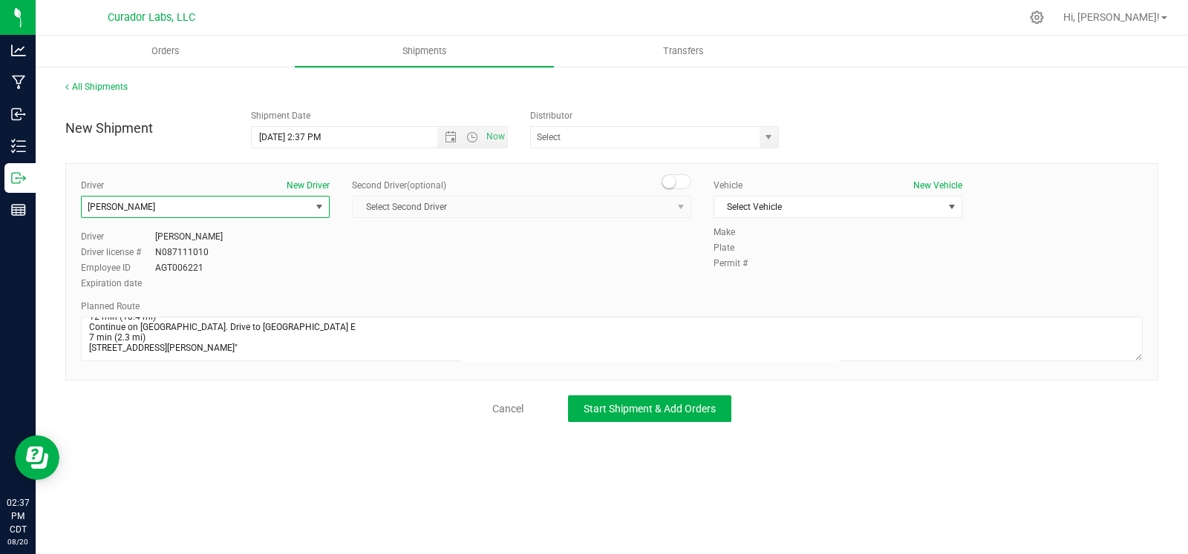
click at [802, 187] on div "Vehicle New Vehicle" at bounding box center [837, 185] width 249 height 13
click at [798, 206] on span "Select Vehicle" at bounding box center [828, 207] width 229 height 21
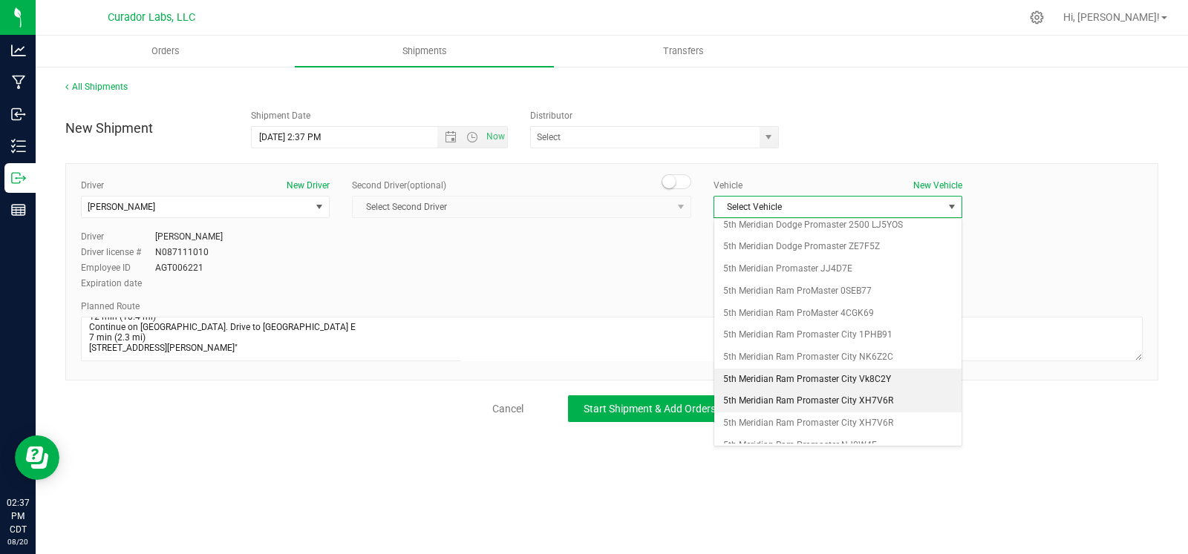
scroll to position [30, 0]
click at [916, 399] on li "5th Meridian Ram Promaster City XH7V6R" at bounding box center [837, 401] width 247 height 22
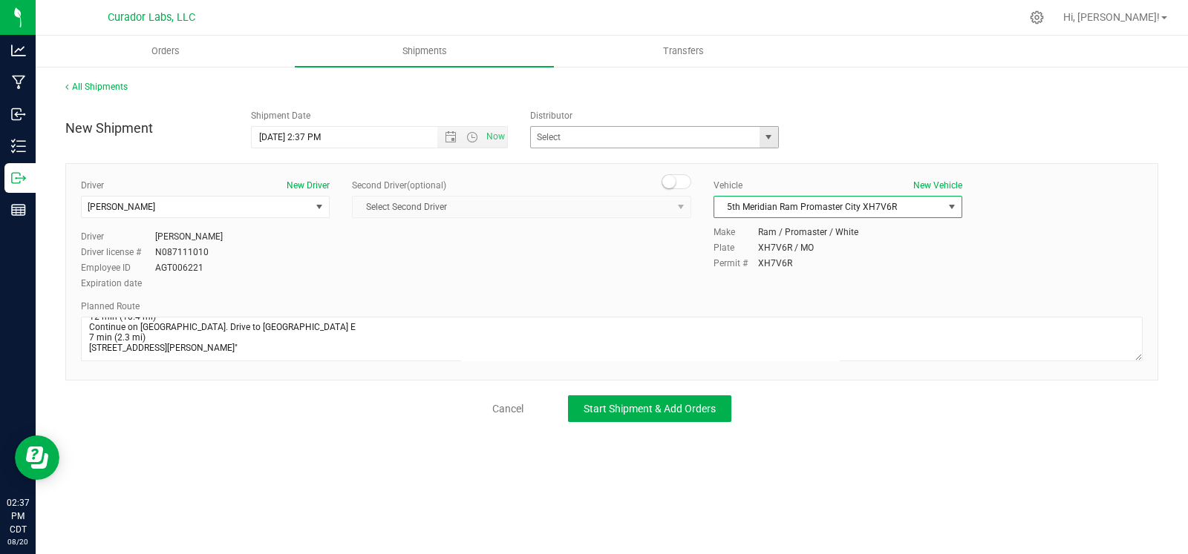
click at [768, 132] on span "select" at bounding box center [768, 137] width 12 height 12
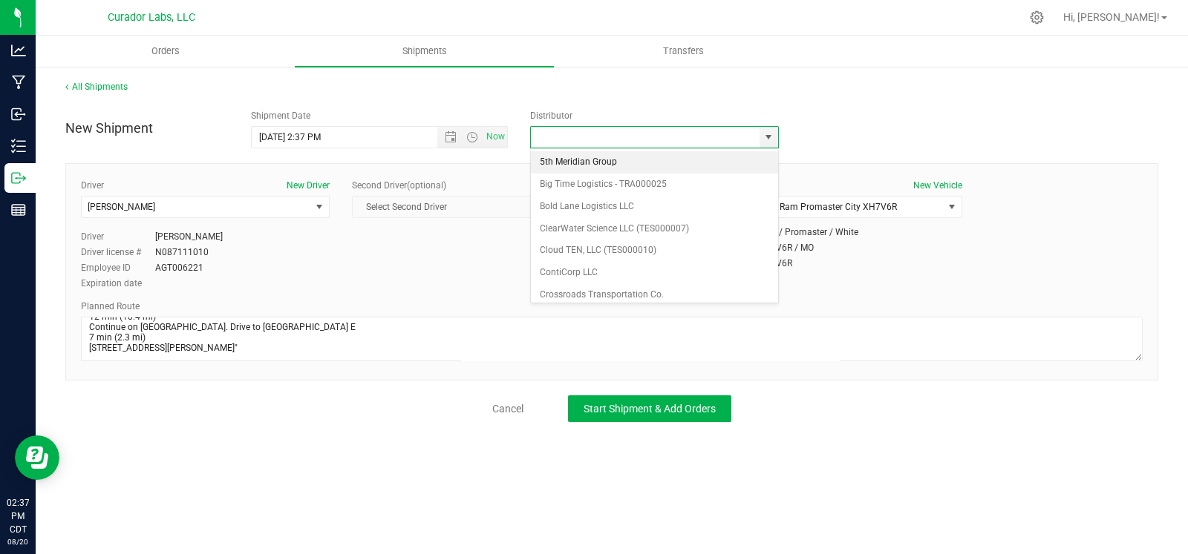
click at [651, 165] on li "5th Meridian Group" at bounding box center [654, 162] width 247 height 22
type input "5th Meridian Group"
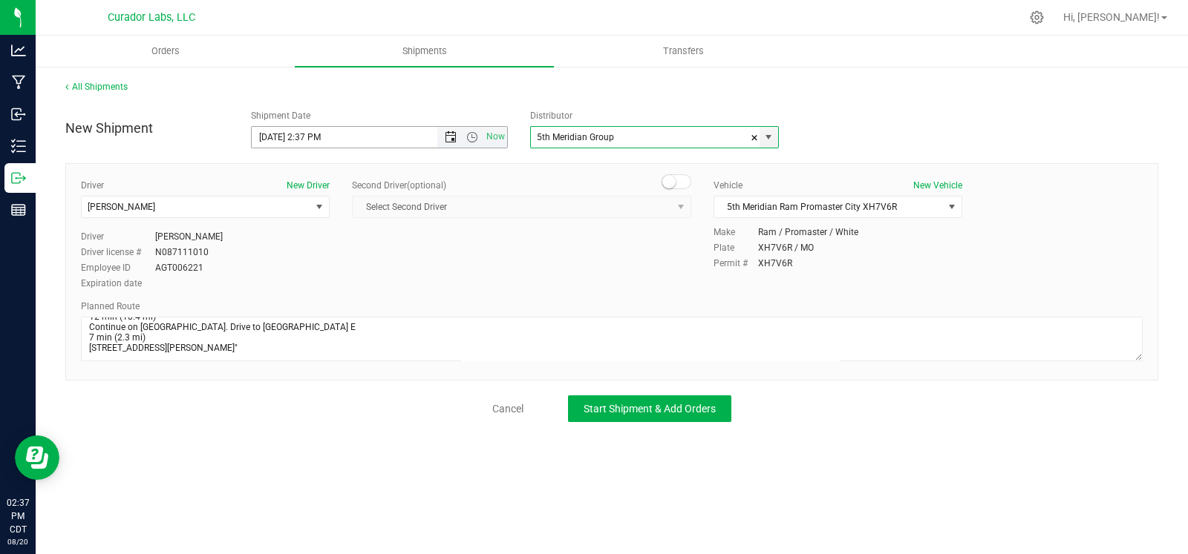
click at [439, 139] on span "Open the date view" at bounding box center [450, 137] width 25 height 12
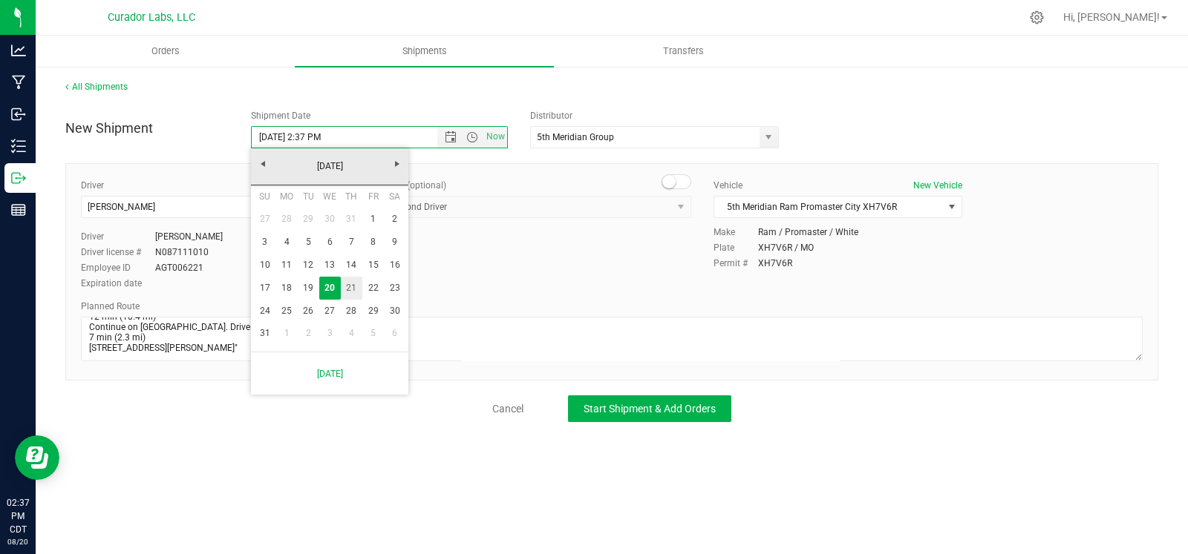
drag, startPoint x: 360, startPoint y: 295, endPoint x: 373, endPoint y: 271, distance: 27.6
click at [360, 295] on link "21" at bounding box center [352, 288] width 22 height 23
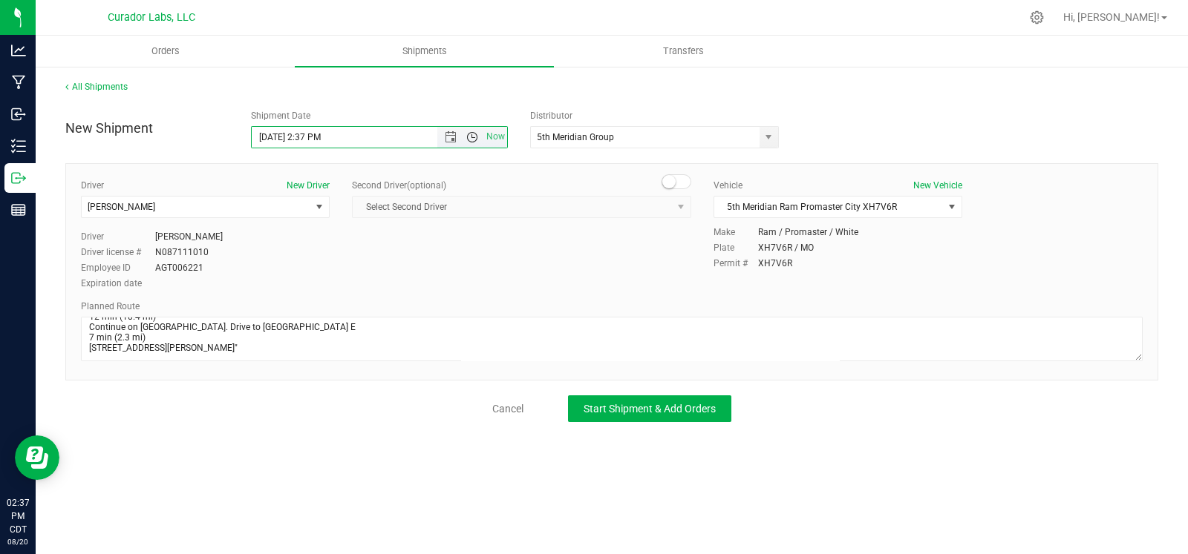
click at [468, 136] on span "Open the time view" at bounding box center [472, 137] width 12 height 12
click at [308, 203] on li "8:00 AM" at bounding box center [379, 206] width 254 height 19
type input "8/21/2025 8:00 AM"
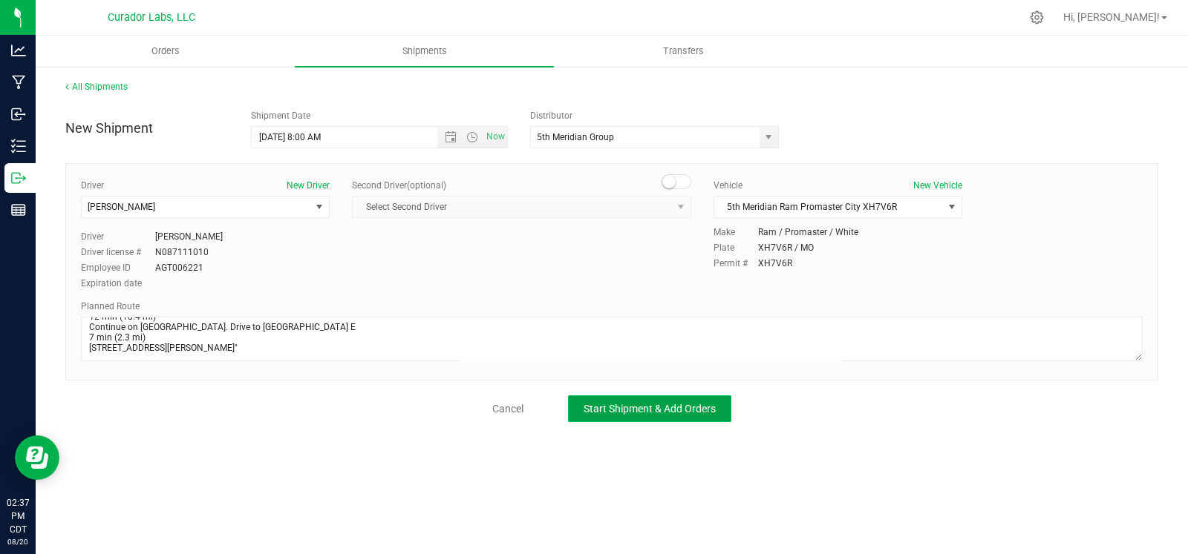
click at [601, 413] on span "Start Shipment & Add Orders" at bounding box center [649, 409] width 132 height 12
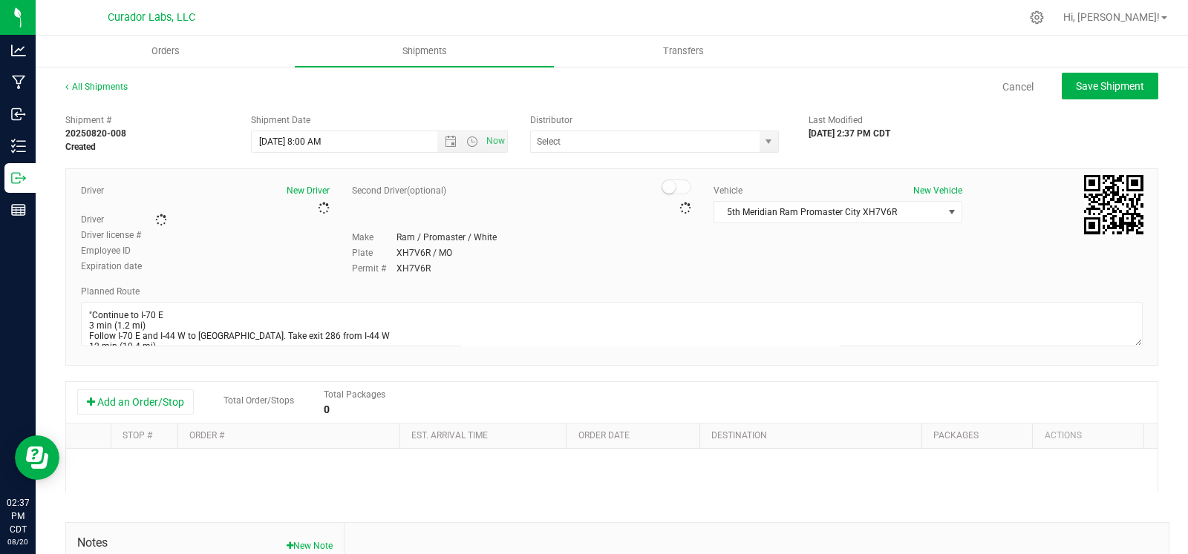
type input "5th Meridian Group"
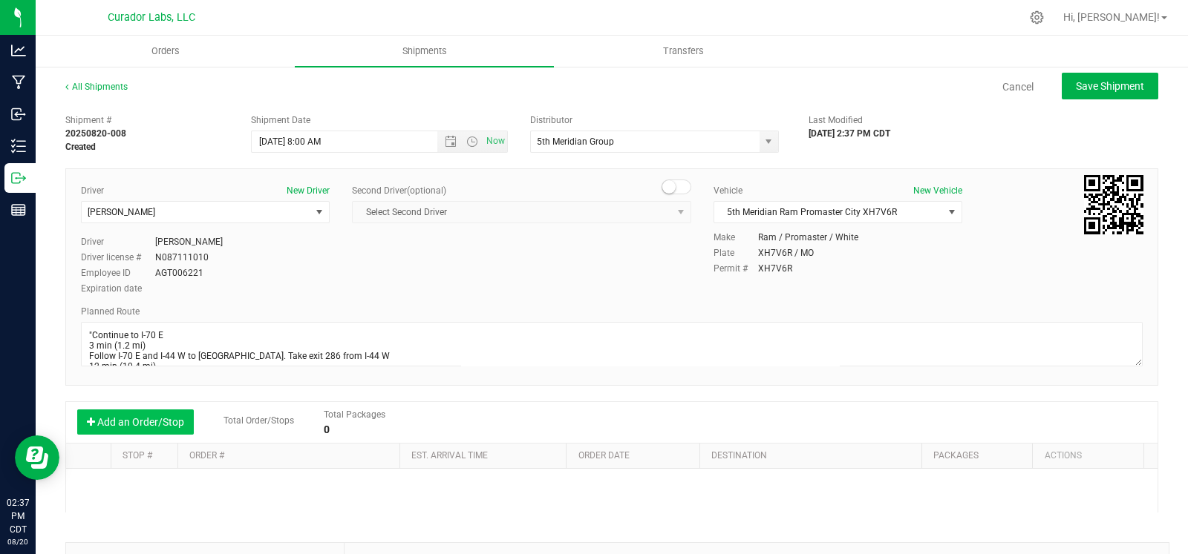
click at [126, 428] on button "Add an Order/Stop" at bounding box center [135, 422] width 117 height 25
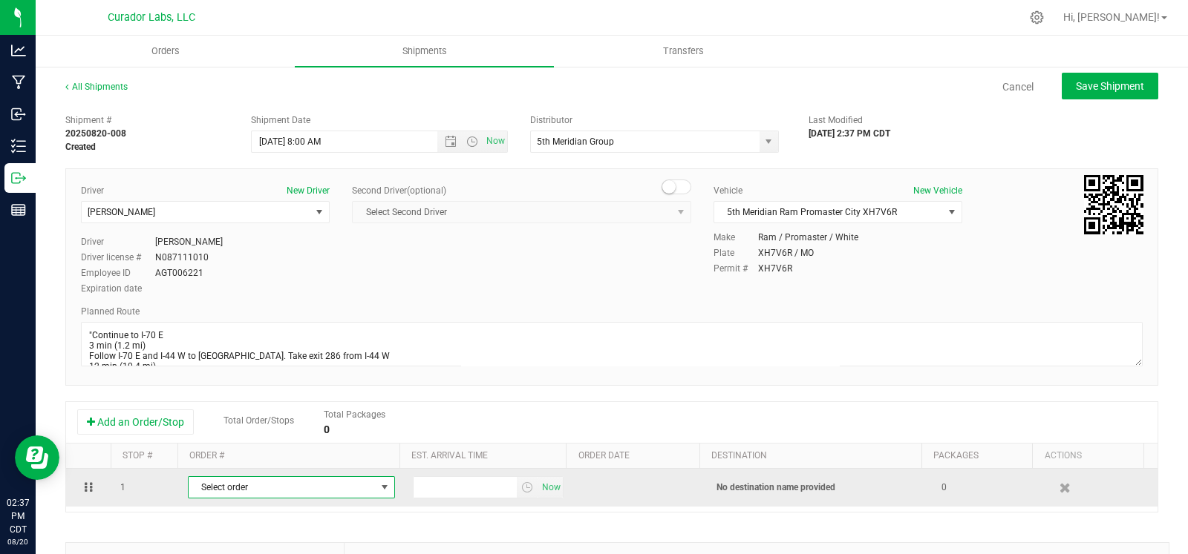
click at [259, 486] on span "Select order" at bounding box center [282, 487] width 187 height 21
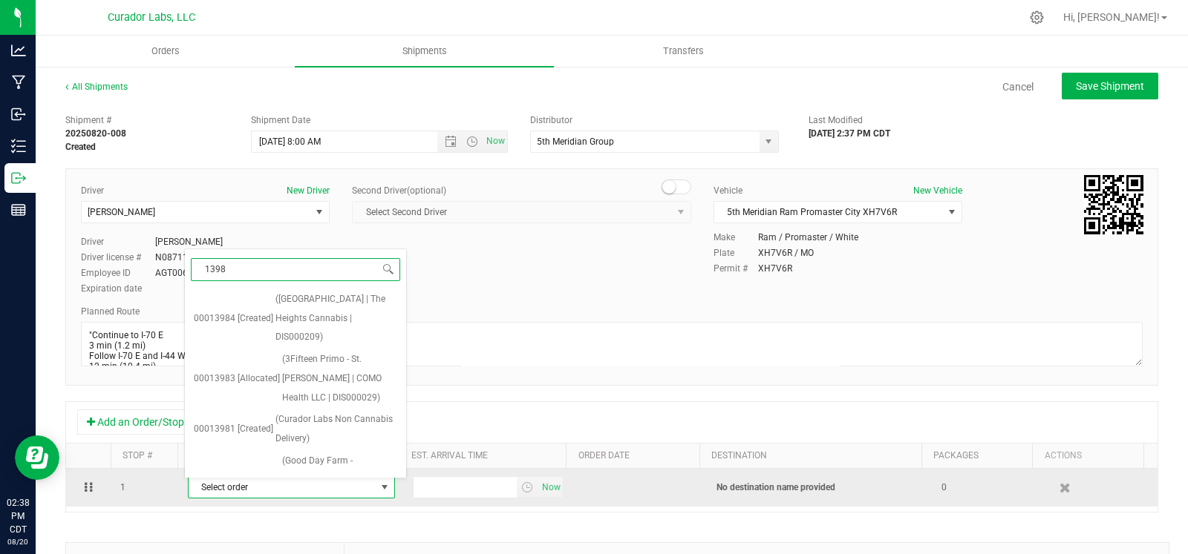
type input "13983"
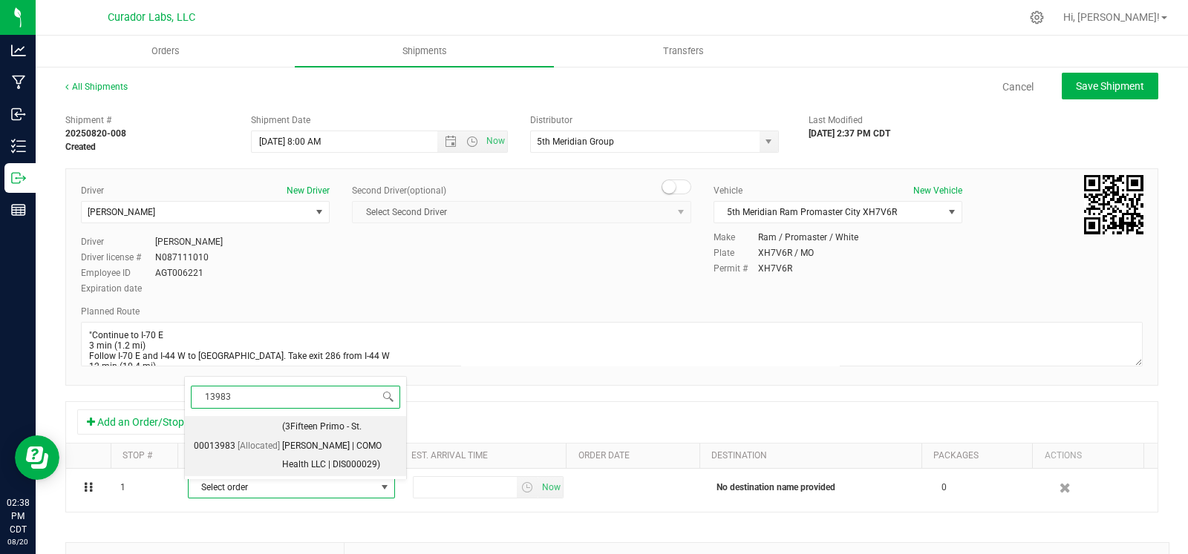
click at [292, 451] on span "(3Fifteen Primo - St. Louis | COMO Health LLC | DIS000029)" at bounding box center [339, 446] width 115 height 57
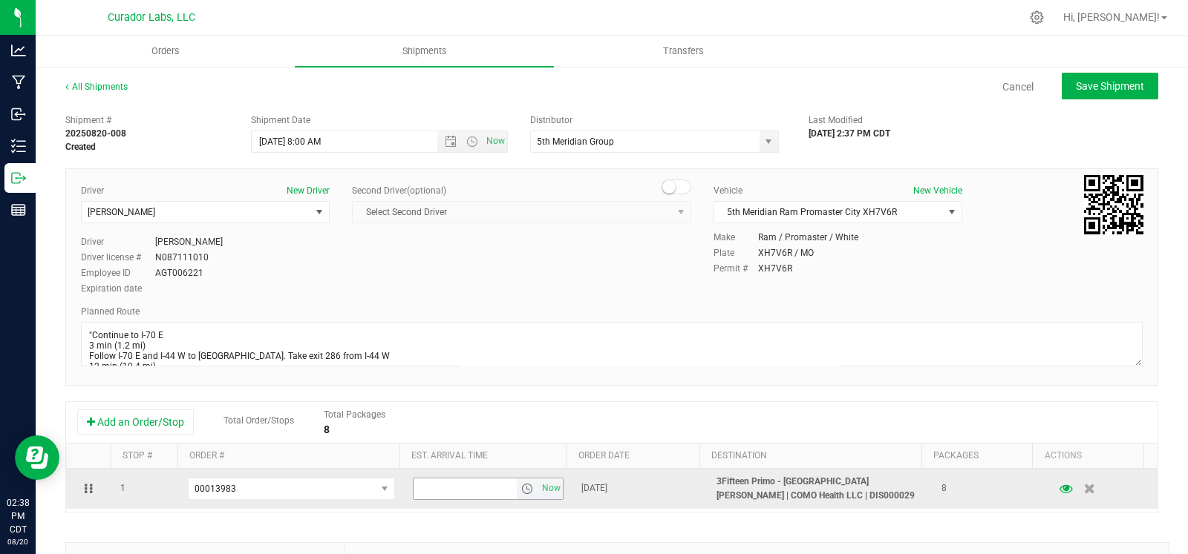
click at [521, 495] on span "select" at bounding box center [527, 489] width 12 height 12
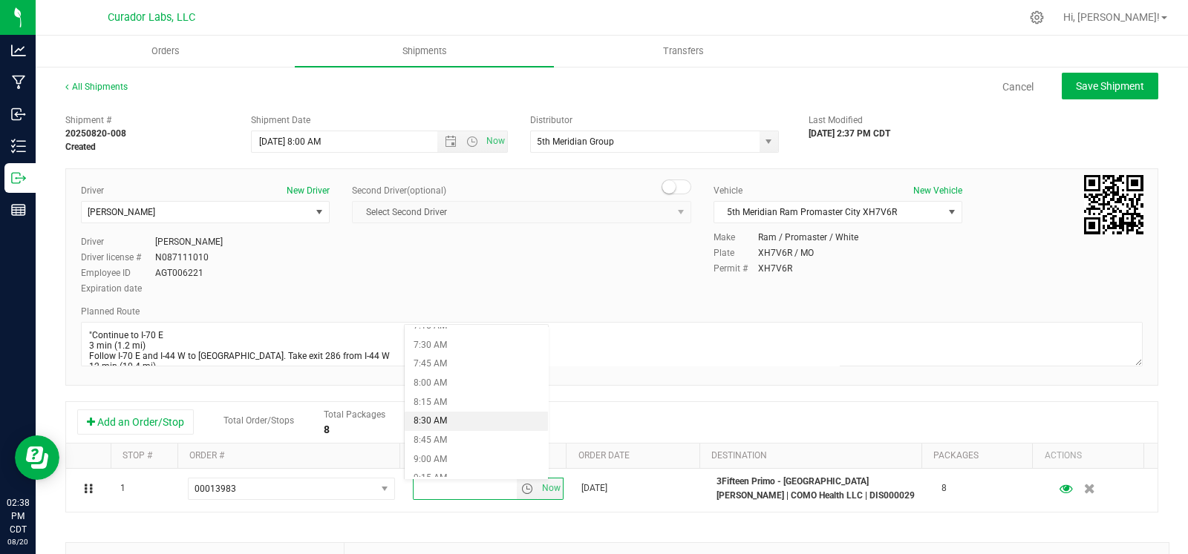
scroll to position [564, 0]
click at [451, 438] on li "8:45 AM" at bounding box center [477, 440] width 144 height 19
click at [1076, 87] on span "Save Shipment" at bounding box center [1110, 86] width 68 height 12
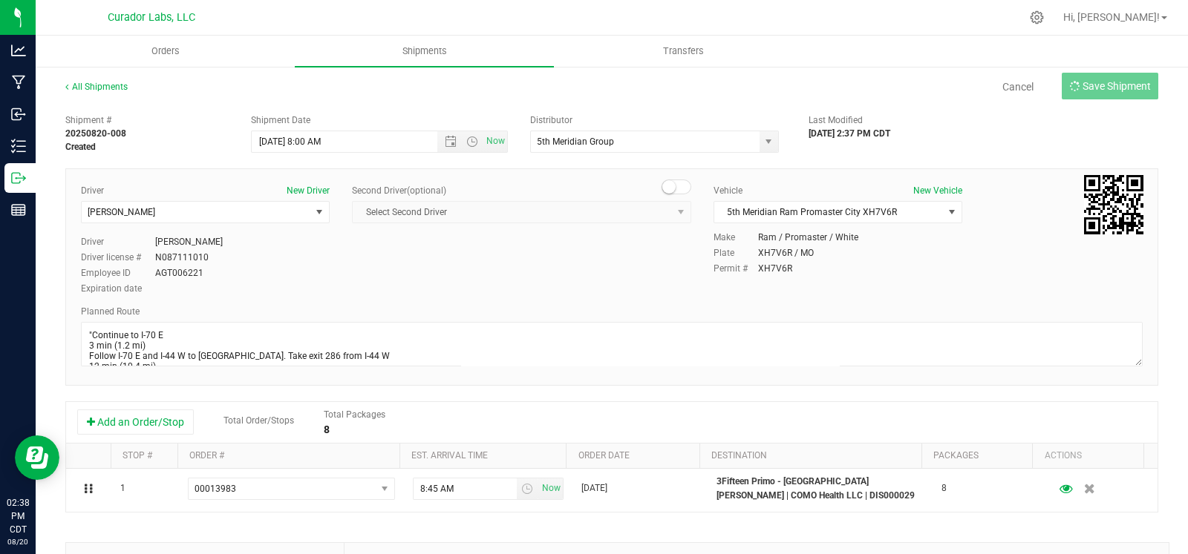
type input "8/21/2025 1:00 PM"
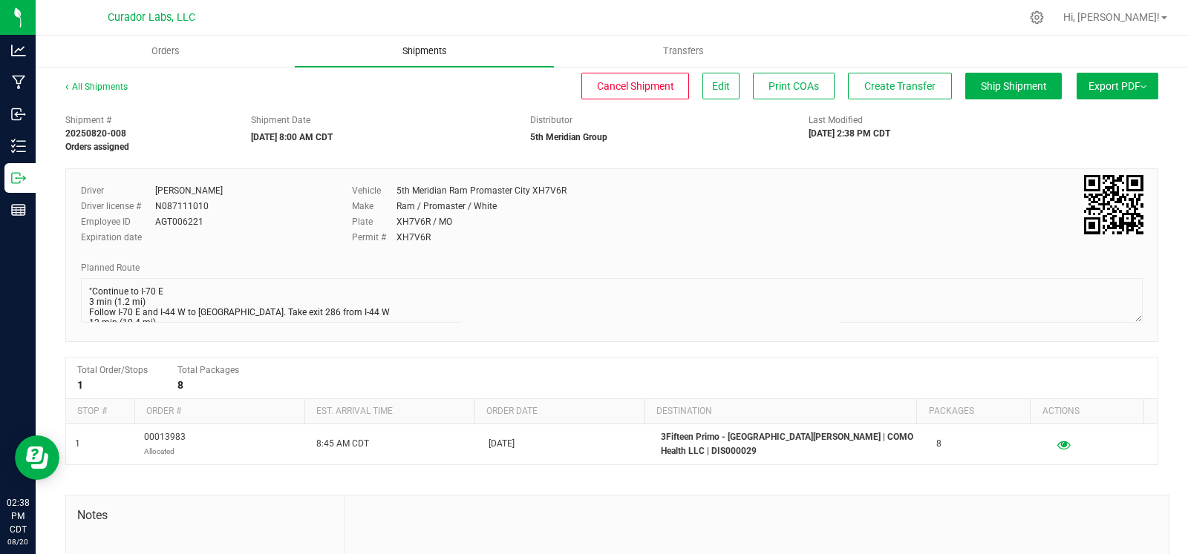
click at [435, 61] on uib-tab-heading "Shipments" at bounding box center [424, 51] width 259 height 31
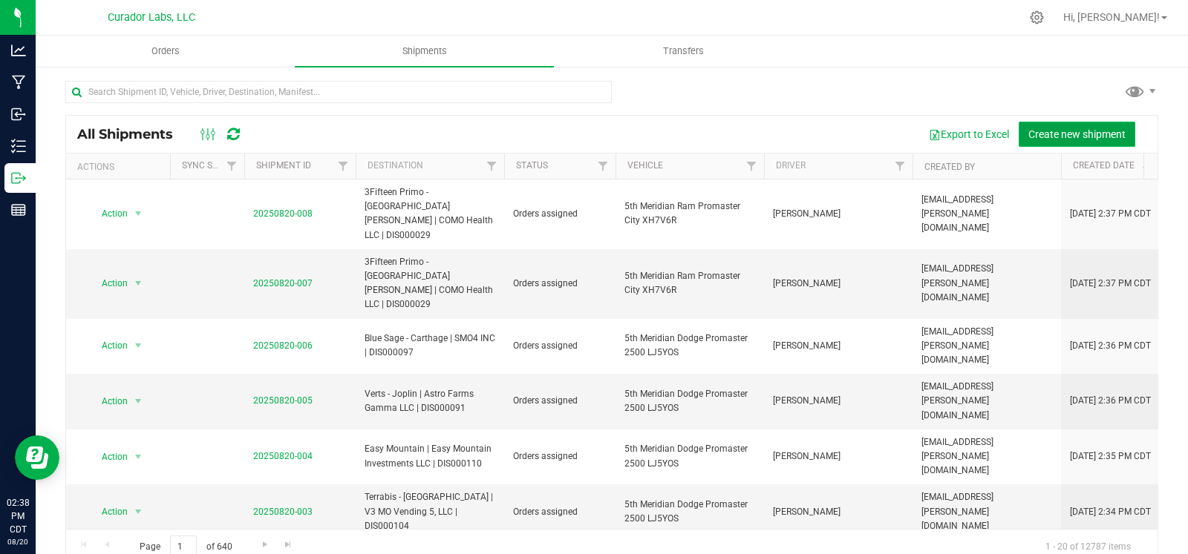
click at [1059, 125] on button "Create new shipment" at bounding box center [1076, 134] width 117 height 25
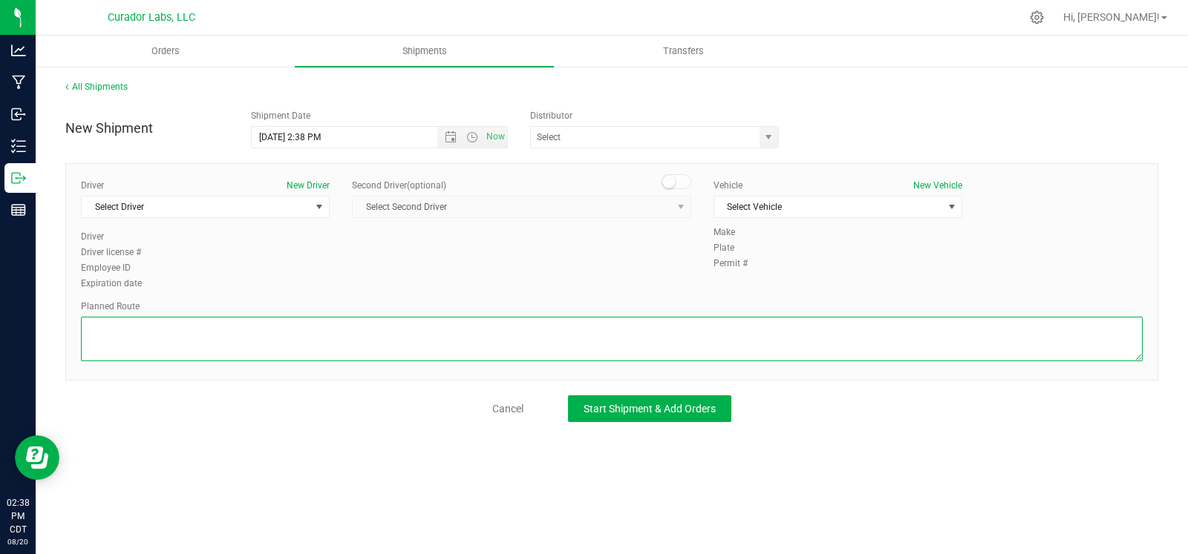
click at [313, 347] on textarea at bounding box center [611, 339] width 1061 height 45
paste textarea ""Continue to I-70 E 3 min (1.2 mi) Take I-55 S to US-67 S in River View Townshi…"
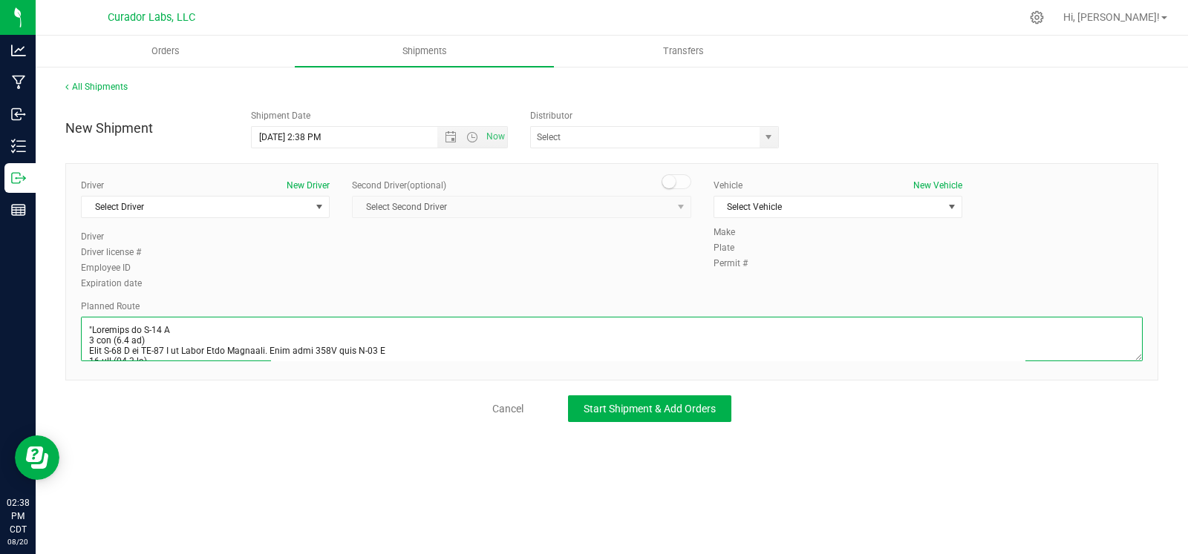
scroll to position [343, 0]
type textarea ""Continue to I-70 E 3 min (1.2 mi) Take I-55 S to US-67 S in River View Townshi…"
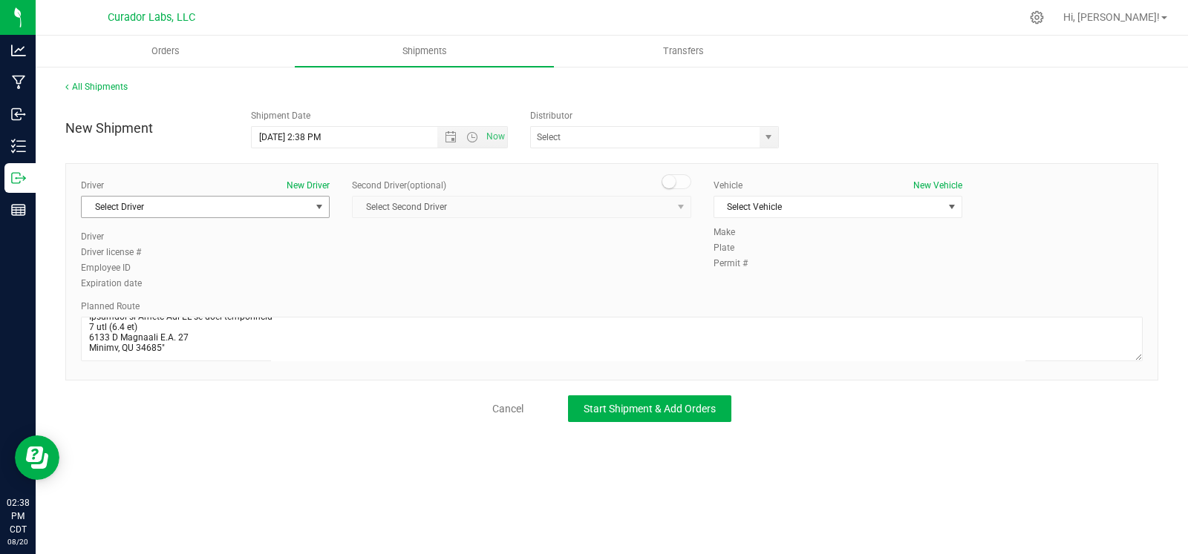
click at [249, 208] on span "Select Driver" at bounding box center [196, 207] width 229 height 21
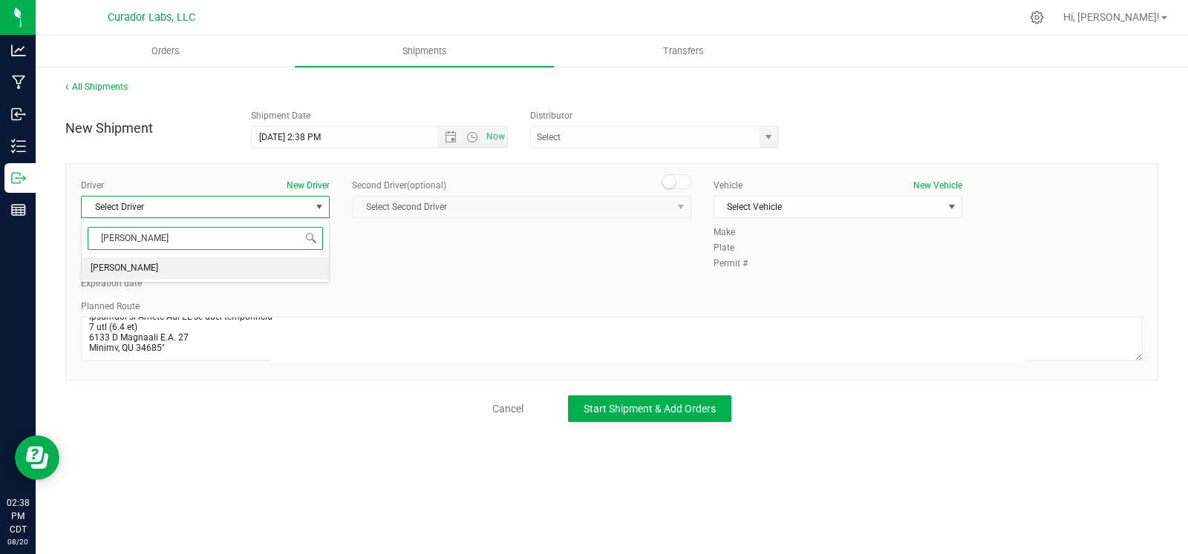
drag, startPoint x: 189, startPoint y: 272, endPoint x: 229, endPoint y: 275, distance: 40.2
click at [189, 273] on li "James Ritter" at bounding box center [205, 269] width 247 height 22
type input "ritt"
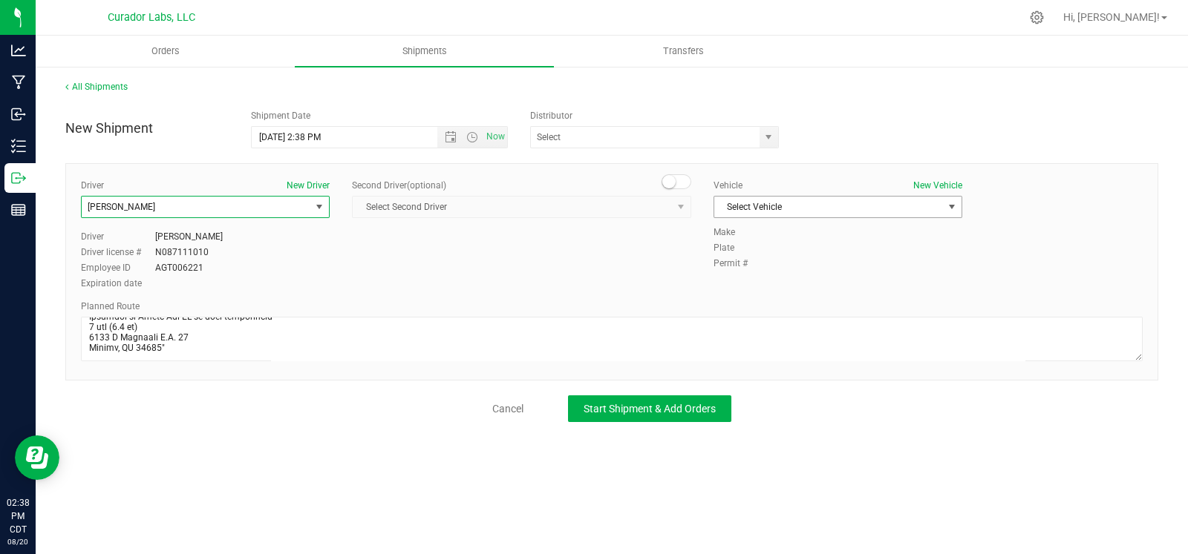
click at [779, 209] on span "Select Vehicle" at bounding box center [828, 207] width 229 height 21
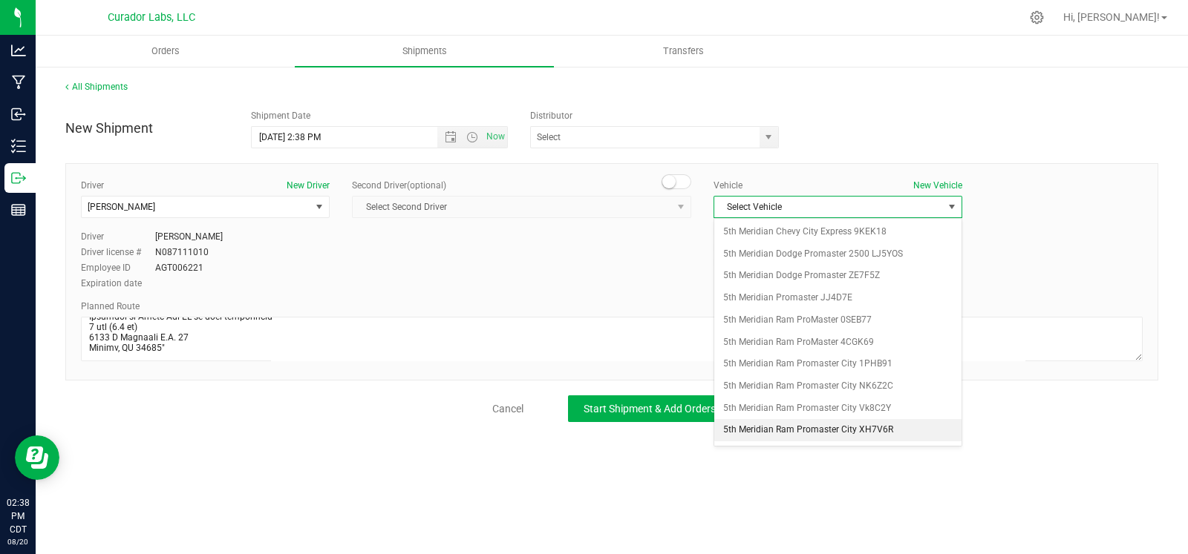
click at [806, 419] on li "5th Meridian Ram Promaster City XH7V6R" at bounding box center [837, 430] width 247 height 22
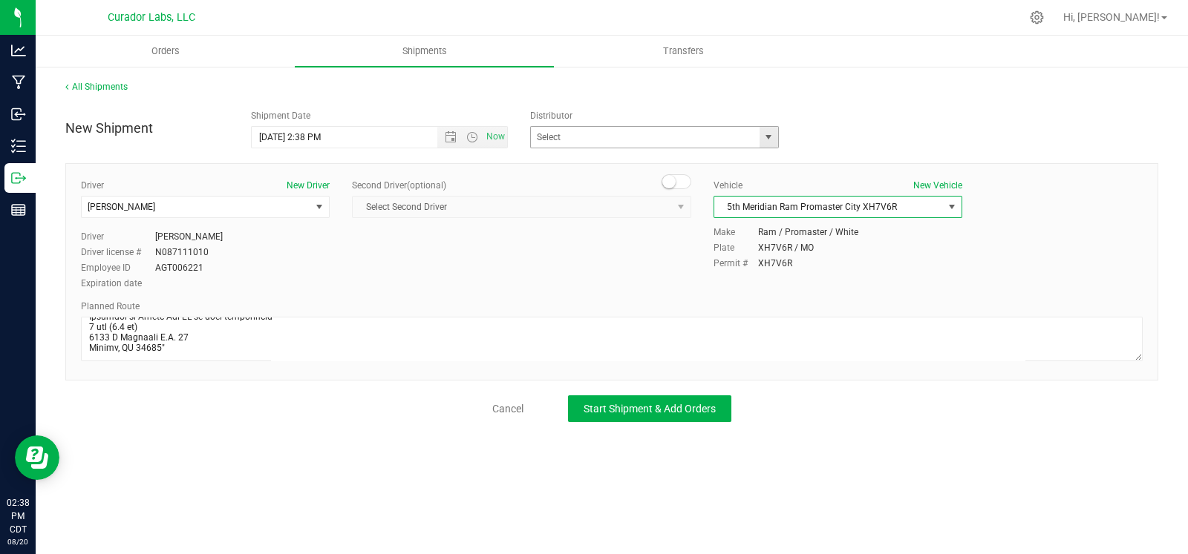
click at [768, 135] on span "select" at bounding box center [768, 137] width 12 height 12
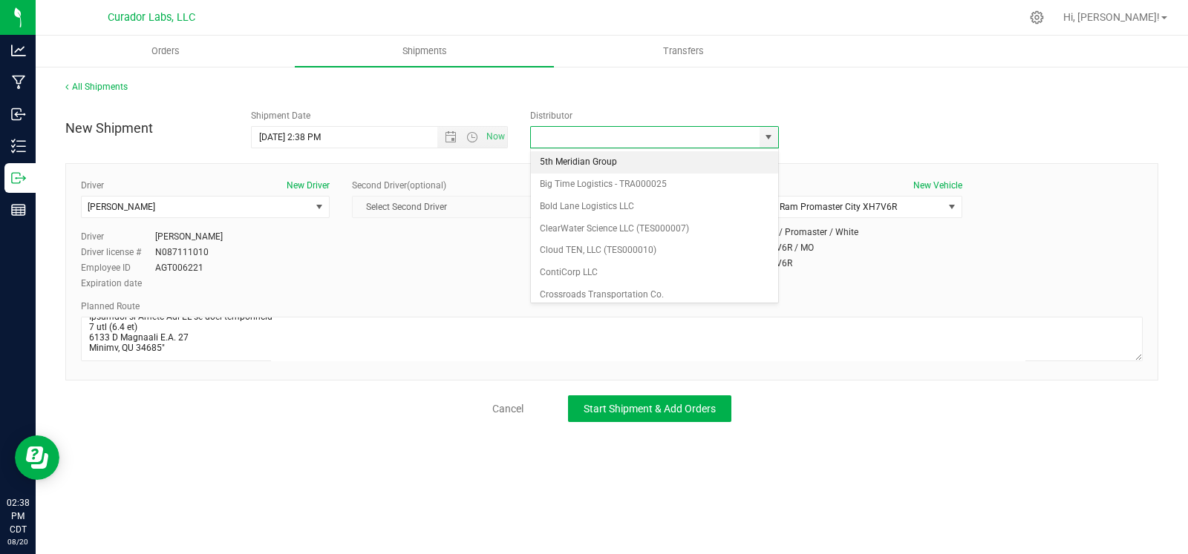
click at [652, 169] on li "5th Meridian Group" at bounding box center [654, 162] width 247 height 22
type input "5th Meridian Group"
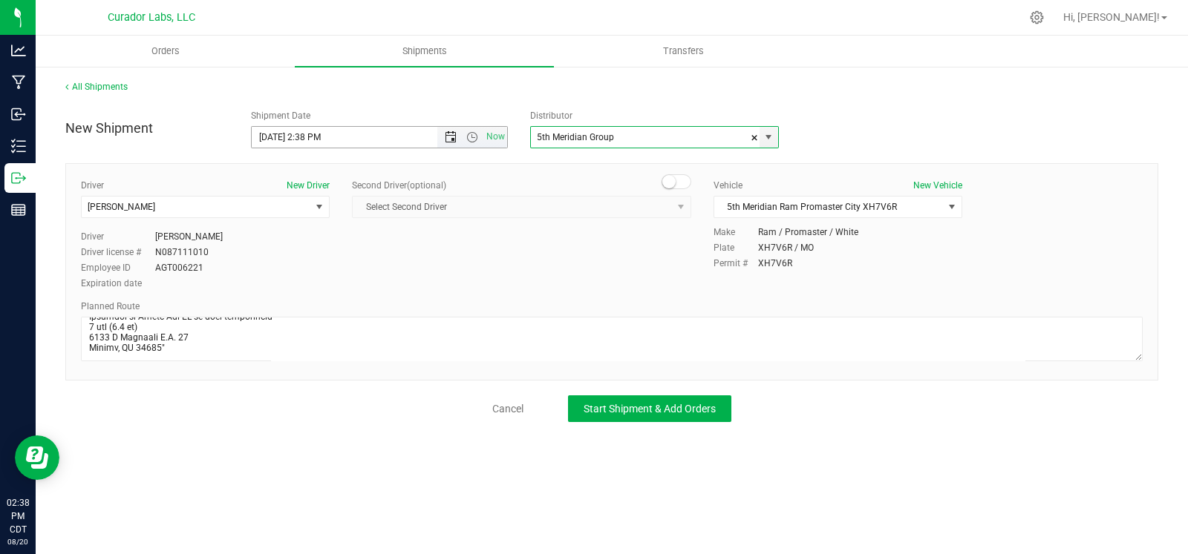
click at [454, 139] on span "Open the date view" at bounding box center [451, 137] width 12 height 12
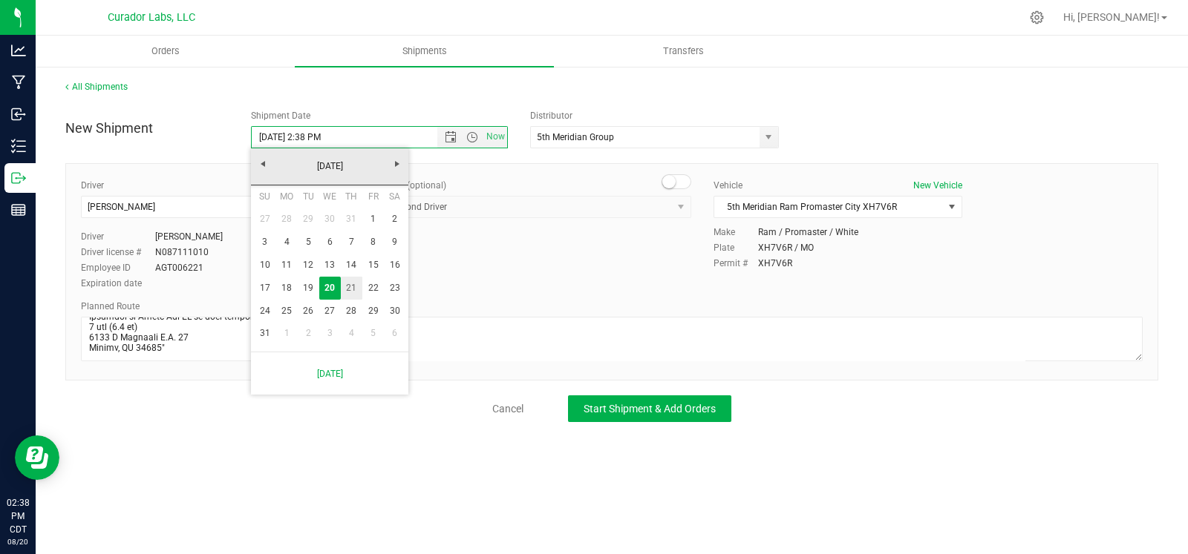
click at [357, 285] on link "21" at bounding box center [352, 288] width 22 height 23
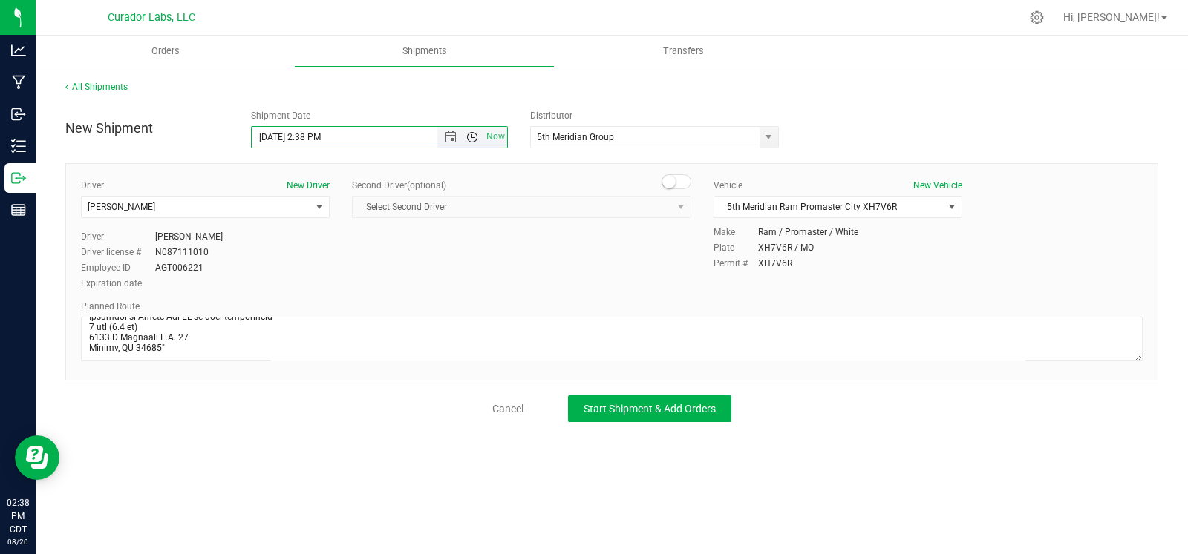
click at [468, 137] on span "Open the time view" at bounding box center [472, 137] width 12 height 12
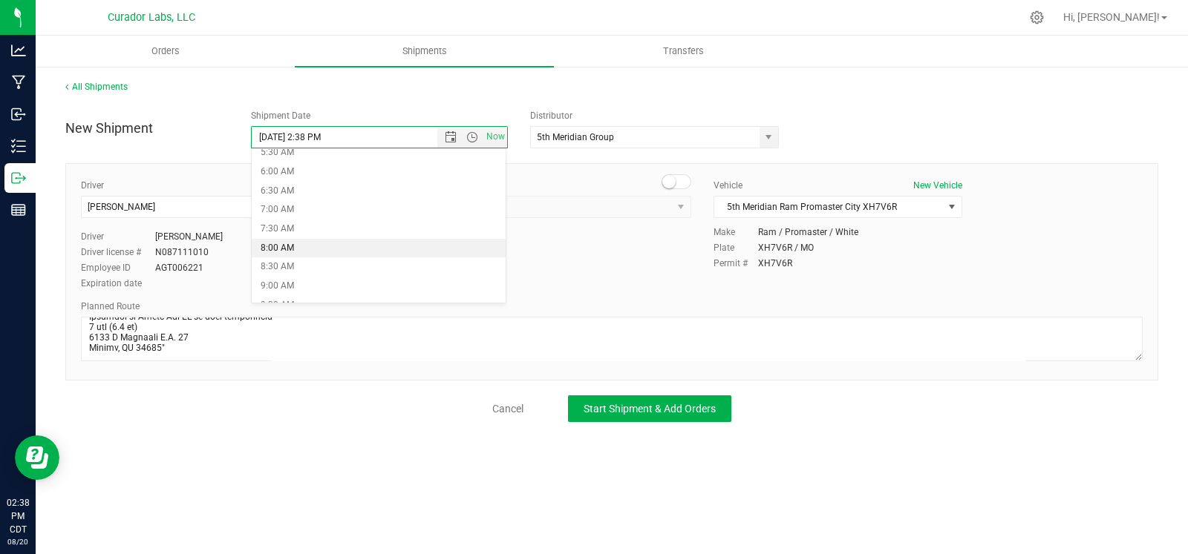
click at [326, 249] on li "8:00 AM" at bounding box center [379, 248] width 254 height 19
type input "8/21/2025 8:00 AM"
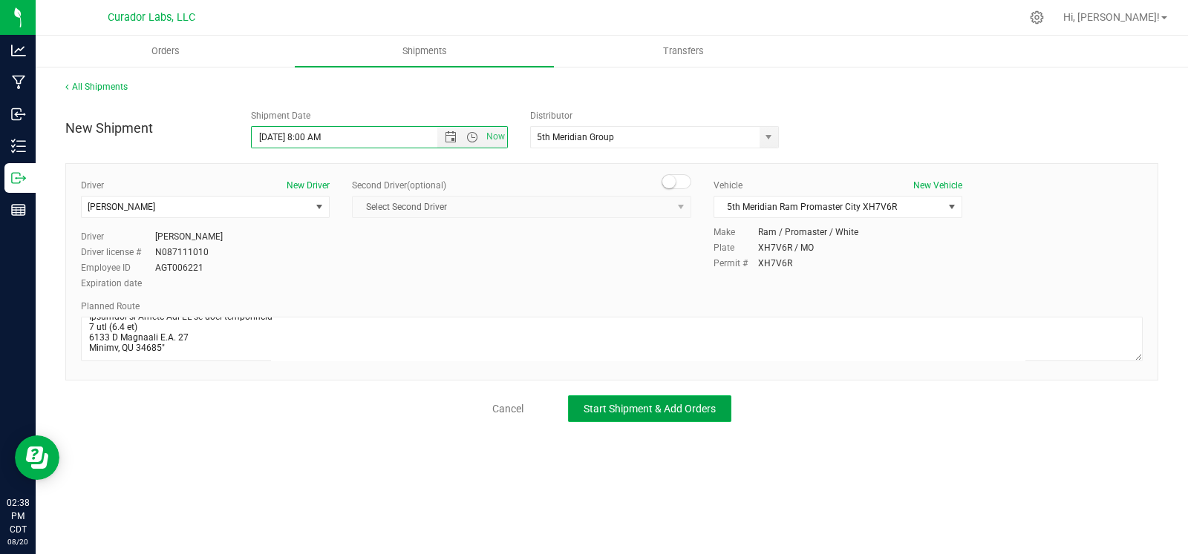
click at [604, 413] on span "Start Shipment & Add Orders" at bounding box center [649, 409] width 132 height 12
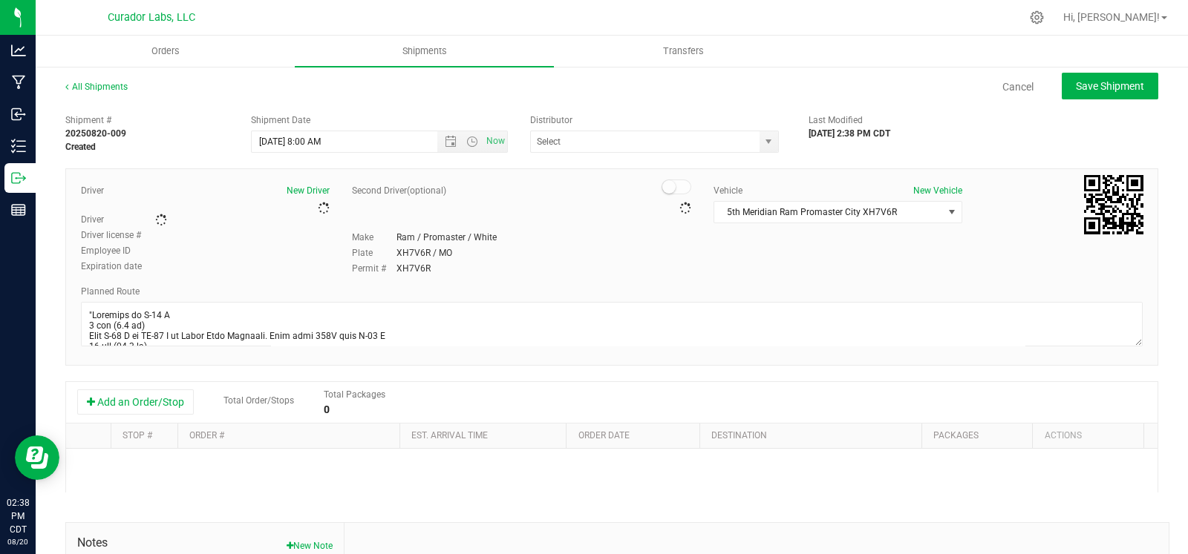
type input "5th Meridian Group"
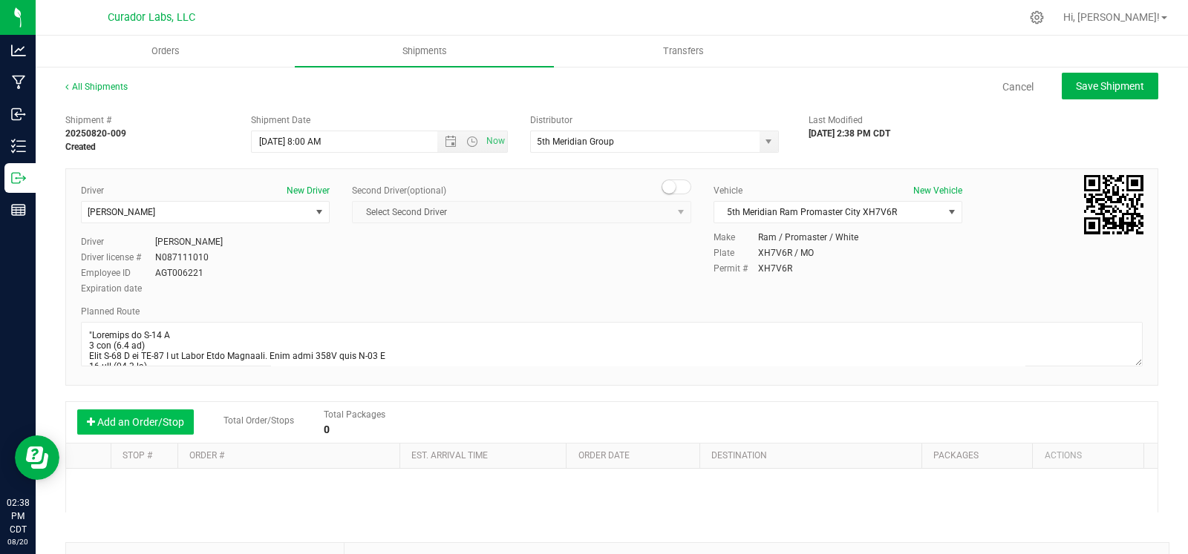
drag, startPoint x: 174, startPoint y: 412, endPoint x: 181, endPoint y: 418, distance: 8.9
click at [174, 413] on button "Add an Order/Stop" at bounding box center [135, 422] width 117 height 25
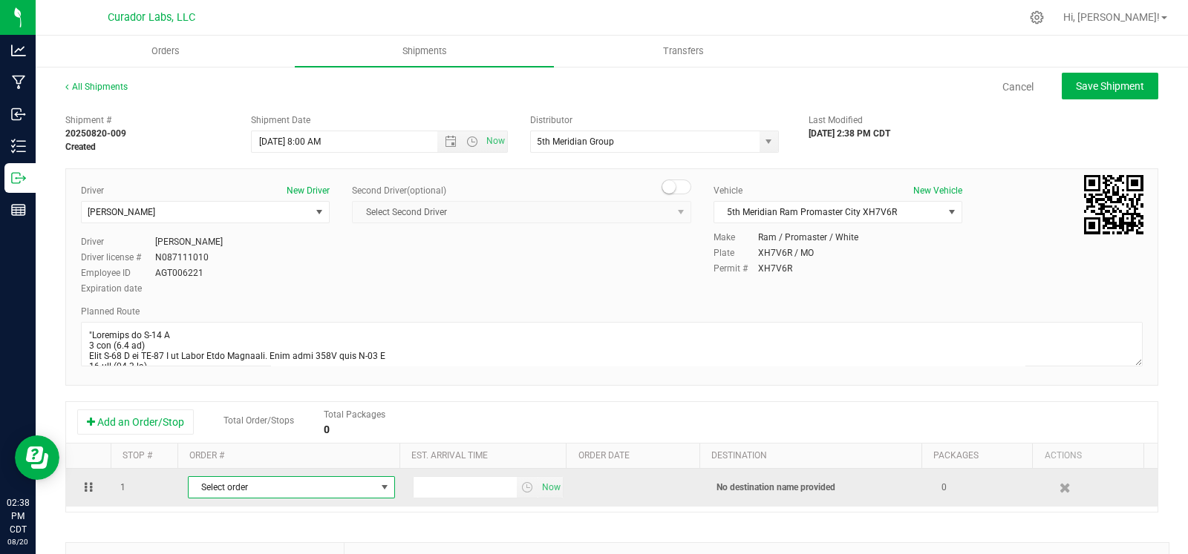
click at [245, 491] on span "Select order" at bounding box center [282, 487] width 187 height 21
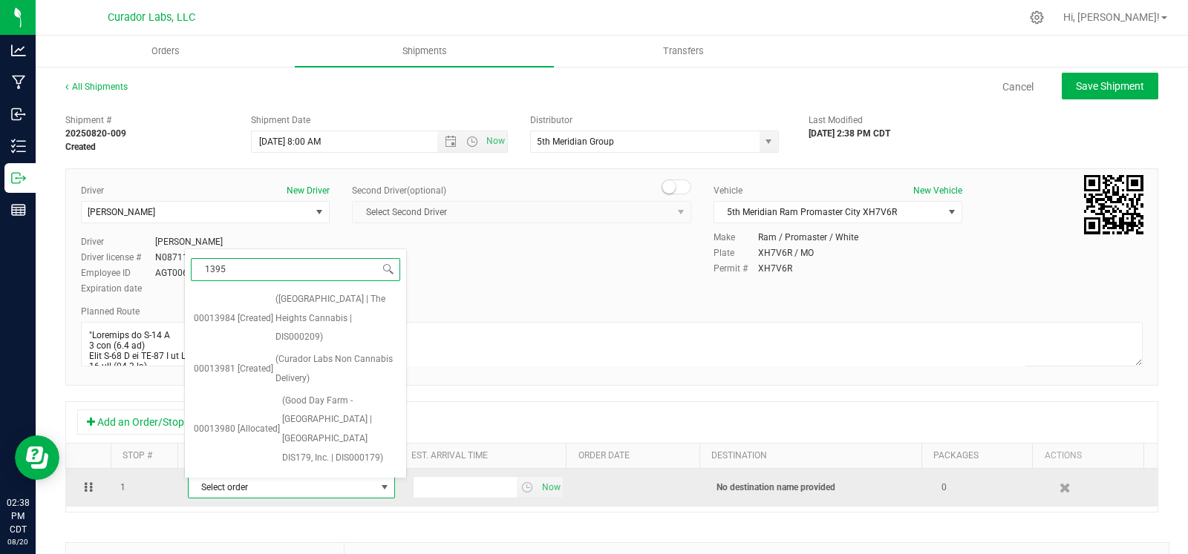
type input "13951"
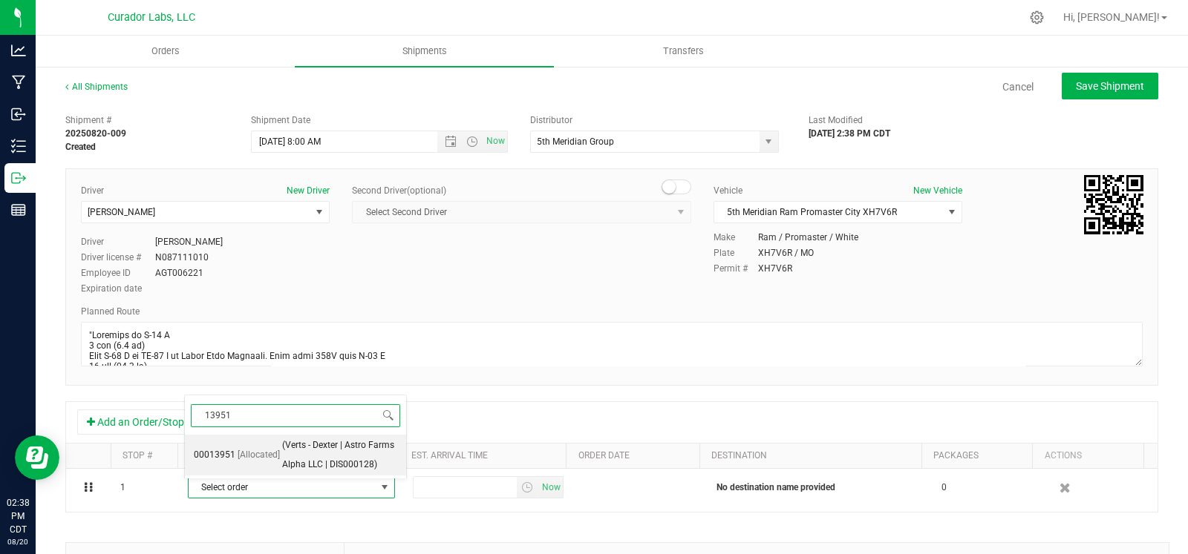
click at [322, 459] on span "(Verts - Dexter | Astro Farms Alpha LLC | DIS000128)" at bounding box center [339, 455] width 115 height 38
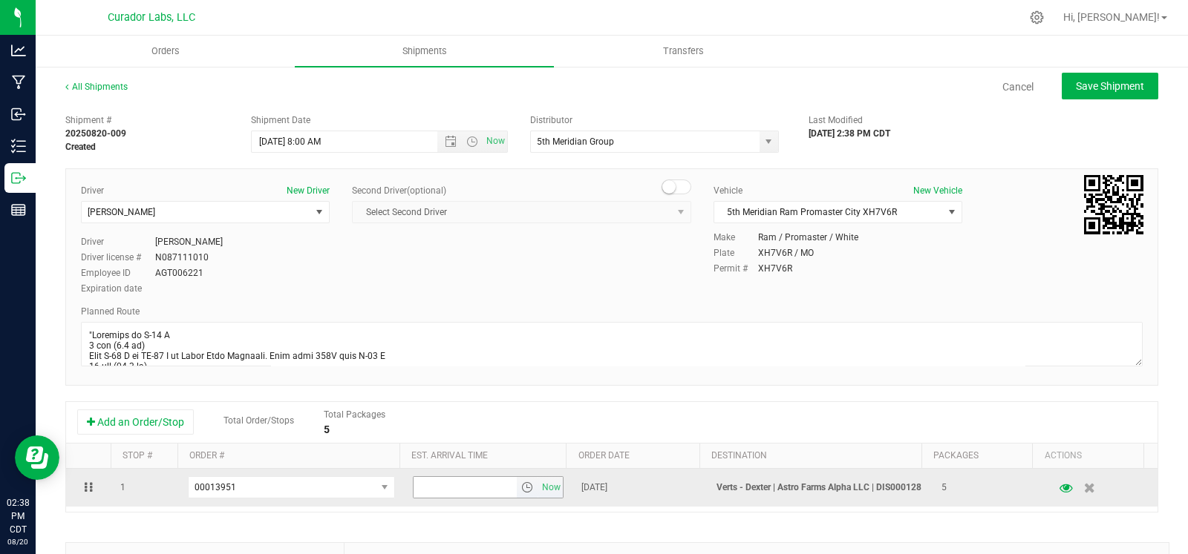
click at [521, 488] on span "select" at bounding box center [527, 488] width 12 height 12
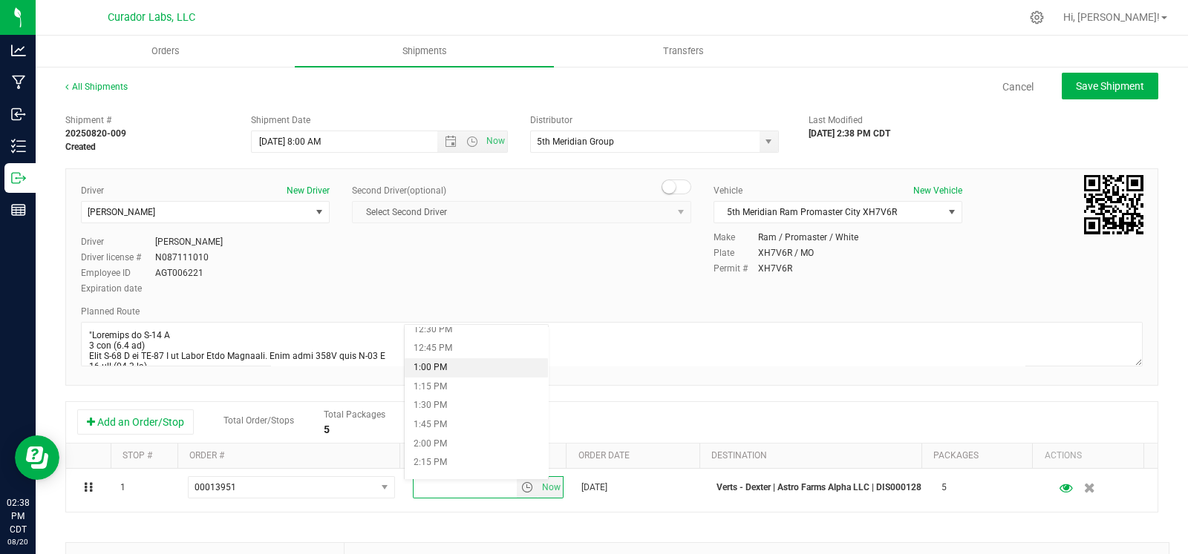
scroll to position [972, 0]
click at [466, 353] on li "1:00 PM" at bounding box center [477, 357] width 144 height 19
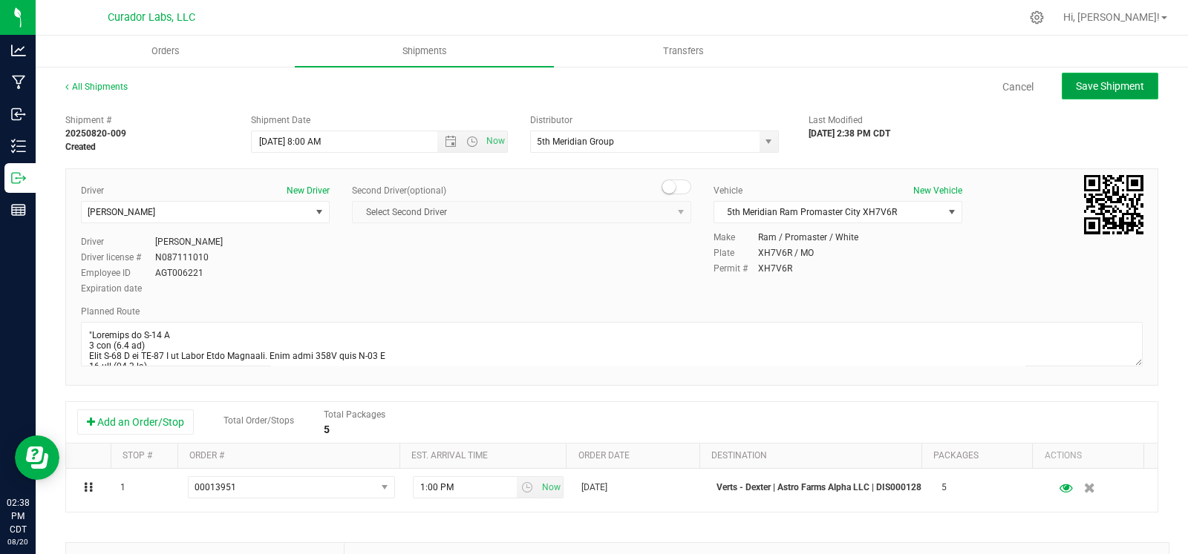
click at [1123, 88] on span "Save Shipment" at bounding box center [1110, 86] width 68 height 12
type input "8/21/2025 1:00 PM"
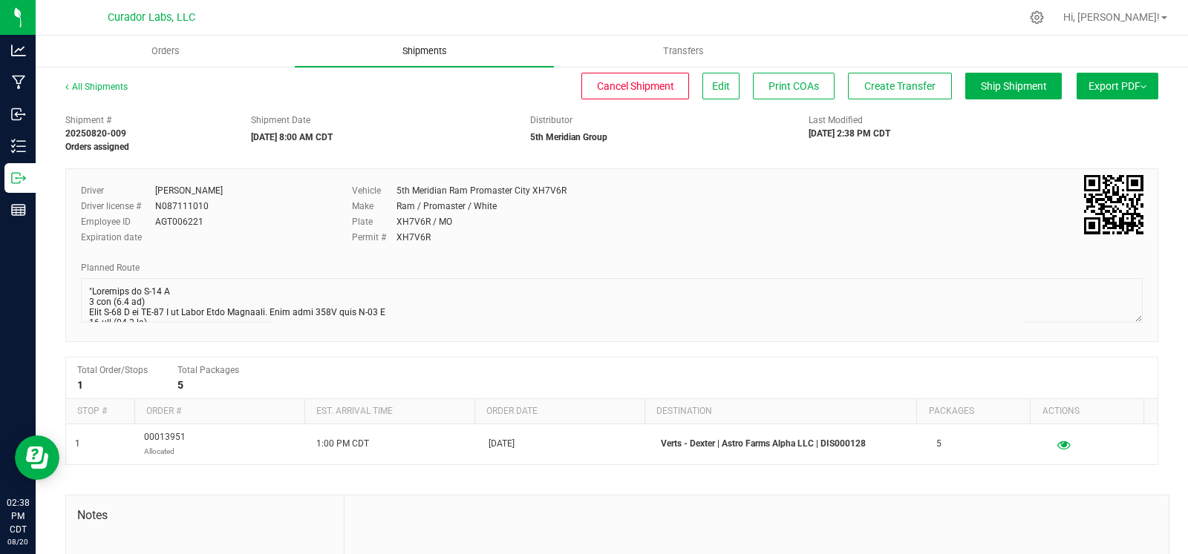
click at [416, 52] on span "Shipments" at bounding box center [424, 51] width 85 height 13
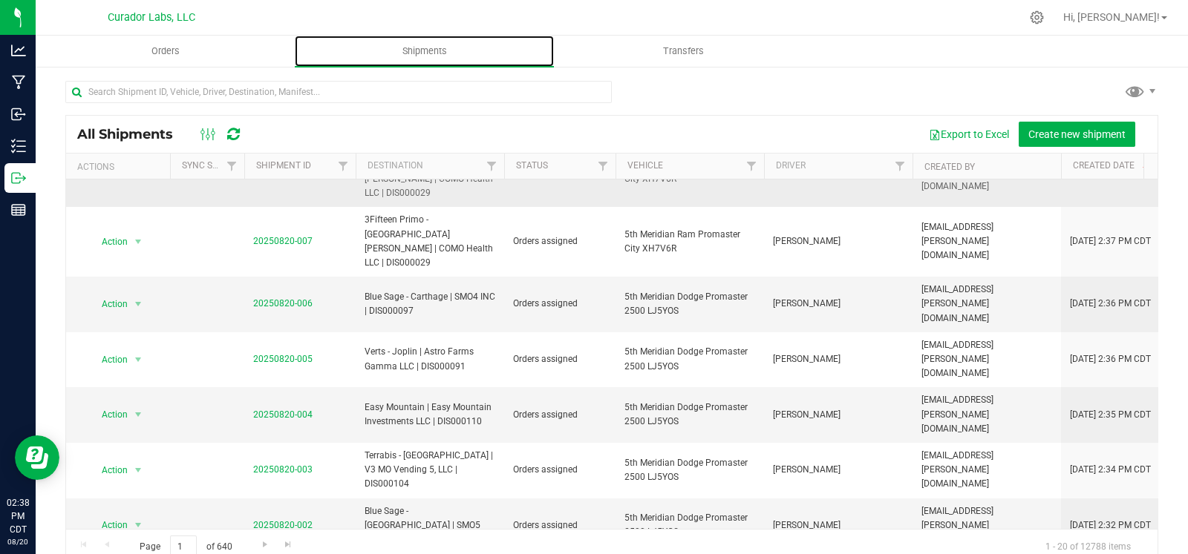
scroll to position [98, 0]
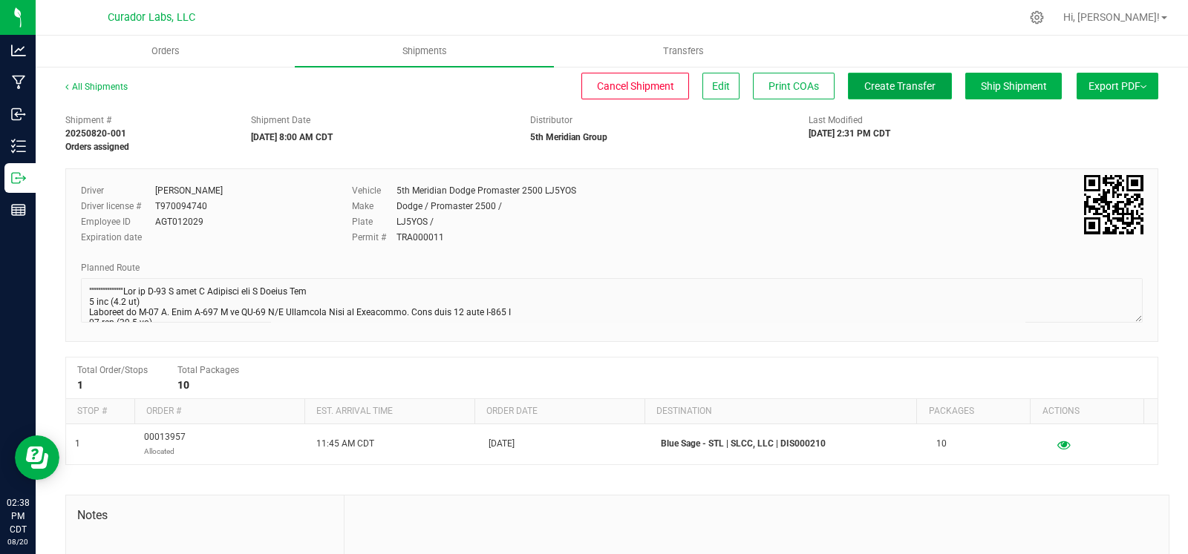
click at [864, 90] on span "Create Transfer" at bounding box center [899, 86] width 71 height 12
click at [93, 91] on link "All Shipments" at bounding box center [96, 87] width 62 height 10
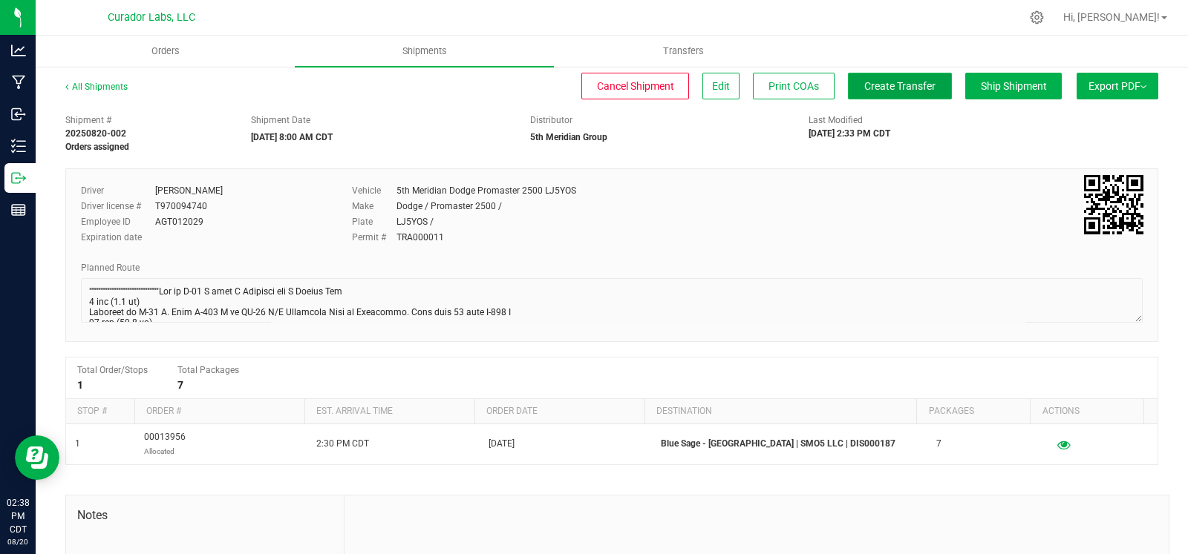
click at [881, 88] on span "Create Transfer" at bounding box center [899, 86] width 71 height 12
click at [123, 82] on link "All Shipments" at bounding box center [96, 87] width 62 height 10
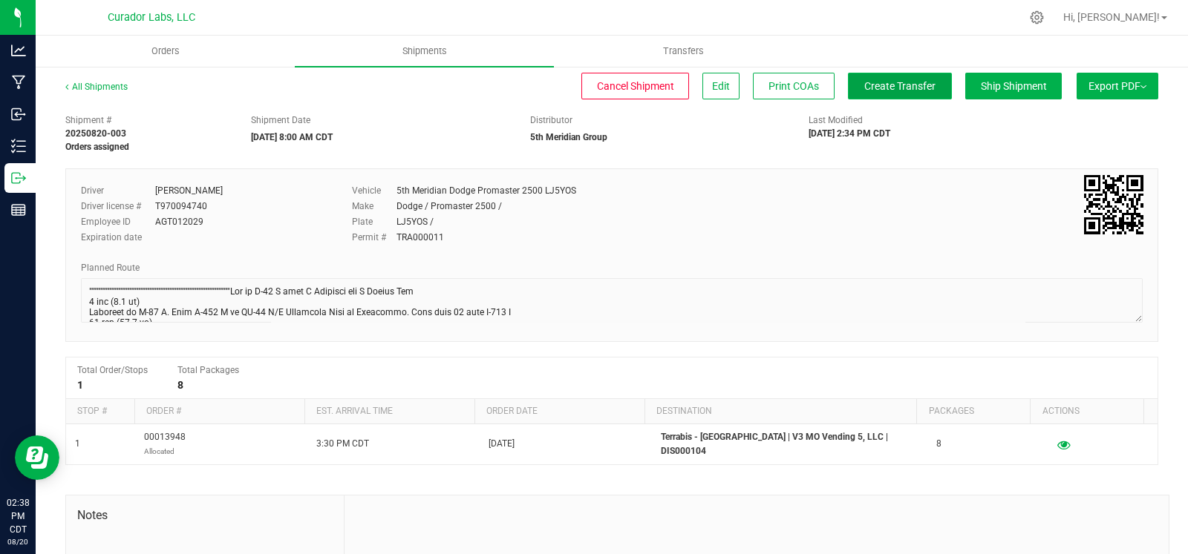
click at [889, 78] on button "Create Transfer" at bounding box center [900, 86] width 104 height 27
click at [100, 86] on link "All Shipments" at bounding box center [96, 87] width 62 height 10
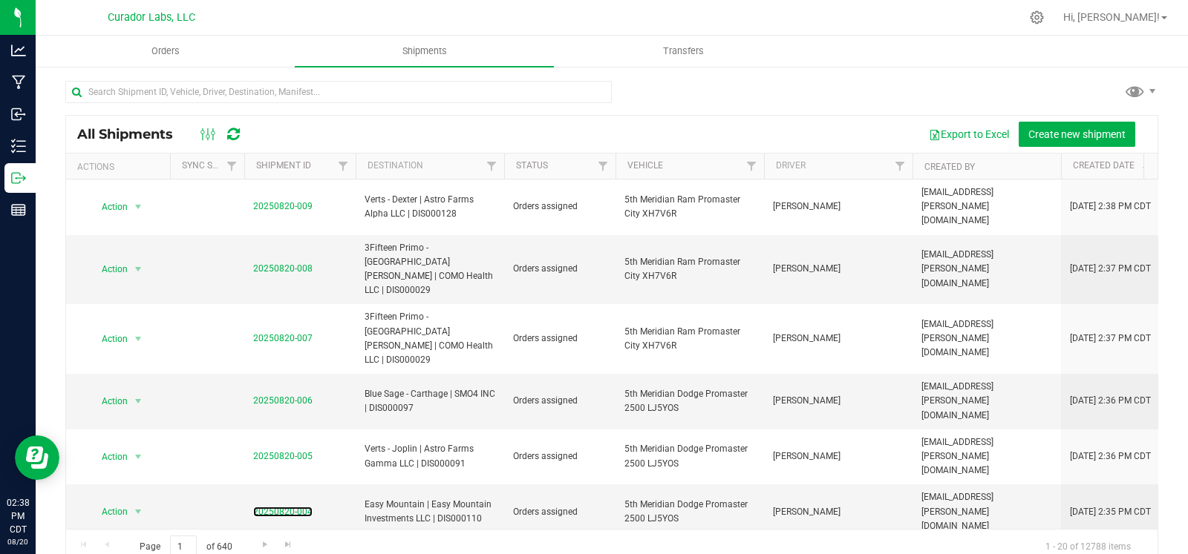
click at [263, 507] on link "20250820-004" at bounding box center [282, 512] width 59 height 10
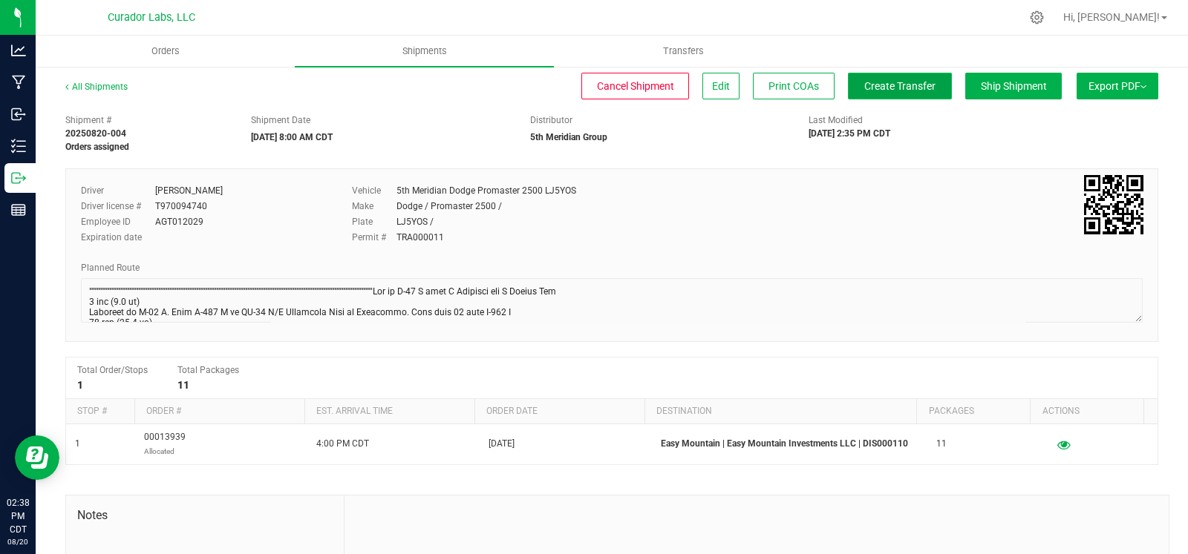
click at [864, 85] on span "Create Transfer" at bounding box center [899, 86] width 71 height 12
click at [110, 86] on link "All Shipments" at bounding box center [96, 87] width 62 height 10
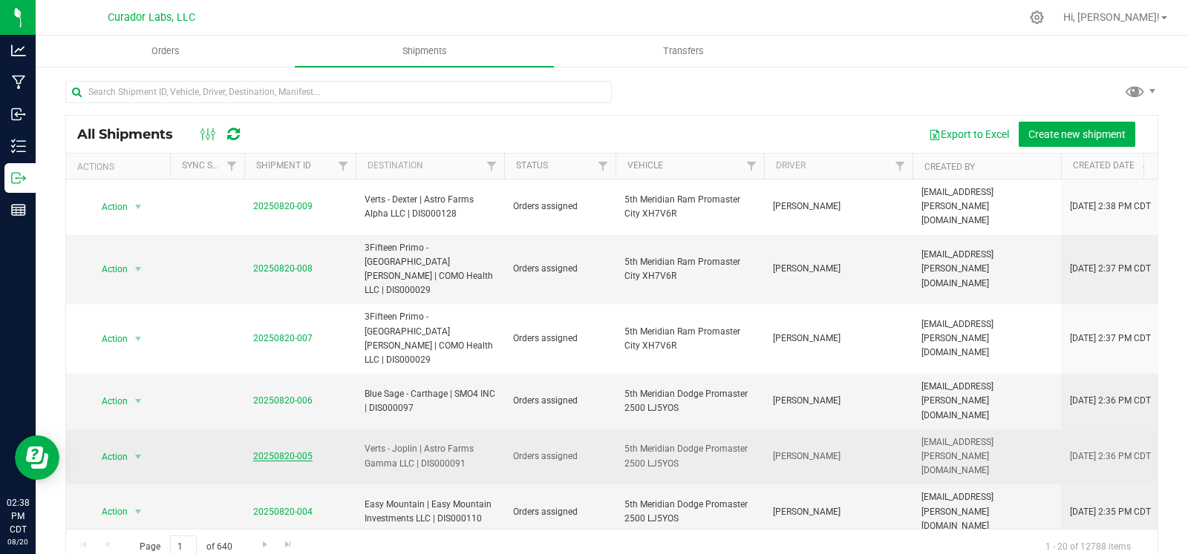
click at [283, 451] on link "20250820-005" at bounding box center [282, 456] width 59 height 10
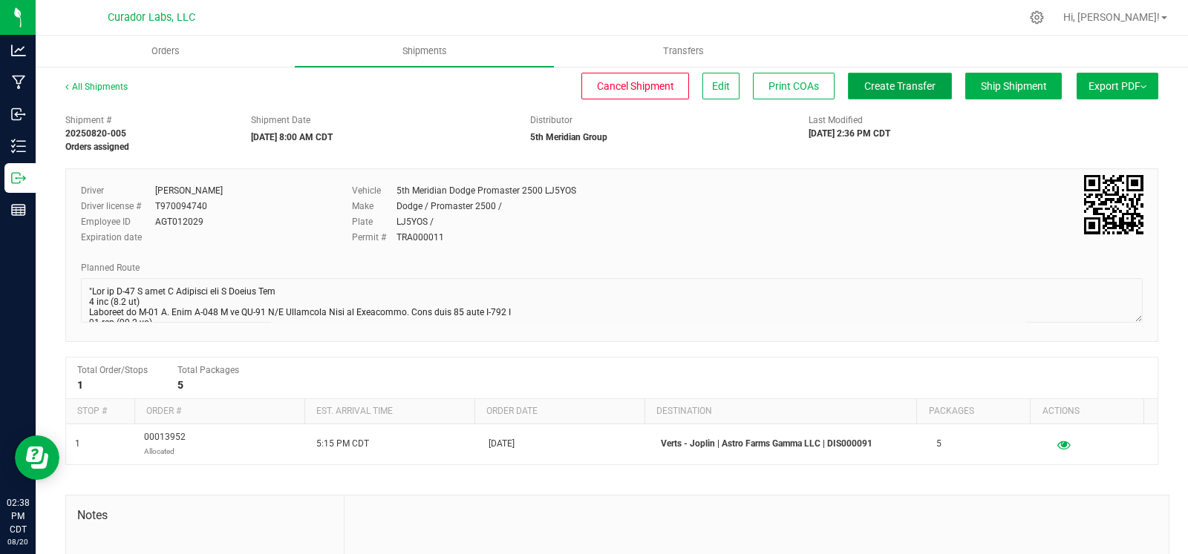
click at [878, 95] on button "Create Transfer" at bounding box center [900, 86] width 104 height 27
click at [79, 86] on link "All Shipments" at bounding box center [96, 87] width 62 height 10
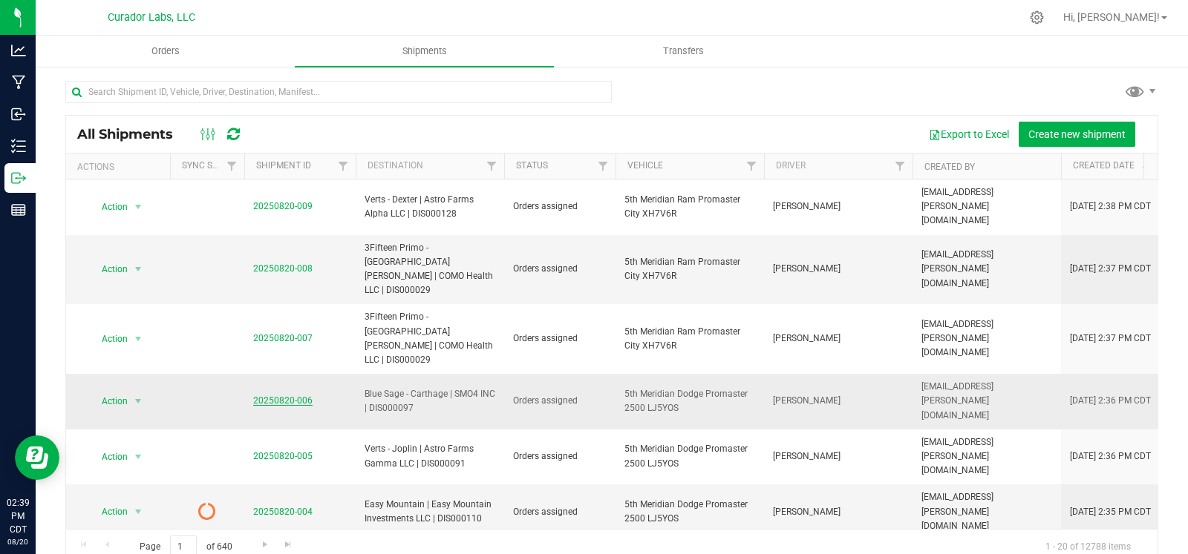
click at [282, 396] on link "20250820-006" at bounding box center [282, 401] width 59 height 10
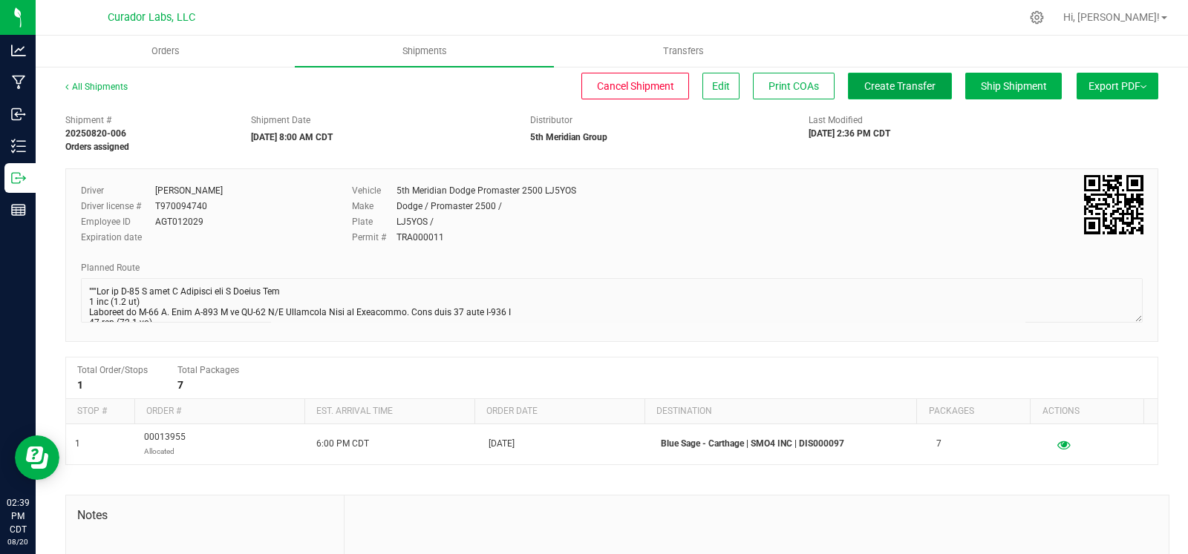
click at [864, 91] on span "Create Transfer" at bounding box center [899, 86] width 71 height 12
click at [99, 91] on link "All Shipments" at bounding box center [96, 87] width 62 height 10
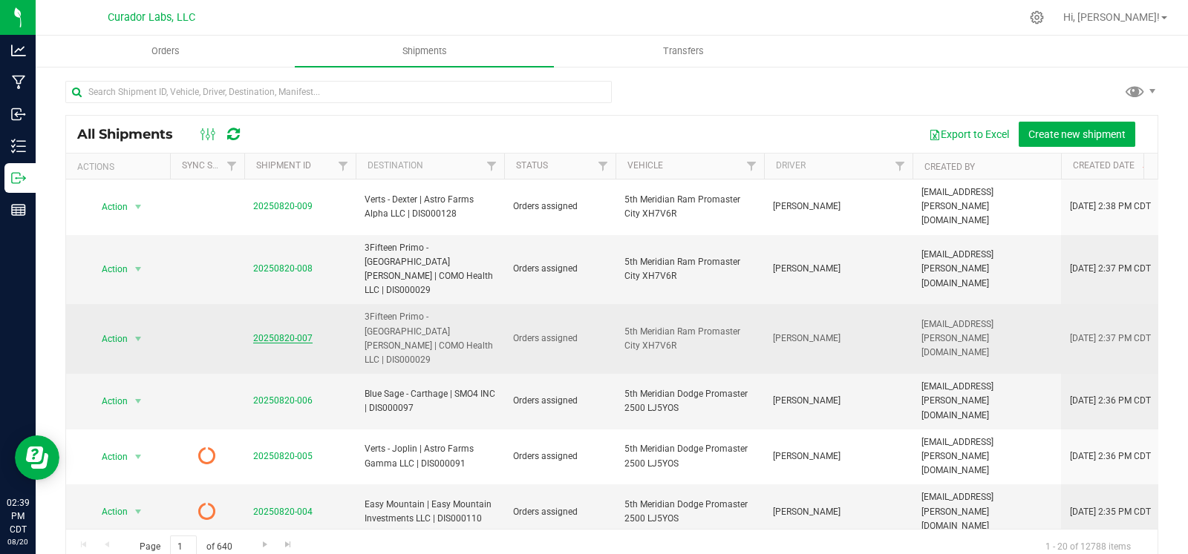
click at [286, 333] on link "20250820-007" at bounding box center [282, 338] width 59 height 10
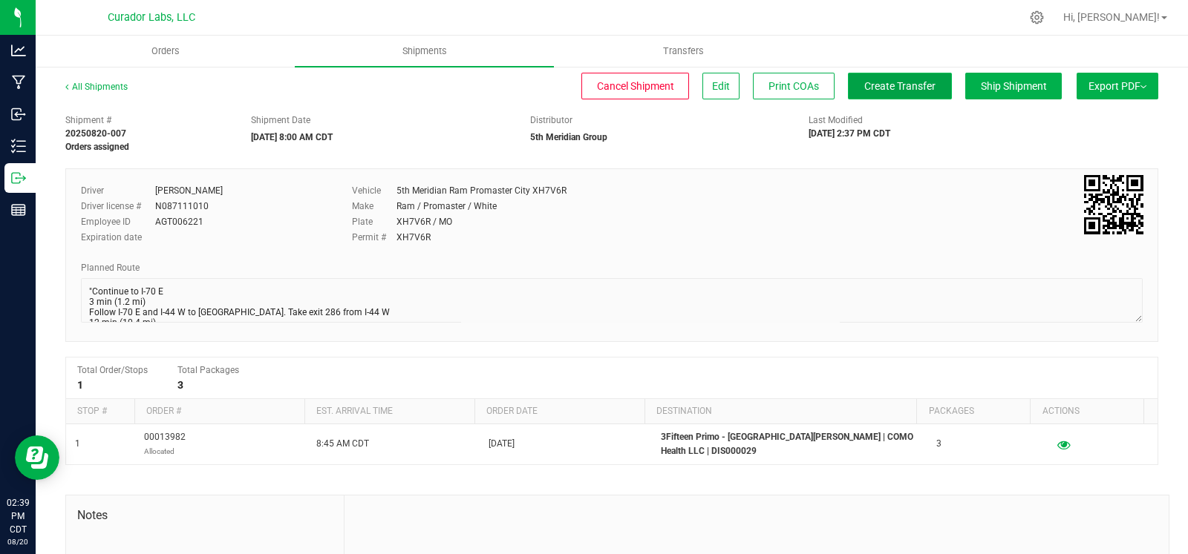
click at [917, 85] on span "Create Transfer" at bounding box center [899, 86] width 71 height 12
click at [105, 82] on link "All Shipments" at bounding box center [96, 87] width 62 height 10
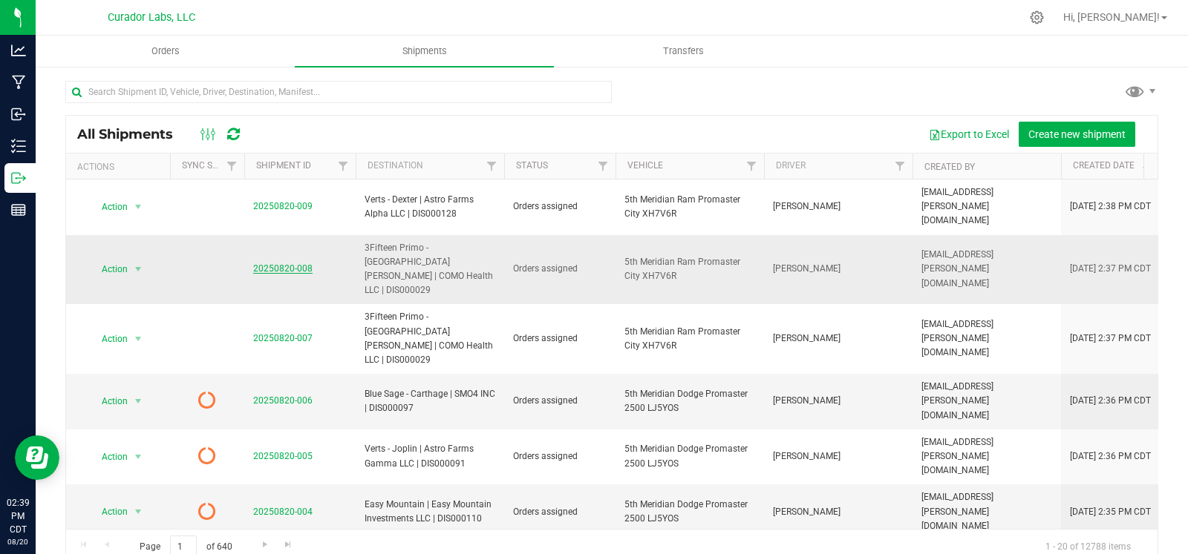
click at [285, 264] on link "20250820-008" at bounding box center [282, 269] width 59 height 10
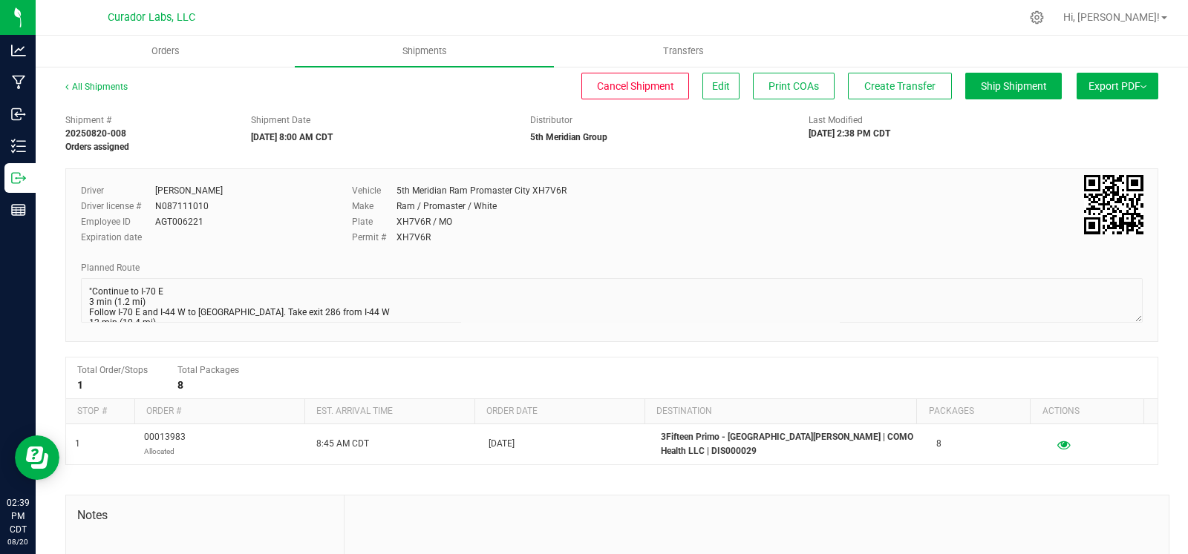
click at [872, 103] on div "All Shipments Cancel Shipment Edit Print COAs Create Transfer Ship Shipment Exp…" at bounding box center [611, 93] width 1093 height 27
click at [868, 96] on button "Create Transfer" at bounding box center [900, 86] width 104 height 27
click at [105, 87] on link "All Shipments" at bounding box center [96, 87] width 62 height 10
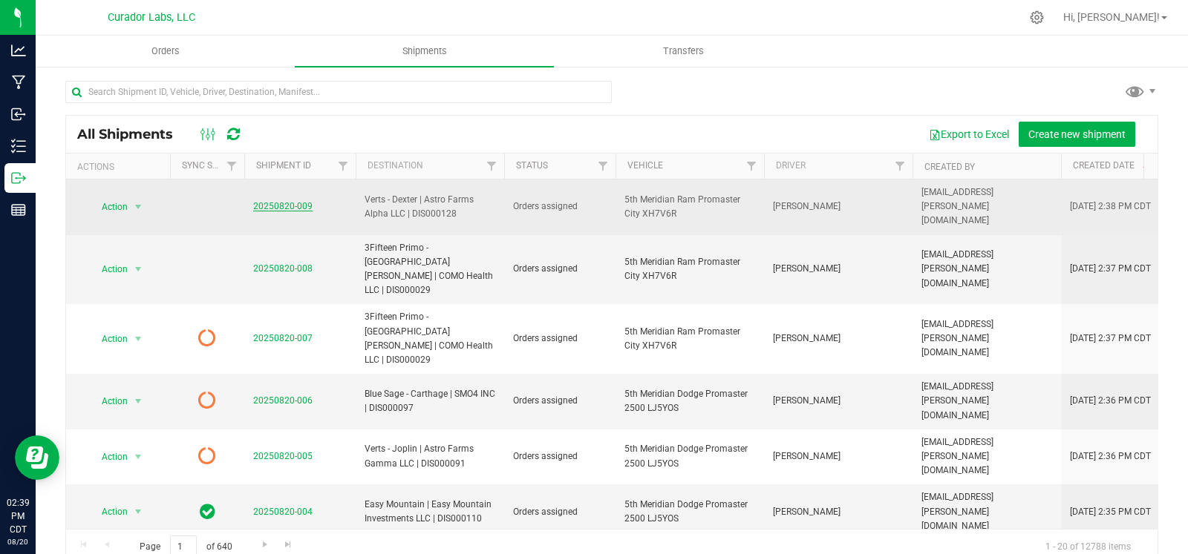
click at [280, 201] on link "20250820-009" at bounding box center [282, 206] width 59 height 10
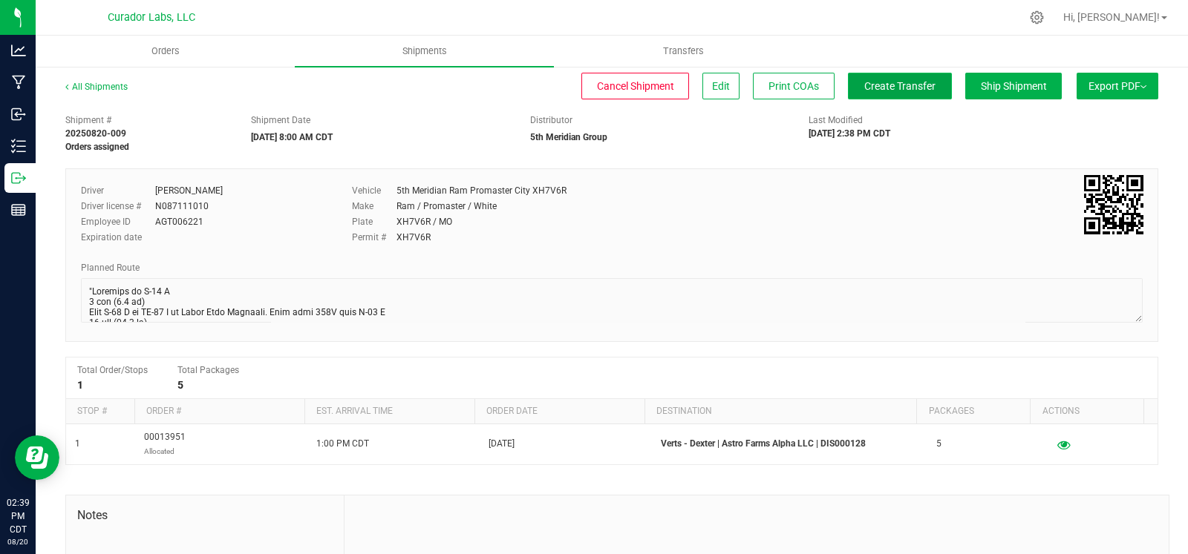
click at [869, 87] on span "Create Transfer" at bounding box center [899, 86] width 71 height 12
click at [111, 86] on link "All Shipments" at bounding box center [96, 87] width 62 height 10
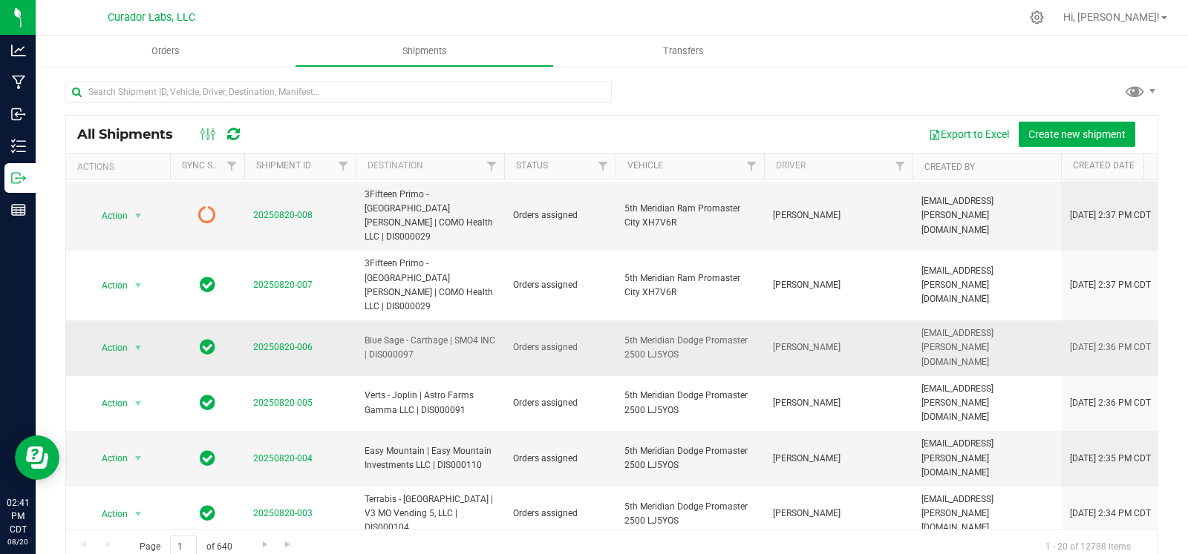
scroll to position [55, 0]
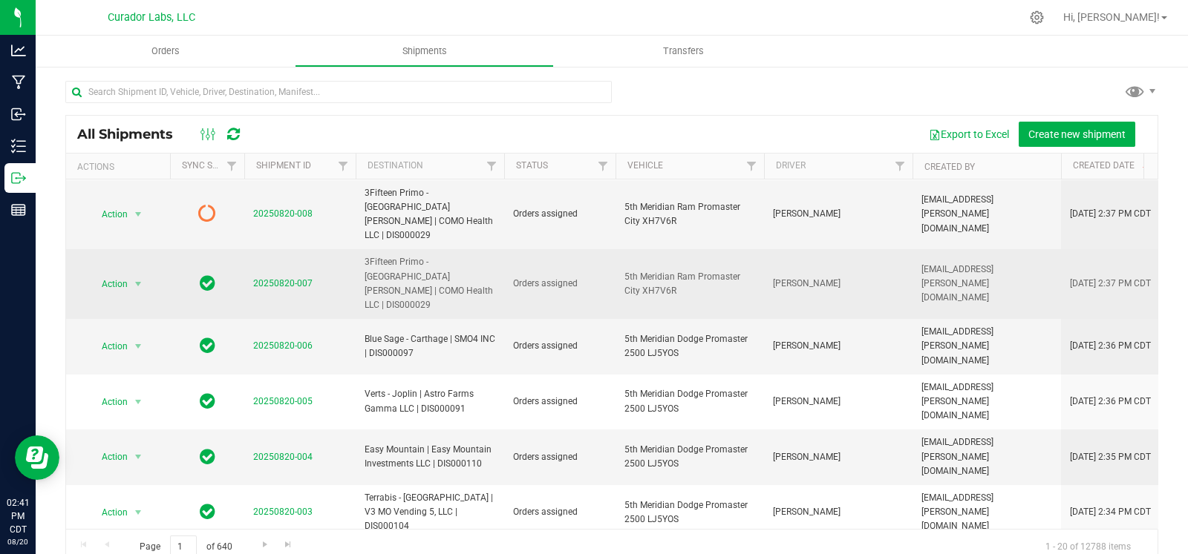
drag, startPoint x: 595, startPoint y: 239, endPoint x: 513, endPoint y: 229, distance: 82.2
click at [513, 249] on td "Orders assigned" at bounding box center [559, 284] width 111 height 70
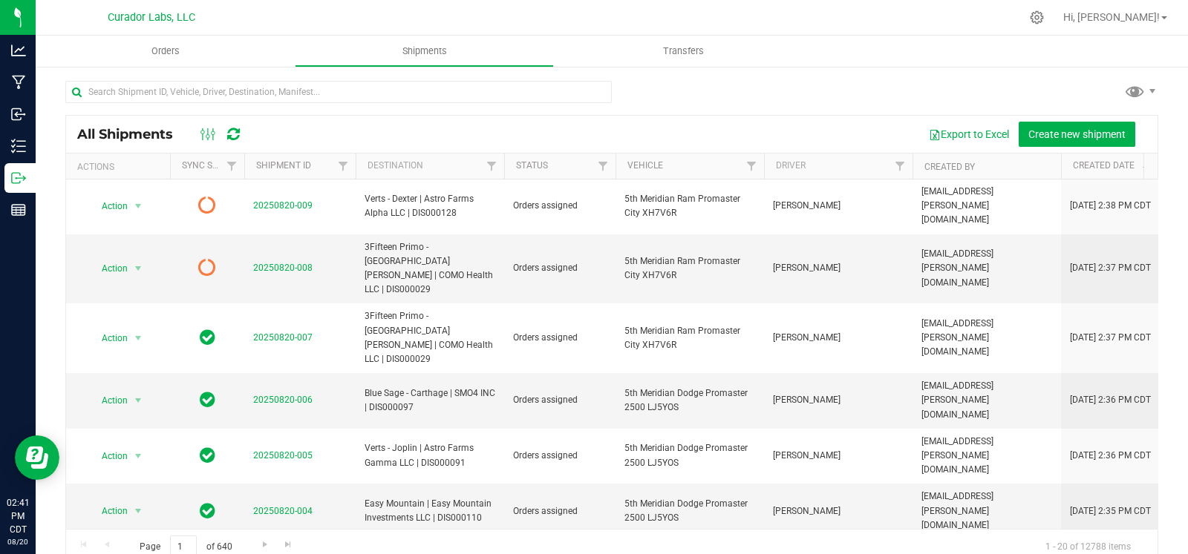
scroll to position [0, 0]
click at [732, 102] on div at bounding box center [611, 98] width 1093 height 34
click at [436, 47] on span "Shipments" at bounding box center [424, 51] width 85 height 13
click at [603, 169] on span "Filter" at bounding box center [603, 166] width 12 height 12
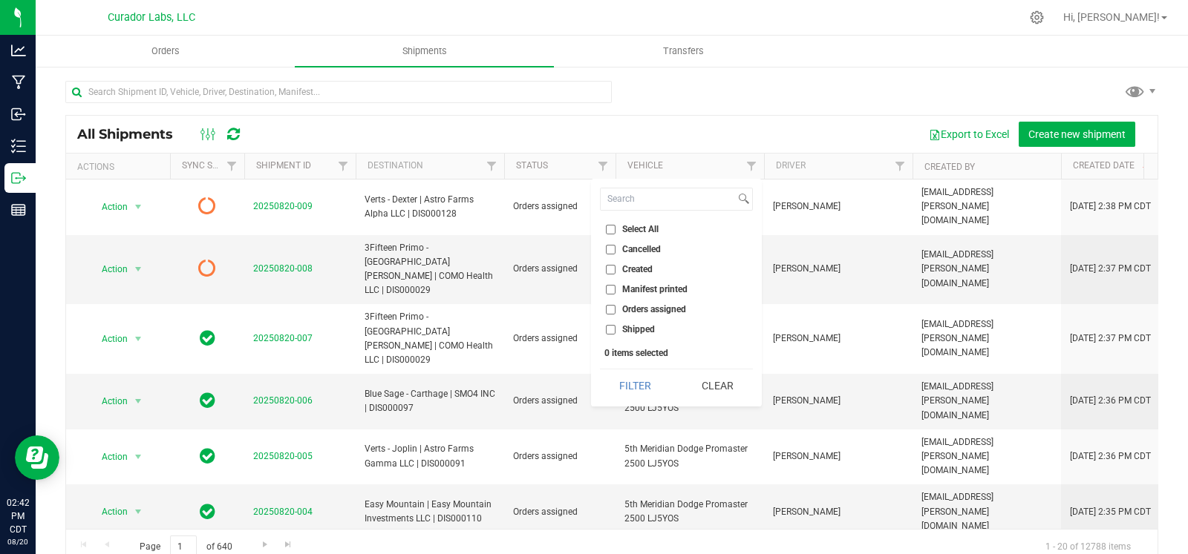
click at [625, 306] on span "Orders assigned" at bounding box center [654, 309] width 64 height 9
click at [615, 306] on input "Orders assigned" at bounding box center [611, 310] width 10 height 10
checkbox input "true"
click at [640, 387] on button "Filter" at bounding box center [635, 386] width 71 height 33
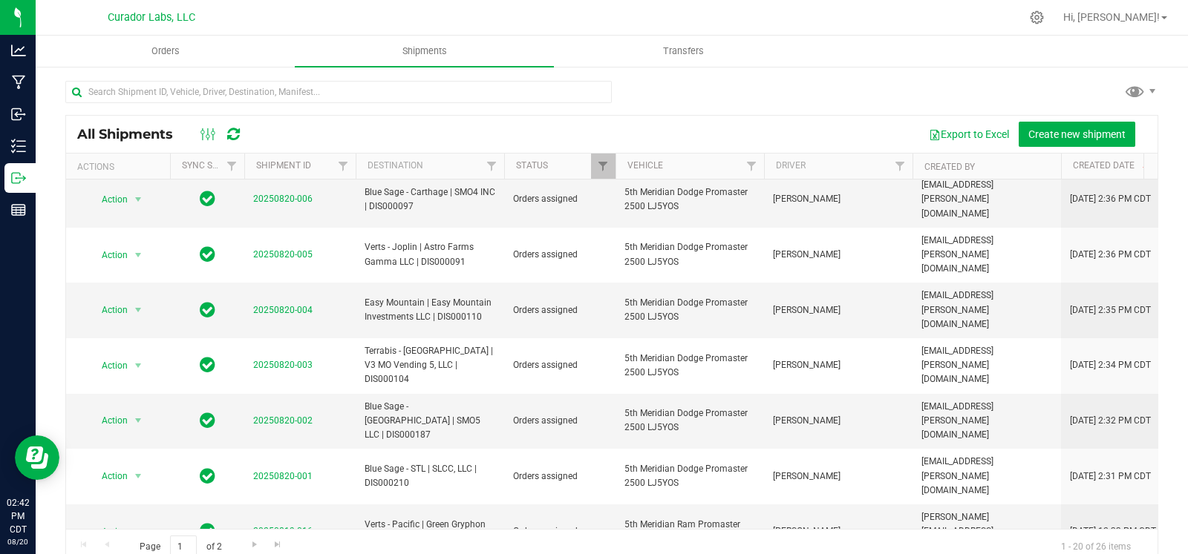
scroll to position [540, 0]
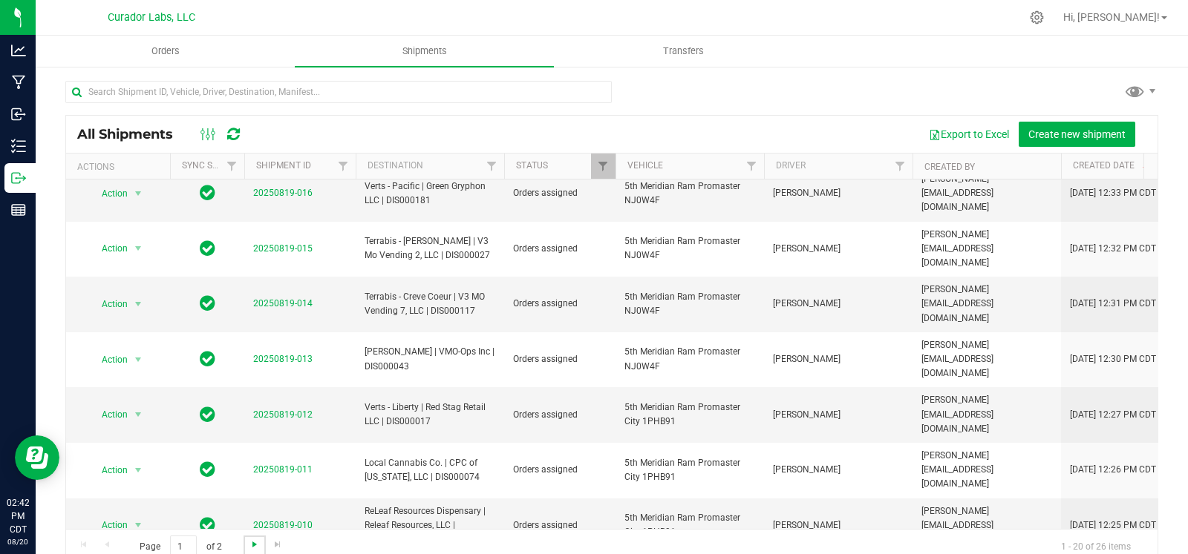
click at [257, 548] on span "Go to the next page" at bounding box center [255, 545] width 12 height 12
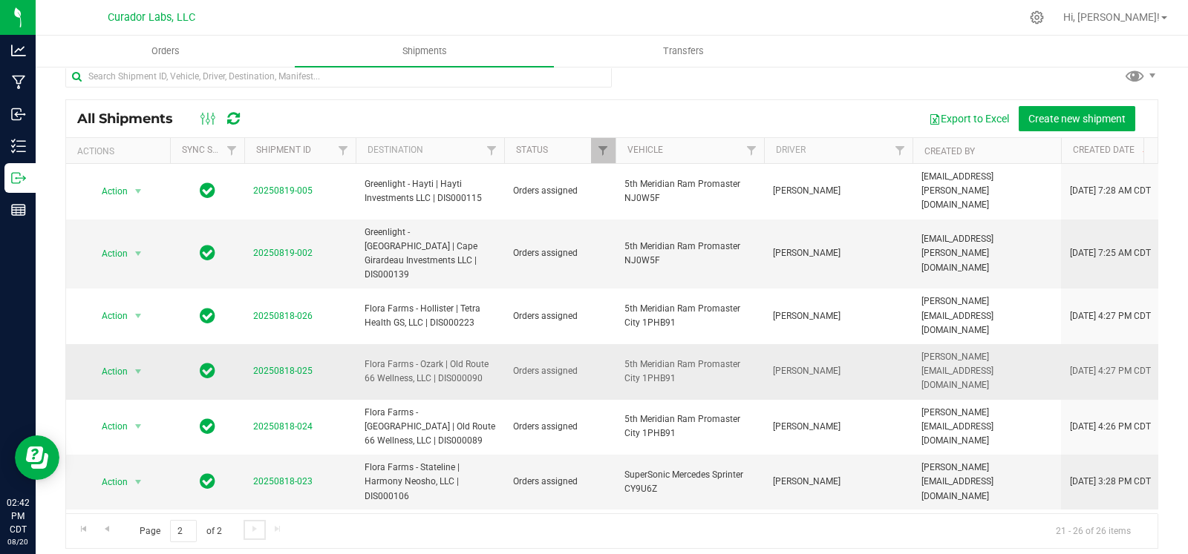
scroll to position [24, 0]
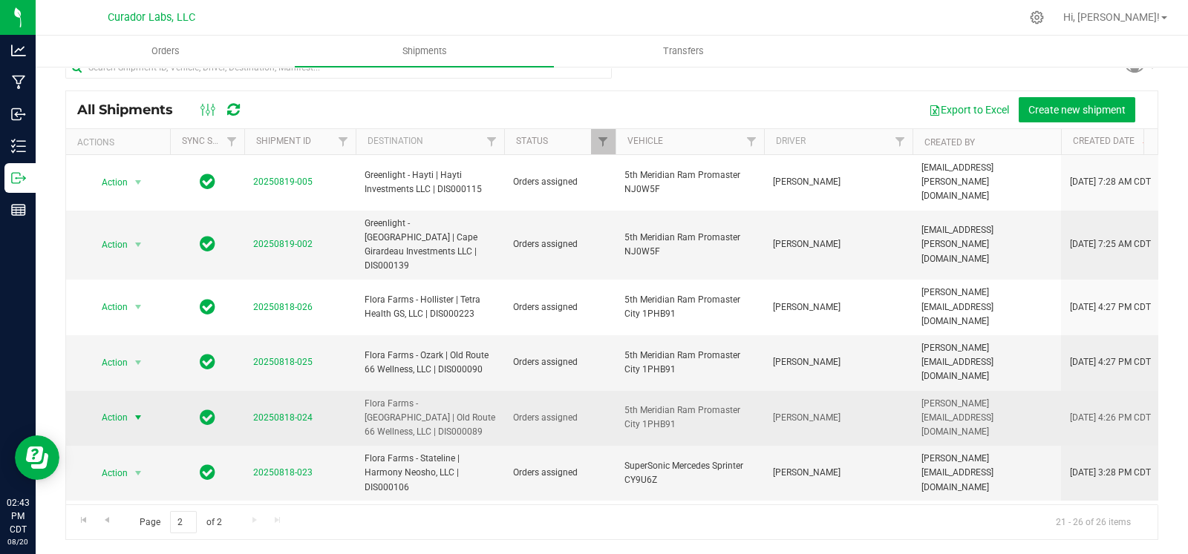
click at [140, 412] on span "select" at bounding box center [138, 418] width 12 height 12
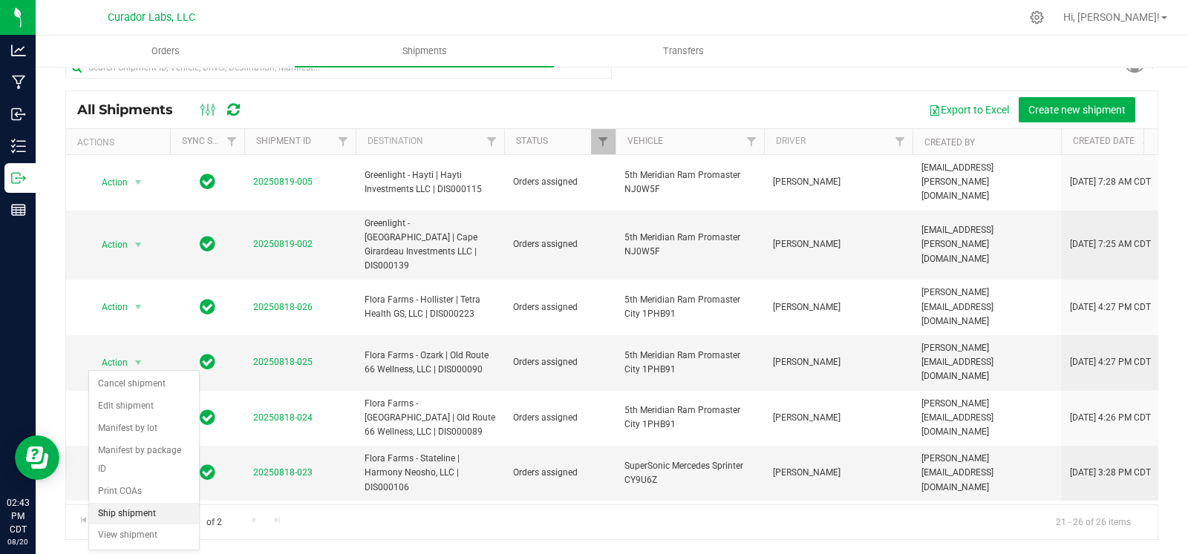
click at [117, 518] on li "Ship shipment" at bounding box center [144, 514] width 110 height 22
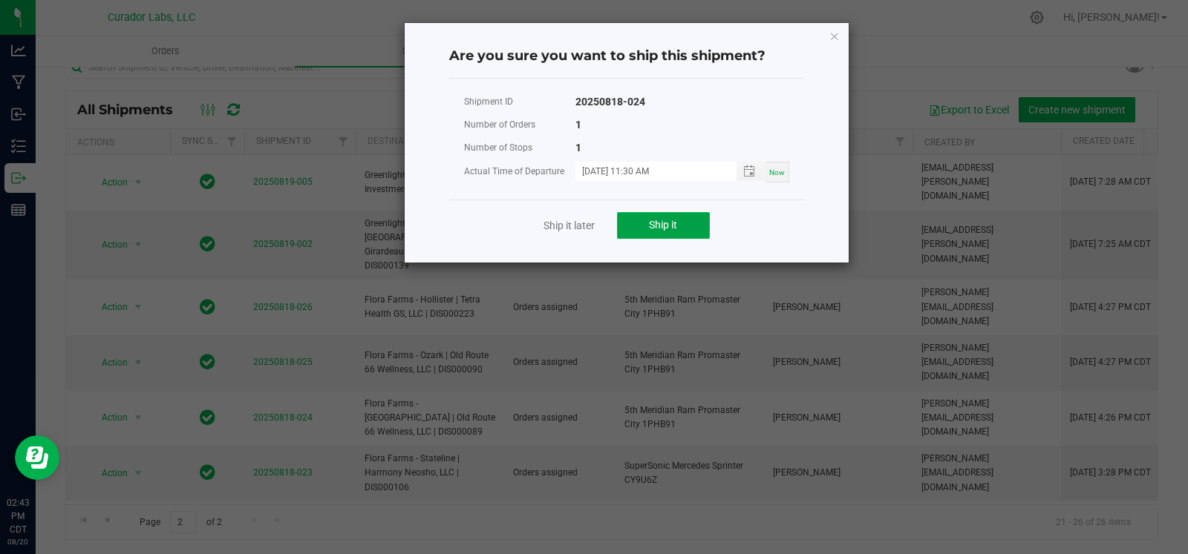
click at [668, 226] on span "Ship it" at bounding box center [663, 225] width 28 height 12
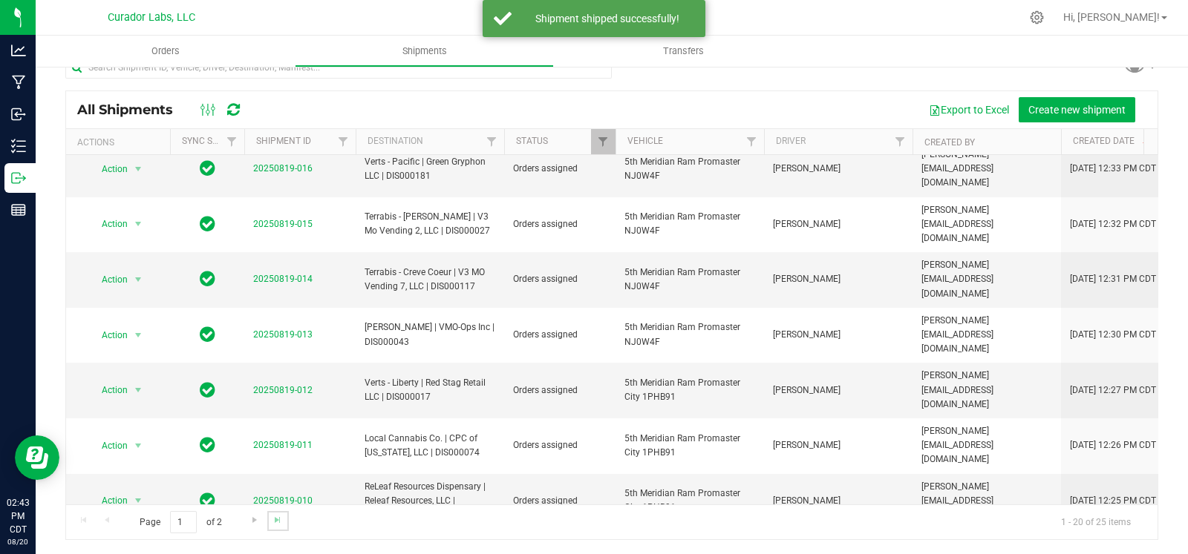
click at [286, 525] on link "Go to the last page" at bounding box center [278, 521] width 22 height 20
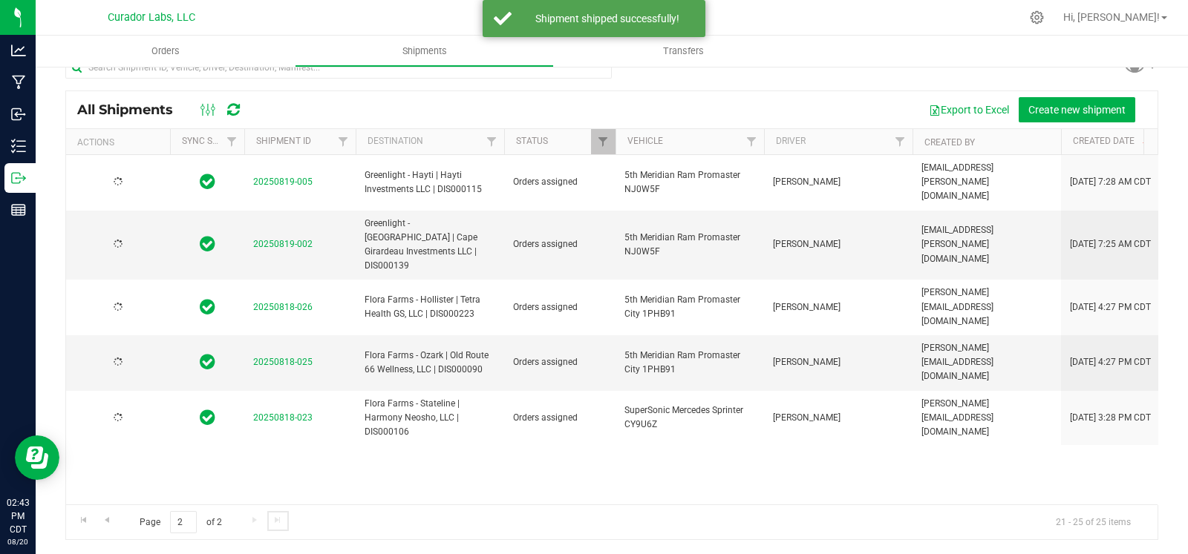
scroll to position [0, 0]
click at [132, 357] on span "select" at bounding box center [138, 363] width 12 height 12
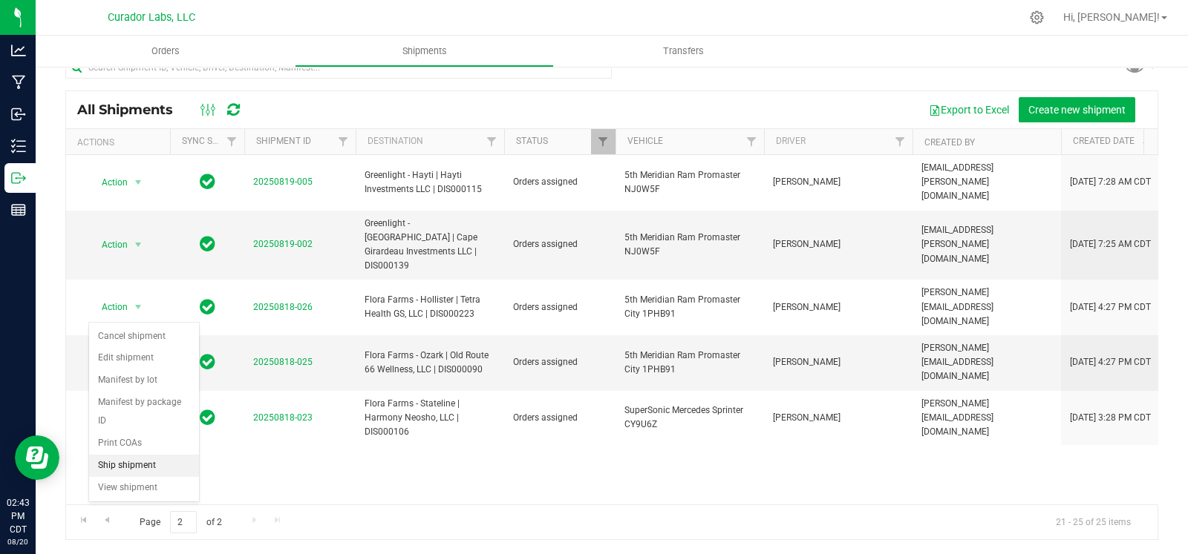
click at [138, 472] on li "Ship shipment" at bounding box center [144, 466] width 110 height 22
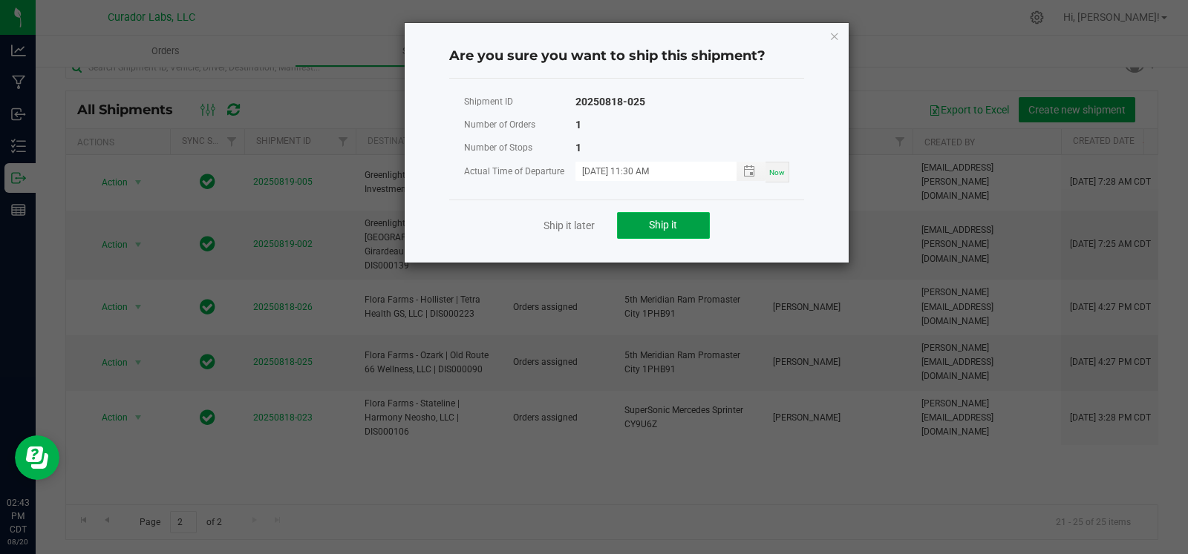
click at [667, 212] on button "Ship it" at bounding box center [663, 225] width 93 height 27
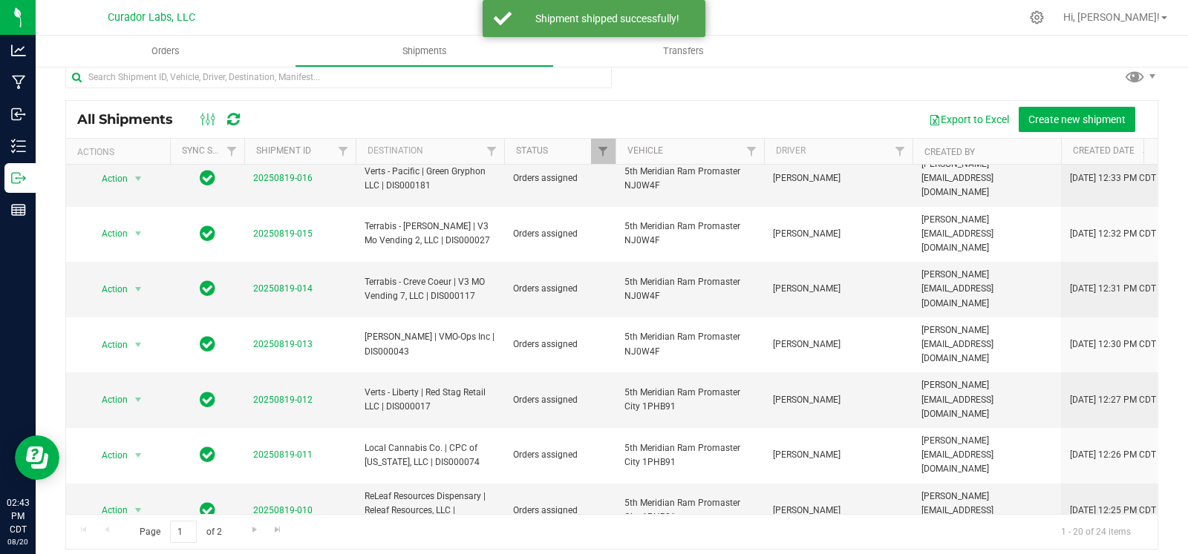
scroll to position [24, 0]
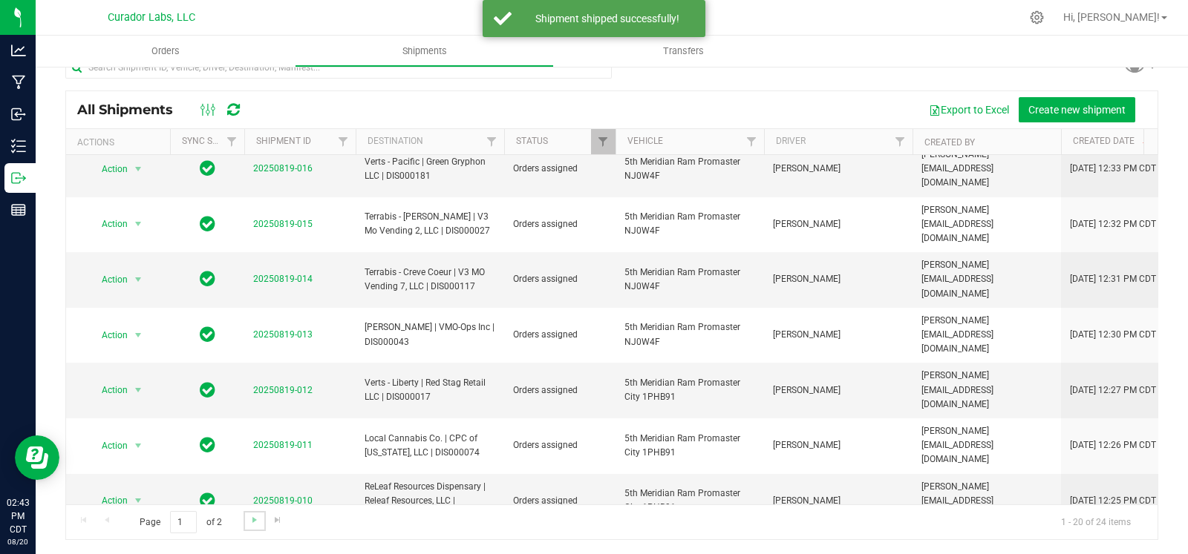
click at [261, 526] on link "Go to the next page" at bounding box center [254, 521] width 22 height 20
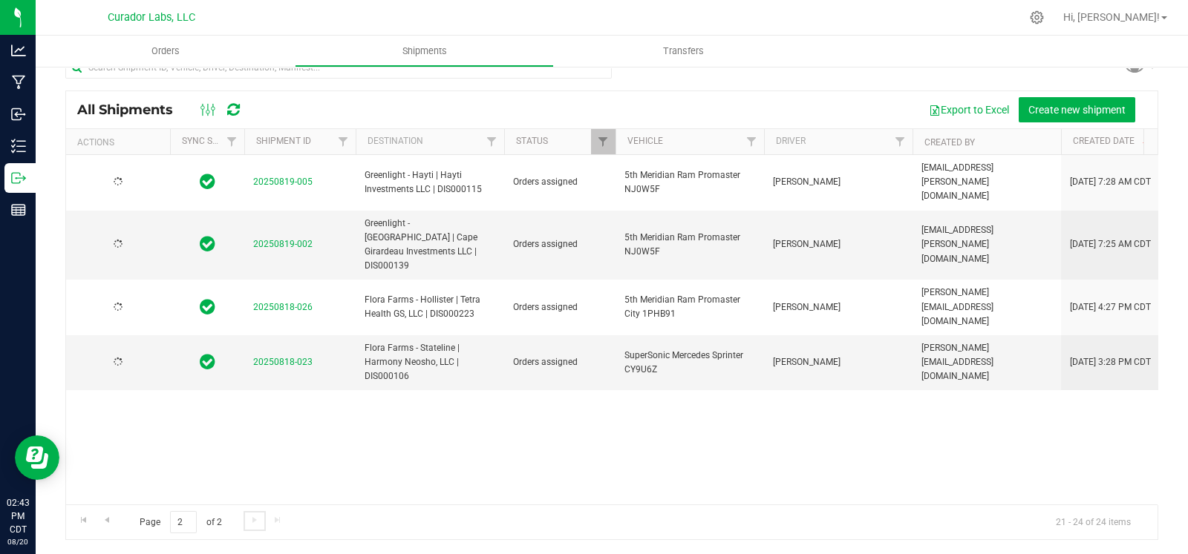
scroll to position [0, 0]
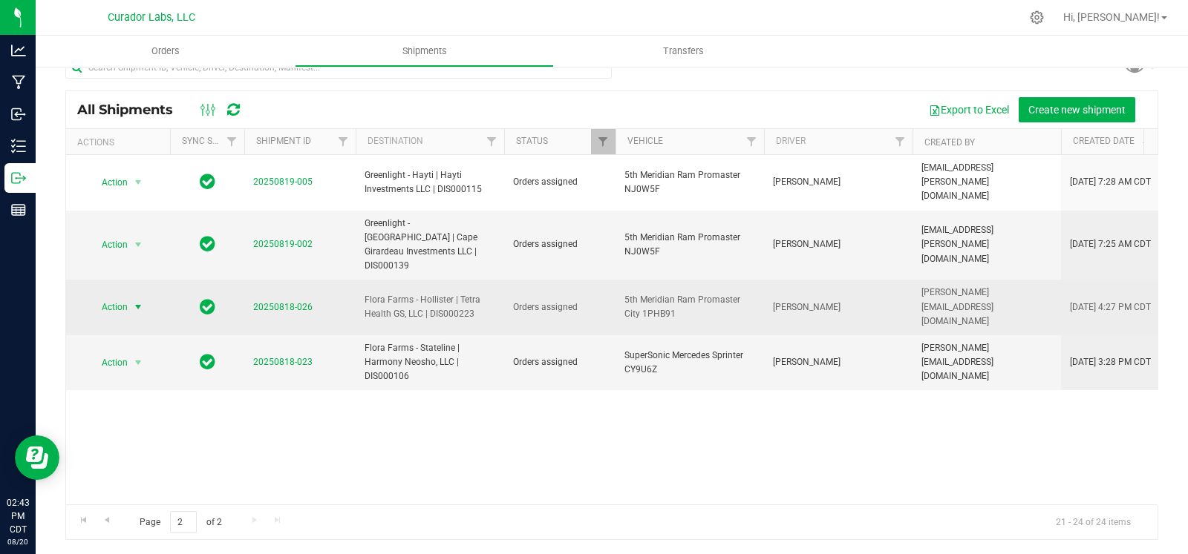
click at [134, 301] on span "select" at bounding box center [138, 307] width 12 height 12
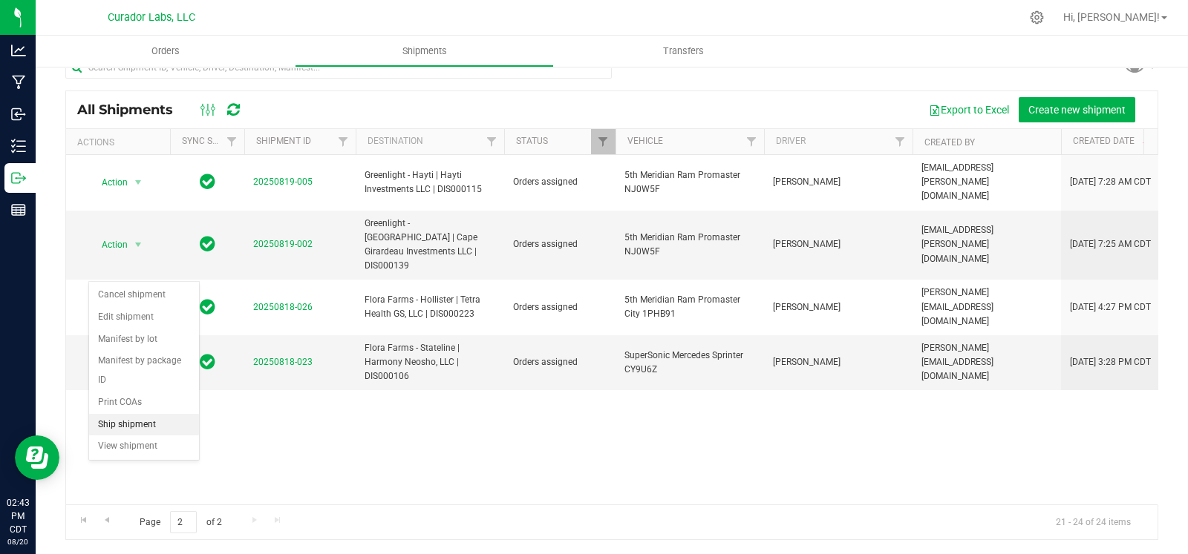
click at [147, 425] on li "Ship shipment" at bounding box center [144, 425] width 110 height 22
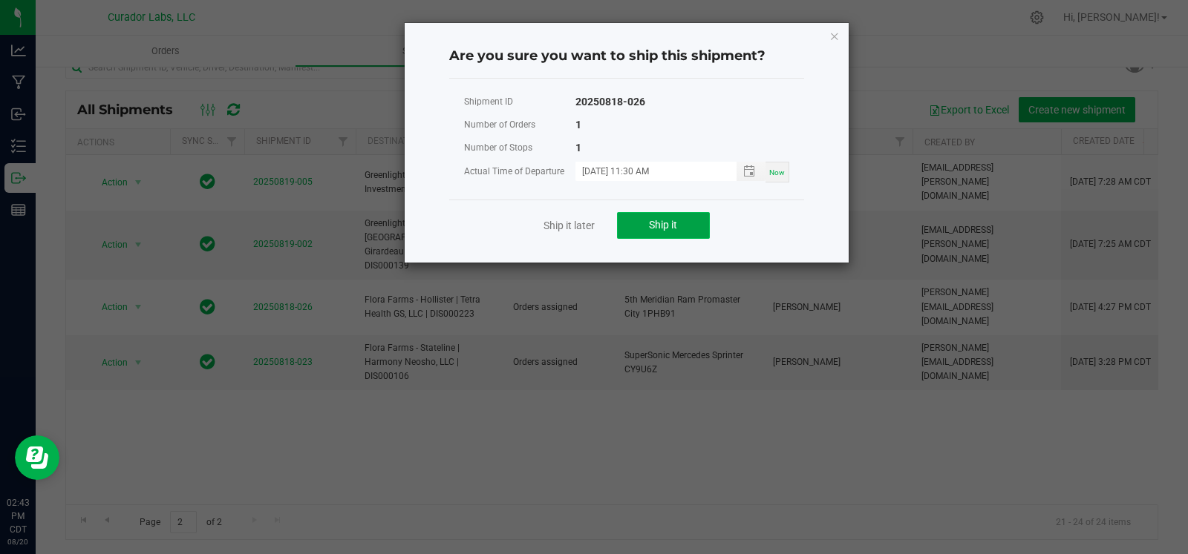
click at [639, 217] on button "Ship it" at bounding box center [663, 225] width 93 height 27
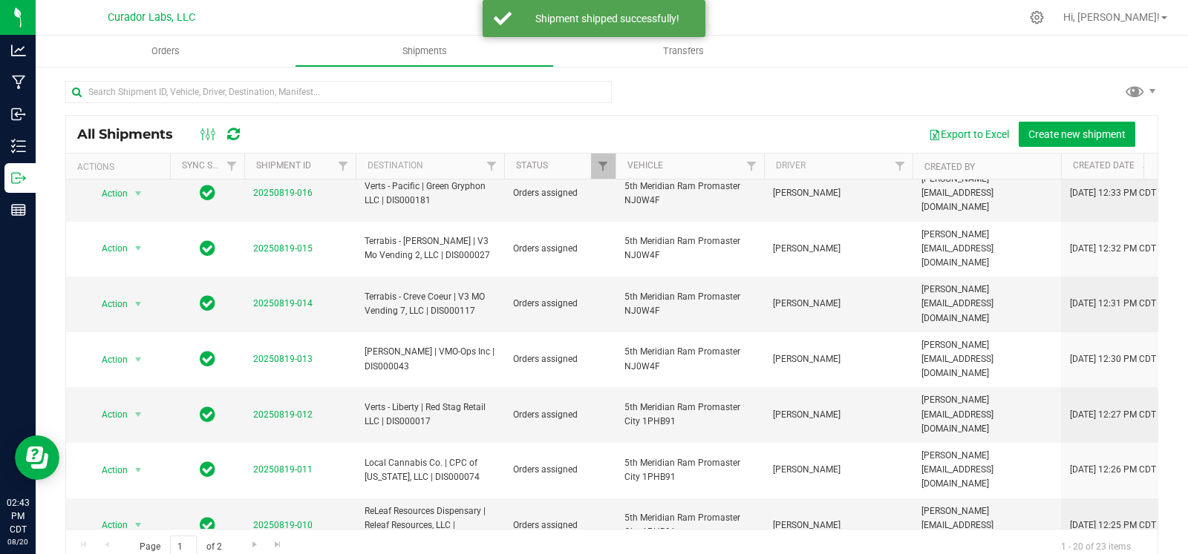
scroll to position [24, 0]
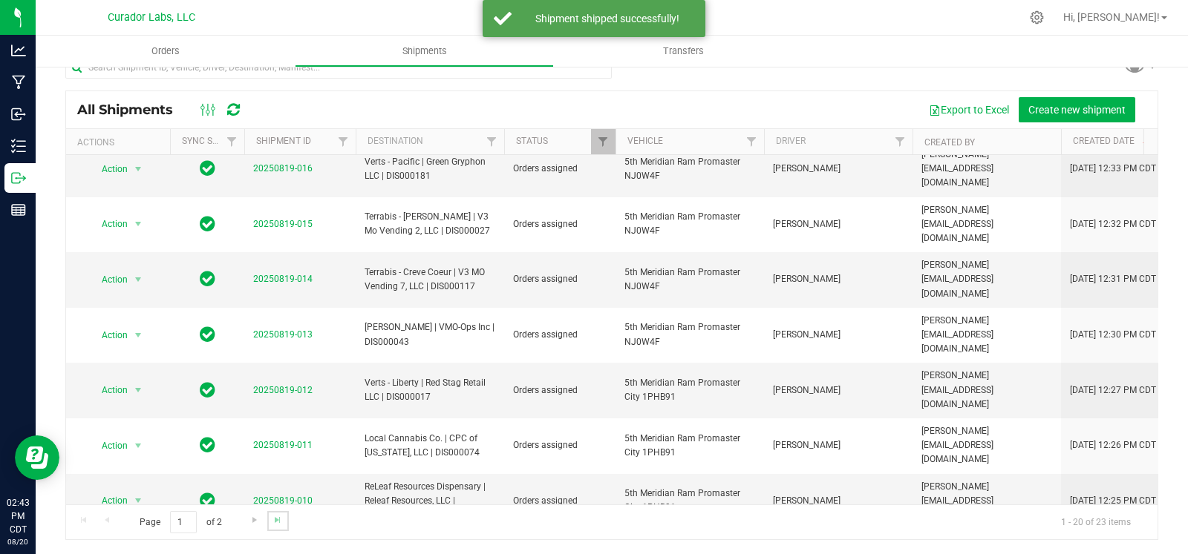
click at [283, 523] on link "Go to the last page" at bounding box center [278, 521] width 22 height 20
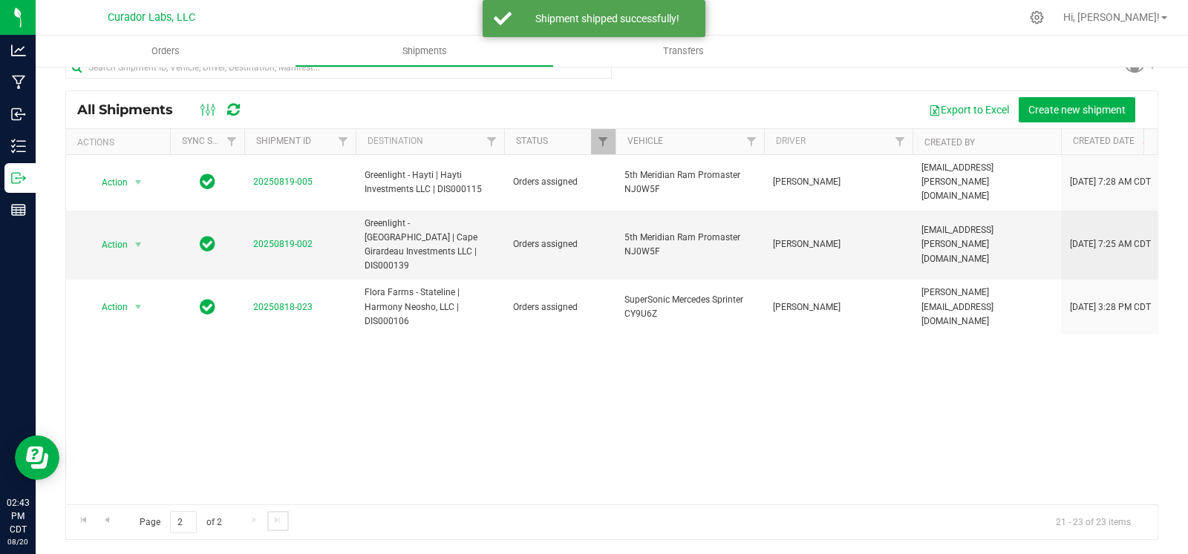
scroll to position [0, 0]
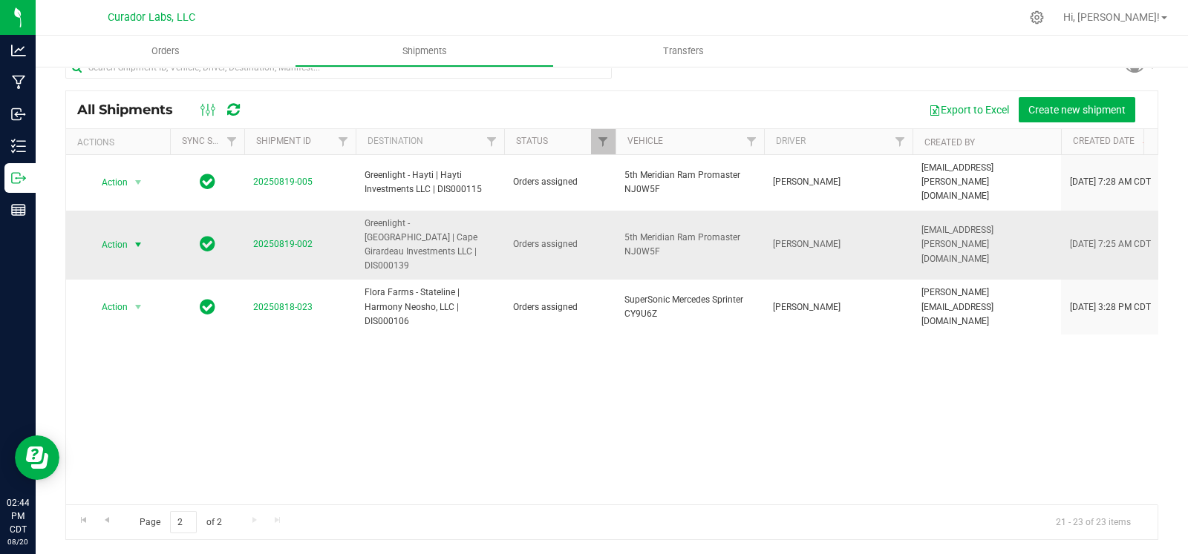
click at [136, 235] on span "select" at bounding box center [138, 245] width 19 height 21
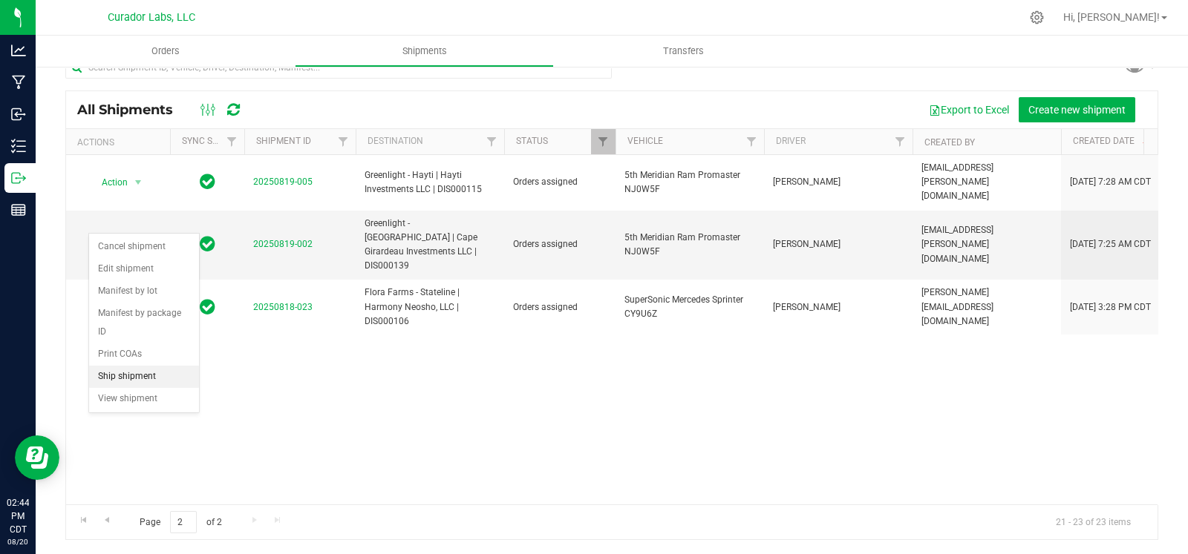
click at [126, 369] on li "Ship shipment" at bounding box center [144, 377] width 110 height 22
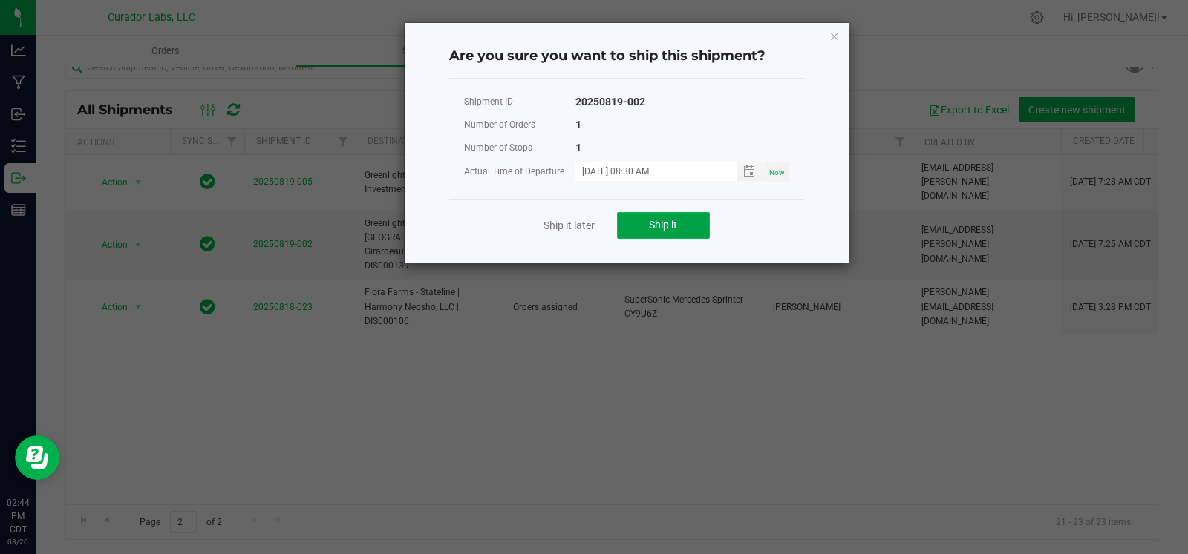
click at [661, 215] on button "Ship it" at bounding box center [663, 225] width 93 height 27
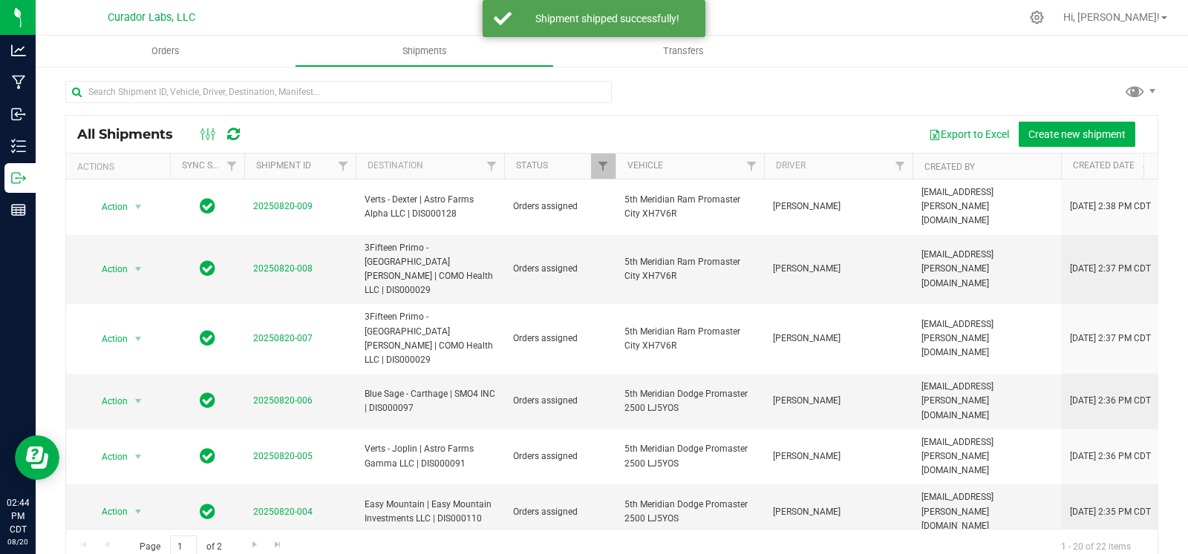
click at [264, 542] on div "Page 1 of 2 1 - 20 of 22 items" at bounding box center [611, 547] width 1091 height 36
click at [275, 543] on span "Go to the last page" at bounding box center [278, 545] width 12 height 12
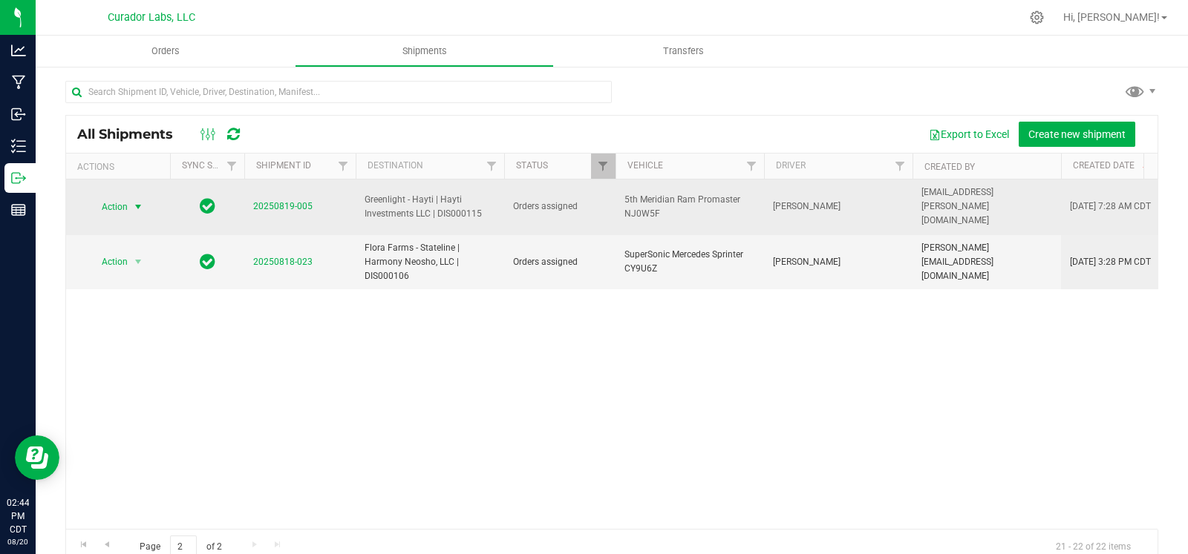
click at [143, 201] on span "select" at bounding box center [138, 207] width 12 height 12
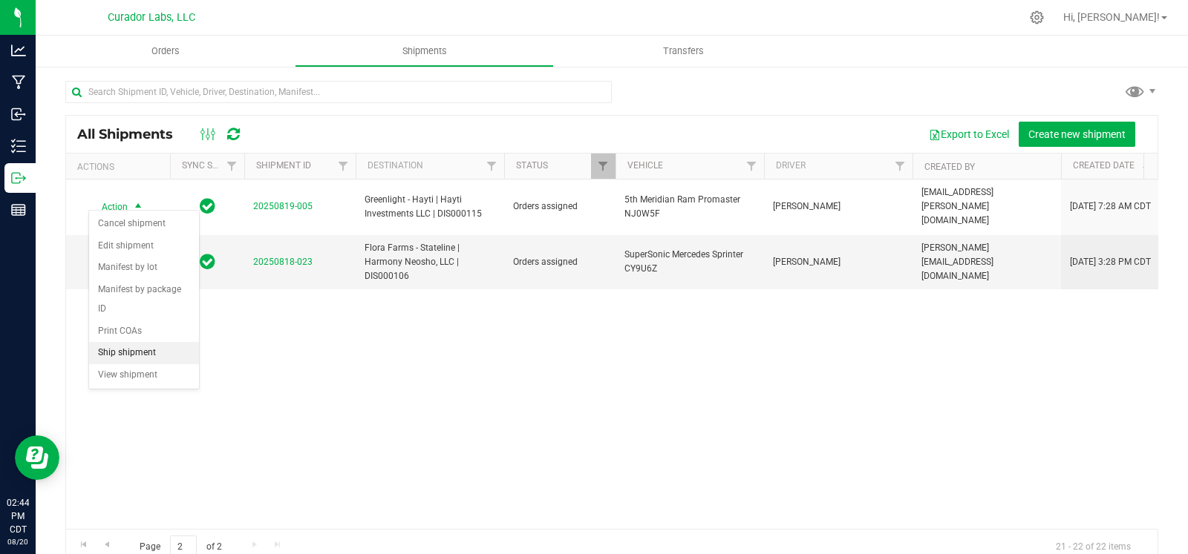
click at [160, 354] on li "Ship shipment" at bounding box center [144, 353] width 110 height 22
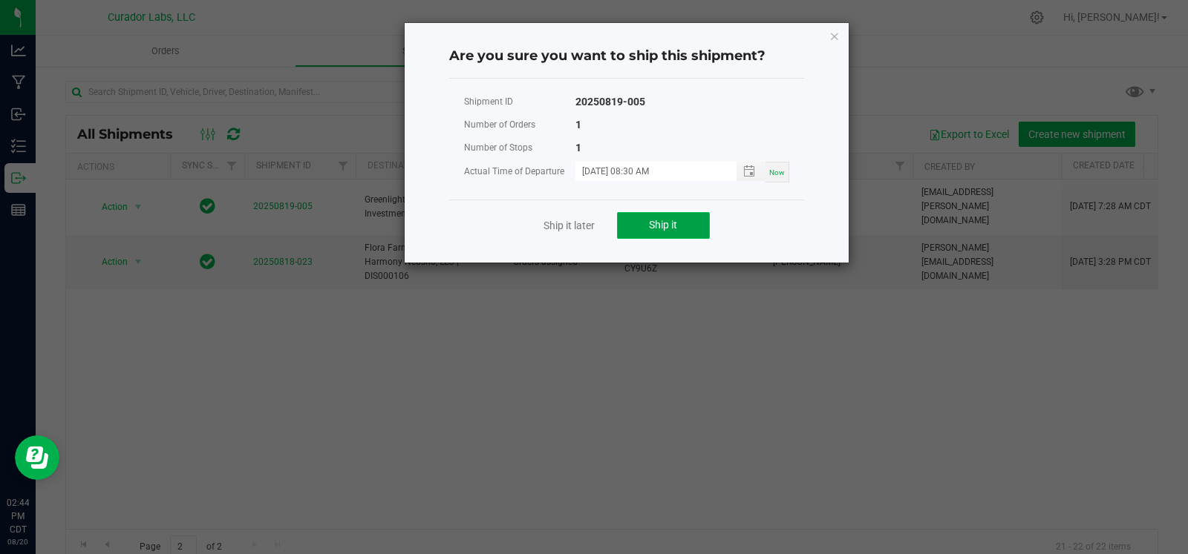
click at [680, 232] on button "Ship it" at bounding box center [663, 225] width 93 height 27
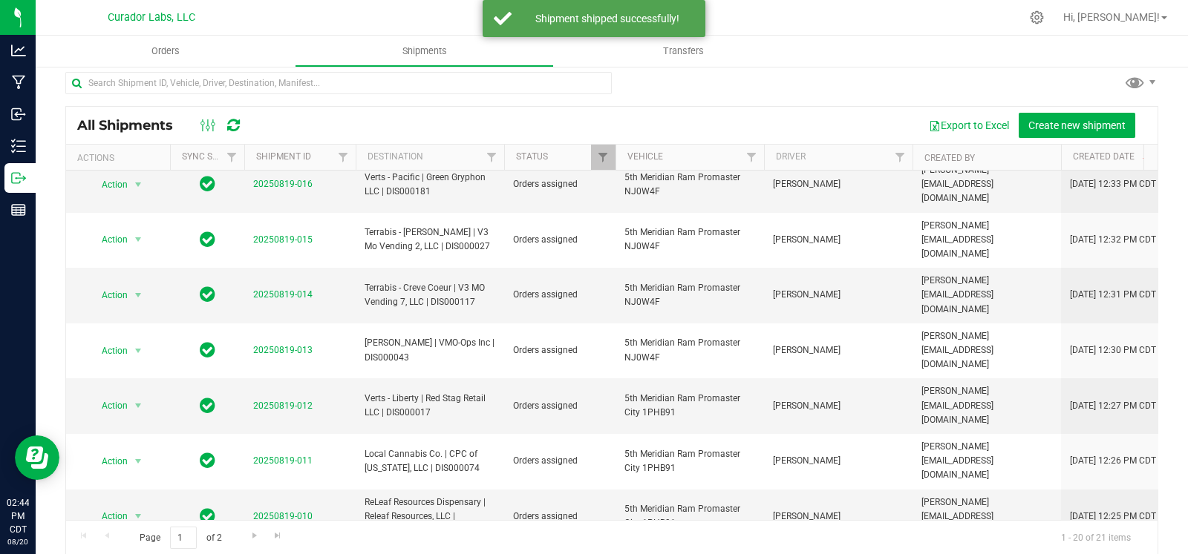
scroll to position [24, 0]
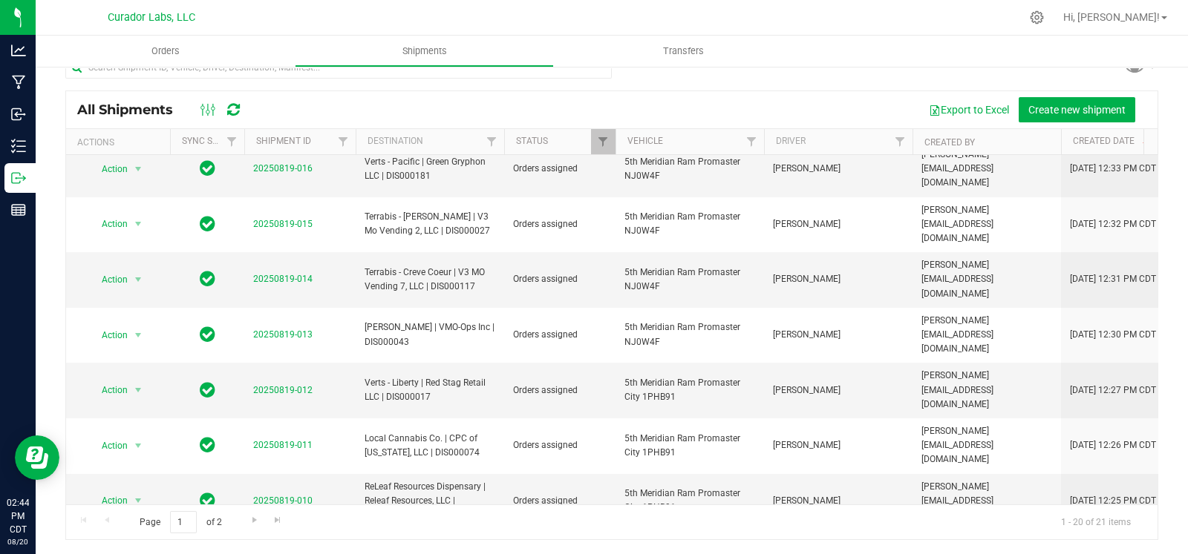
click at [153, 422] on li "Ship shipment" at bounding box center [144, 418] width 110 height 22
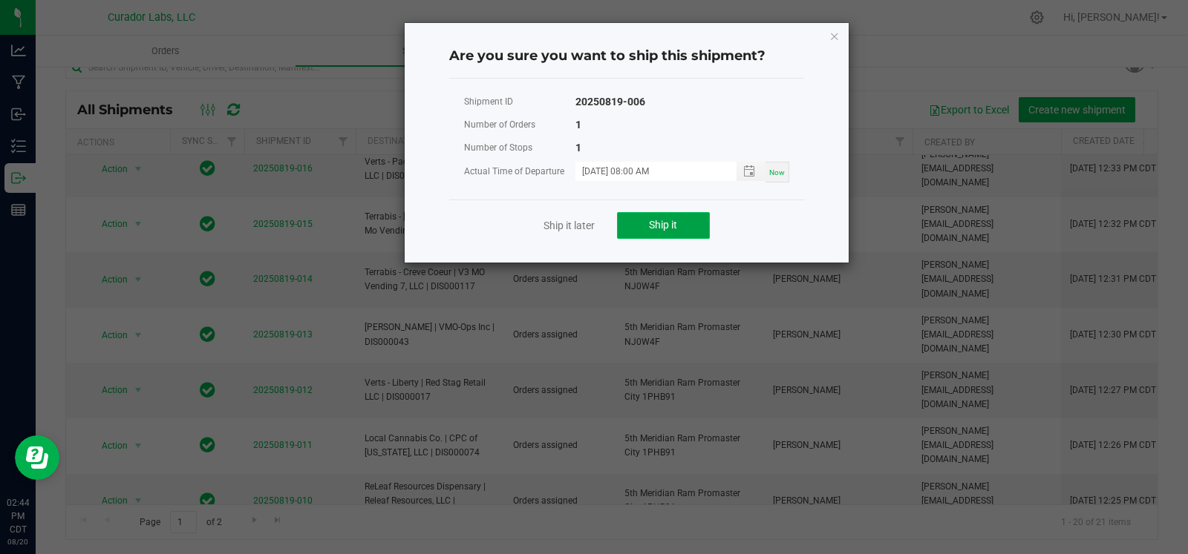
click at [708, 228] on button "Ship it" at bounding box center [663, 225] width 93 height 27
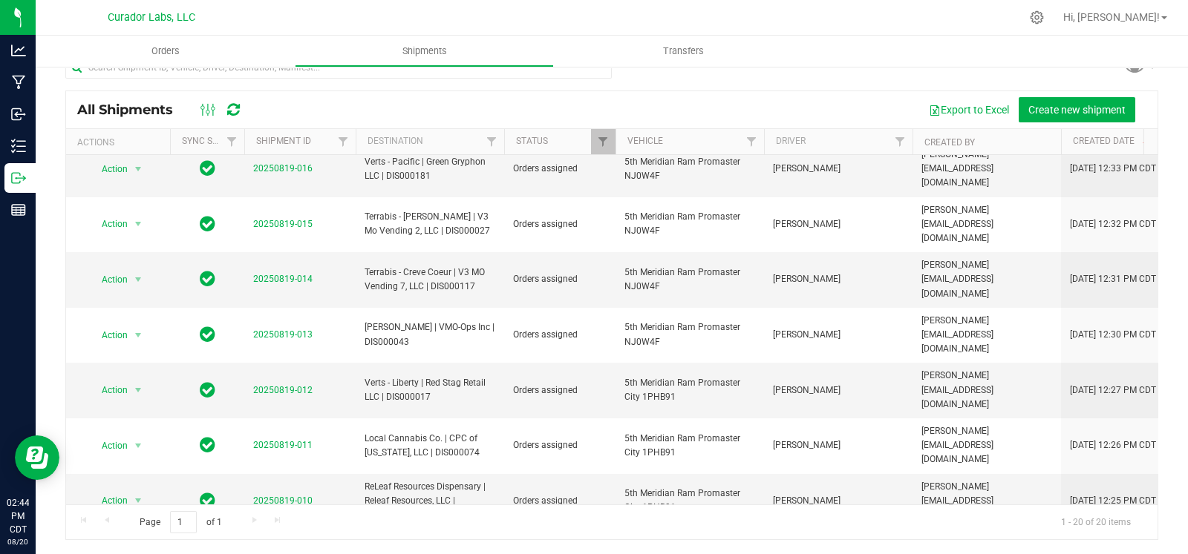
click at [133, 363] on li "Ship shipment" at bounding box center [144, 363] width 110 height 22
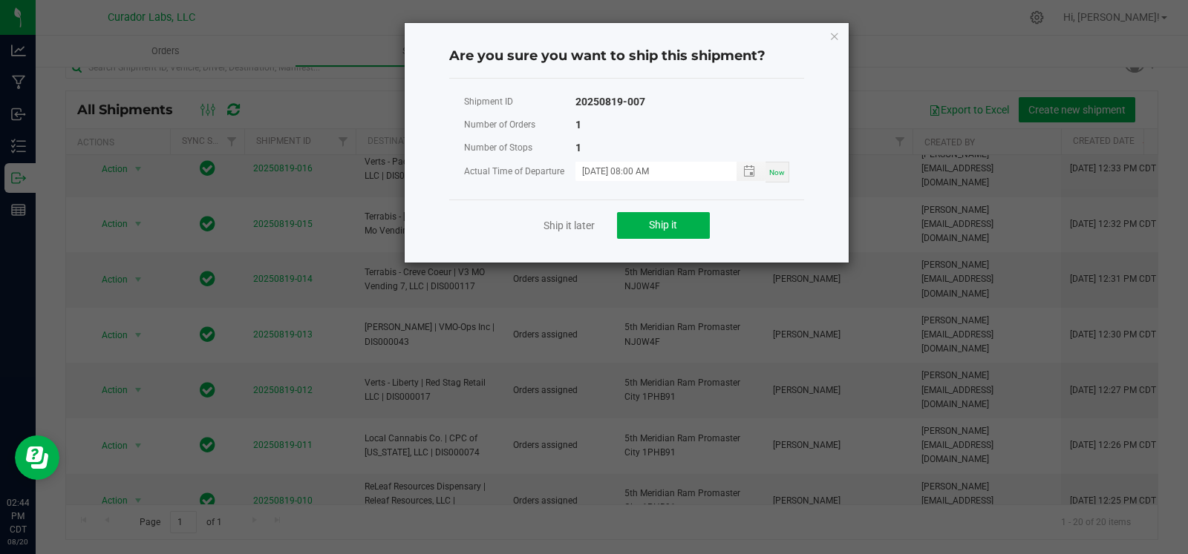
click at [613, 228] on div "Ship it later Ship it" at bounding box center [626, 225] width 355 height 51
click at [624, 225] on button "Ship it" at bounding box center [663, 225] width 93 height 27
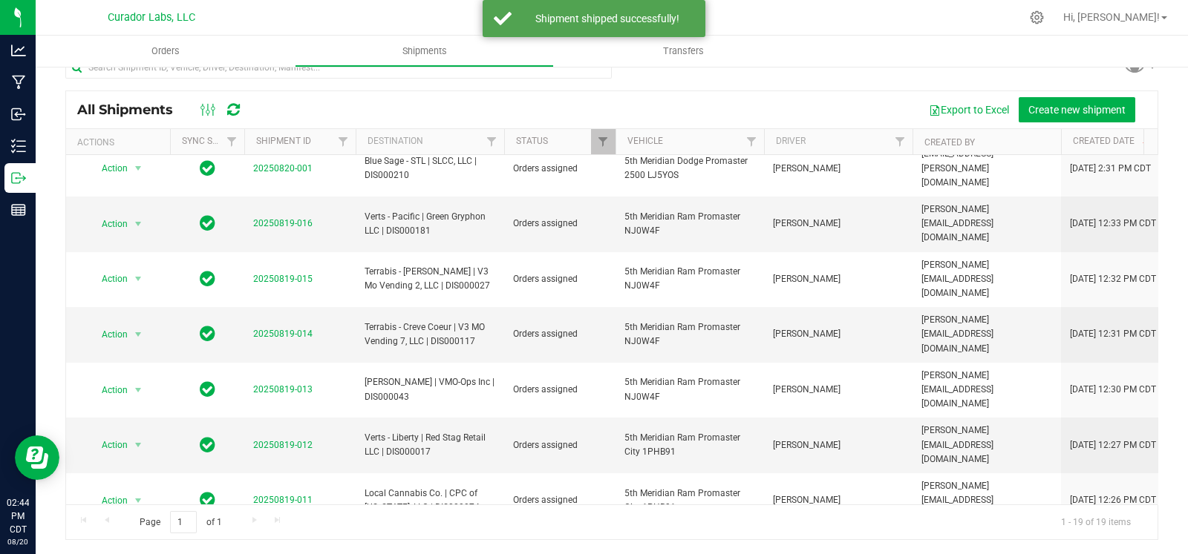
click at [137, 356] on li "Ship shipment" at bounding box center [144, 363] width 110 height 22
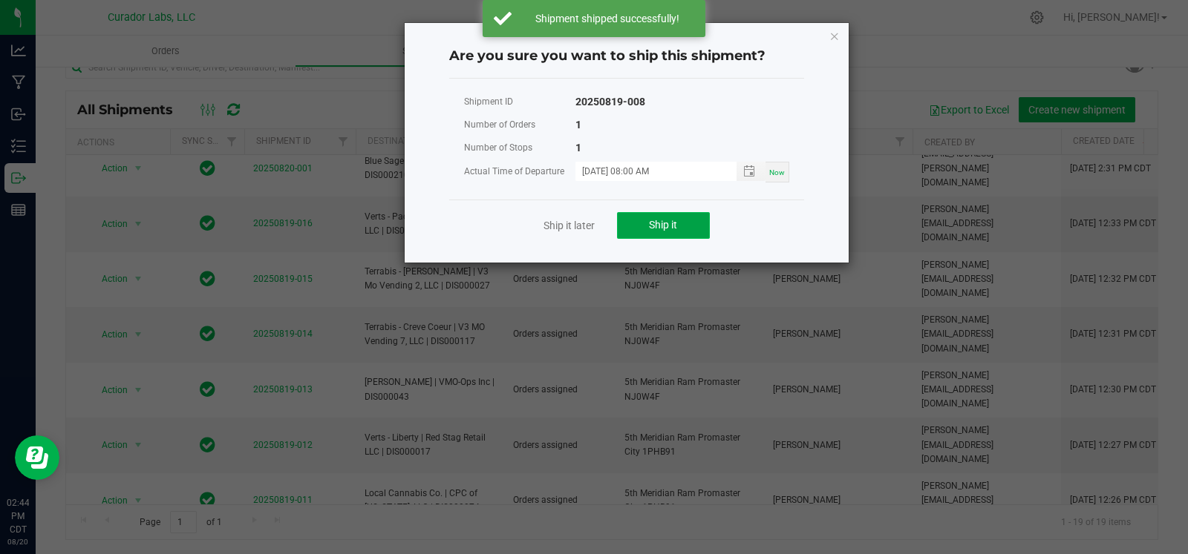
click at [647, 229] on button "Ship it" at bounding box center [663, 225] width 93 height 27
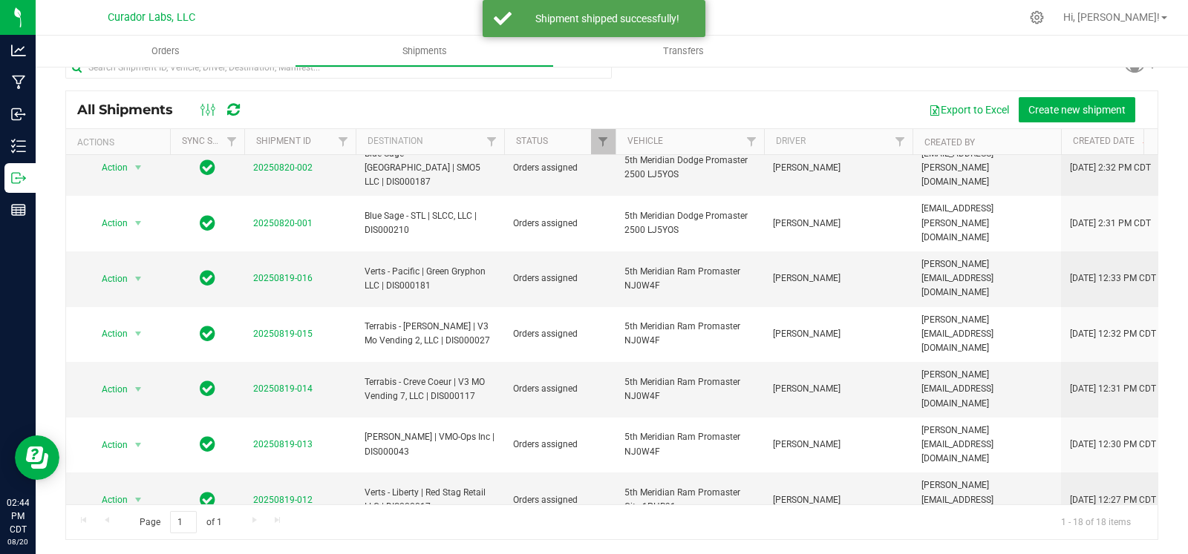
click at [138, 372] on li "Ship shipment" at bounding box center [144, 370] width 110 height 22
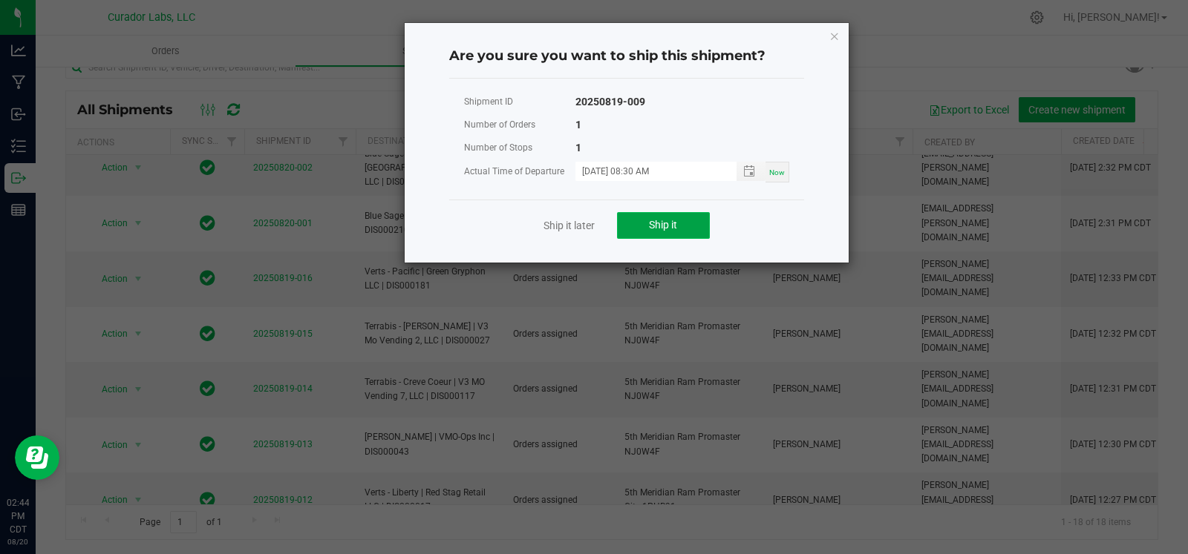
click at [655, 214] on button "Ship it" at bounding box center [663, 225] width 93 height 27
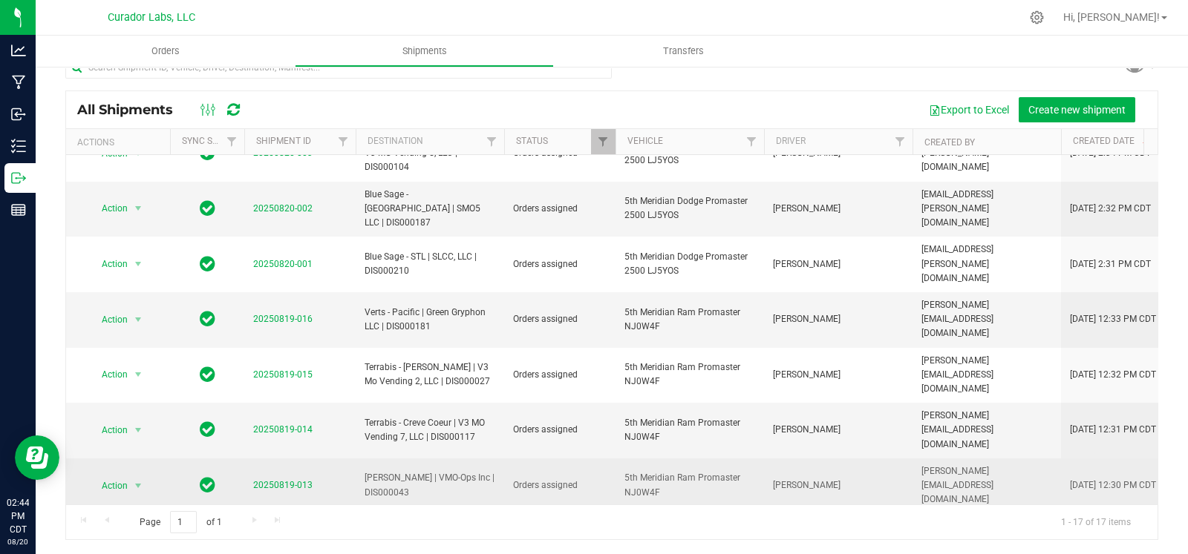
click at [145, 476] on span "select" at bounding box center [138, 486] width 19 height 21
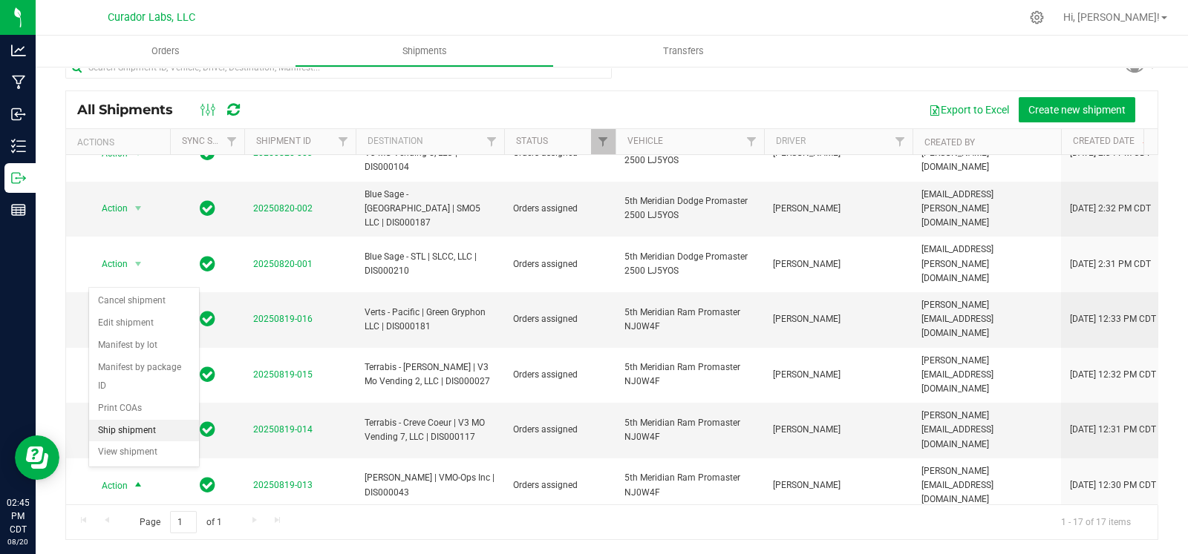
click at [123, 433] on li "Ship shipment" at bounding box center [144, 431] width 110 height 22
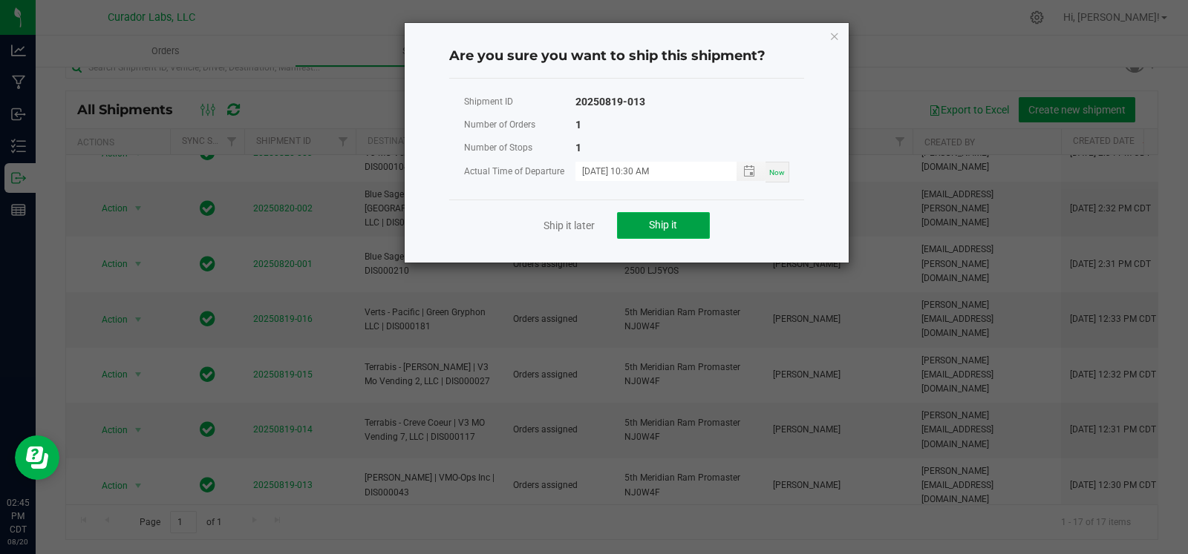
click at [664, 217] on button "Ship it" at bounding box center [663, 225] width 93 height 27
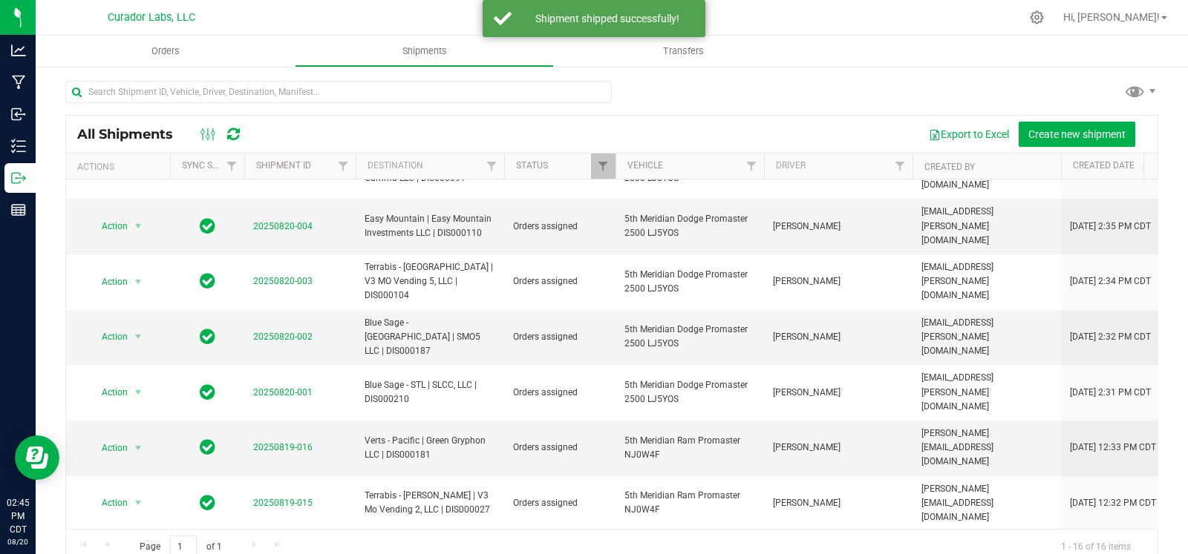
scroll to position [348, 0]
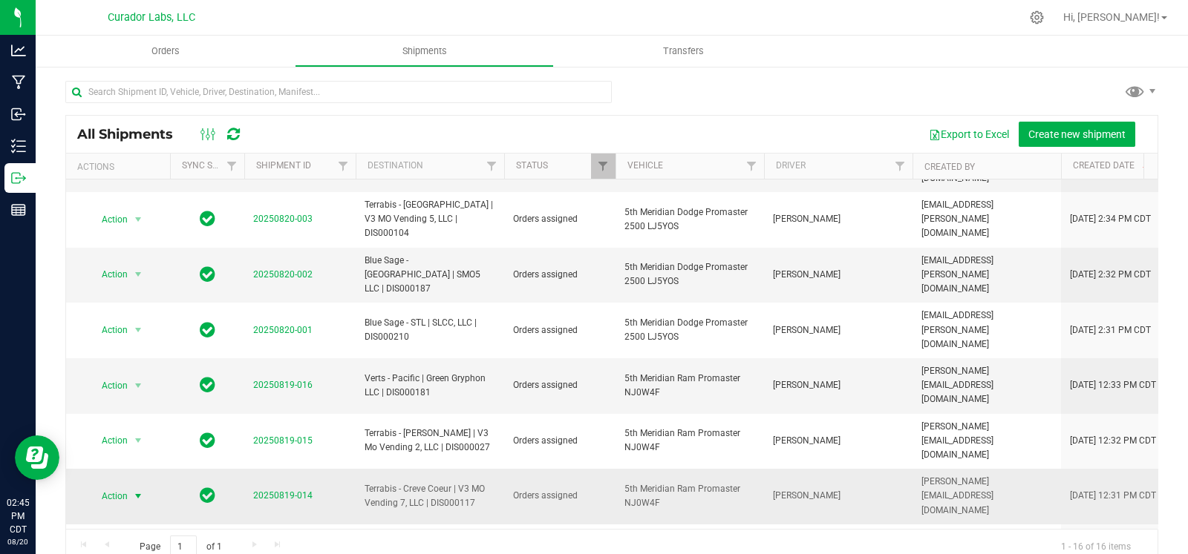
click at [133, 491] on span "select" at bounding box center [138, 497] width 12 height 12
click at [127, 446] on li "Ship shipment" at bounding box center [144, 456] width 110 height 22
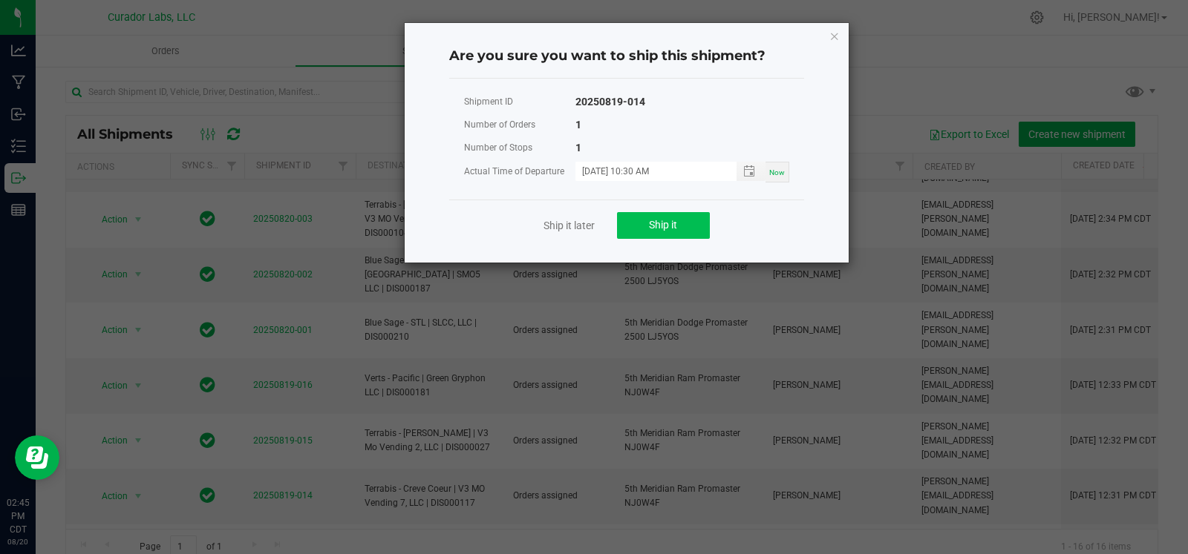
drag, startPoint x: 646, startPoint y: 238, endPoint x: 659, endPoint y: 226, distance: 18.4
click at [650, 235] on div "Ship it later Ship it" at bounding box center [626, 225] width 355 height 51
click at [659, 226] on span "Ship it" at bounding box center [663, 225] width 28 height 12
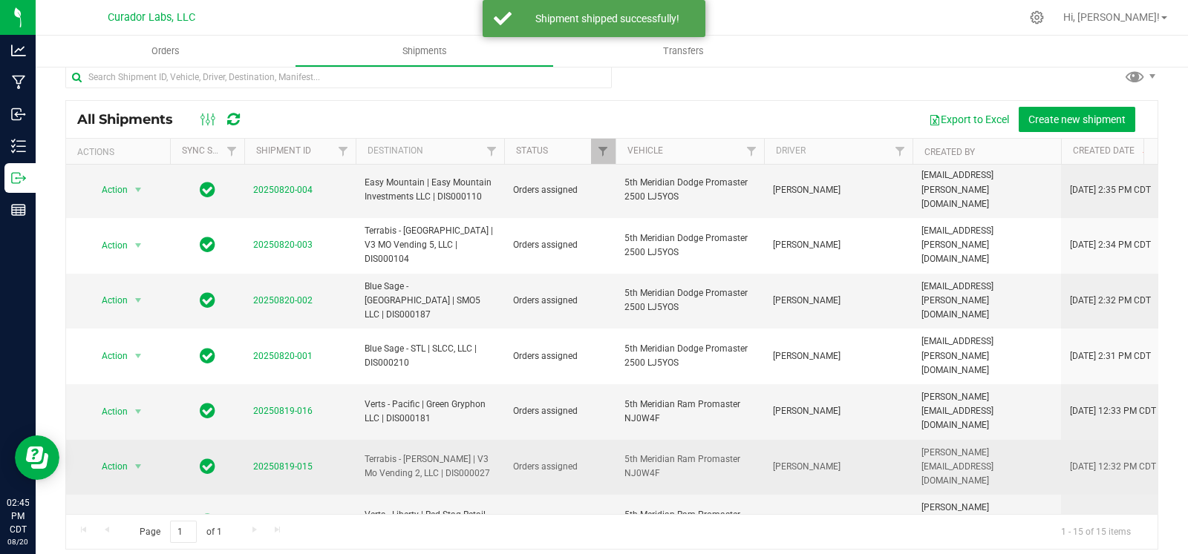
scroll to position [24, 0]
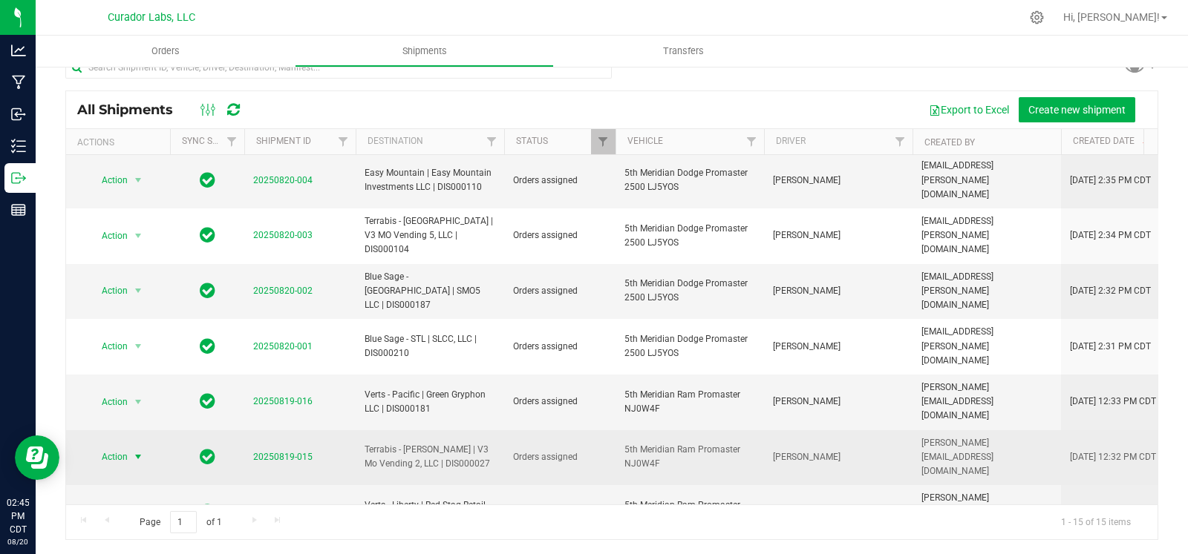
click at [128, 447] on span "Action" at bounding box center [108, 457] width 40 height 21
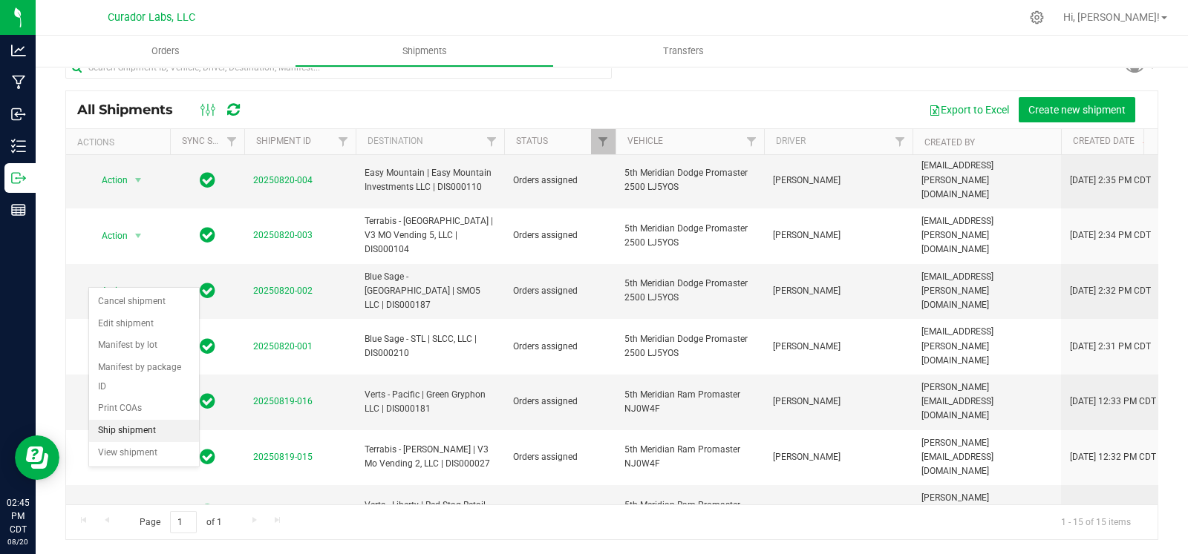
click at [116, 426] on li "Ship shipment" at bounding box center [144, 431] width 110 height 22
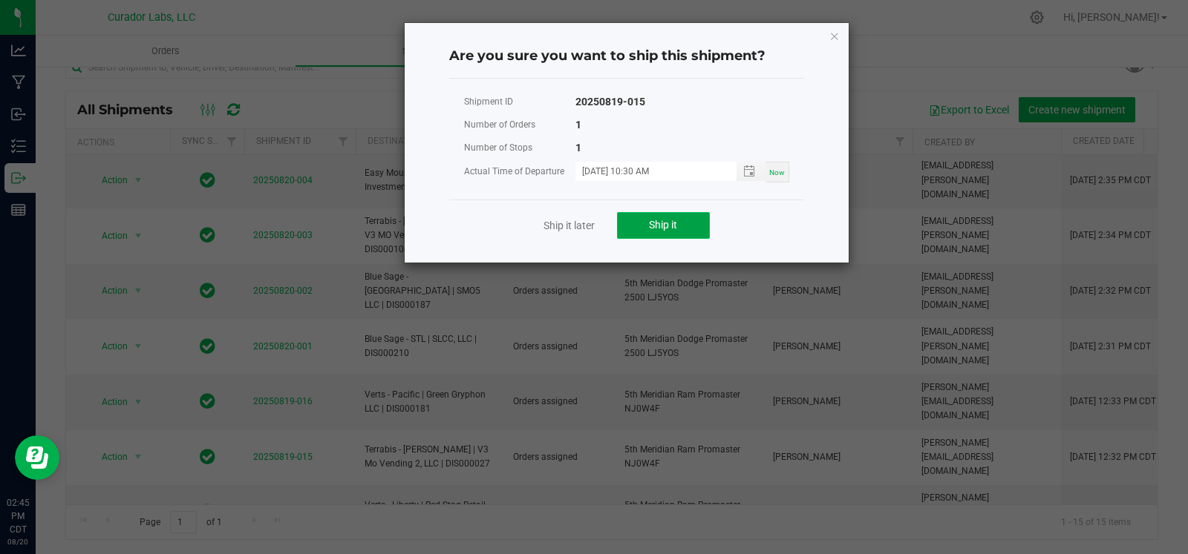
click at [661, 214] on button "Ship it" at bounding box center [663, 225] width 93 height 27
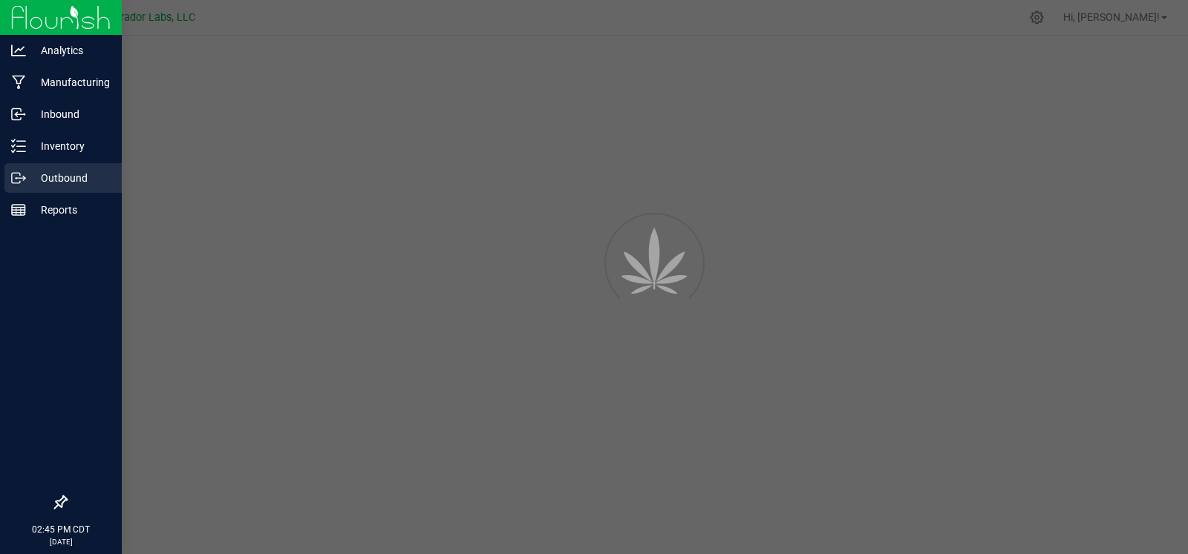
drag, startPoint x: 0, startPoint y: 0, endPoint x: 30, endPoint y: 181, distance: 183.5
click at [30, 181] on p "Outbound" at bounding box center [70, 178] width 89 height 18
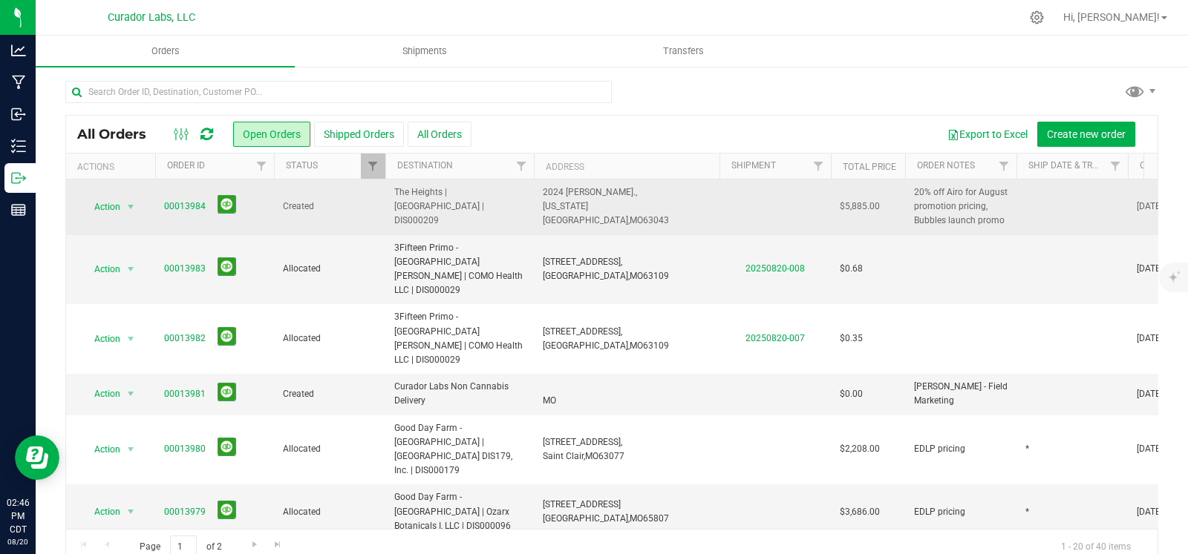
drag, startPoint x: 488, startPoint y: 213, endPoint x: 375, endPoint y: 206, distance: 113.8
click at [375, 206] on tr "Action Action Cancel order Change facility Clone order Edit order Mark as fully…" at bounding box center [801, 208] width 1470 height 56
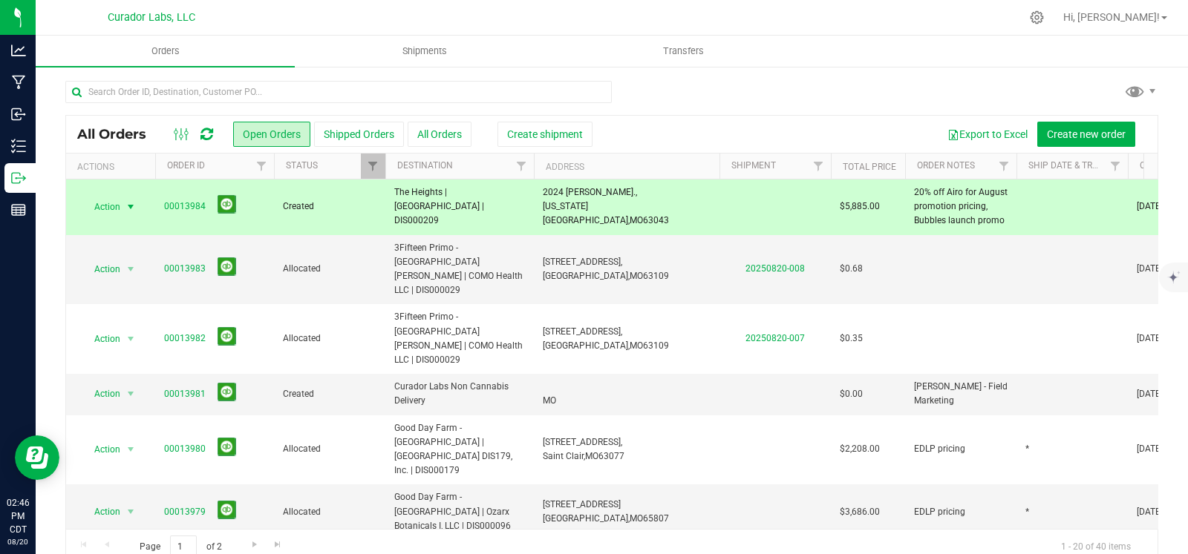
copy tr "The Heights | [GEOGRAPHIC_DATA] | DIS000209"
click at [864, 206] on span "$5,885.00" at bounding box center [860, 207] width 40 height 14
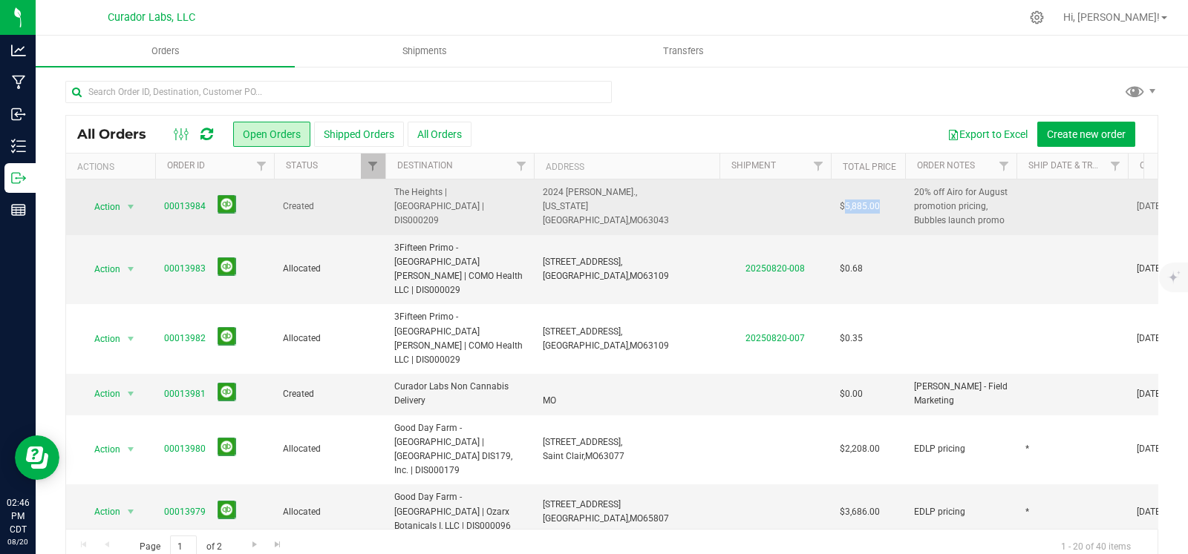
click at [864, 206] on span "$5,885.00" at bounding box center [860, 207] width 40 height 14
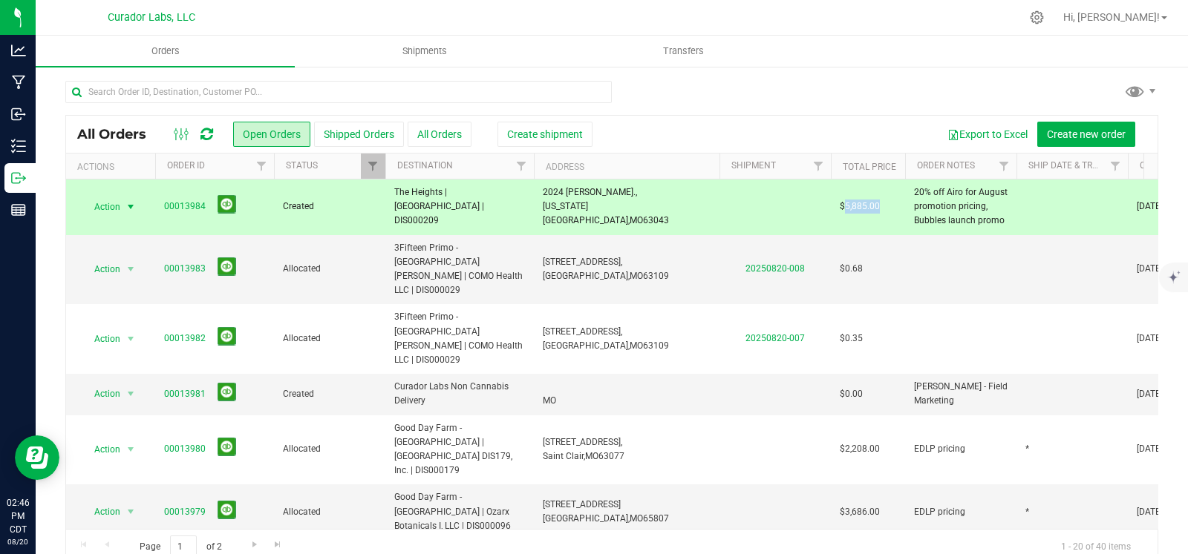
copy span "5,885.00"
drag, startPoint x: 210, startPoint y: 202, endPoint x: 145, endPoint y: 205, distance: 65.4
click at [145, 205] on tr "Action Action Cancel order Change facility Clone order Edit order Mark as fully…" at bounding box center [801, 208] width 1470 height 56
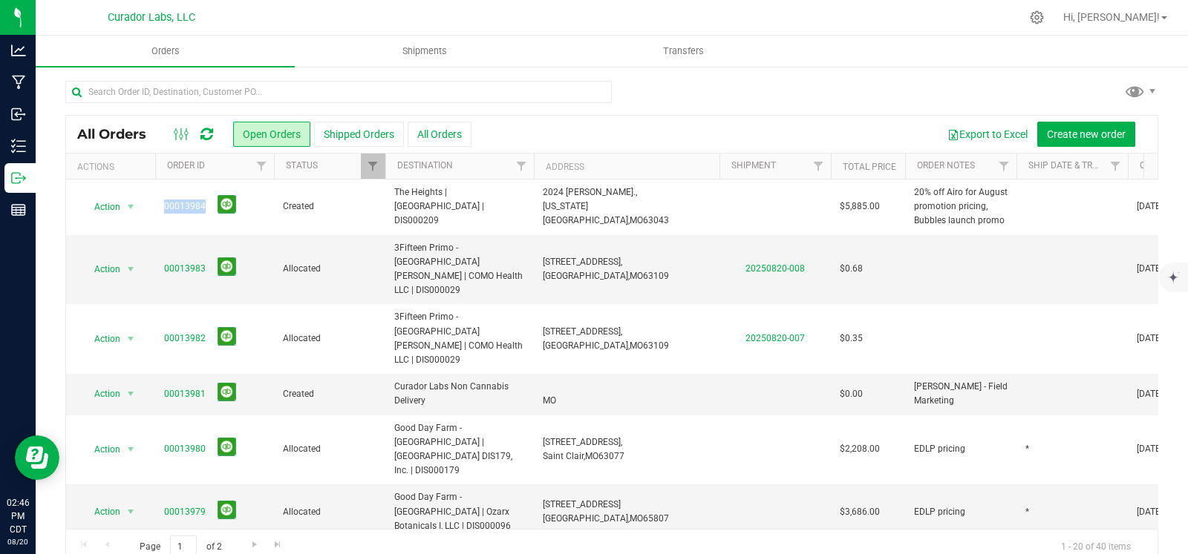
copy tr "Action Cancel order Change facility Clone order Edit order Mark as fully paid O…"
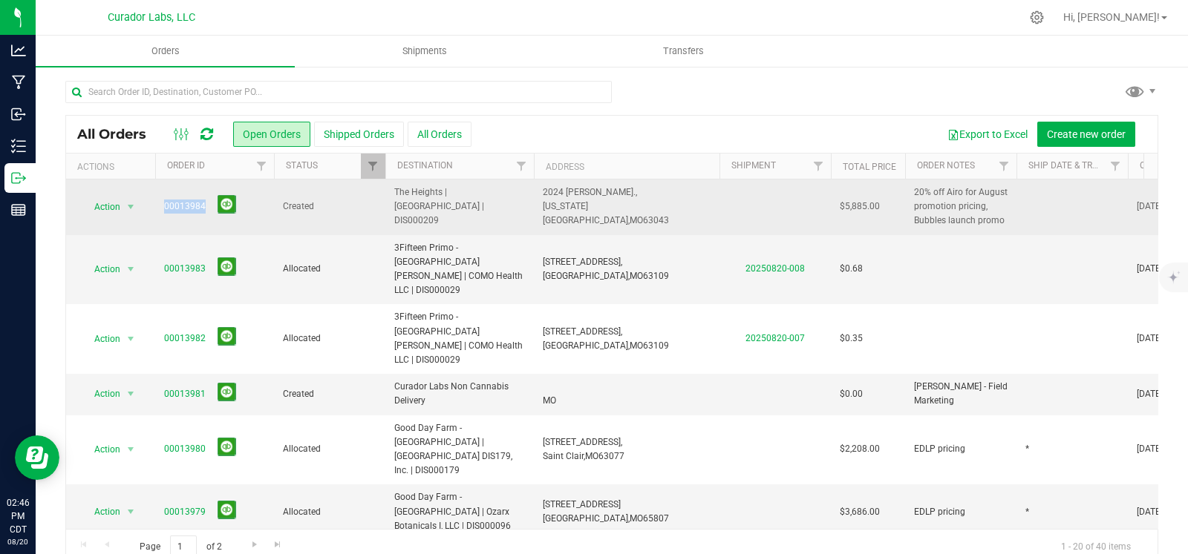
click at [1052, 205] on td at bounding box center [1071, 208] width 111 height 56
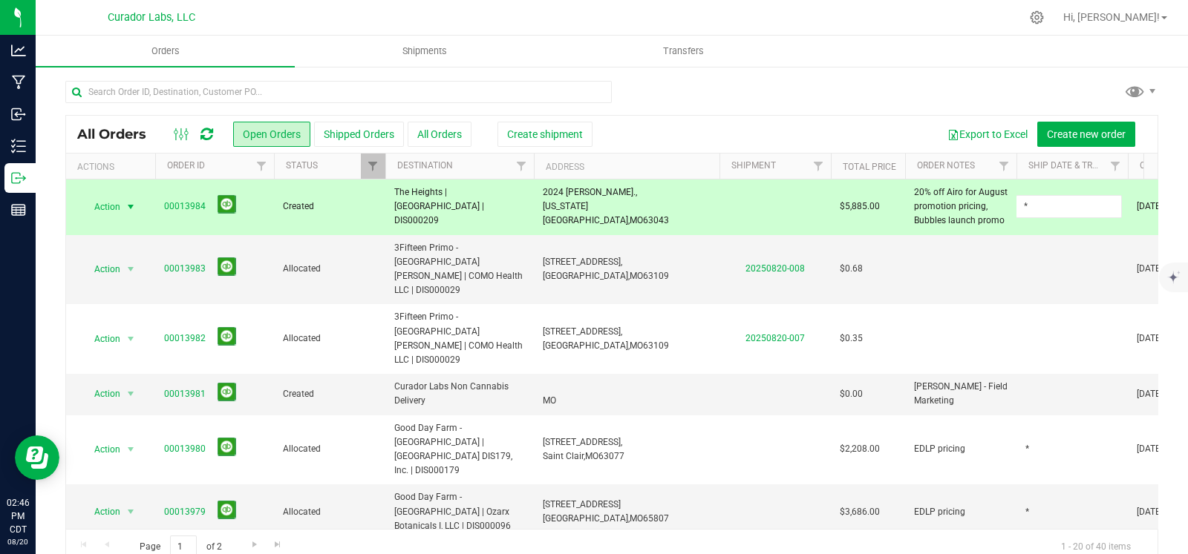
type input "*"
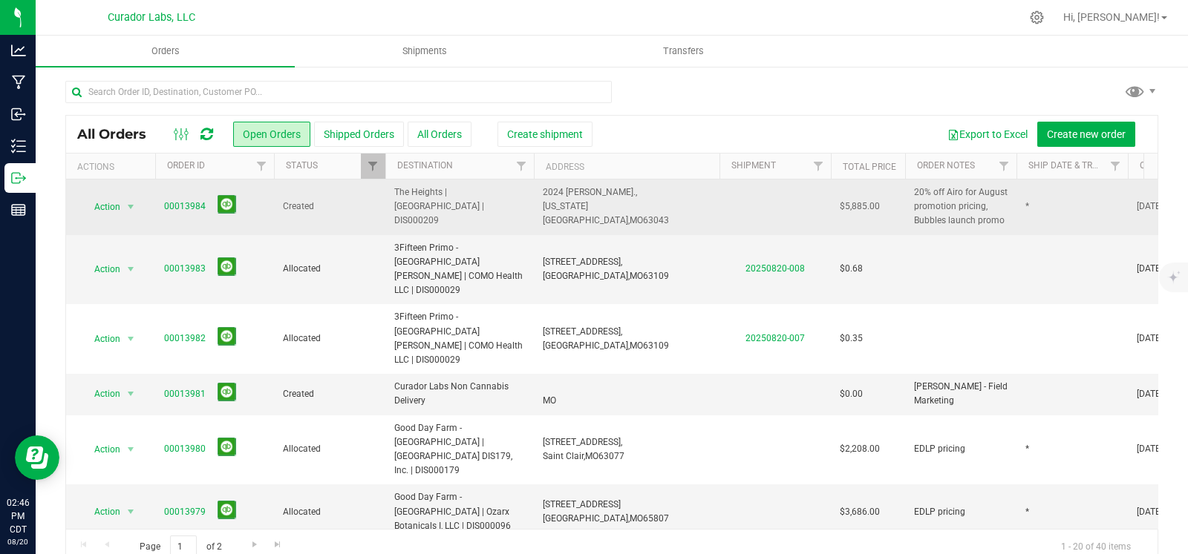
drag, startPoint x: 492, startPoint y: 213, endPoint x: 383, endPoint y: 204, distance: 109.5
click at [383, 204] on tr "Action Action Cancel order Change facility Clone order Edit order Mark as fully…" at bounding box center [801, 208] width 1470 height 56
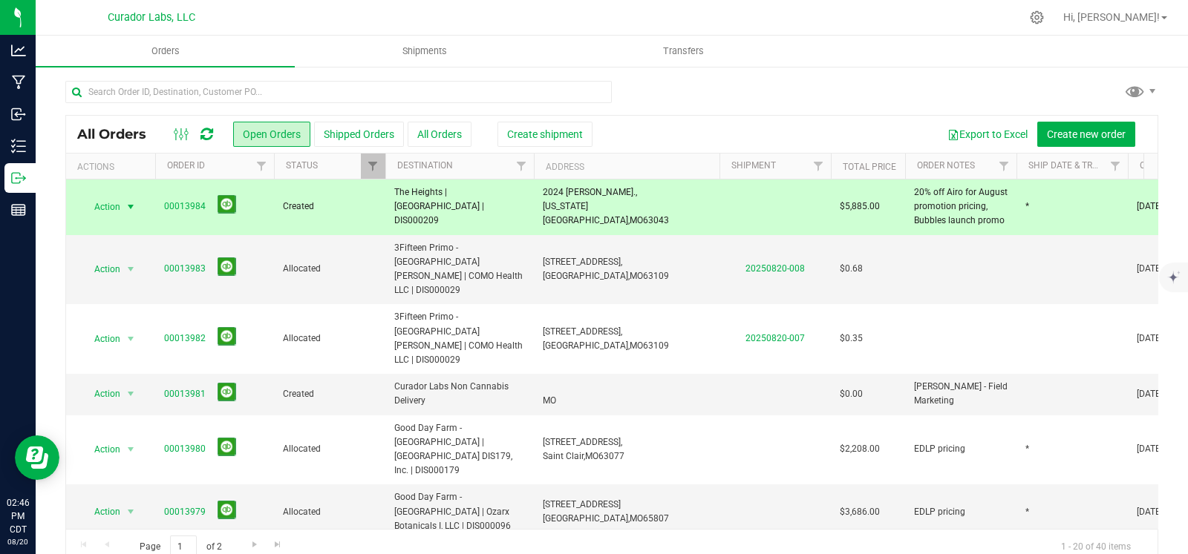
copy tr "The Heights | [GEOGRAPHIC_DATA] | DIS000209"
drag, startPoint x: 673, startPoint y: 204, endPoint x: 532, endPoint y: 196, distance: 140.5
click at [532, 196] on tr "Action Action Cancel order Change facility Clone order Edit order Mark as fully…" at bounding box center [801, 208] width 1470 height 56
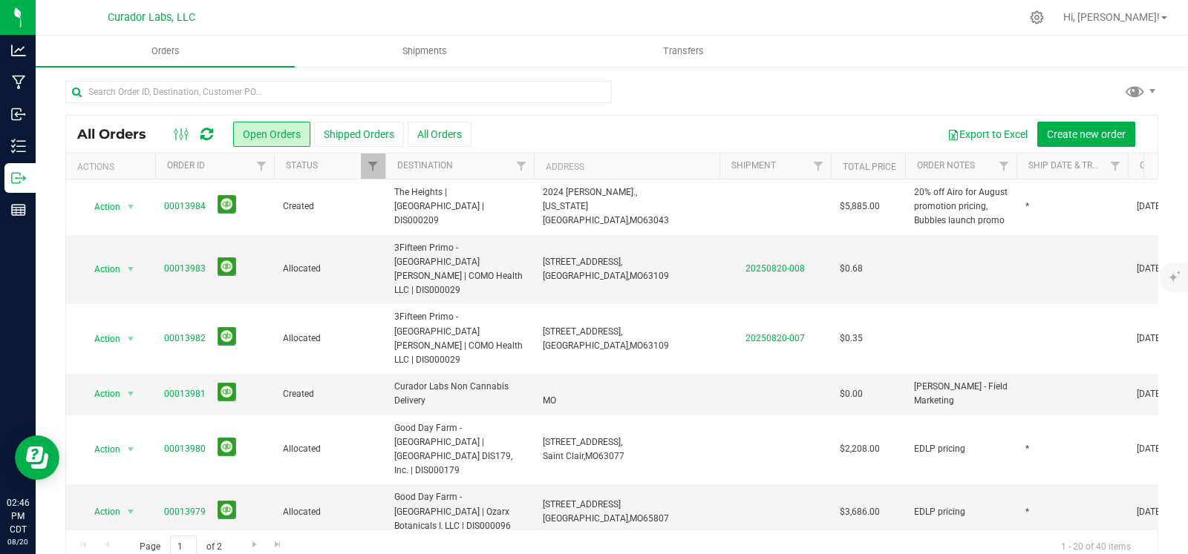
copy tr "[STREET_ADDRESS][PERSON_NAME][US_STATE]"
drag, startPoint x: 1174, startPoint y: 258, endPoint x: 1171, endPoint y: 248, distance: 10.6
click at [1175, 249] on icon "mute" at bounding box center [1171, 247] width 13 height 13
